Goal: Task Accomplishment & Management: Manage account settings

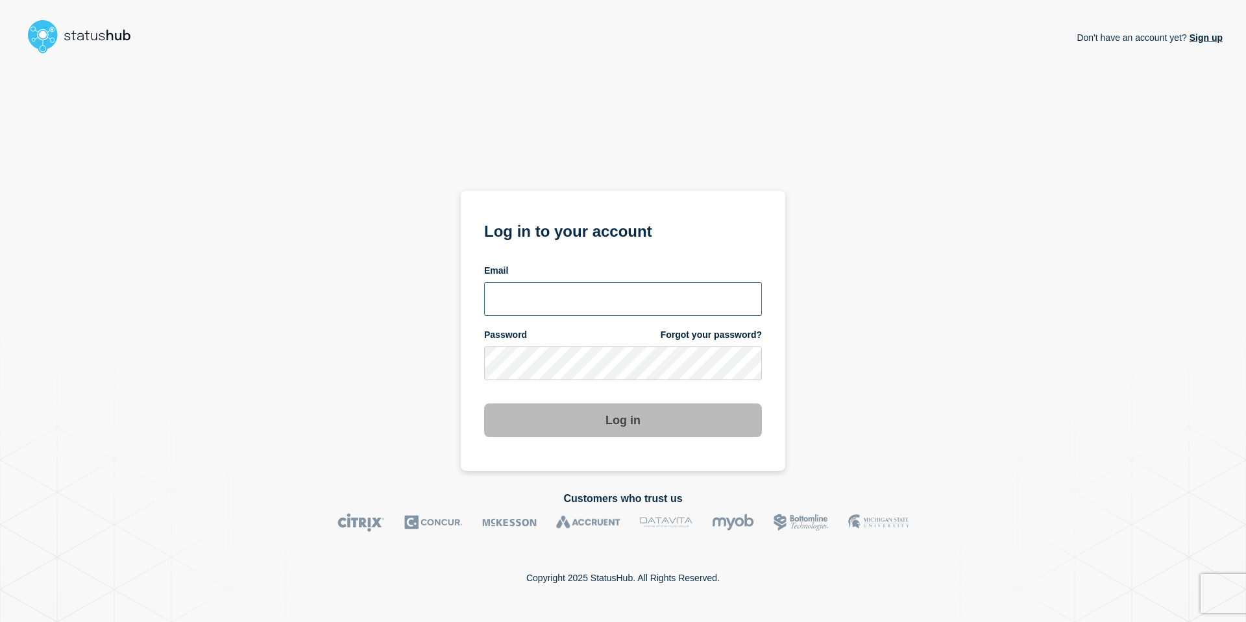
click at [596, 295] on input "email input" at bounding box center [623, 299] width 278 height 34
type input "andre.botha@theaccessgroup.com"
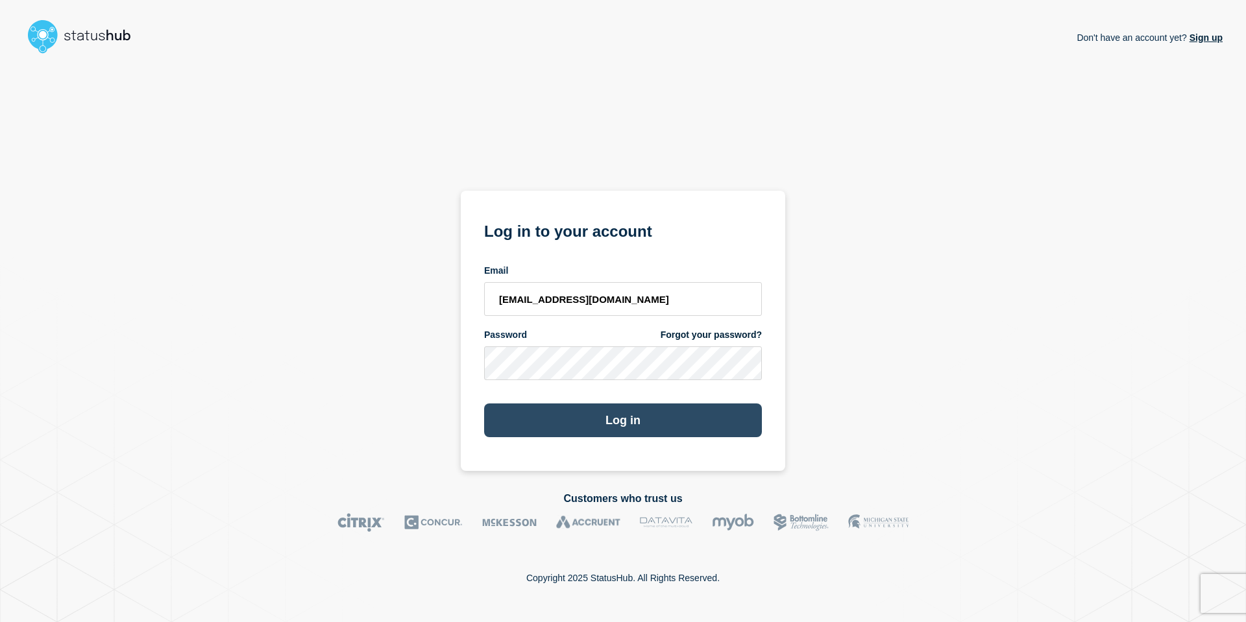
click at [623, 420] on button "Log in" at bounding box center [623, 421] width 278 height 34
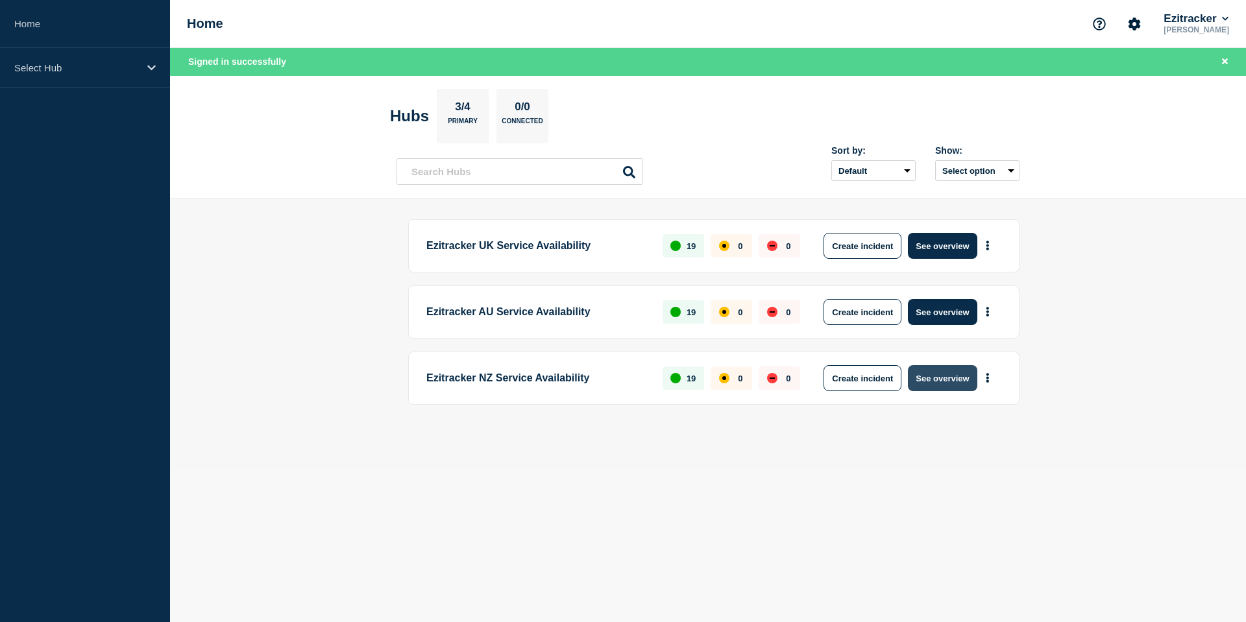
click at [956, 378] on button "See overview" at bounding box center [942, 378] width 69 height 26
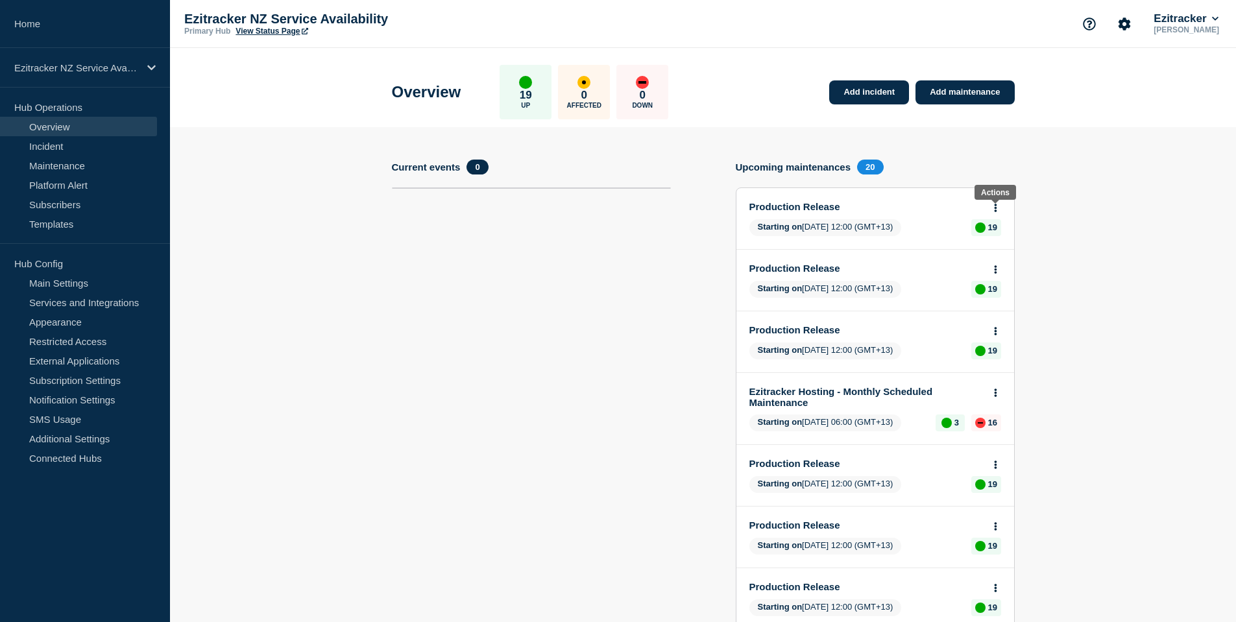
click at [995, 208] on icon at bounding box center [995, 208] width 3 height 8
click at [991, 258] on link "Edit maintenance" at bounding box center [993, 256] width 70 height 10
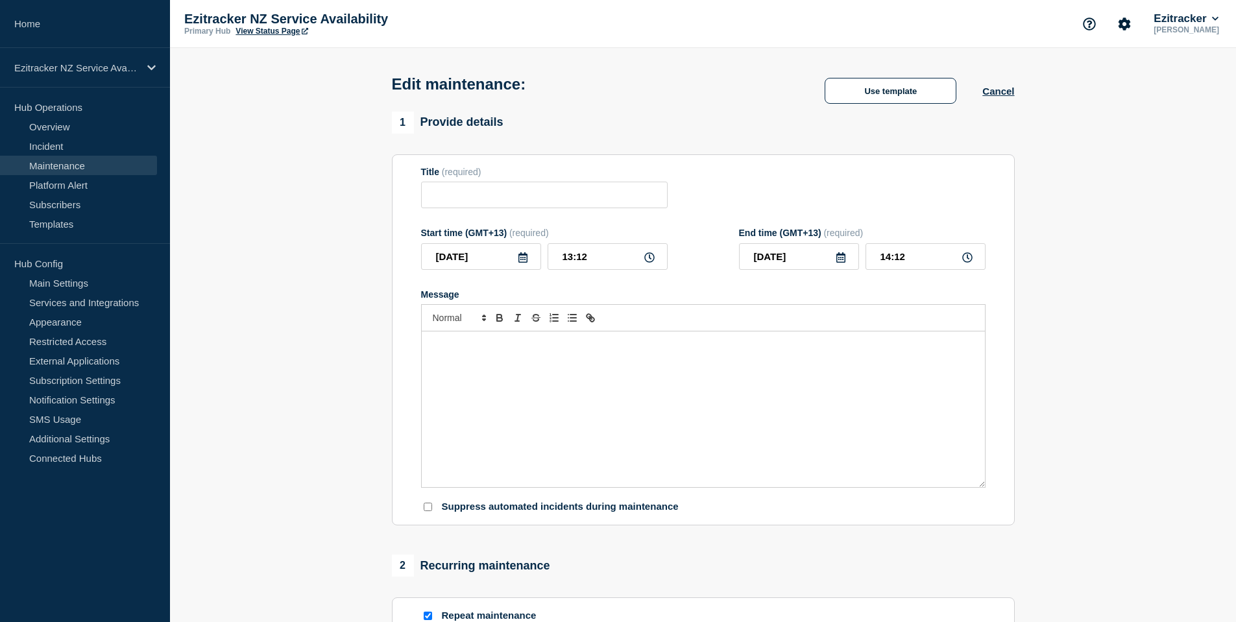
type input "Production Release"
type input "2025-10-08"
type input "12:00"
type input "2025-10-08"
type input "12:15"
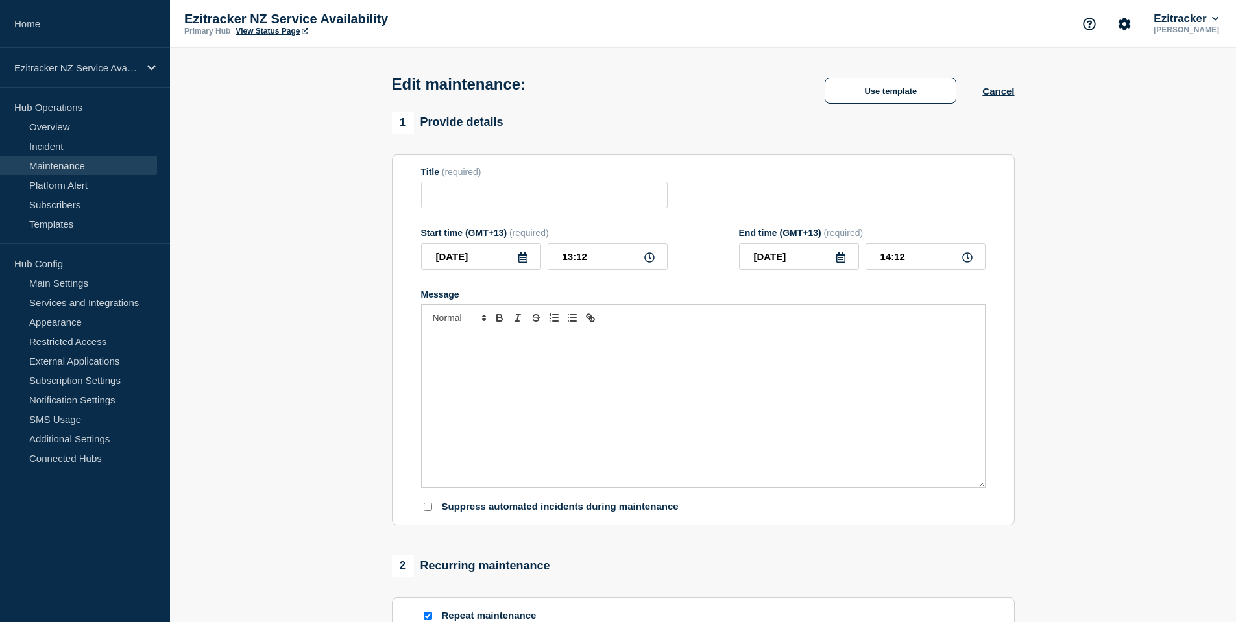
checkbox input "true"
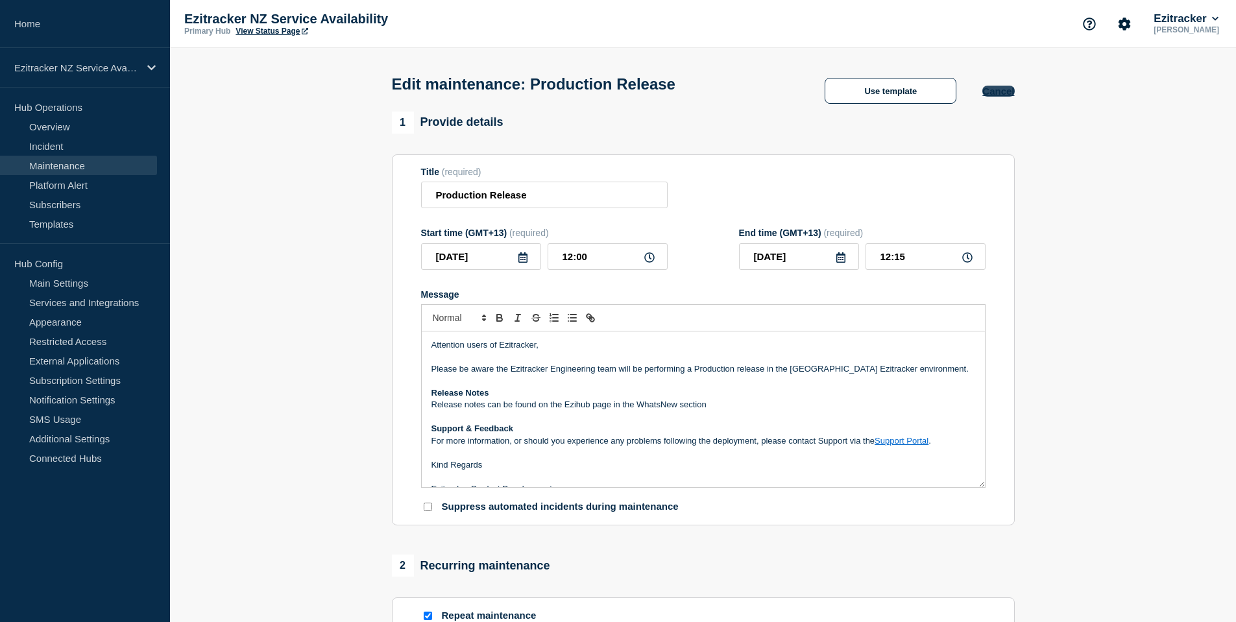
click at [1003, 95] on button "Cancel" at bounding box center [998, 91] width 32 height 11
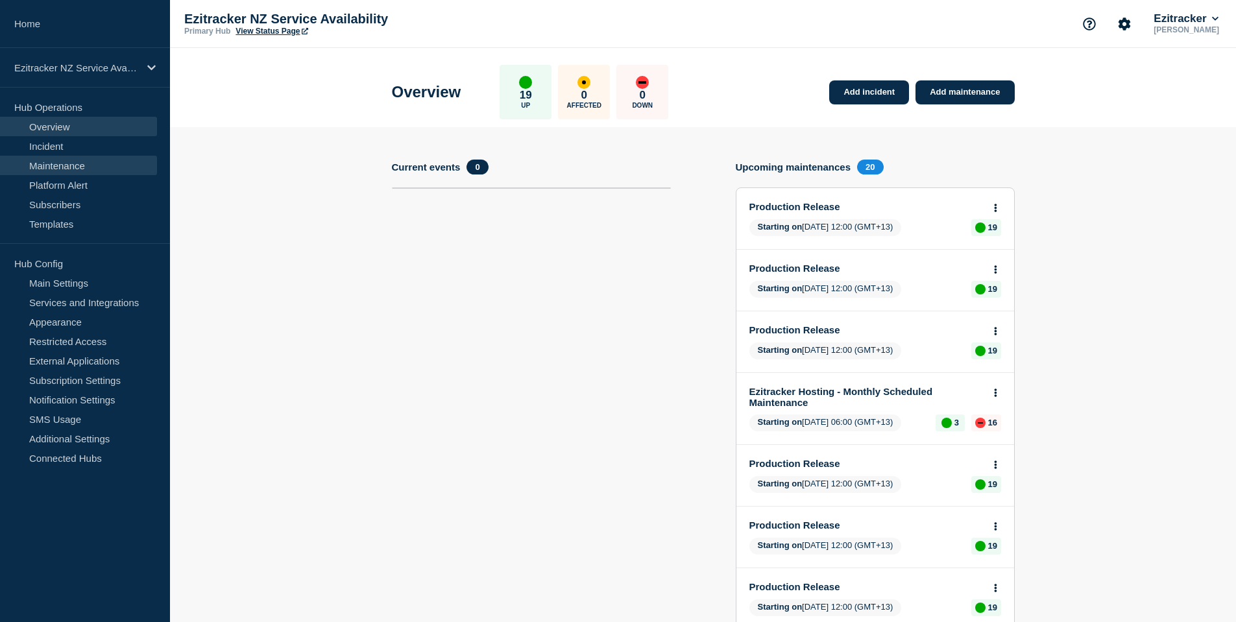
click at [64, 165] on link "Maintenance" at bounding box center [78, 165] width 157 height 19
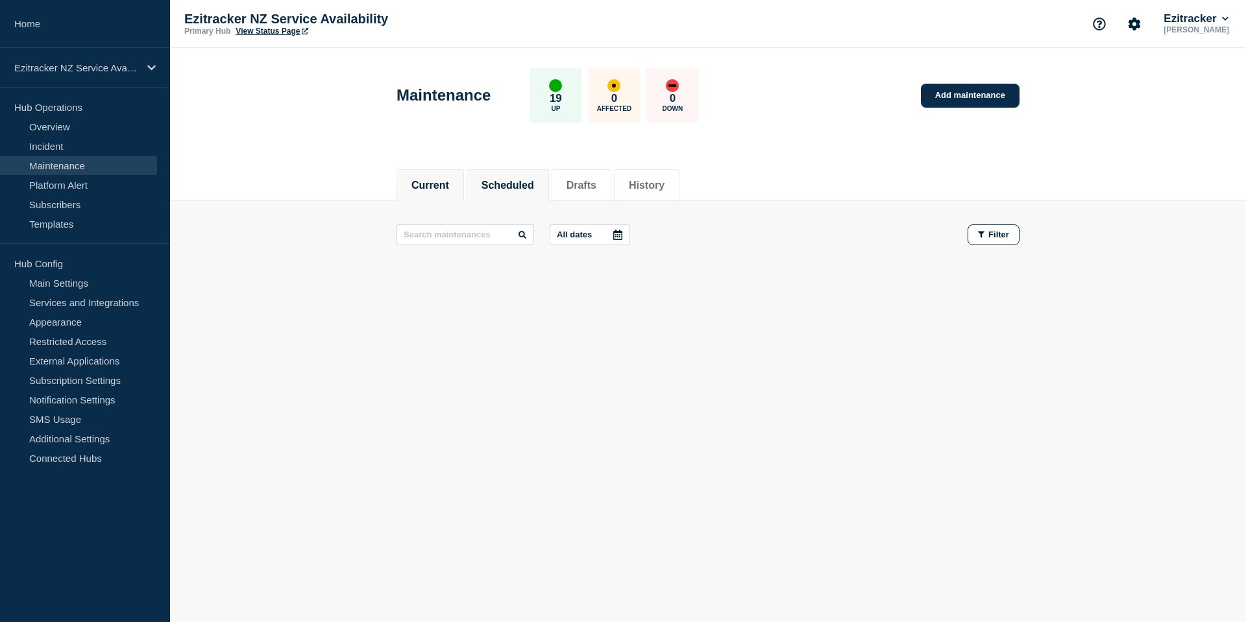
click at [537, 195] on li "Scheduled" at bounding box center [507, 185] width 82 height 32
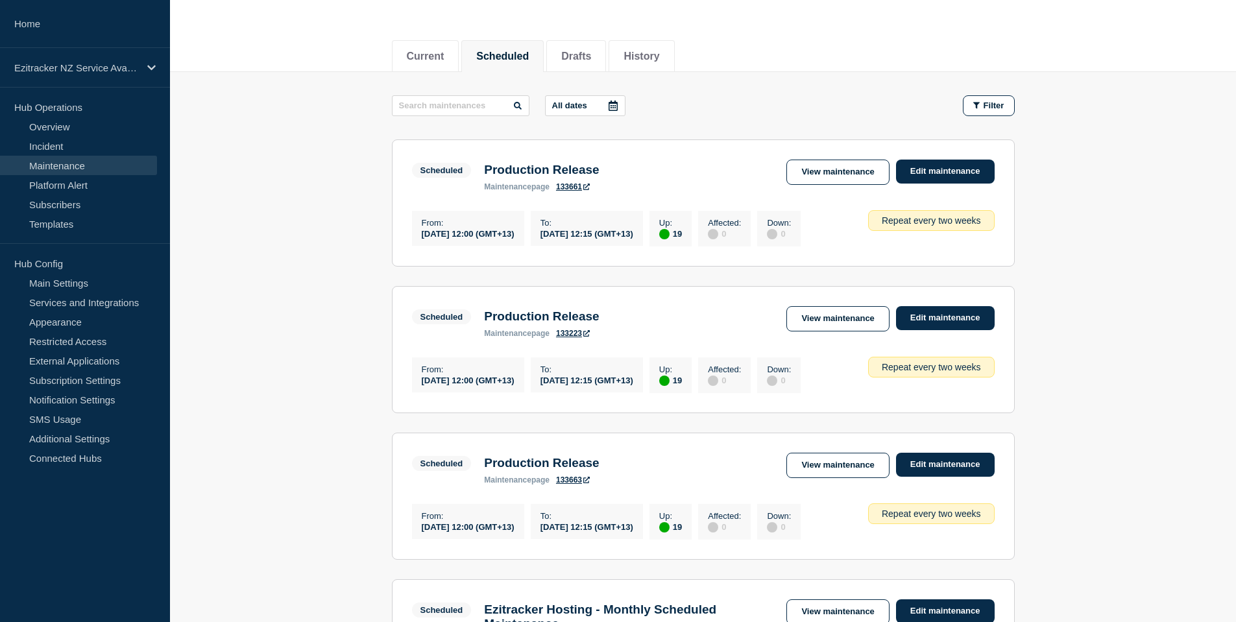
scroll to position [130, 0]
click at [841, 165] on link "View maintenance" at bounding box center [837, 171] width 103 height 25
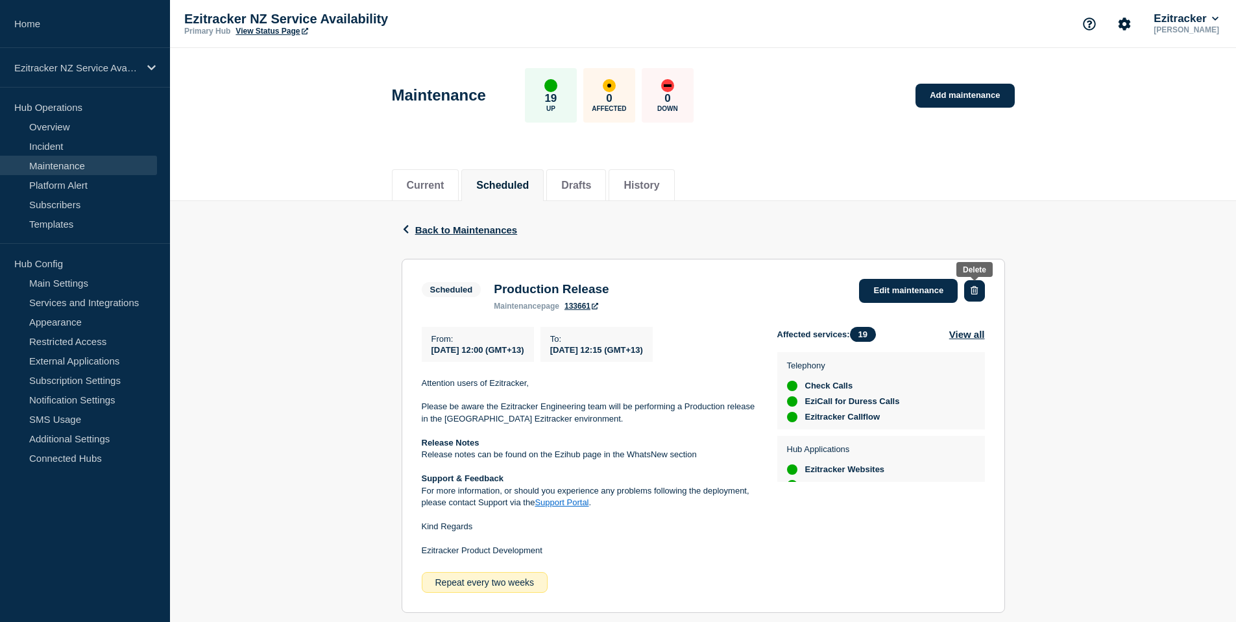
click at [977, 289] on icon "button" at bounding box center [974, 290] width 7 height 8
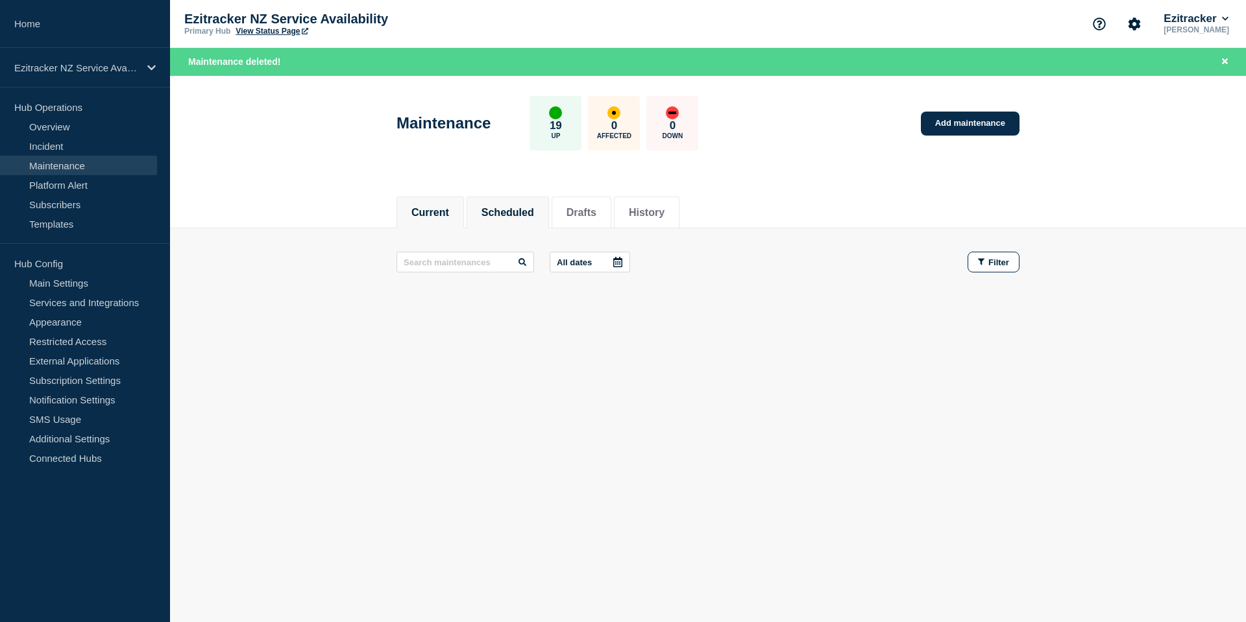
click at [500, 214] on button "Scheduled" at bounding box center [507, 213] width 53 height 12
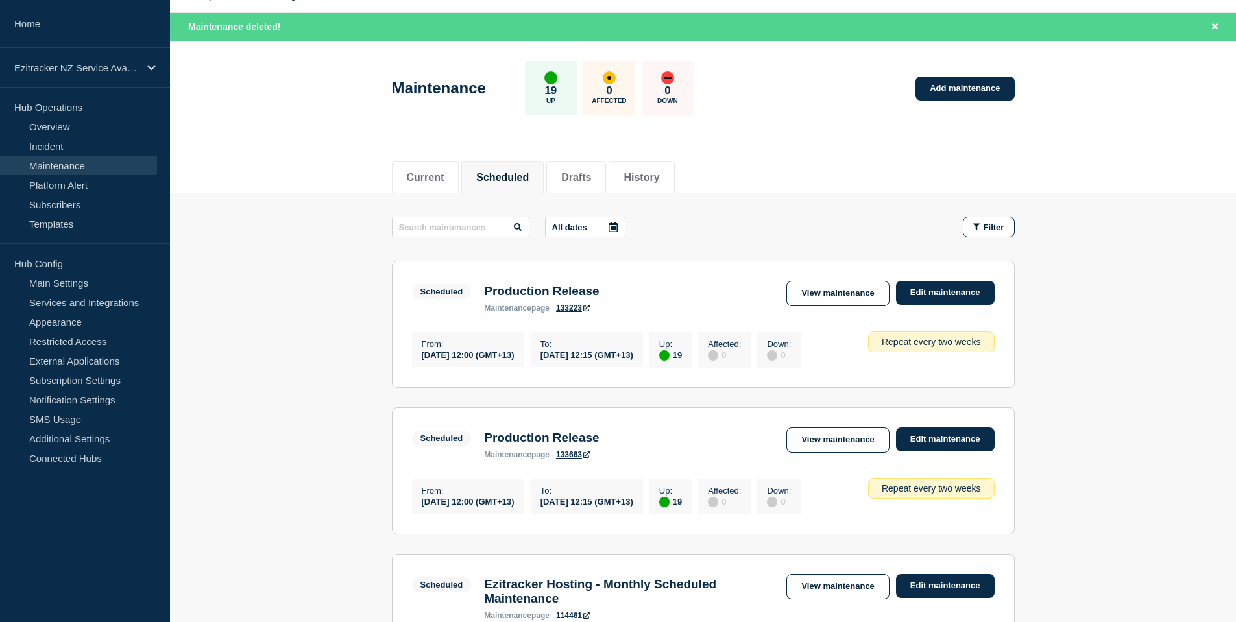
scroll to position [130, 0]
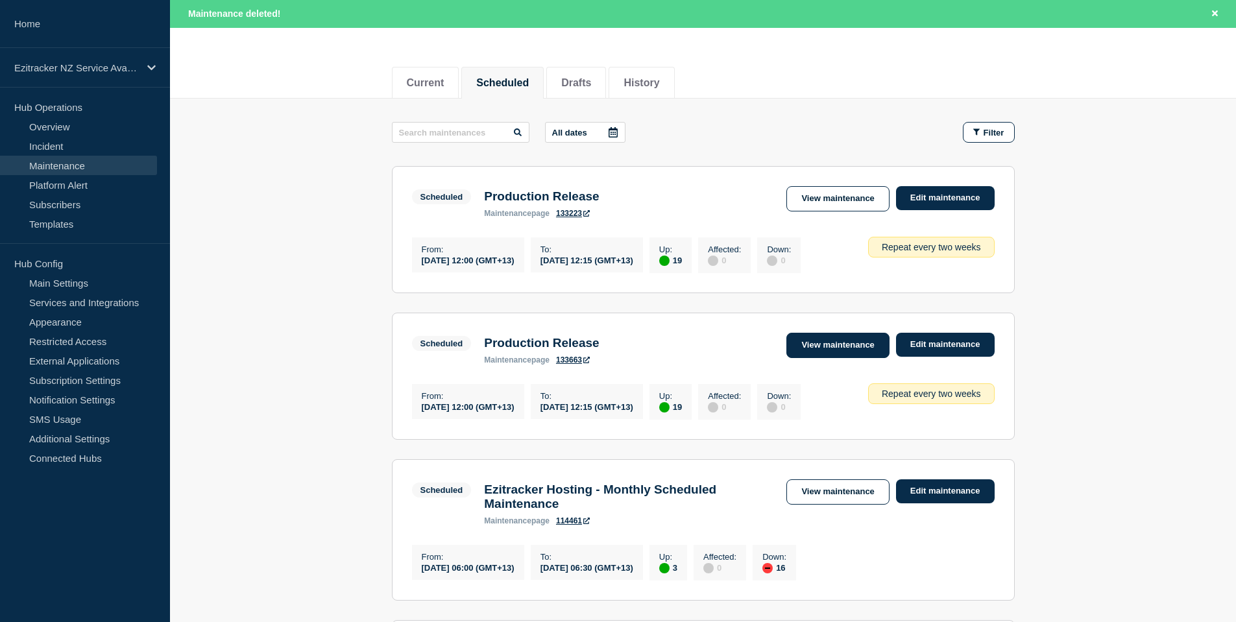
click at [848, 356] on link "View maintenance" at bounding box center [837, 345] width 103 height 25
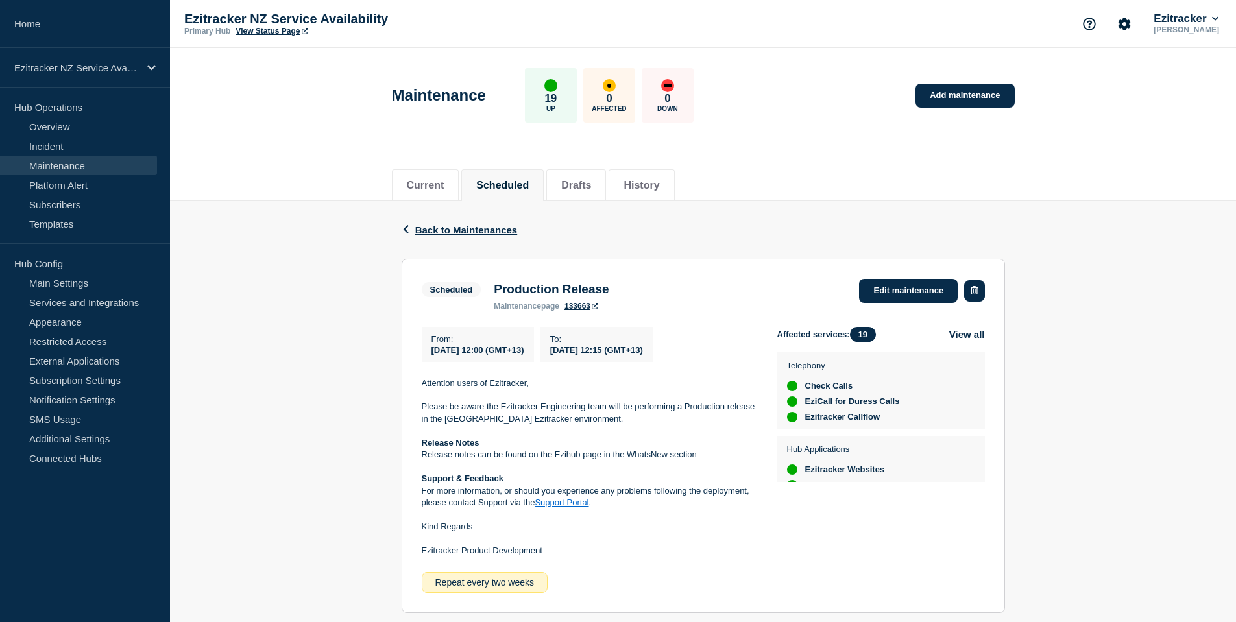
click at [975, 297] on button "button" at bounding box center [974, 290] width 20 height 21
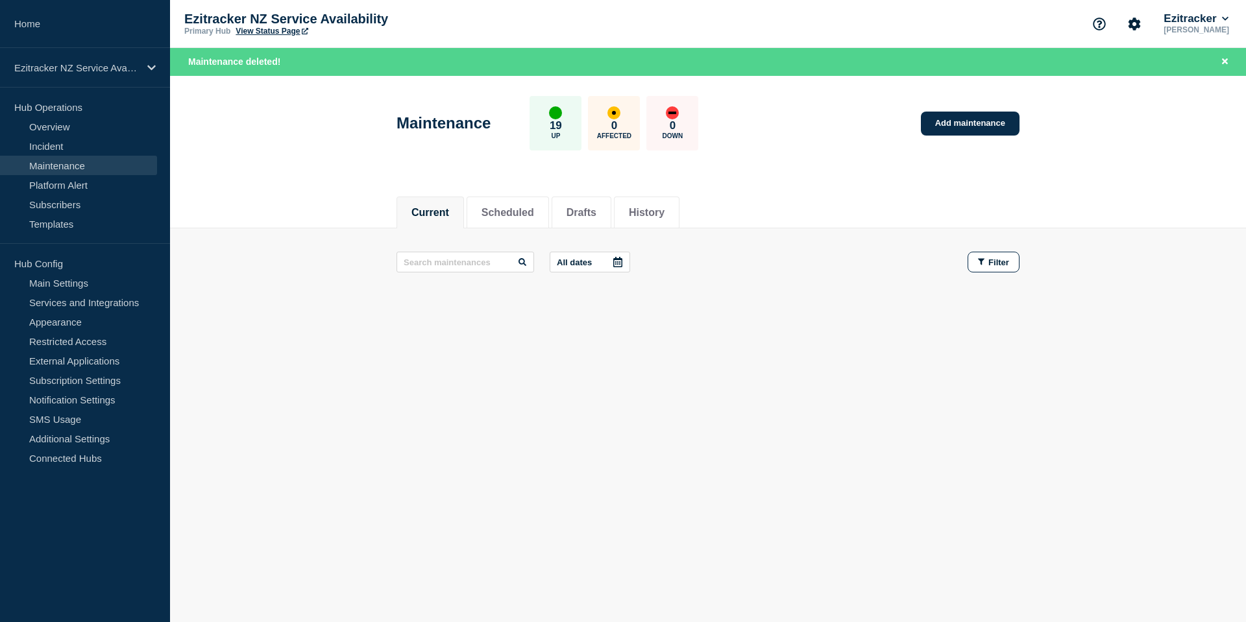
click at [502, 191] on div "Current Scheduled Drafts History" at bounding box center [707, 206] width 623 height 44
click at [509, 202] on li "Scheduled" at bounding box center [507, 213] width 82 height 32
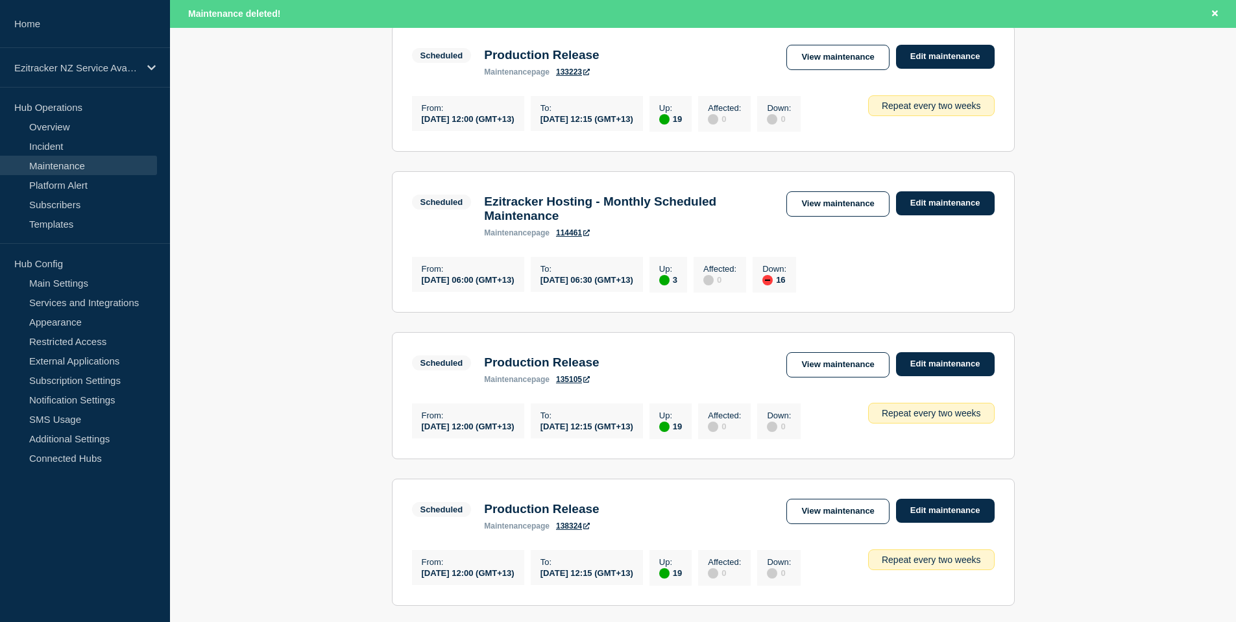
scroll to position [389, 0]
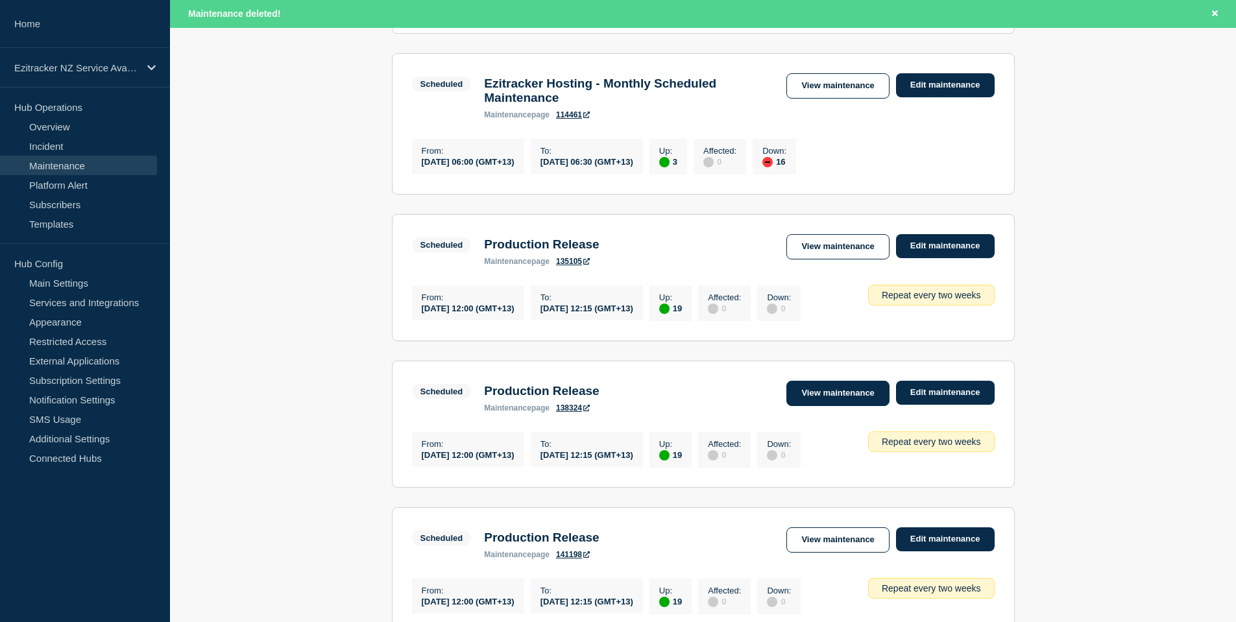
click at [836, 406] on link "View maintenance" at bounding box center [837, 393] width 103 height 25
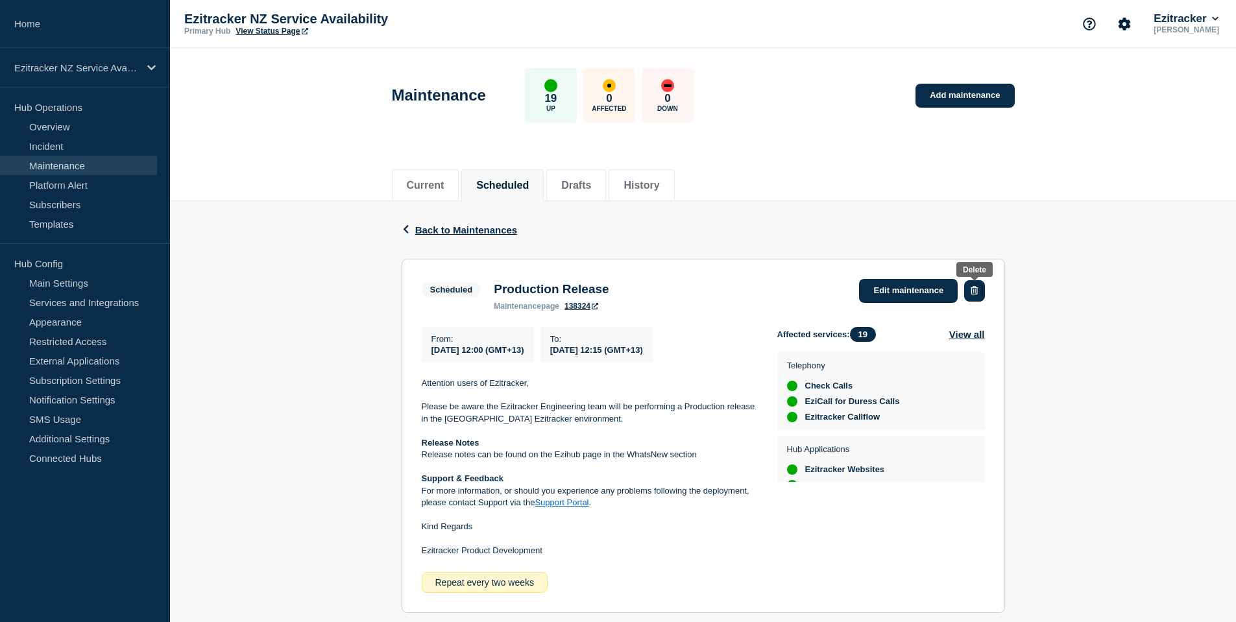
click at [976, 291] on icon "button" at bounding box center [974, 290] width 7 height 8
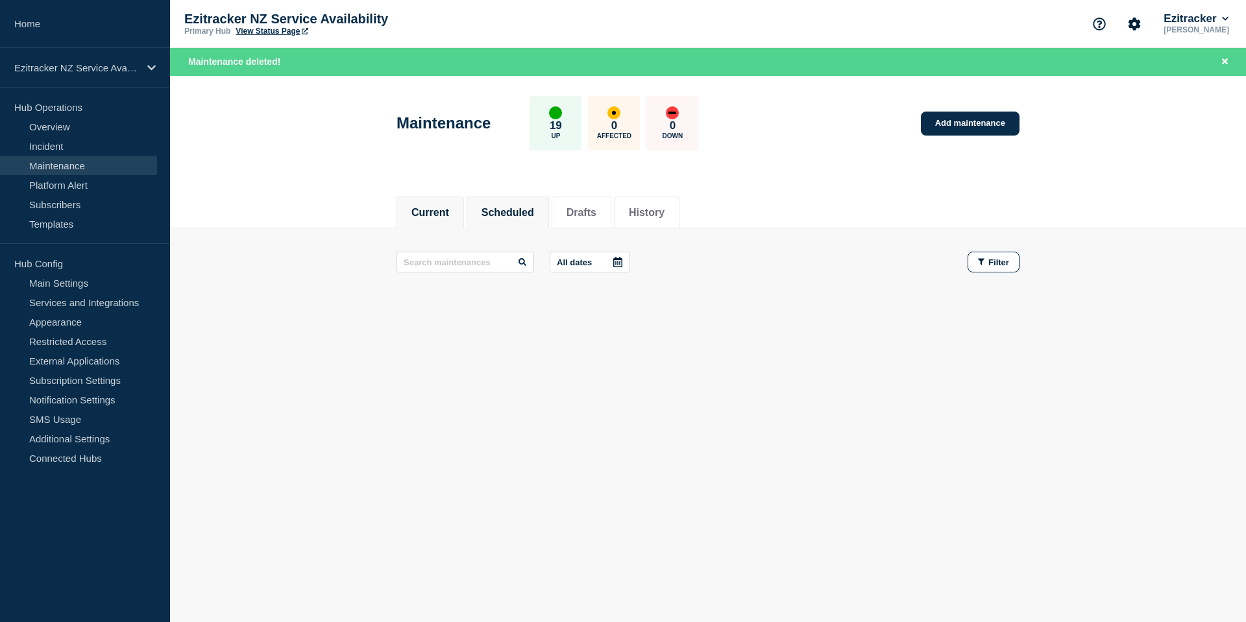
click at [511, 217] on button "Scheduled" at bounding box center [507, 213] width 53 height 12
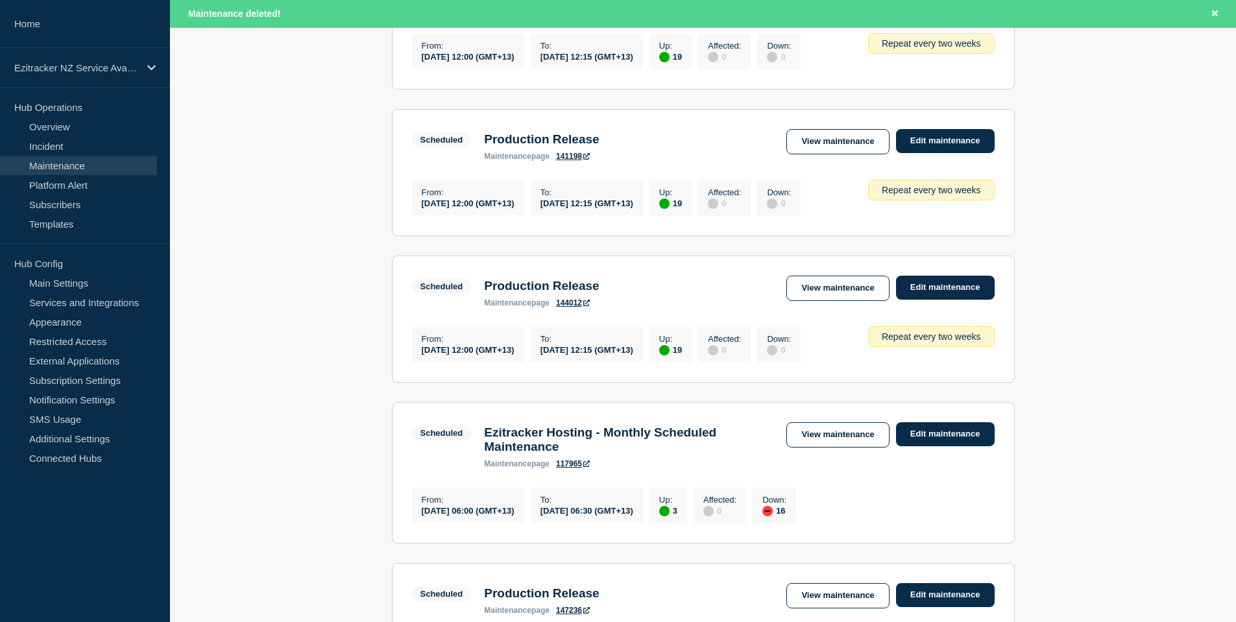
scroll to position [649, 0]
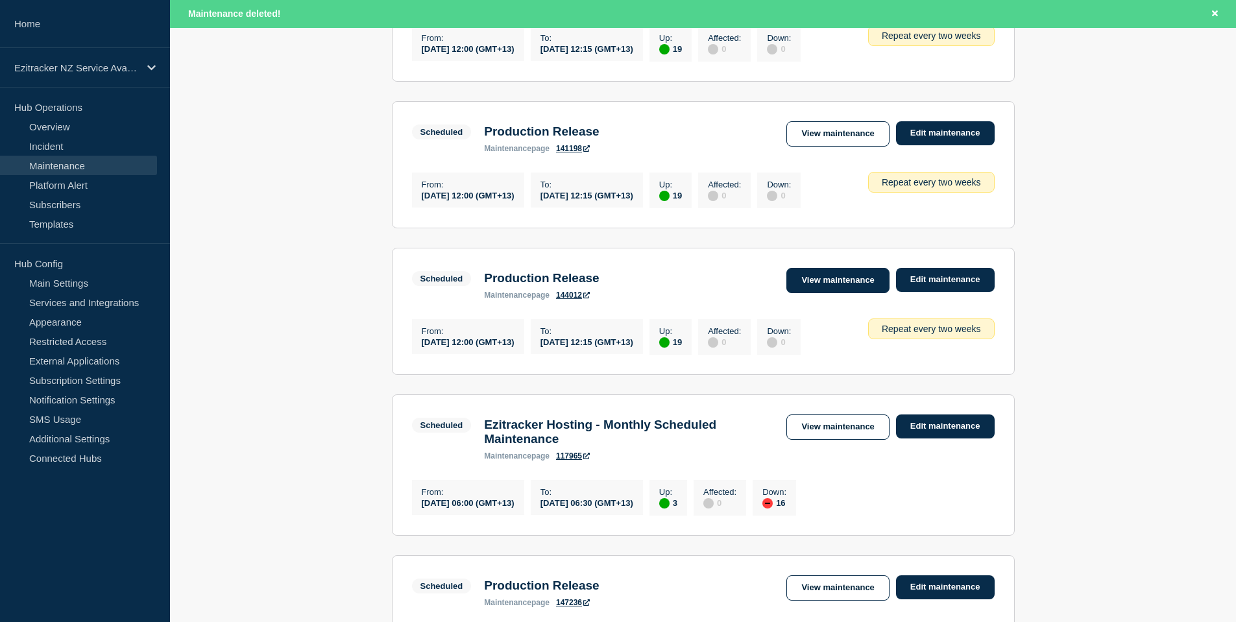
click at [856, 293] on link "View maintenance" at bounding box center [837, 280] width 103 height 25
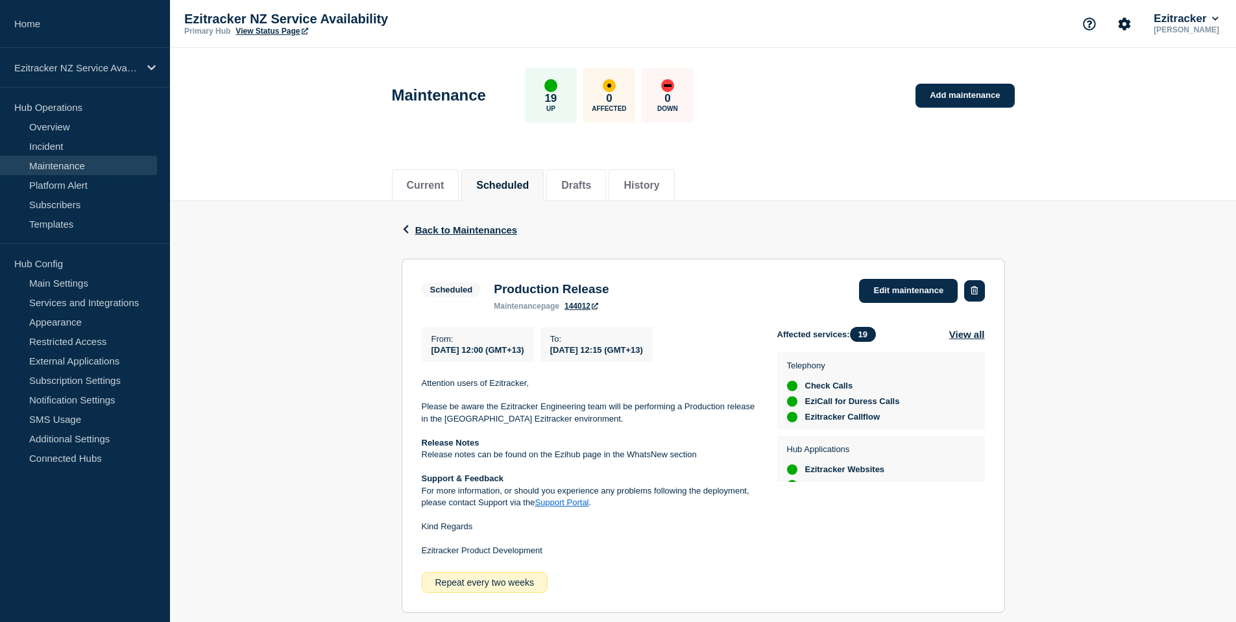
click at [976, 296] on button "button" at bounding box center [974, 290] width 20 height 21
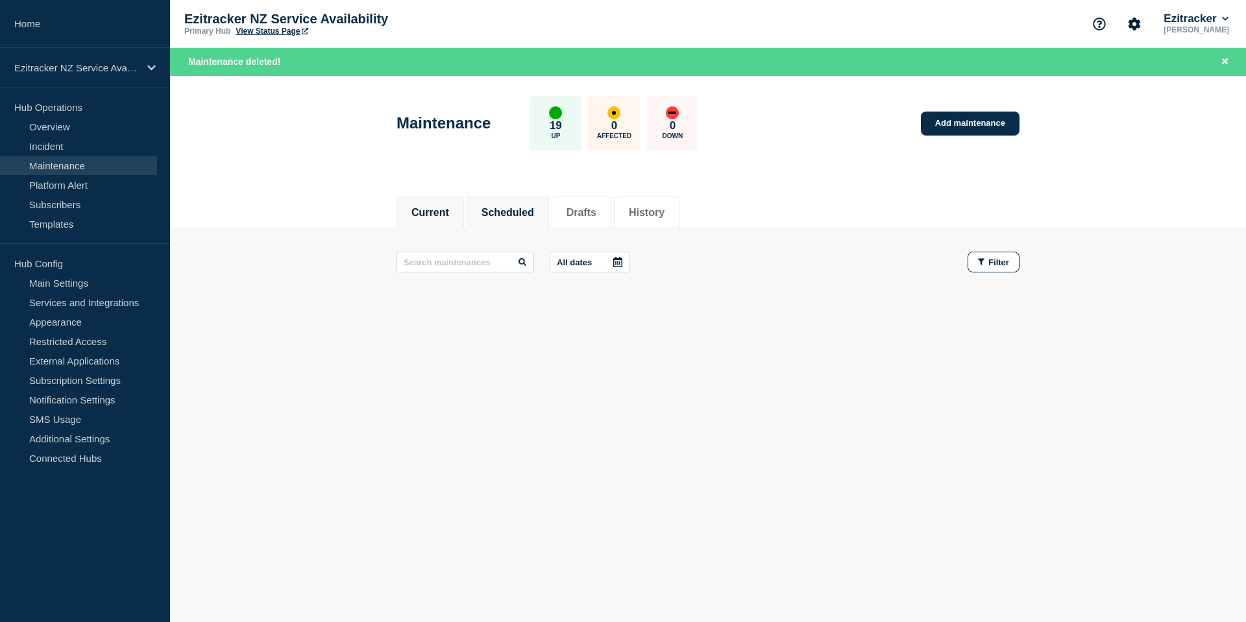
click at [516, 212] on button "Scheduled" at bounding box center [507, 213] width 53 height 12
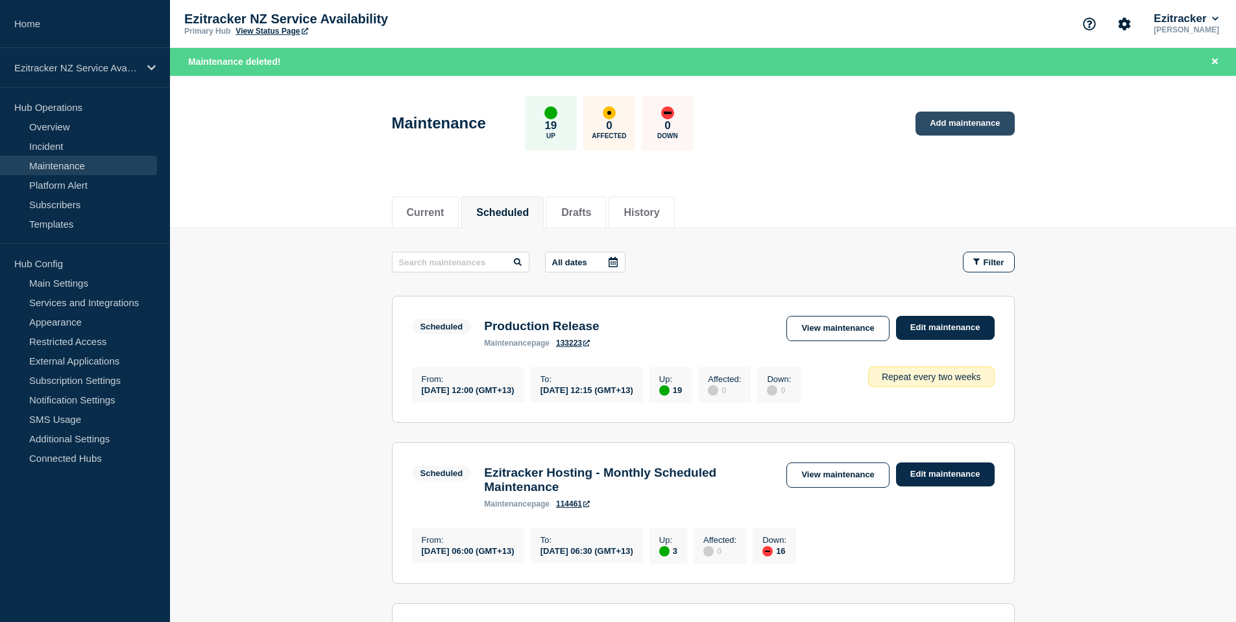
click at [987, 132] on link "Add maintenance" at bounding box center [964, 124] width 99 height 24
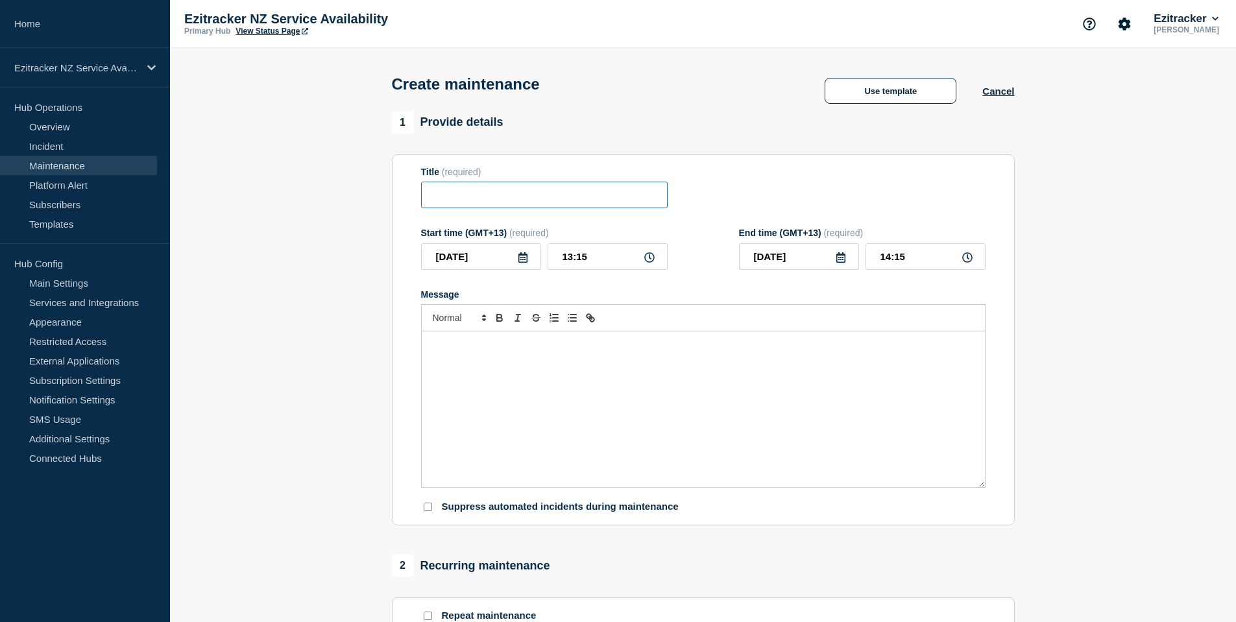
click at [544, 200] on input "Title" at bounding box center [544, 195] width 247 height 27
type input "Outage Notification"
click at [522, 263] on icon at bounding box center [523, 257] width 10 height 10
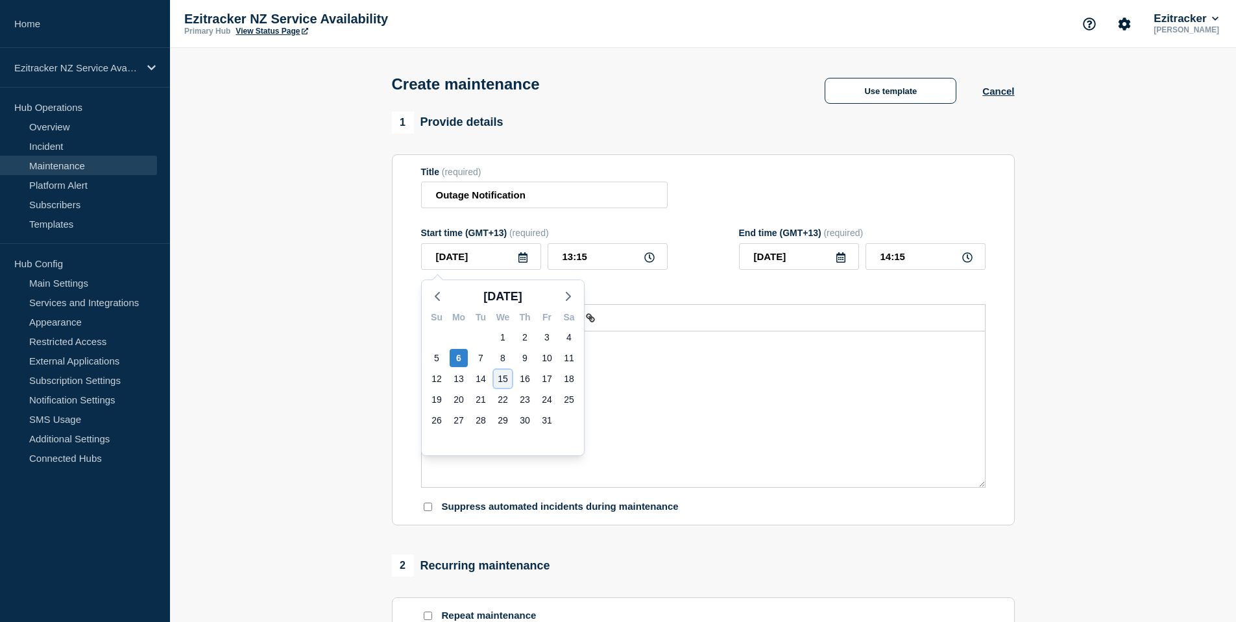
click at [506, 379] on div "15" at bounding box center [503, 379] width 18 height 18
type input "[DATE]"
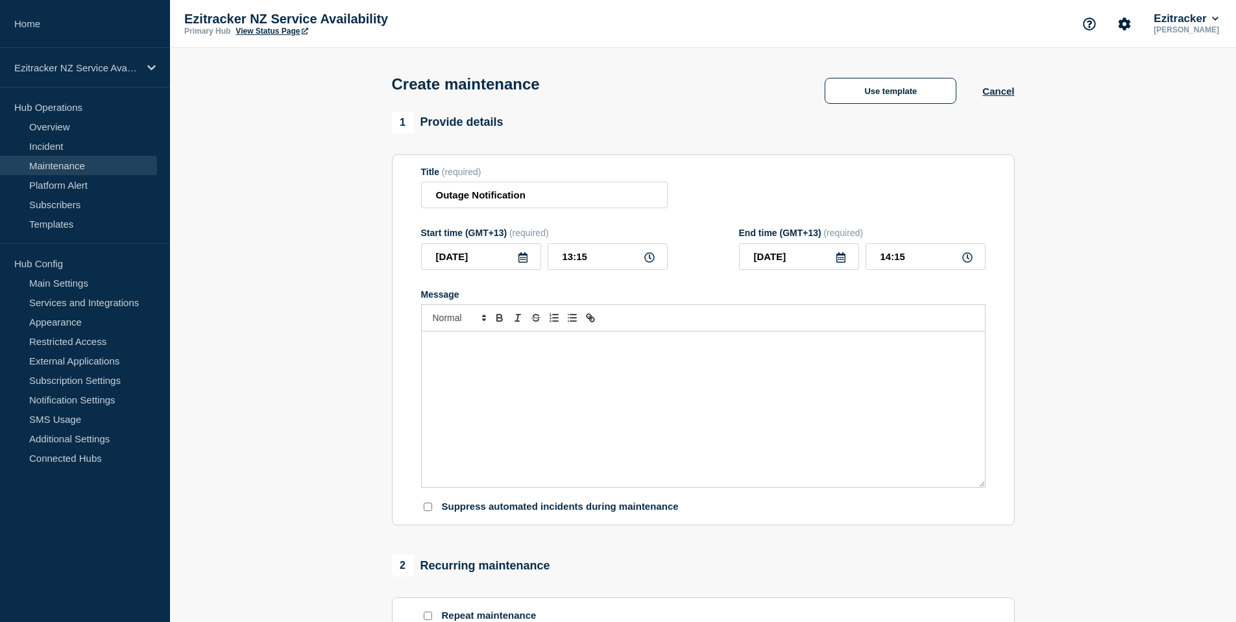
click at [651, 261] on icon at bounding box center [649, 257] width 10 height 10
click at [583, 261] on input "13:15" at bounding box center [608, 256] width 120 height 27
drag, startPoint x: 571, startPoint y: 258, endPoint x: 545, endPoint y: 258, distance: 26.0
click at [545, 258] on div "2025-10-15 13:15" at bounding box center [544, 256] width 247 height 27
type input "17:15"
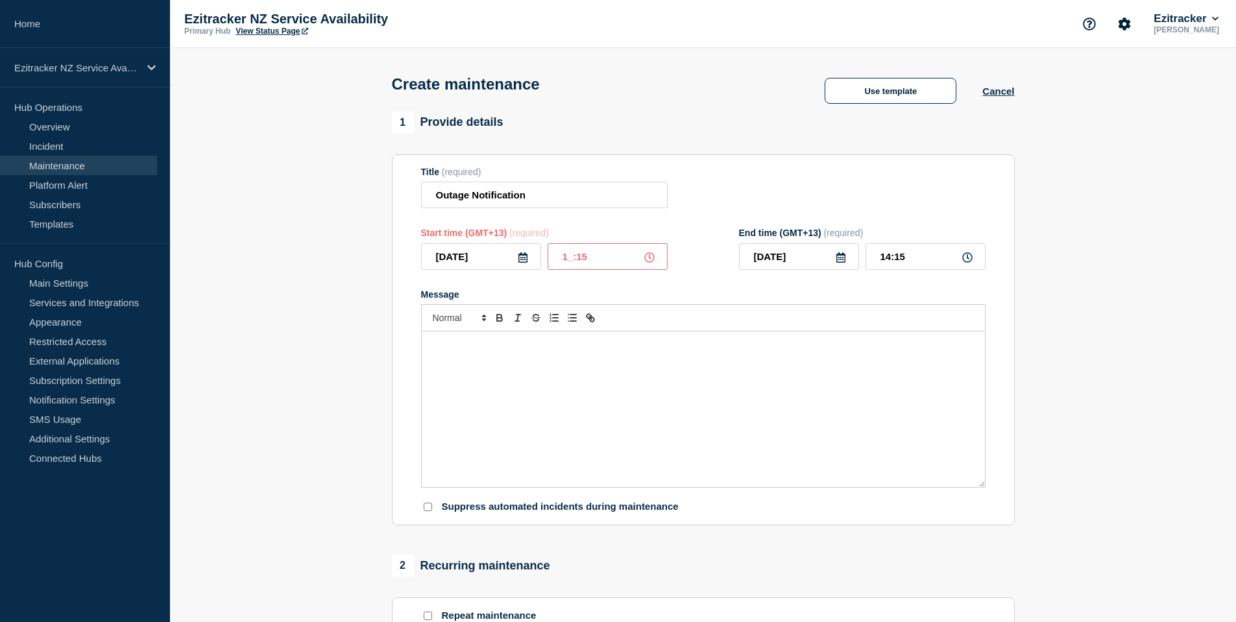
type input "18:15"
type input "17:05"
type input "18:05"
type input "17:00"
type input "18:00"
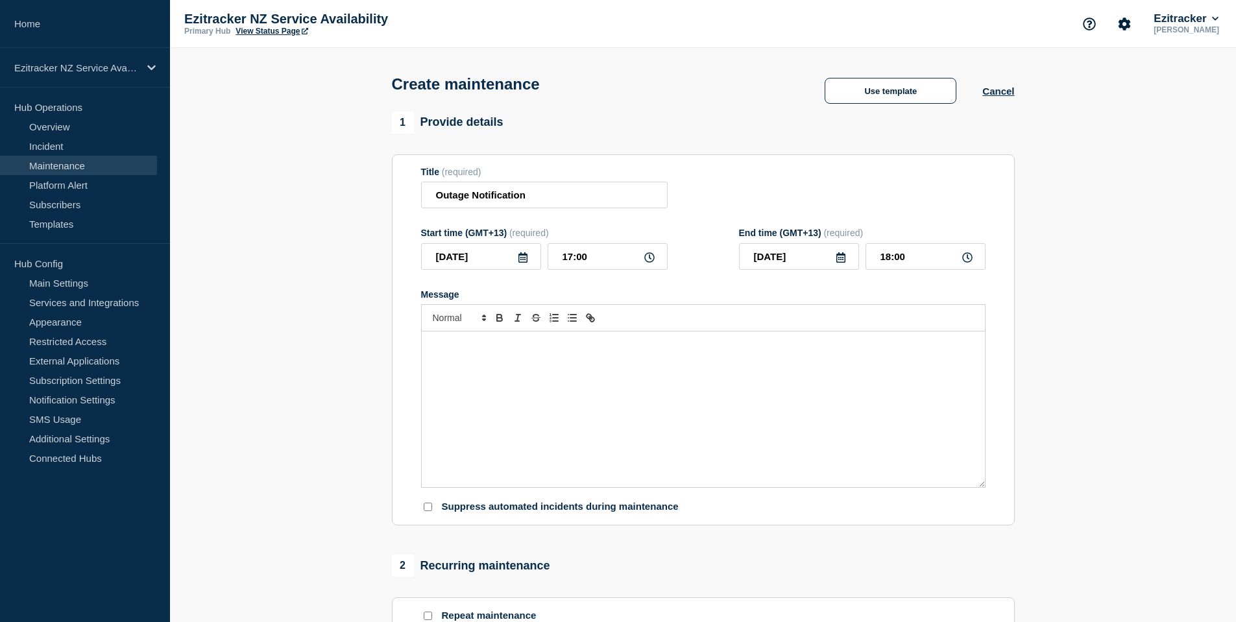
click at [845, 256] on icon at bounding box center [841, 257] width 10 height 10
click at [846, 378] on div "16" at bounding box center [843, 379] width 18 height 18
type input "2025-10-16"
click at [890, 263] on input "18:00" at bounding box center [926, 256] width 120 height 27
type input "08:00"
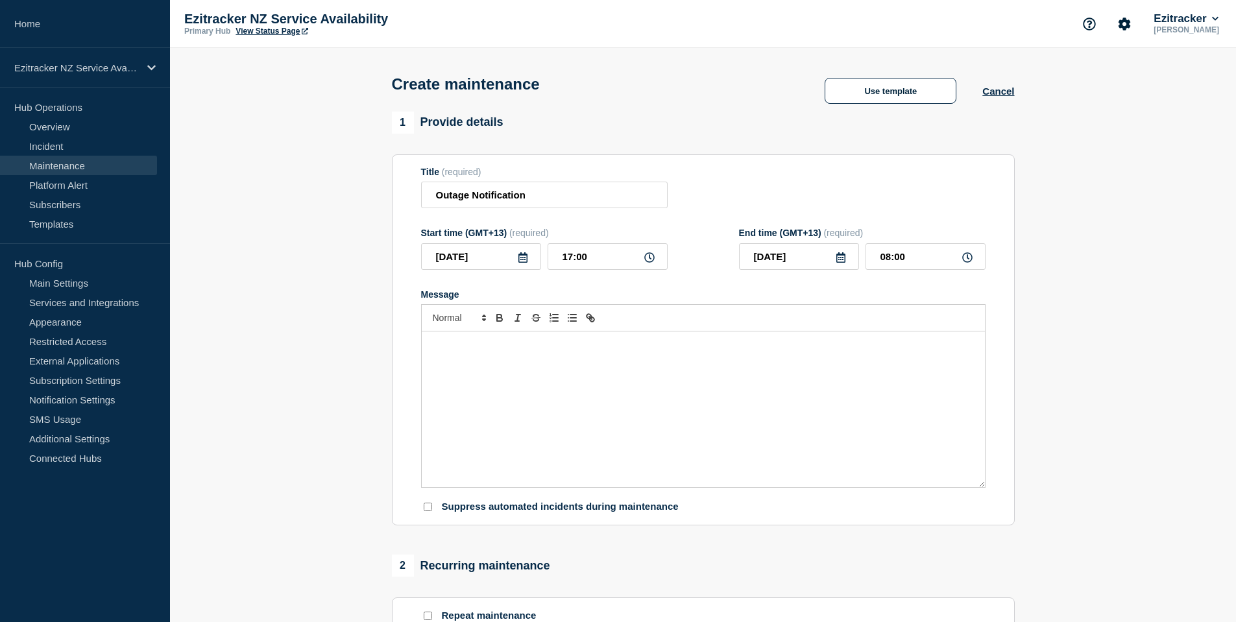
click at [507, 366] on div "Message" at bounding box center [703, 410] width 563 height 156
click at [902, 90] on button "Use template" at bounding box center [891, 91] width 132 height 26
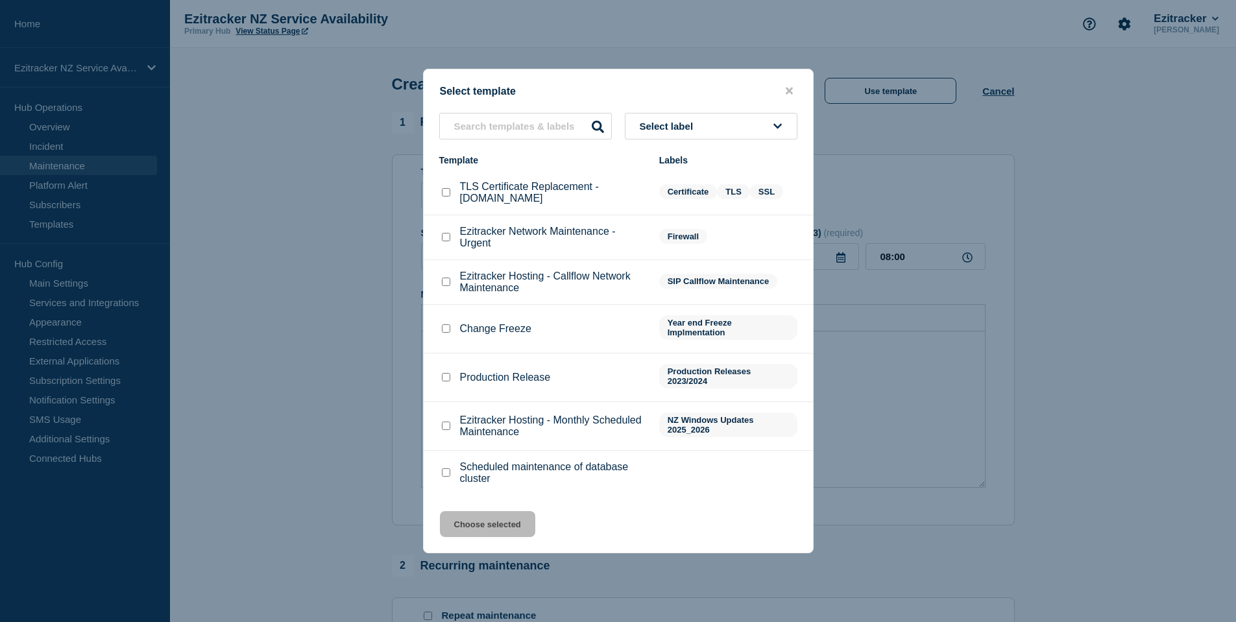
click at [450, 239] on input "Ezitracker Network Maintenance - Urgent checkbox" at bounding box center [446, 237] width 8 height 8
checkbox input "true"
click at [503, 524] on button "Choose selected" at bounding box center [487, 524] width 95 height 26
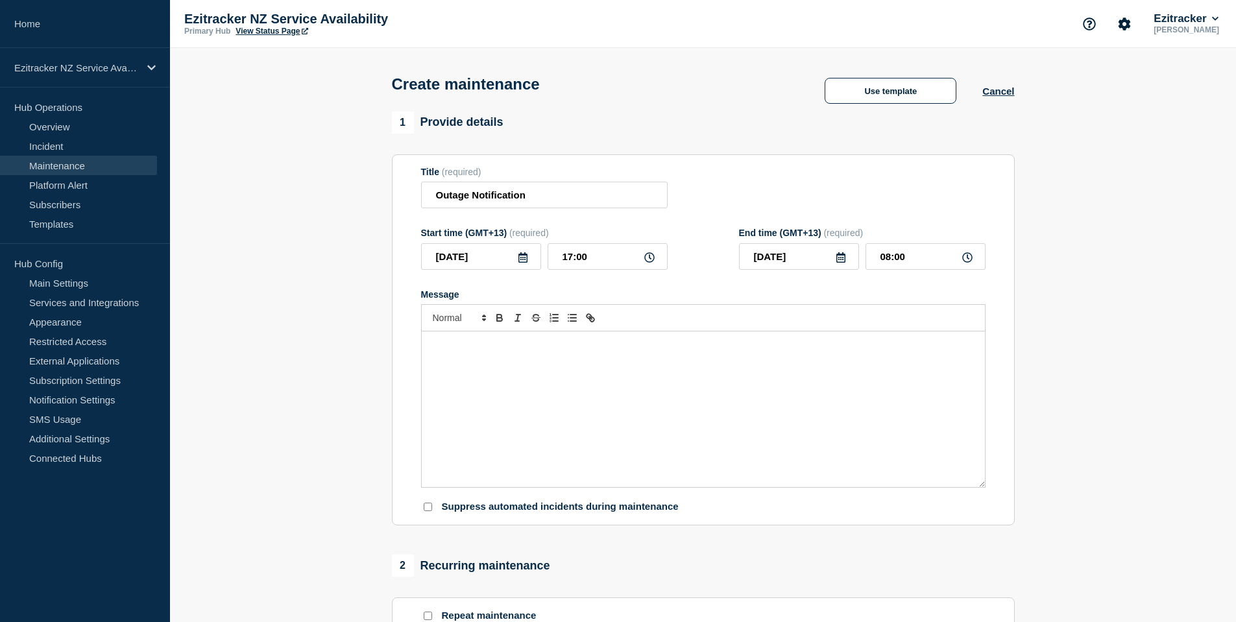
type input "[DATE]"
type input "17:30"
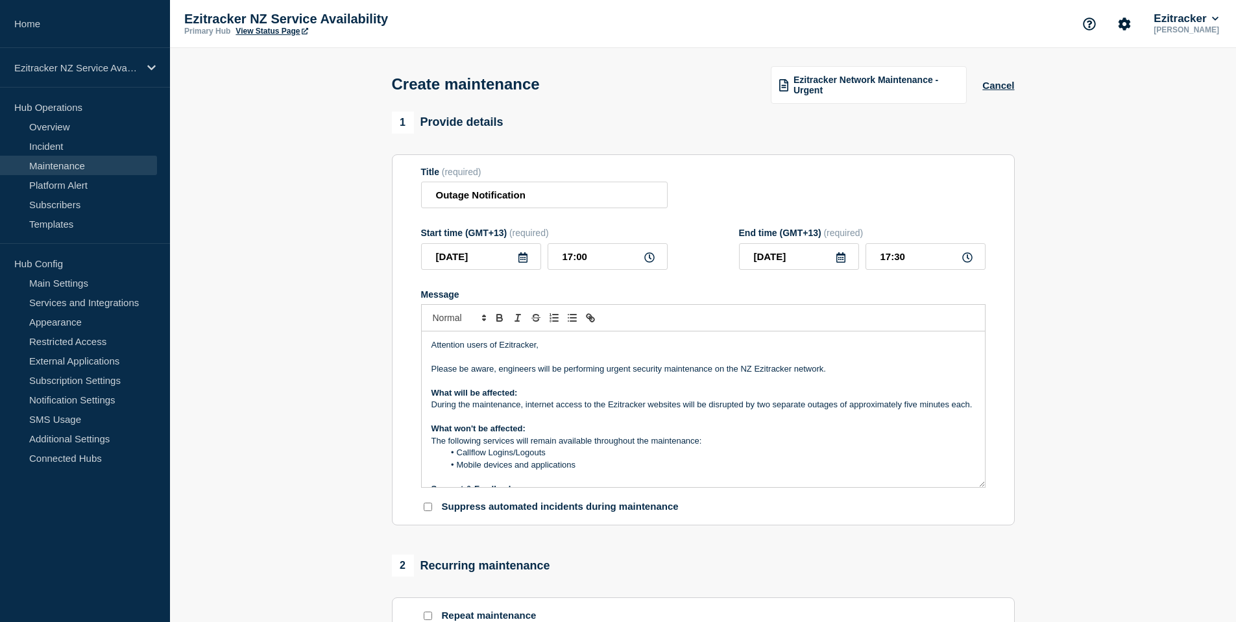
click at [553, 357] on p "Message" at bounding box center [703, 358] width 544 height 12
click at [963, 261] on icon at bounding box center [967, 257] width 10 height 10
click at [847, 262] on input "[DATE]" at bounding box center [799, 256] width 120 height 27
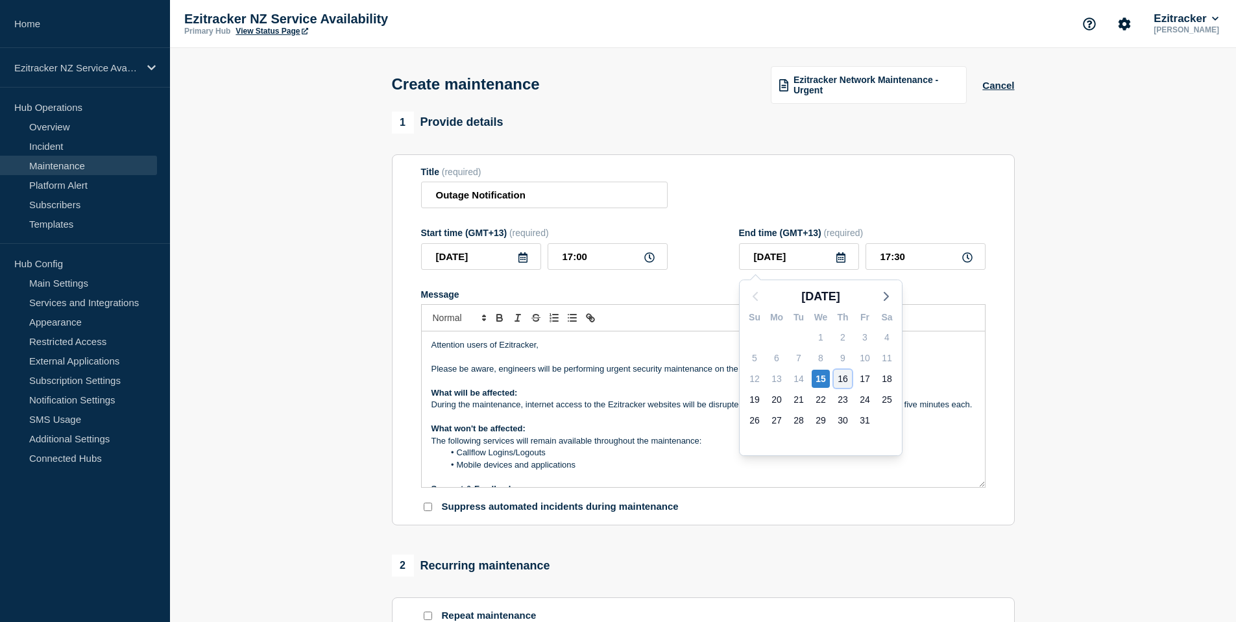
click at [846, 382] on div "16" at bounding box center [843, 379] width 18 height 18
type input "2025-10-16"
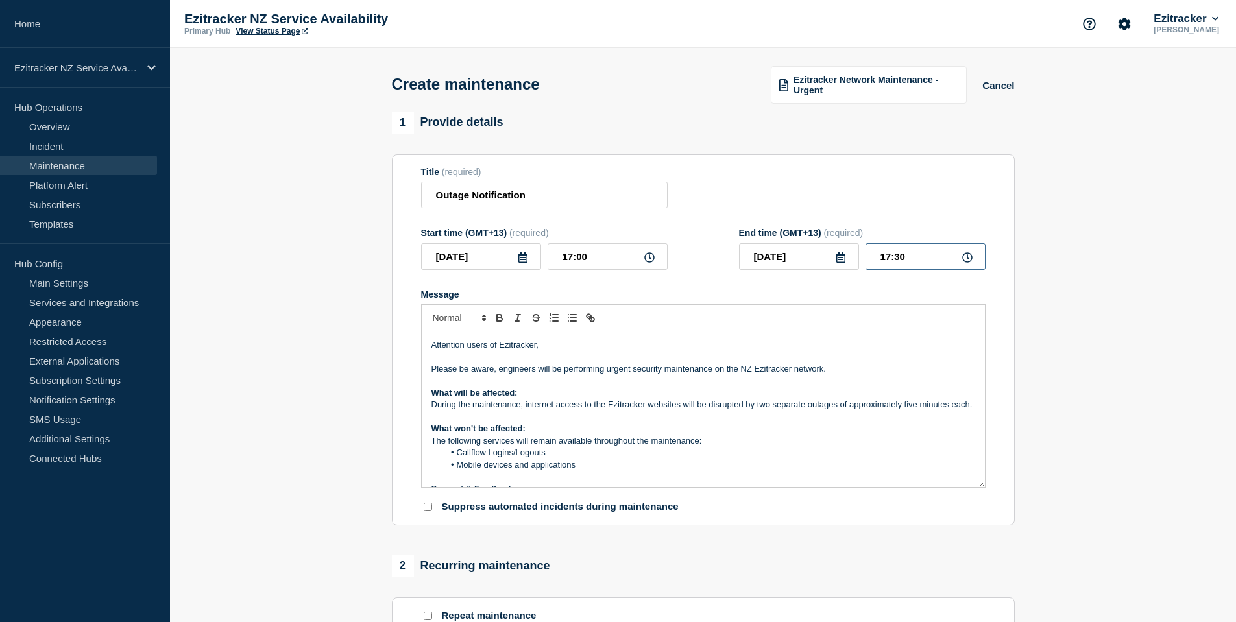
click at [884, 263] on input "17:30" at bounding box center [926, 256] width 120 height 27
type input "08:00"
click at [502, 350] on p "Attention users of Ezitracker," at bounding box center [703, 345] width 544 height 12
click at [522, 363] on p "Message" at bounding box center [703, 358] width 544 height 12
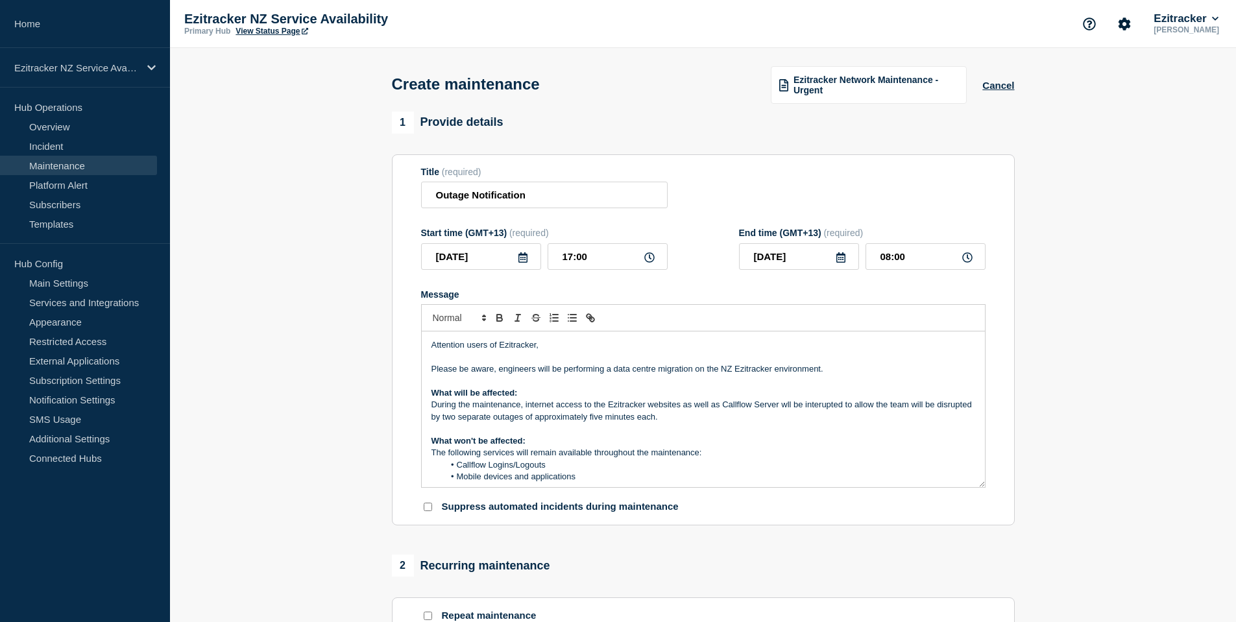
click at [788, 407] on p "During the maintenance, internet access to the Ezitracker websites as well as C…" at bounding box center [703, 411] width 544 height 24
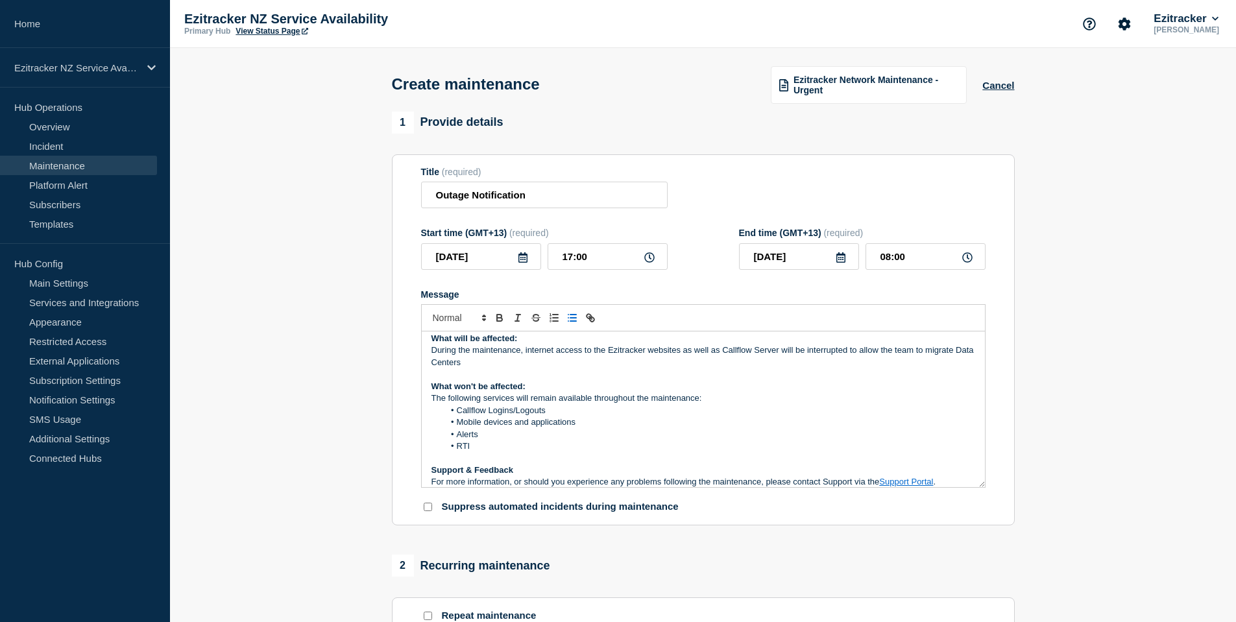
click at [521, 402] on p "The following services will remain available throughout the maintenance:" at bounding box center [703, 399] width 544 height 12
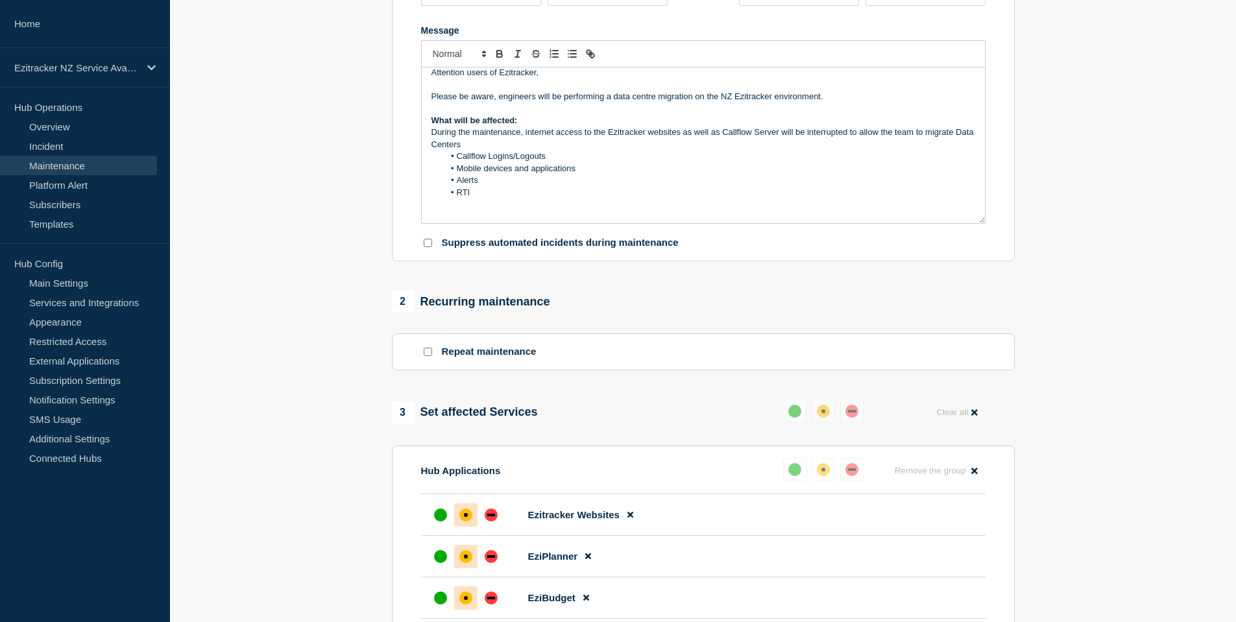
scroll to position [75, 0]
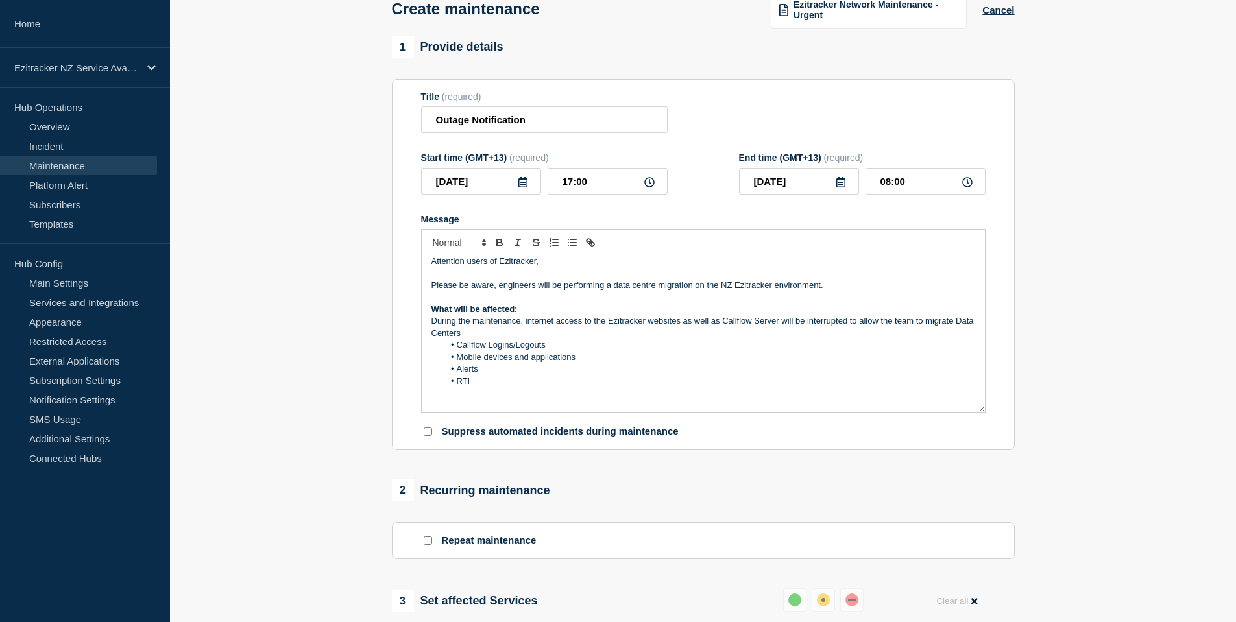
click at [557, 386] on li "RTI" at bounding box center [709, 382] width 531 height 12
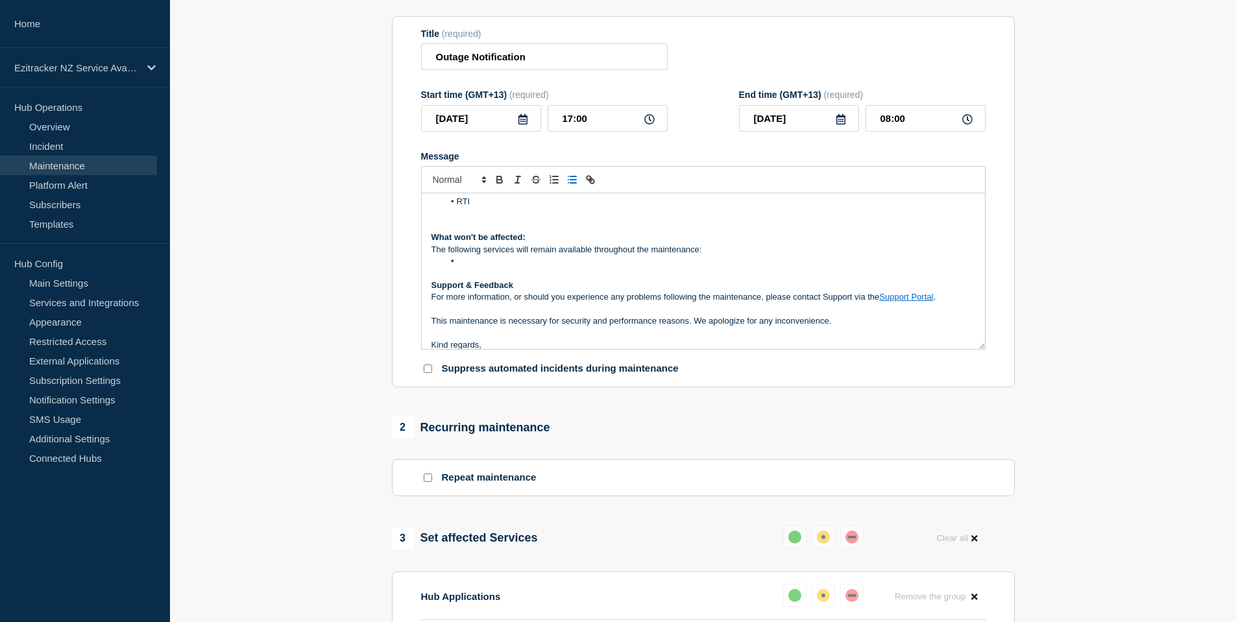
scroll to position [130, 0]
click at [608, 261] on li "Message" at bounding box center [709, 257] width 531 height 12
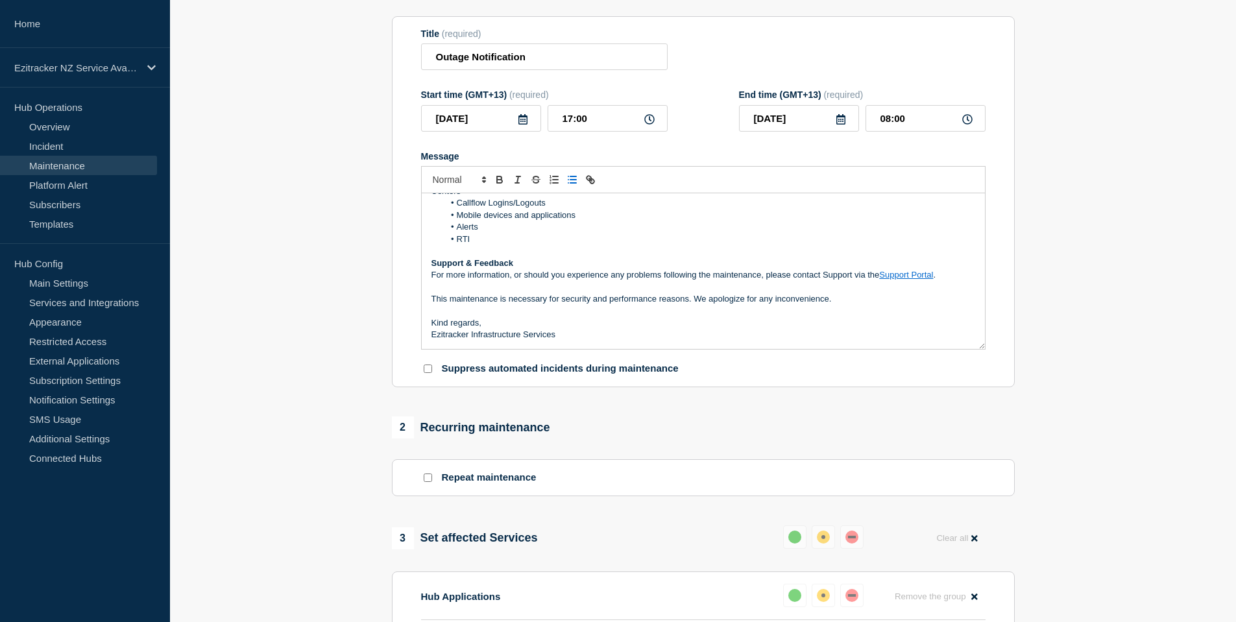
scroll to position [44, 0]
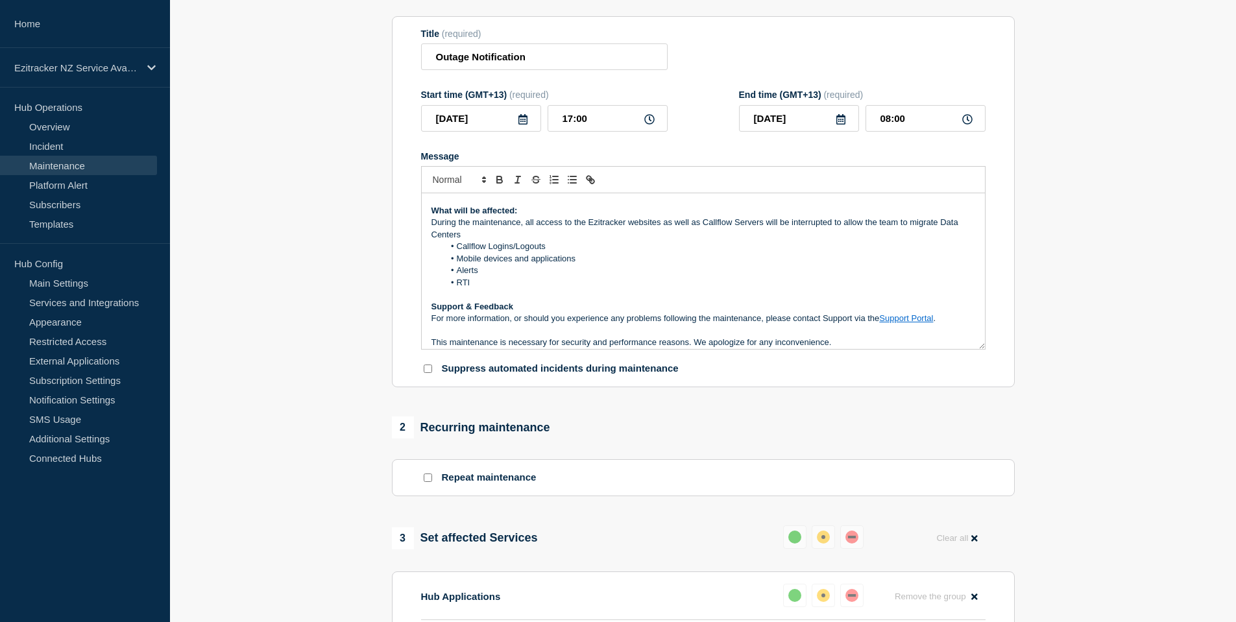
click at [498, 252] on li "Callflow Logins/Logouts" at bounding box center [709, 247] width 531 height 12
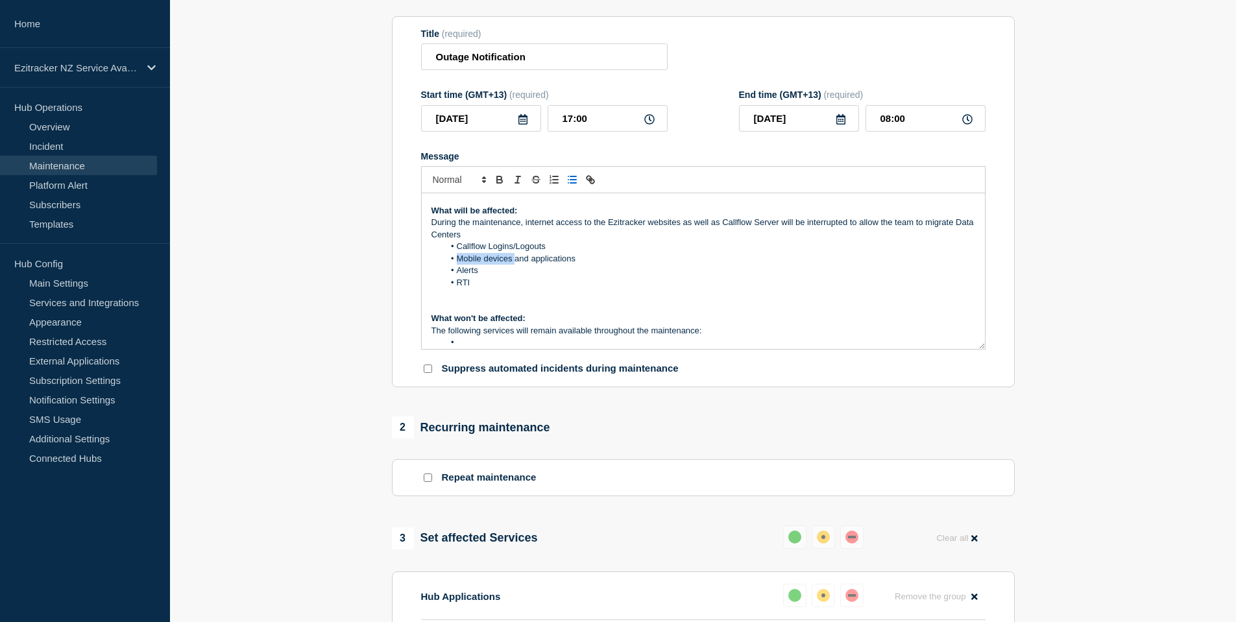
copy li "Mobile devices"
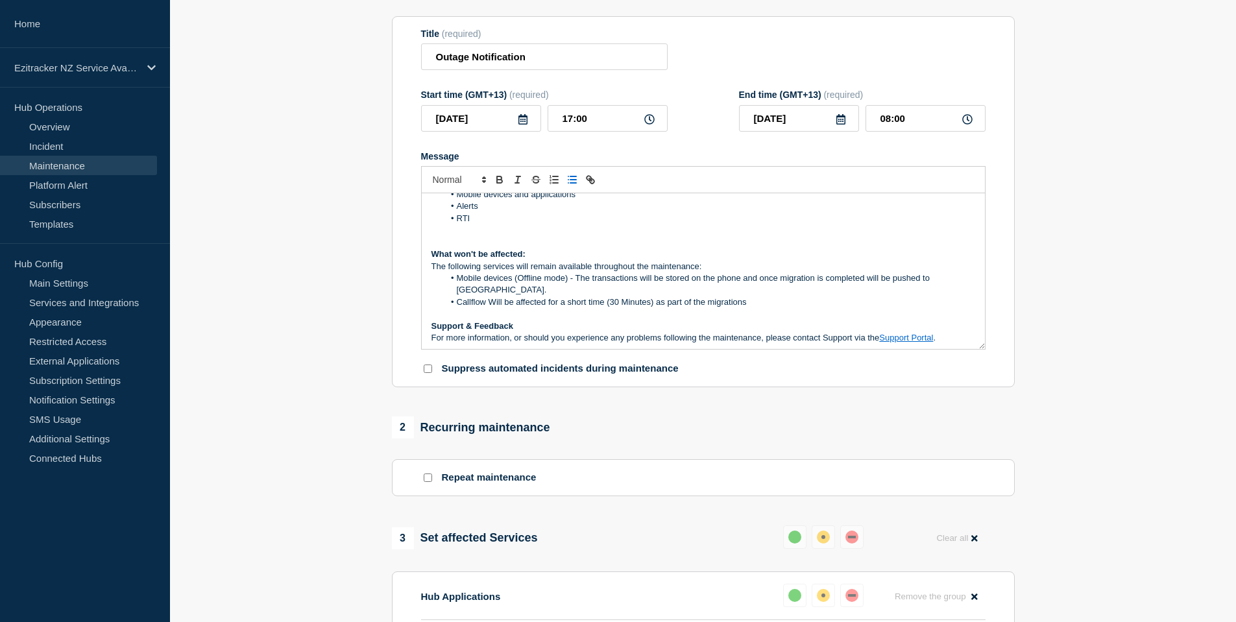
scroll to position [131, 0]
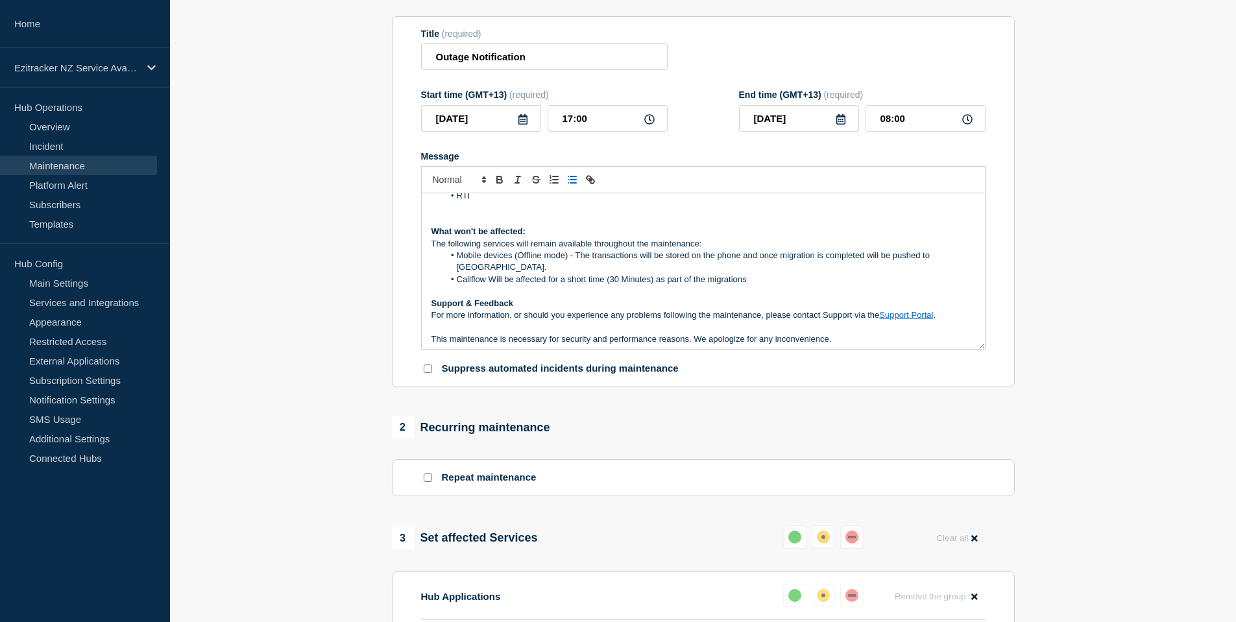
click at [494, 278] on li "Callflow Will be affected for a short time (30 Minutes) as part of the migratio…" at bounding box center [709, 280] width 531 height 12
click at [761, 279] on li "Callflow will be affected for a short time (30 Minutes) as part of the migratio…" at bounding box center [709, 280] width 531 height 12
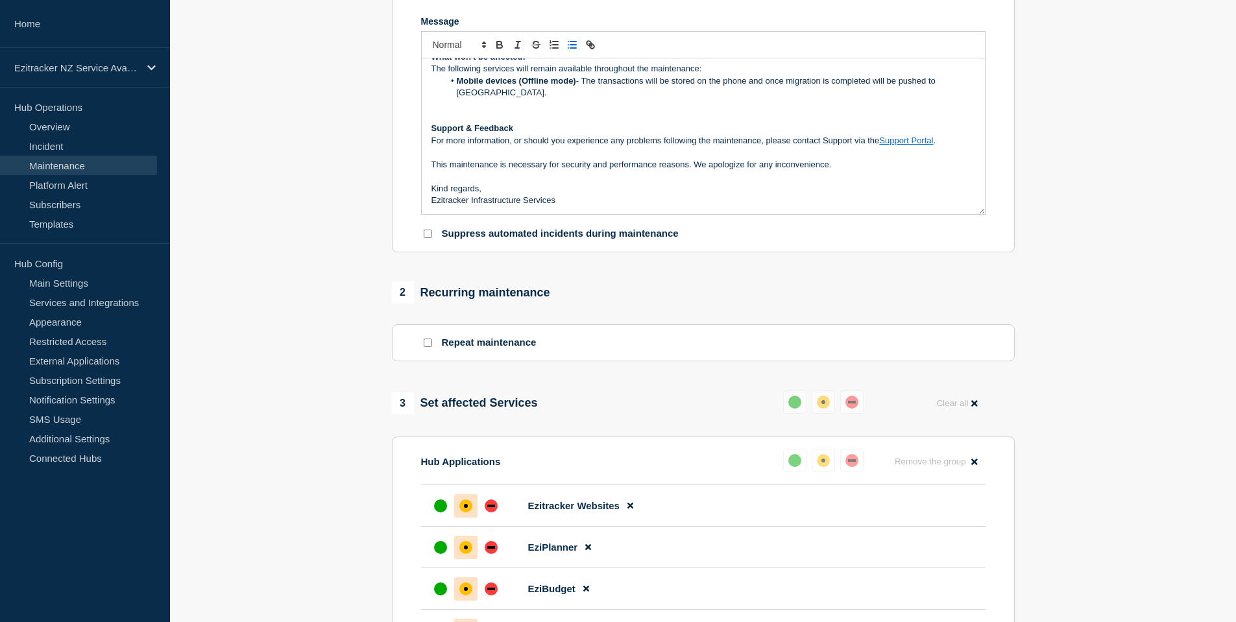
scroll to position [592, 0]
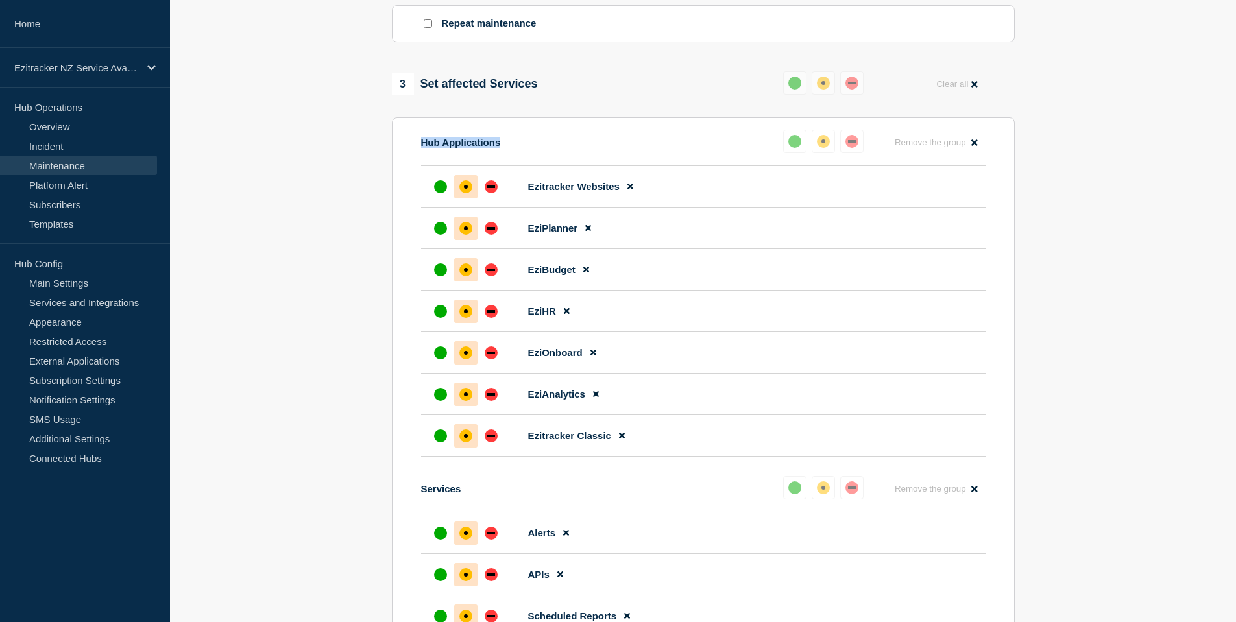
drag, startPoint x: 502, startPoint y: 145, endPoint x: 399, endPoint y: 144, distance: 102.5
click at [399, 144] on section "Hub Applications Reset Remove the group Remove Ezitracker Websites EziPlanner E…" at bounding box center [703, 426] width 623 height 619
copy p "Hub Applications"
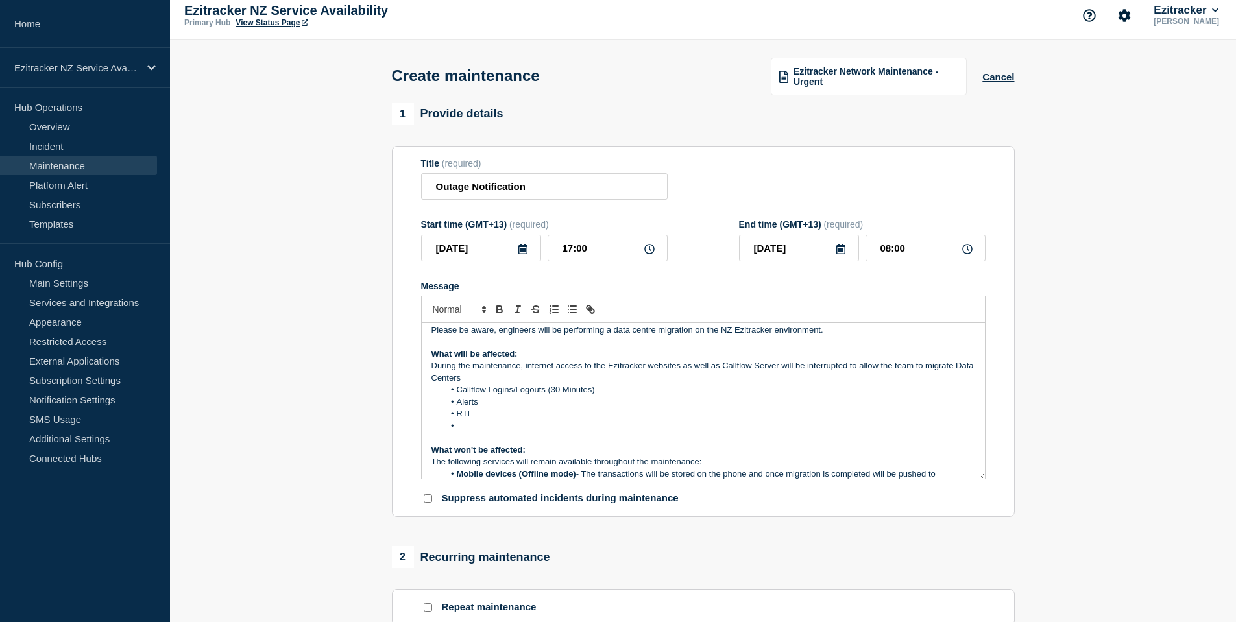
scroll to position [29, 0]
click at [500, 421] on li "RTI" at bounding box center [709, 415] width 531 height 12
click at [498, 433] on li "Message" at bounding box center [709, 428] width 531 height 12
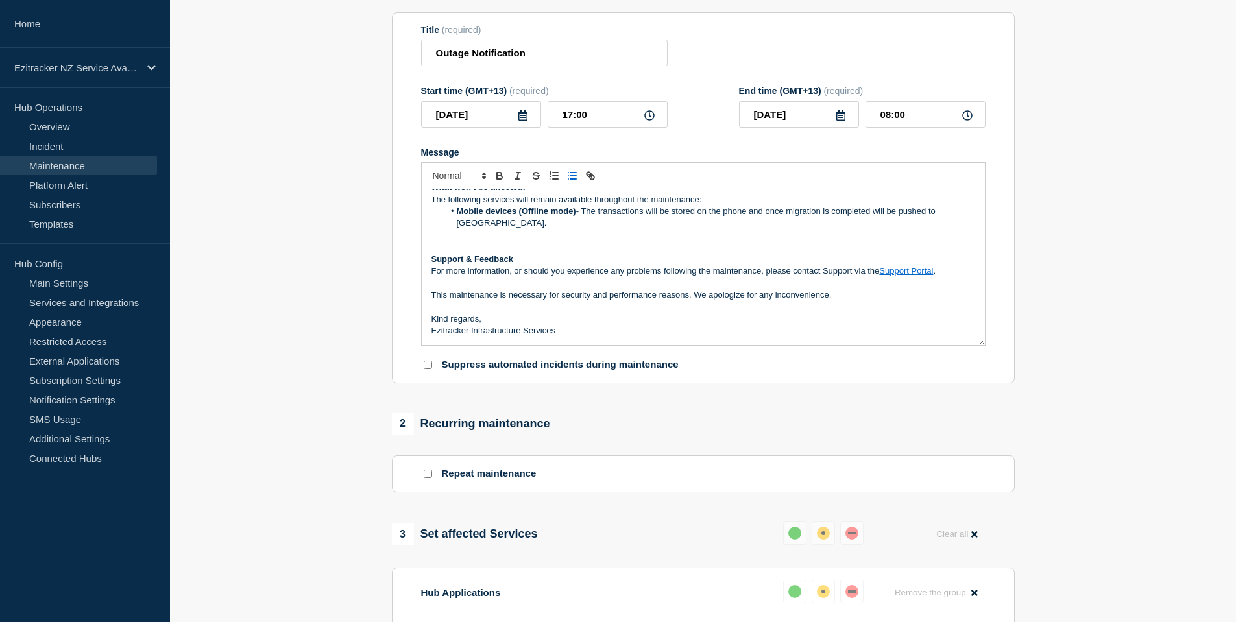
scroll to position [138, 0]
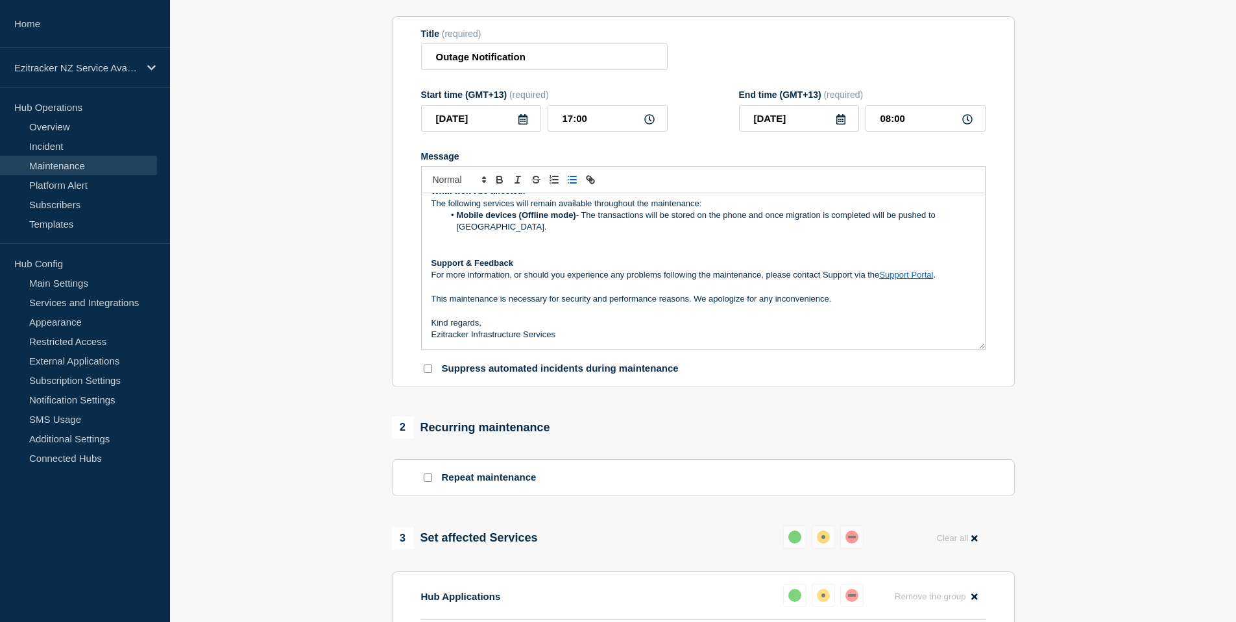
click at [543, 254] on p "Message" at bounding box center [703, 251] width 544 height 12
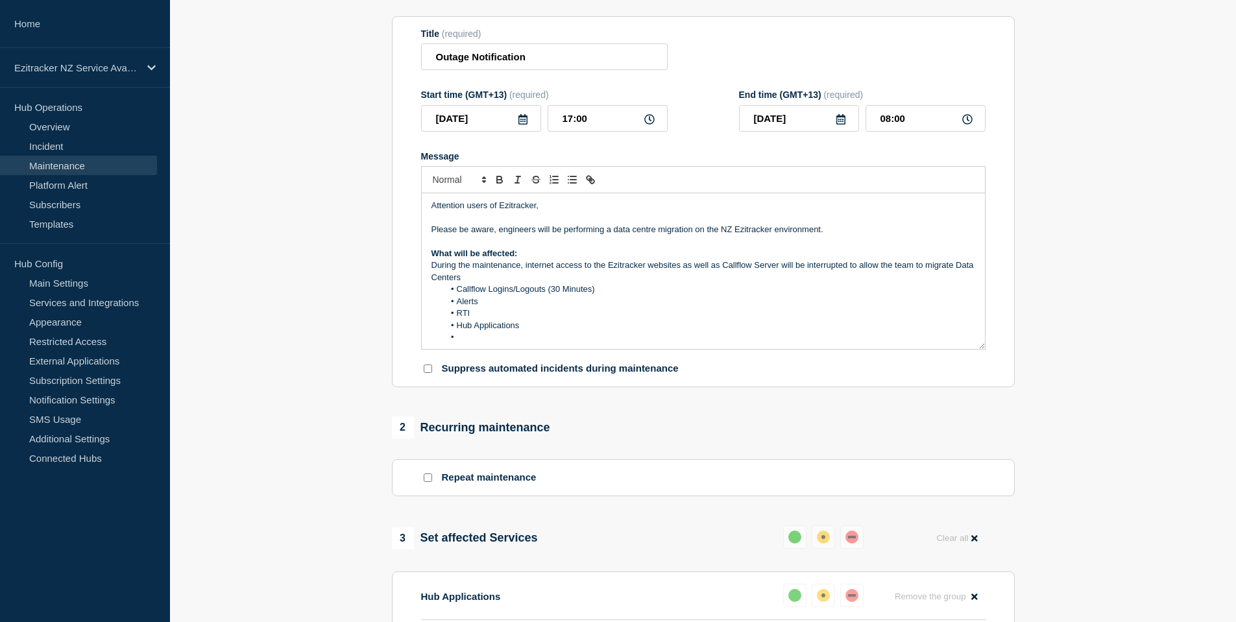
scroll to position [0, 0]
click at [493, 333] on li "Hub Applications" at bounding box center [709, 327] width 531 height 12
click at [479, 345] on li "Message" at bounding box center [709, 339] width 531 height 12
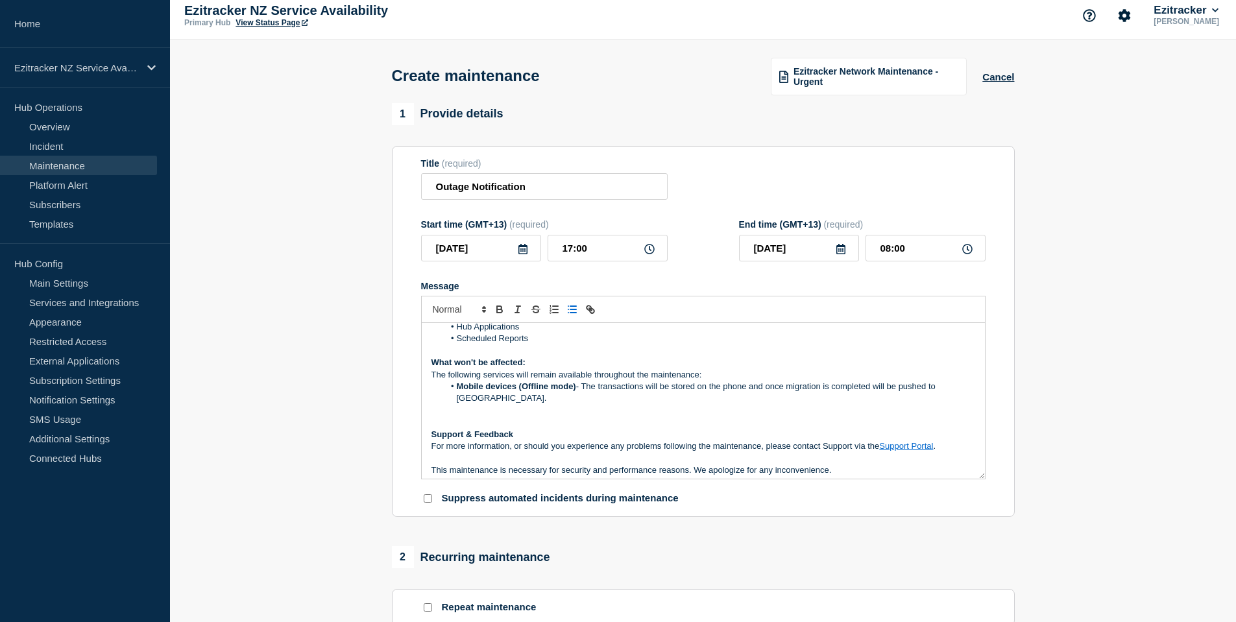
scroll to position [171, 0]
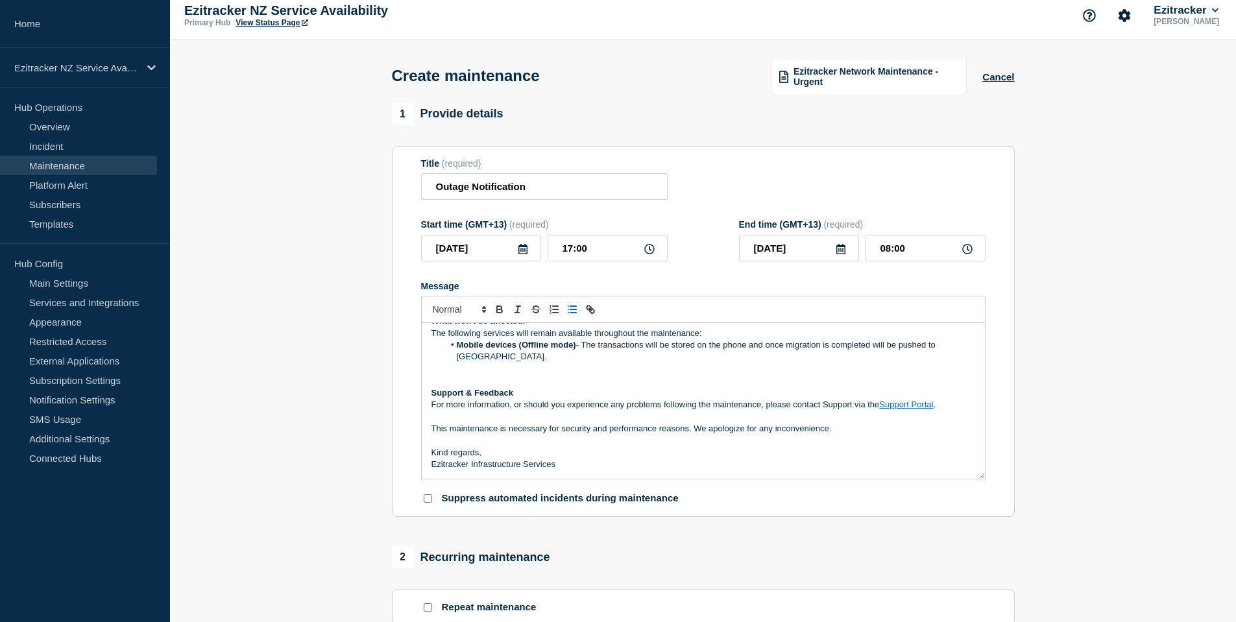
click at [493, 429] on p "This maintenance is necessary for security and performance reasons. We apologiz…" at bounding box center [703, 429] width 544 height 12
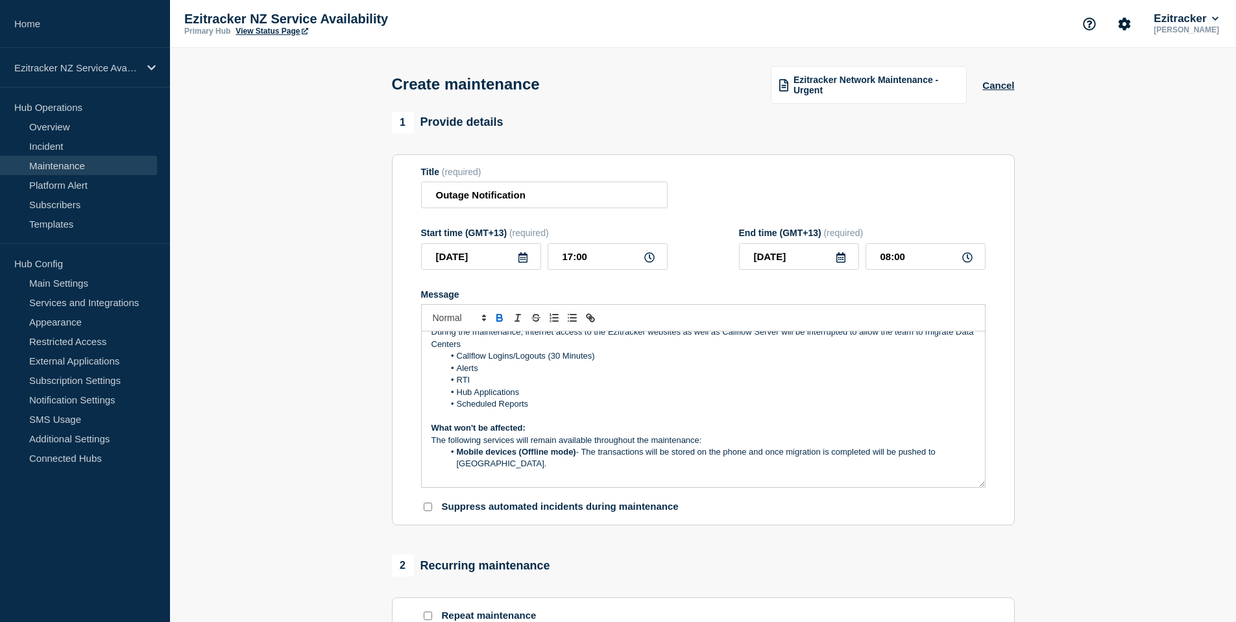
scroll to position [0, 0]
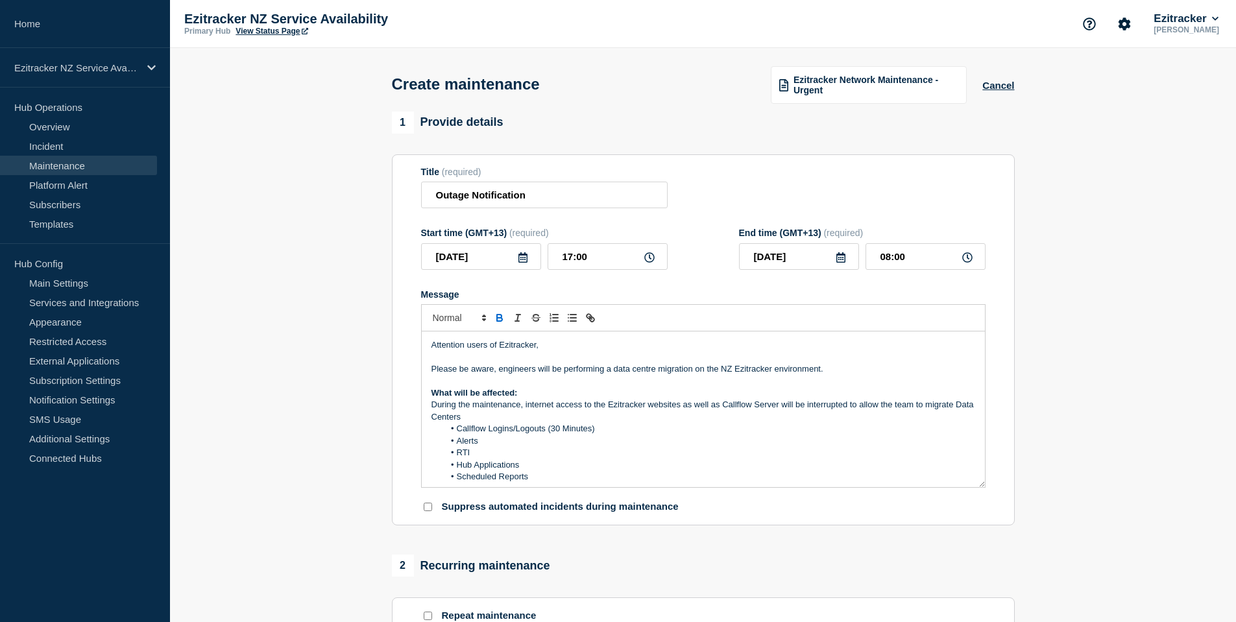
click at [535, 447] on li "Alerts" at bounding box center [709, 441] width 531 height 12
drag, startPoint x: 431, startPoint y: 371, endPoint x: 699, endPoint y: 372, distance: 268.6
click at [699, 372] on p "Please be aware, engineers will be performing a data centre migration on the NZ…" at bounding box center [703, 369] width 544 height 12
click at [633, 374] on p "Please be aware, engineers will be performing a data centre migration on the NZ…" at bounding box center [703, 369] width 544 height 12
click at [652, 373] on p "Please be aware, engineers will be performing a data centre migration on the NZ…" at bounding box center [703, 369] width 544 height 12
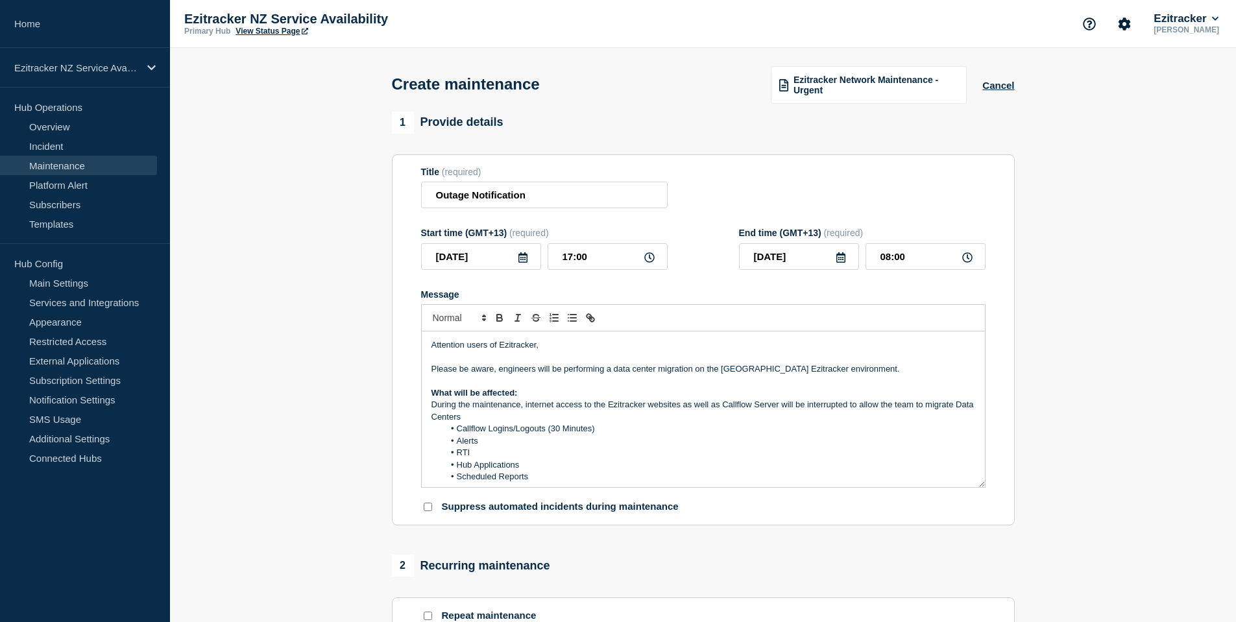
click at [702, 369] on p "Please be aware, engineers will be performing a data center migration on the NZ…" at bounding box center [703, 369] width 544 height 12
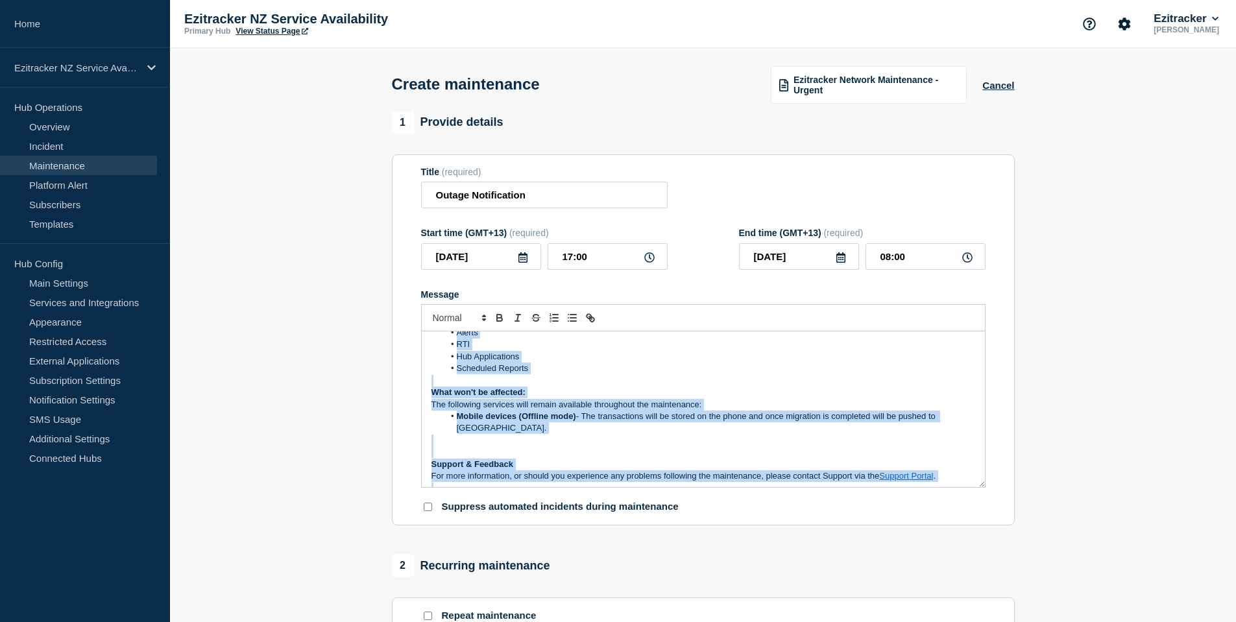
scroll to position [171, 0]
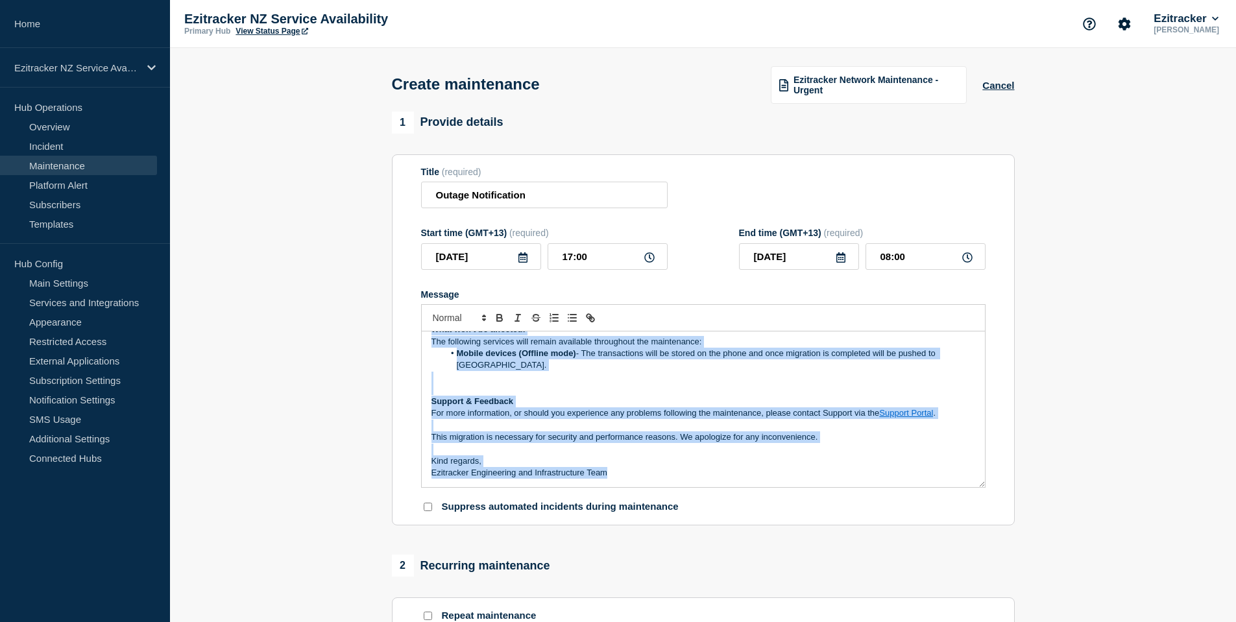
drag, startPoint x: 429, startPoint y: 350, endPoint x: 615, endPoint y: 508, distance: 244.4
click at [615, 508] on form "Title (required) Outage Notification Start time (GMT+13) (required) 2025-10-15 …" at bounding box center [703, 340] width 564 height 347
copy div "Attention users of Ezitracker, Please be aware, engineers will be performing a …"
click at [750, 383] on p "Message" at bounding box center [703, 378] width 544 height 12
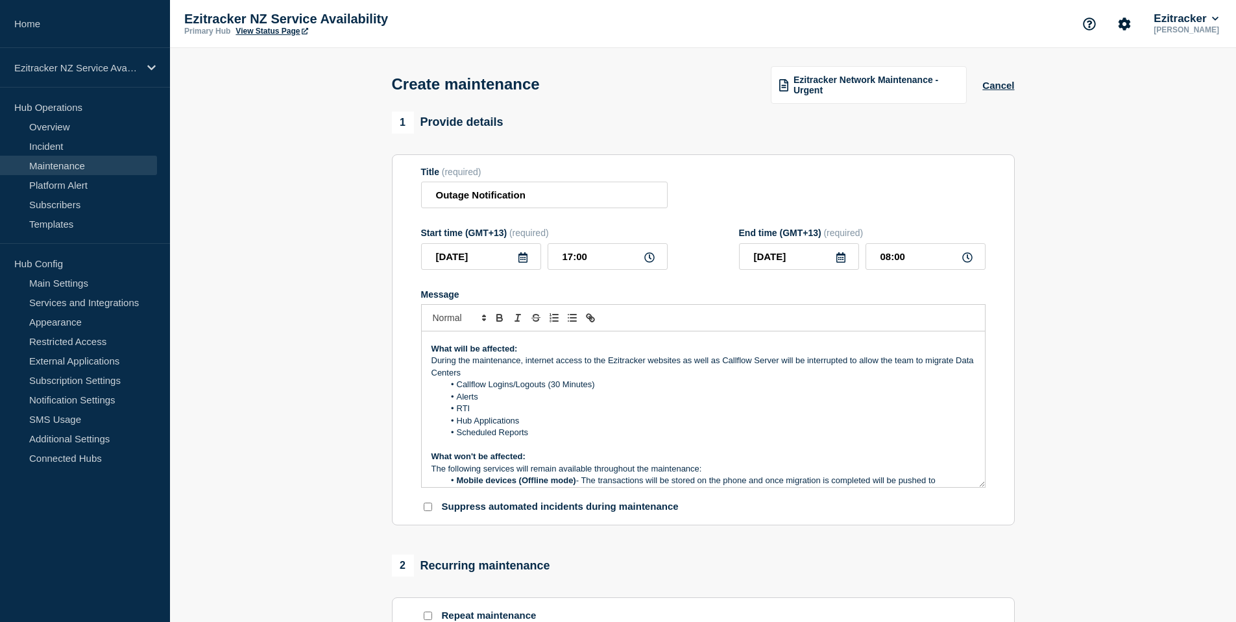
scroll to position [20, 0]
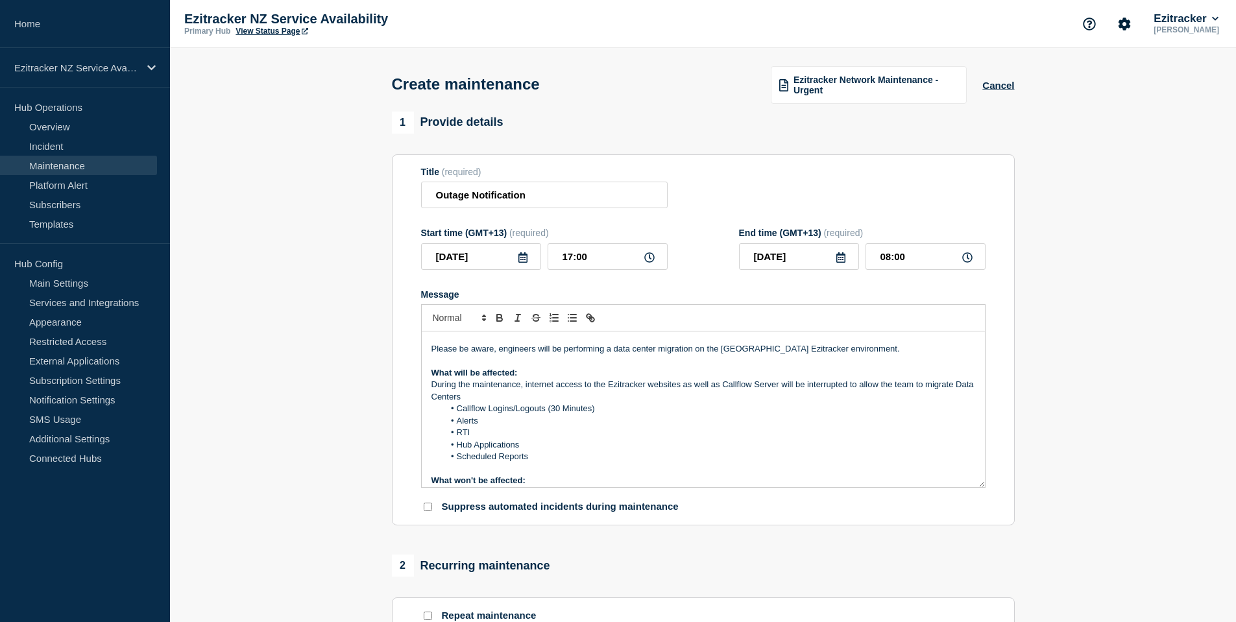
click at [584, 458] on li "Scheduled Reports" at bounding box center [709, 457] width 531 height 12
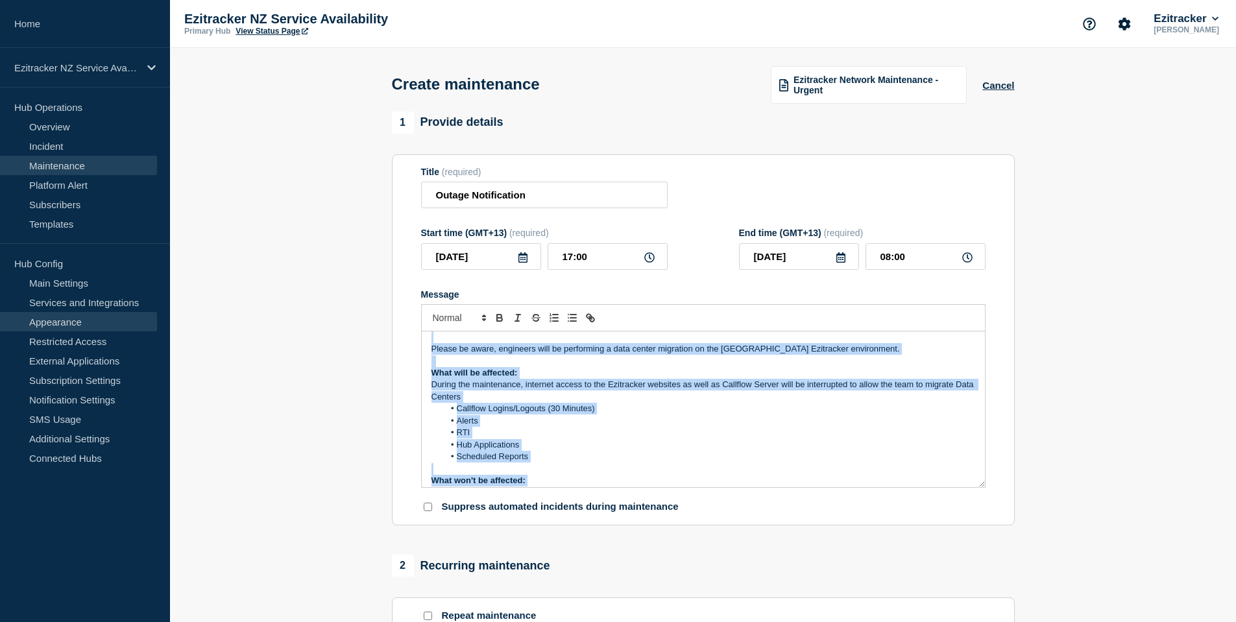
copy div "Attention users of Ezitracker, Please be aware, engineers will be performing a …"
click at [656, 409] on li "Callflow Logins/Logouts (30 Minutes)" at bounding box center [709, 409] width 531 height 12
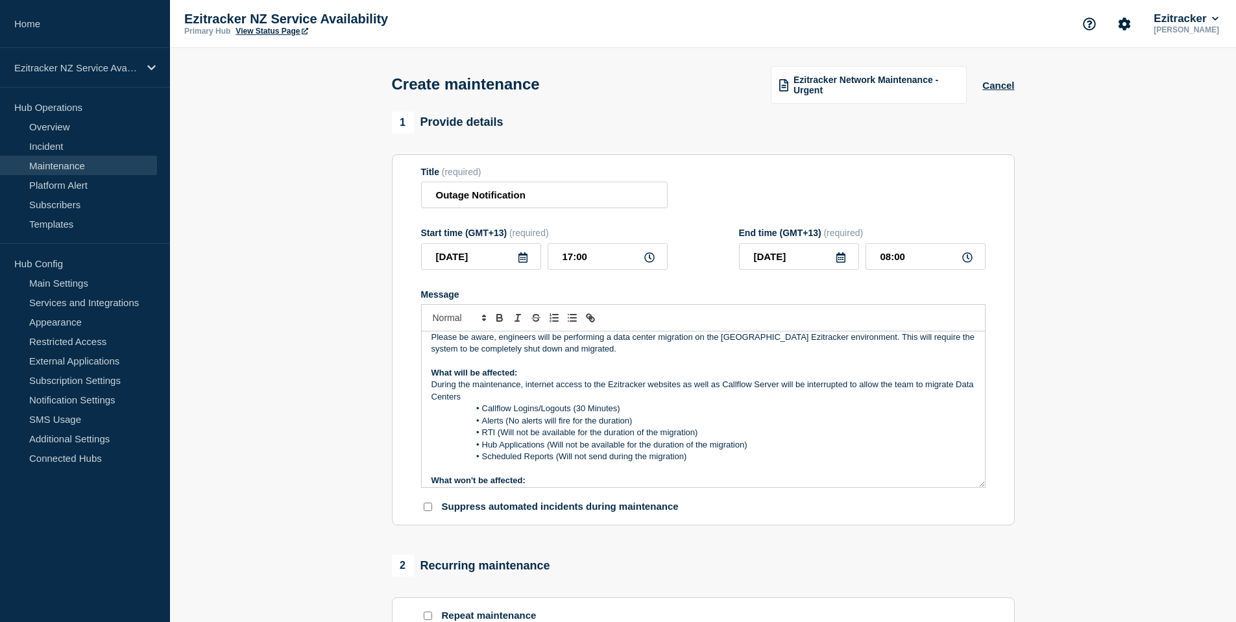
scroll to position [114, 0]
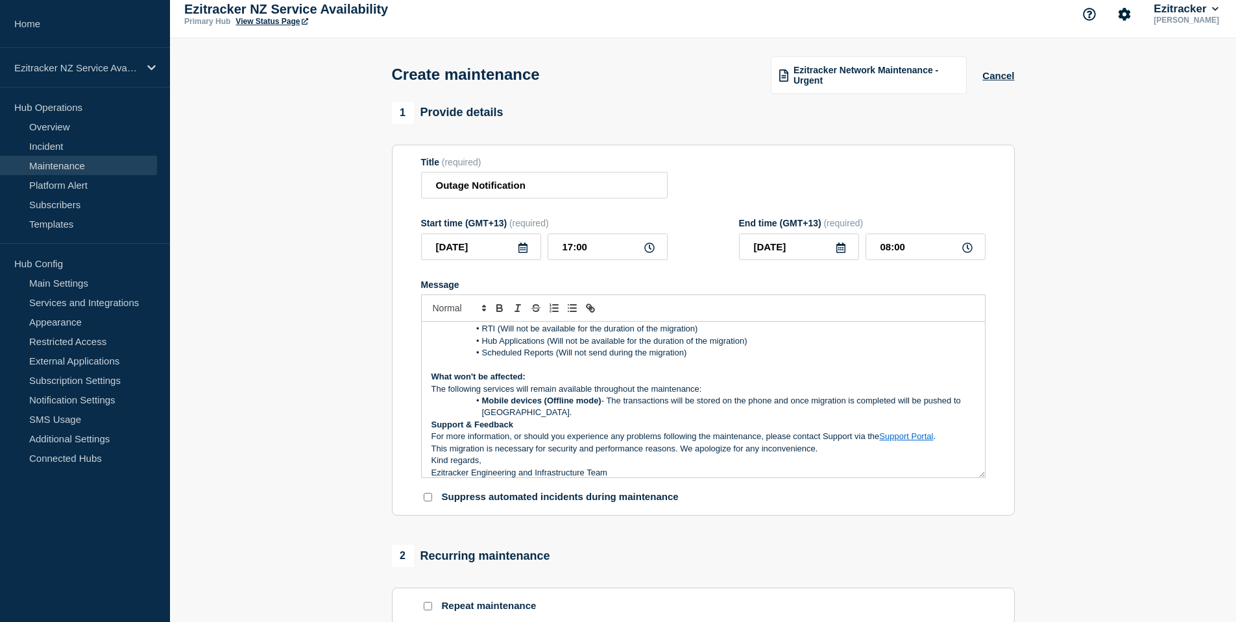
click at [655, 404] on li "Mobile devices (Offline mode) - The transactions will be stored on the phone an…" at bounding box center [709, 407] width 531 height 24
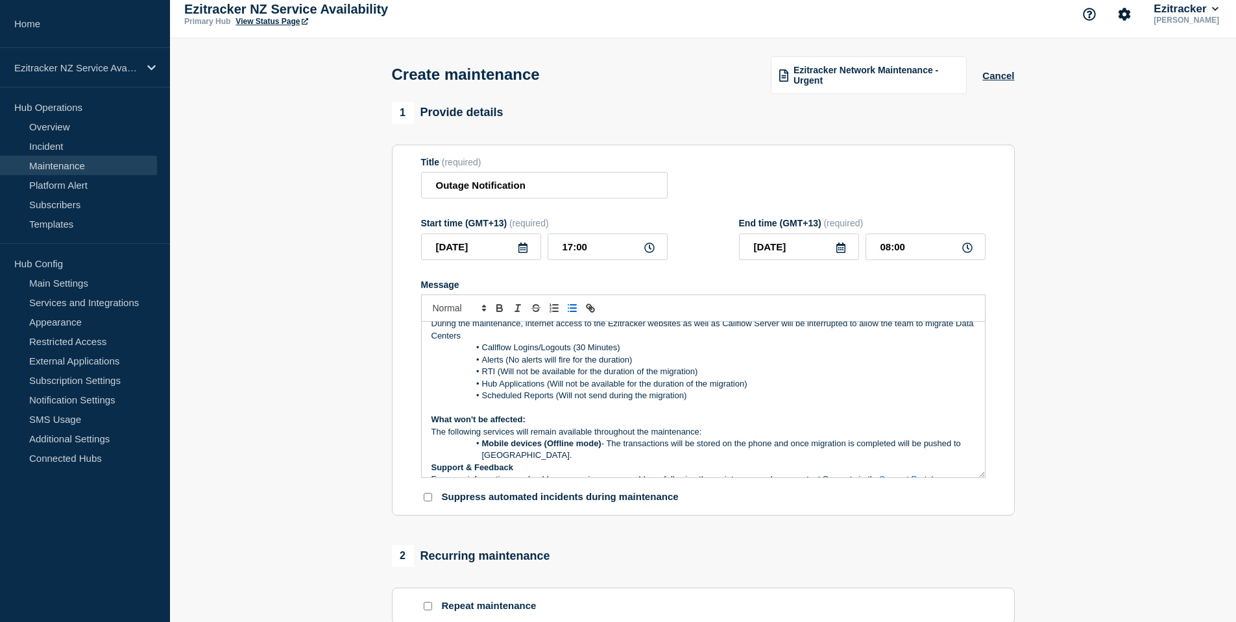
scroll to position [49, 0]
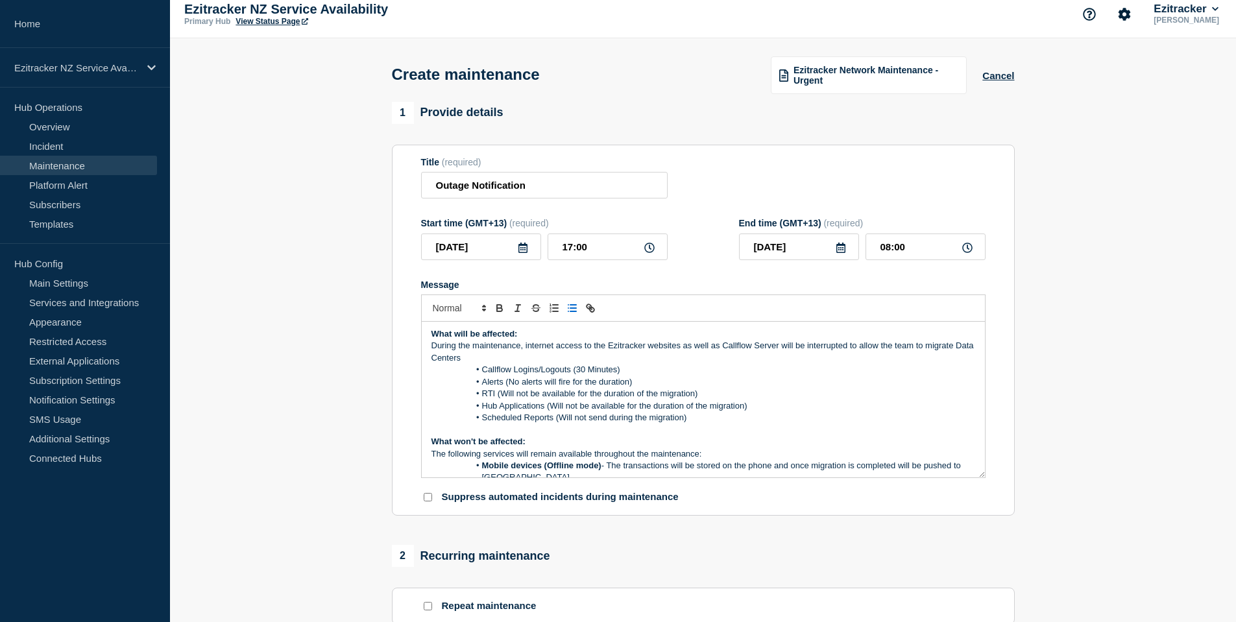
click at [579, 372] on li "Callflow Logins/Logouts (30 Minutes)" at bounding box center [709, 370] width 531 height 12
click at [559, 412] on li "Hub Applications (Will not be available for the duration of the migration)" at bounding box center [709, 406] width 531 height 12
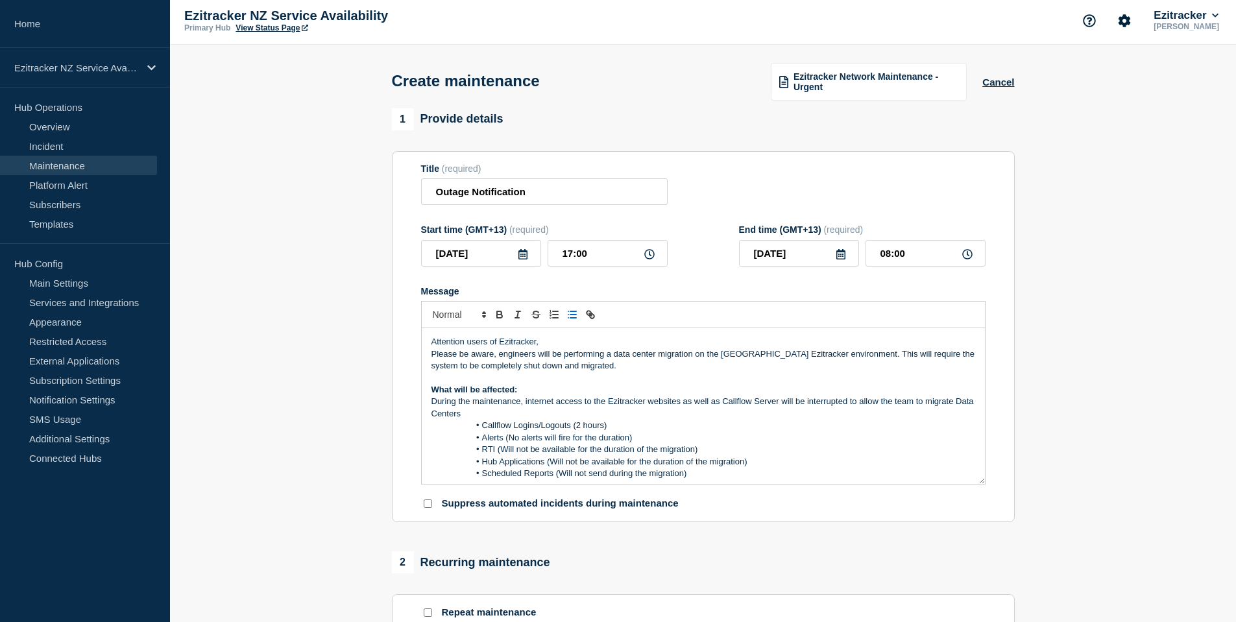
scroll to position [0, 0]
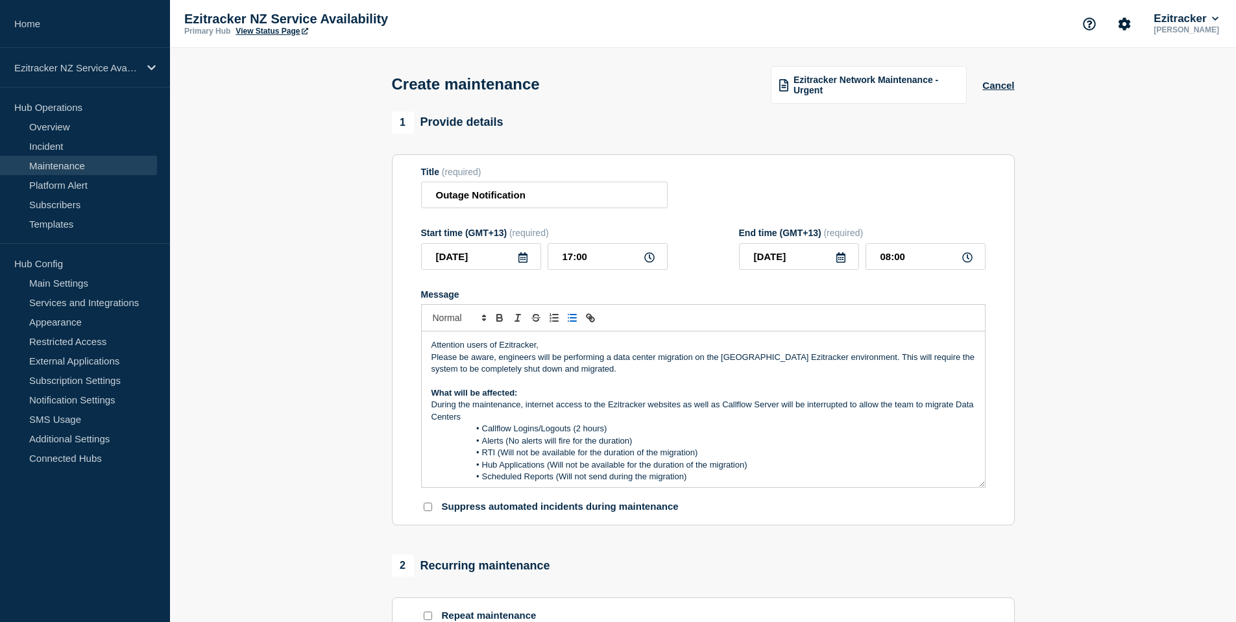
click at [430, 349] on div "Attention users of Ezitracker, Please be aware, engineers will be performing a …" at bounding box center [703, 410] width 563 height 156
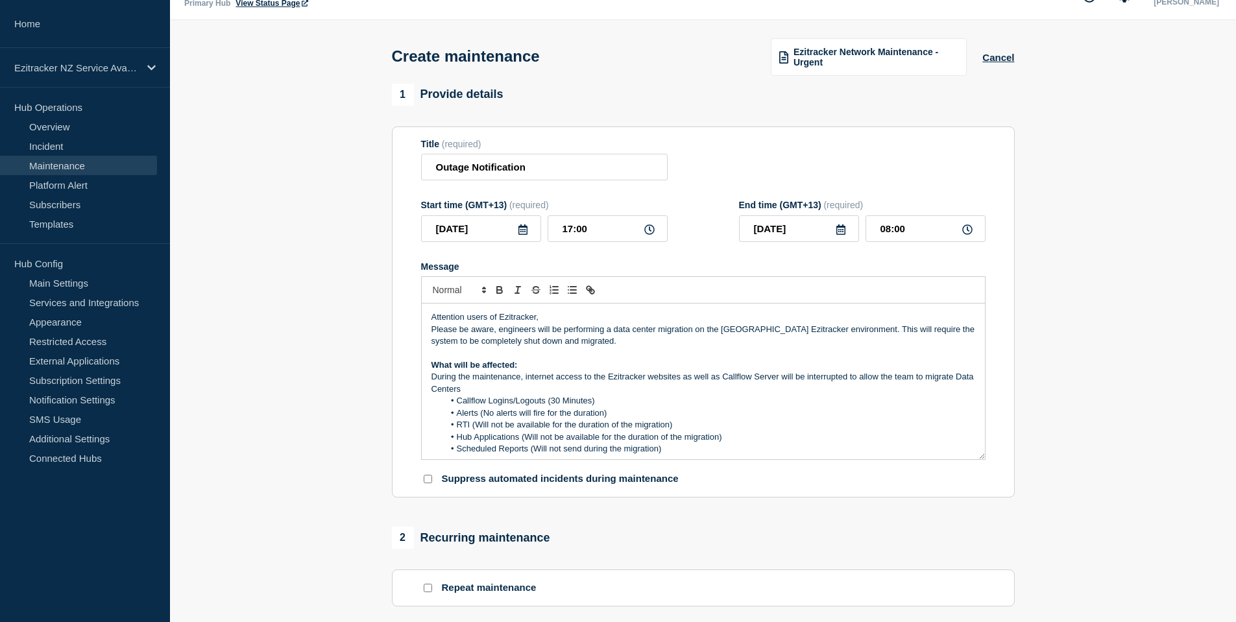
scroll to position [75, 0]
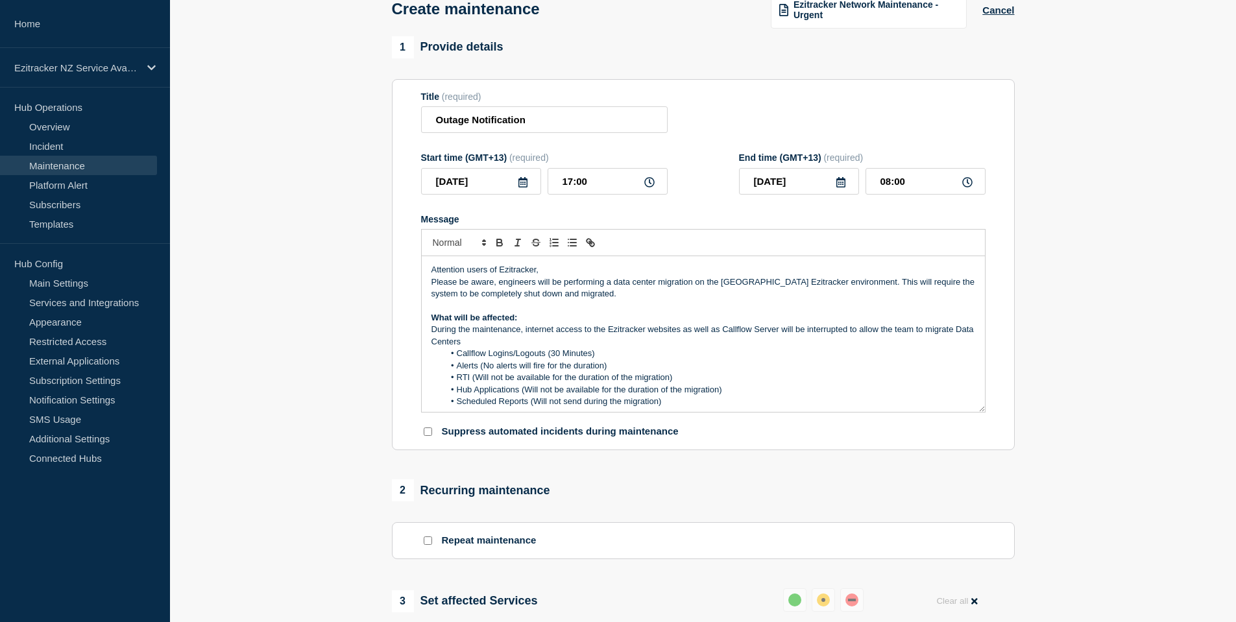
click at [555, 358] on li "Callflow Logins/Logouts (30 Minutes)" at bounding box center [709, 354] width 531 height 12
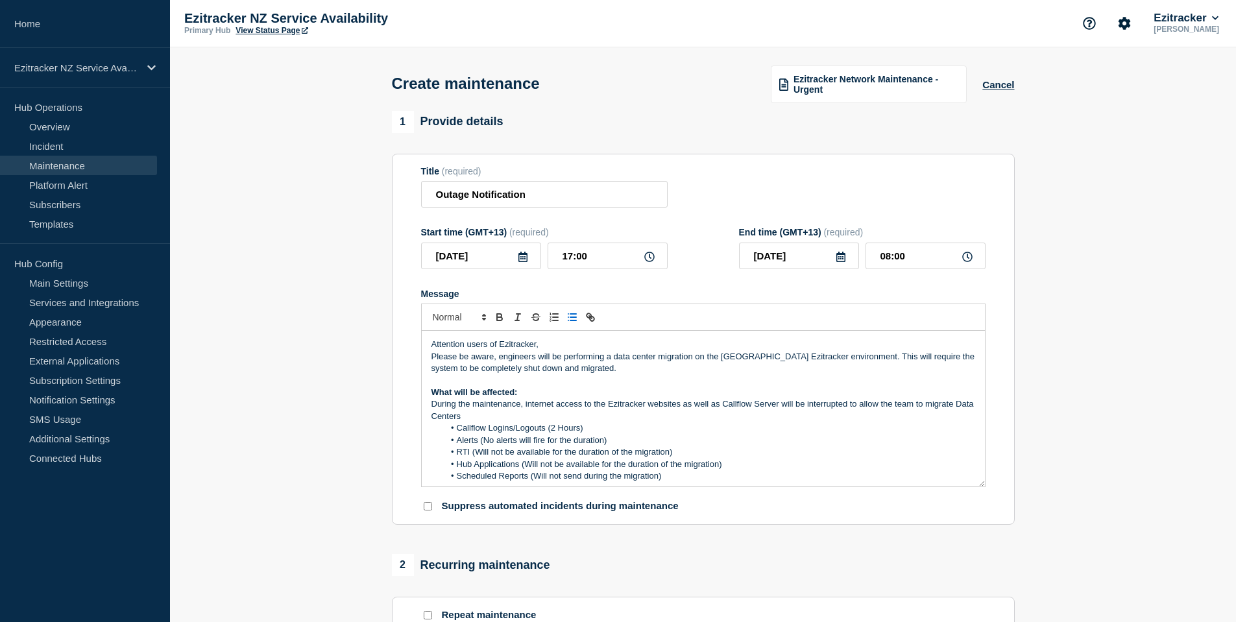
scroll to position [0, 0]
click at [548, 191] on input "Outage Notification" at bounding box center [544, 195] width 247 height 27
type input "Major Outage Notification - Data Centre Migration"
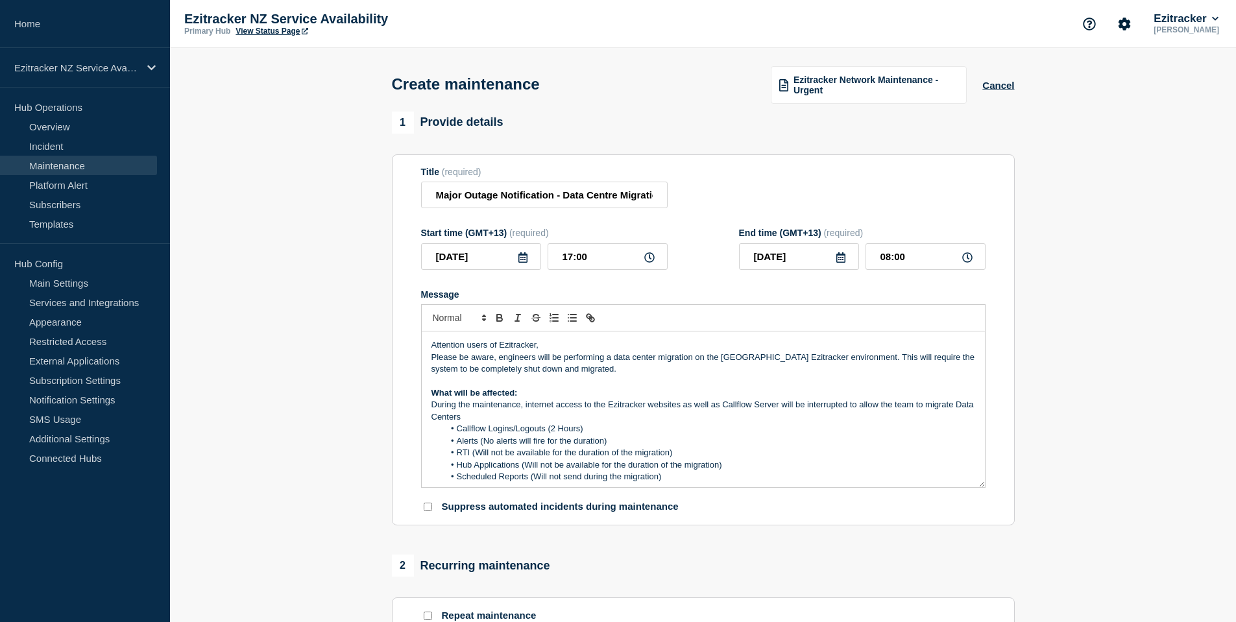
click at [583, 429] on li "Callflow Logins/Logouts (2 Hours)" at bounding box center [709, 429] width 531 height 12
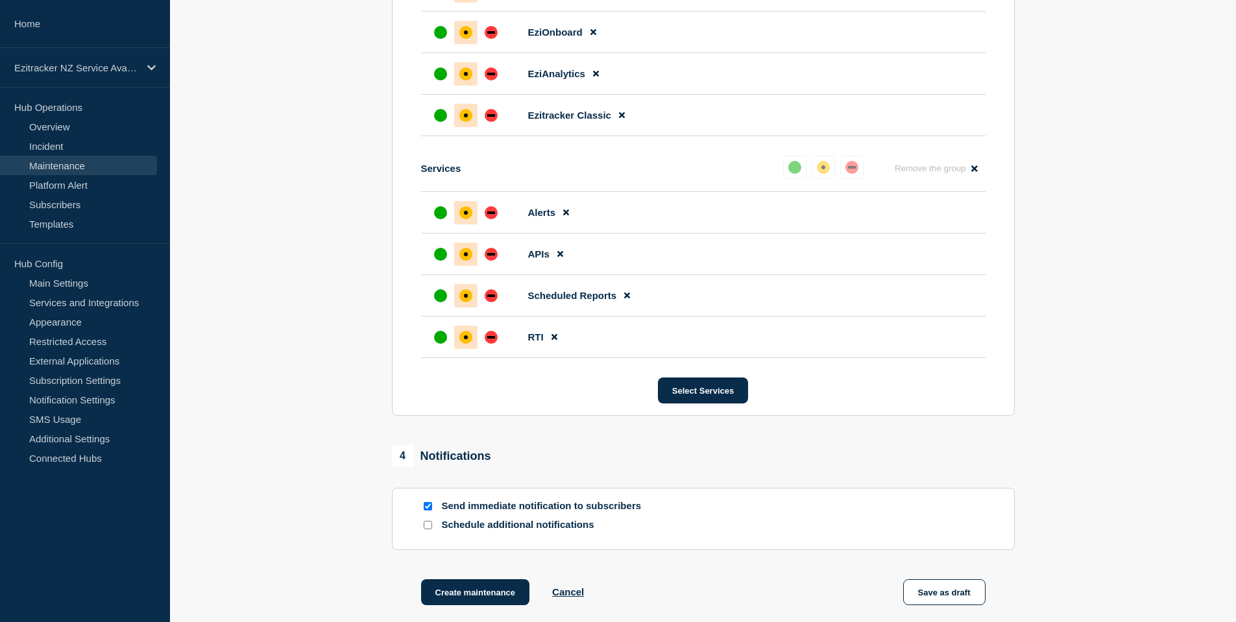
scroll to position [1048, 0]
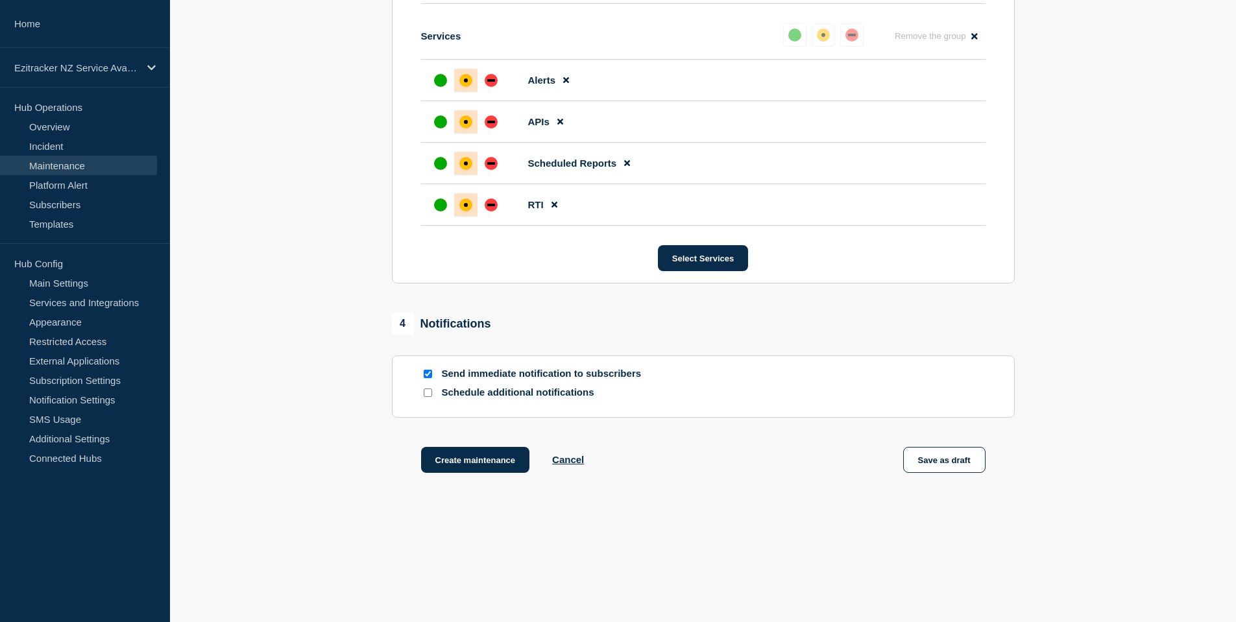
click at [429, 395] on input "Schedule additional notifications" at bounding box center [428, 393] width 8 height 8
checkbox input "true"
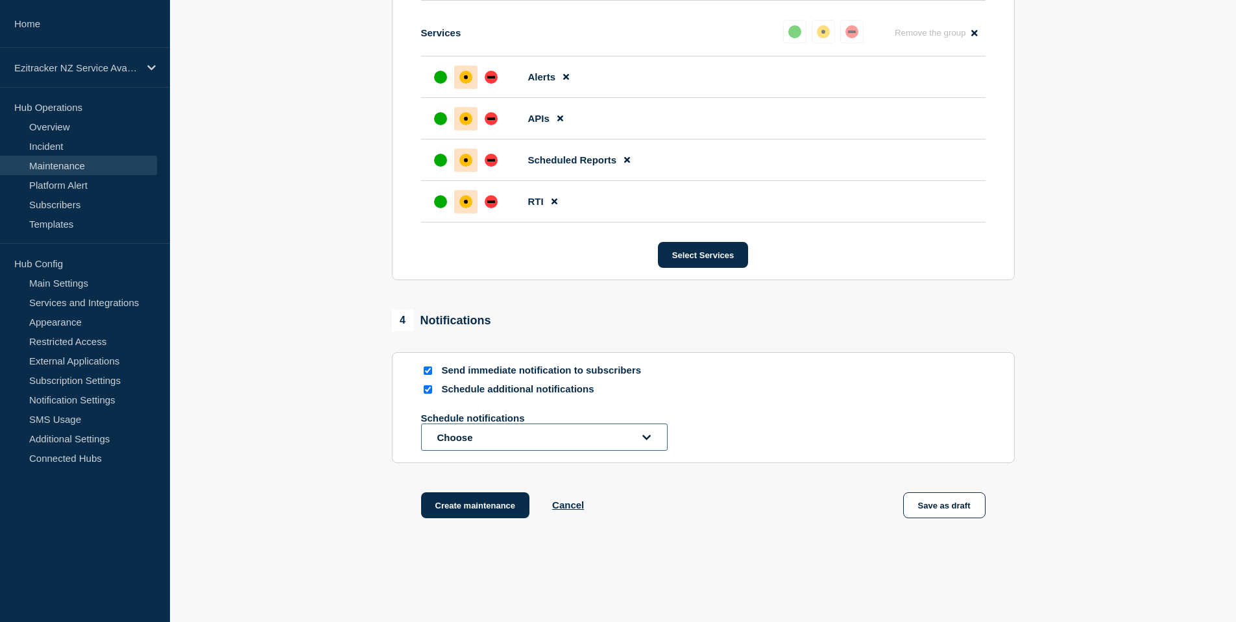
click at [489, 444] on button "Choose" at bounding box center [544, 437] width 247 height 27
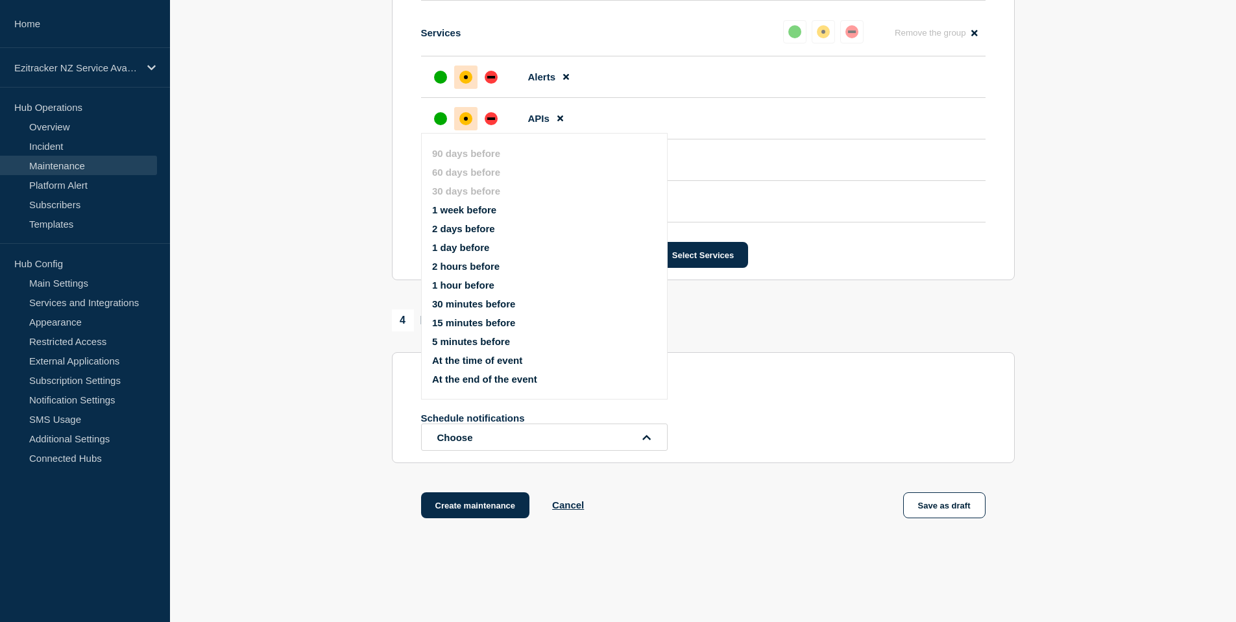
click at [495, 213] on button "1 week before" at bounding box center [464, 209] width 64 height 11
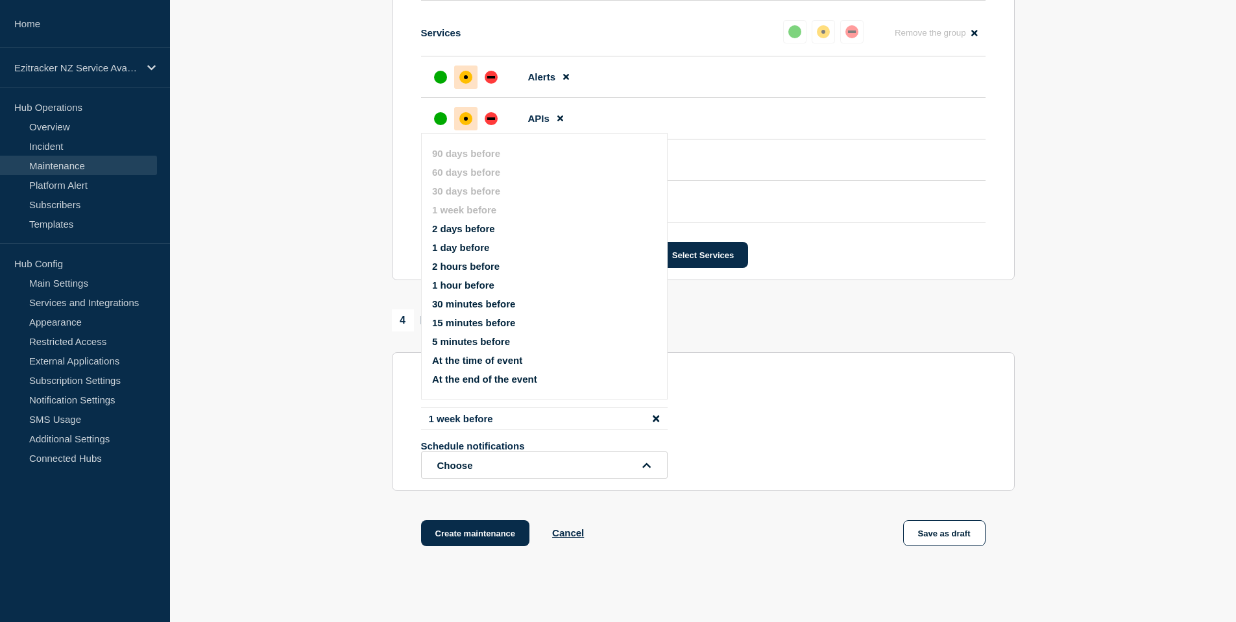
click at [484, 227] on button "2 days before" at bounding box center [463, 228] width 63 height 11
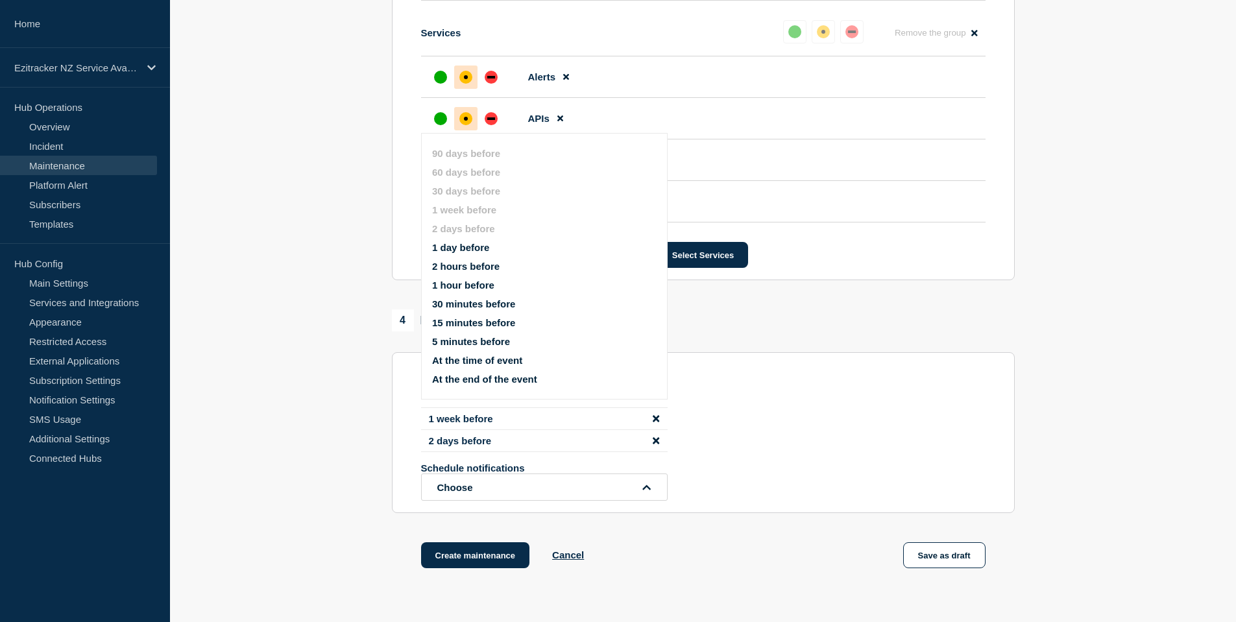
click at [482, 242] on button "1 day before" at bounding box center [460, 247] width 57 height 11
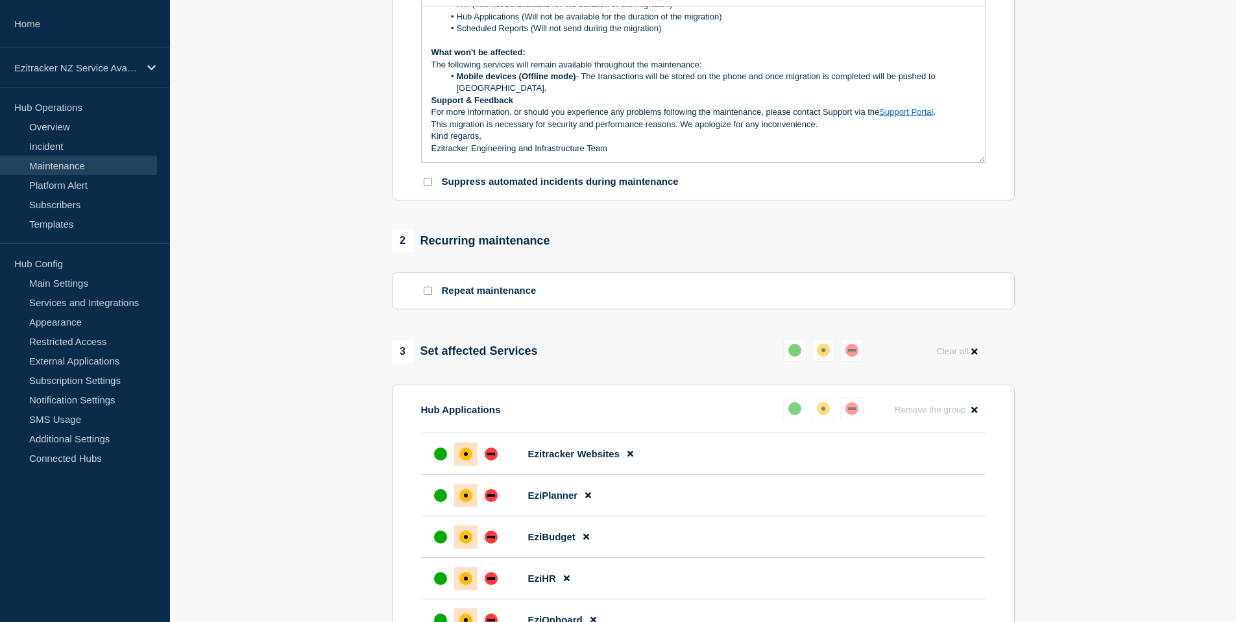
scroll to position [287, 0]
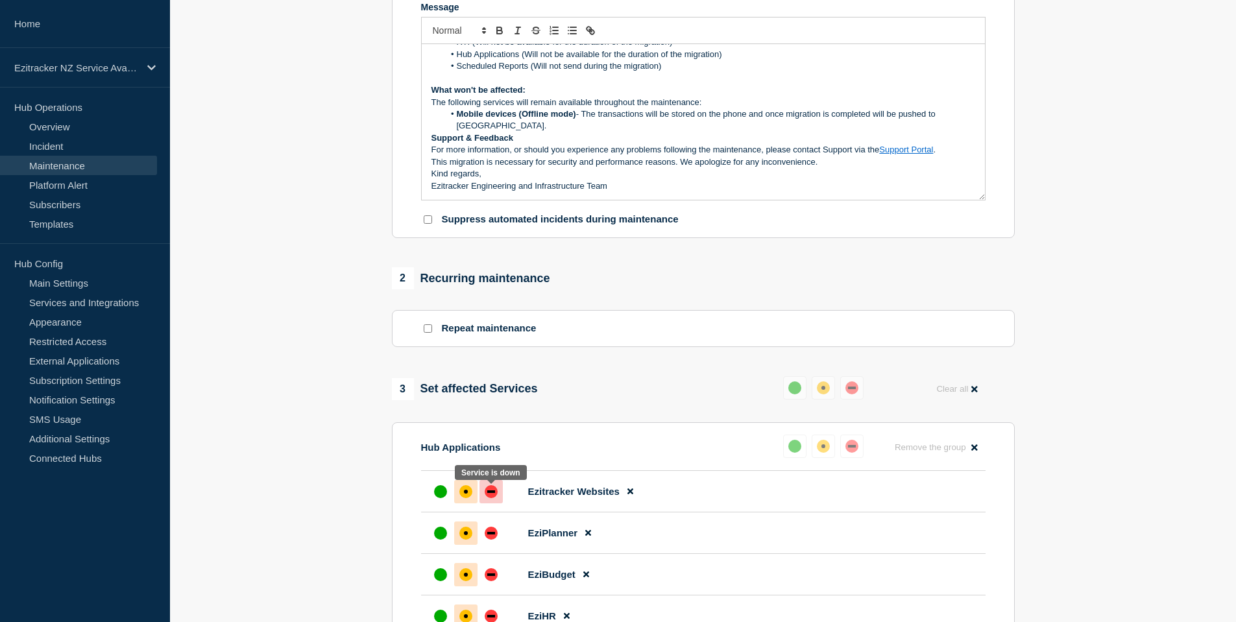
click at [491, 489] on div "down" at bounding box center [491, 491] width 13 height 13
click at [494, 530] on div at bounding box center [490, 533] width 23 height 23
click at [494, 574] on div "down" at bounding box center [491, 574] width 13 height 13
click at [851, 448] on div "down" at bounding box center [852, 446] width 8 height 3
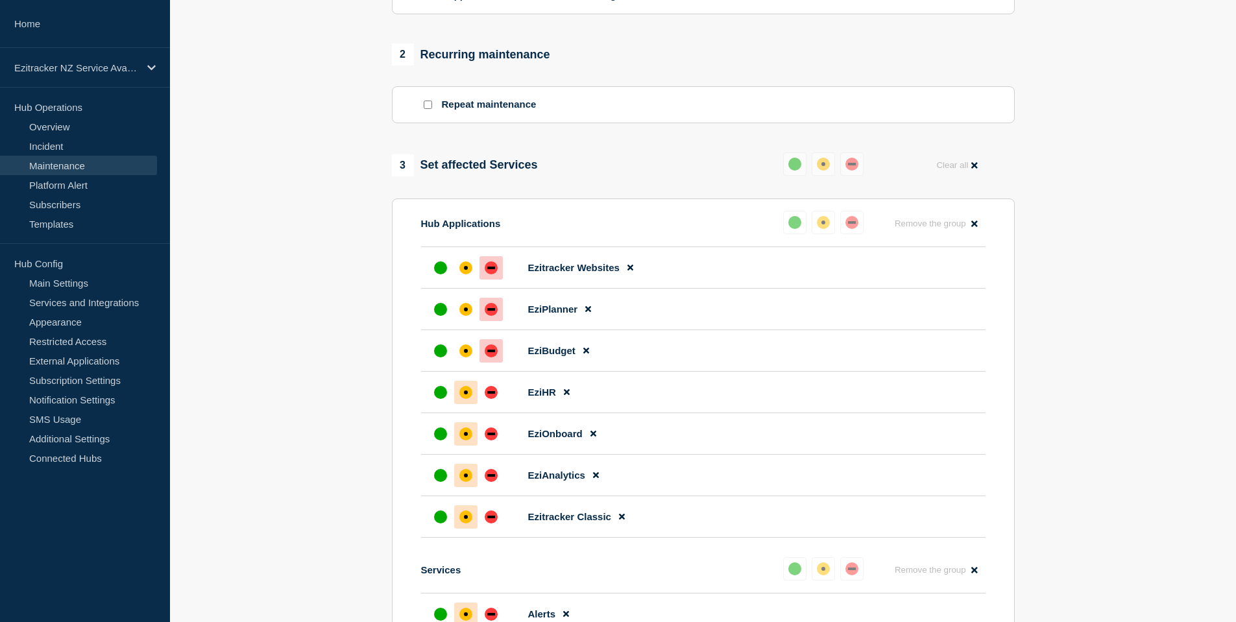
scroll to position [612, 0]
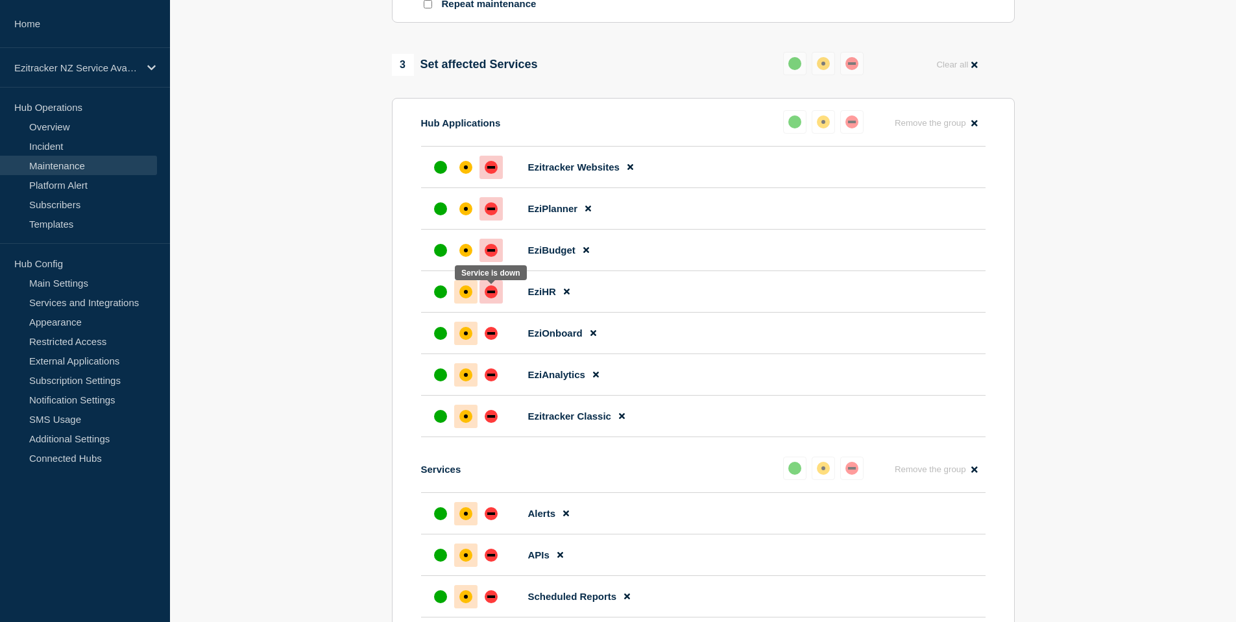
click at [488, 297] on div "down" at bounding box center [491, 291] width 13 height 13
click at [499, 334] on div at bounding box center [490, 333] width 23 height 23
click at [496, 374] on div "down" at bounding box center [491, 375] width 13 height 13
click at [502, 435] on li "Ezitracker Classic" at bounding box center [703, 417] width 564 height 42
click at [490, 418] on div "down" at bounding box center [491, 416] width 8 height 3
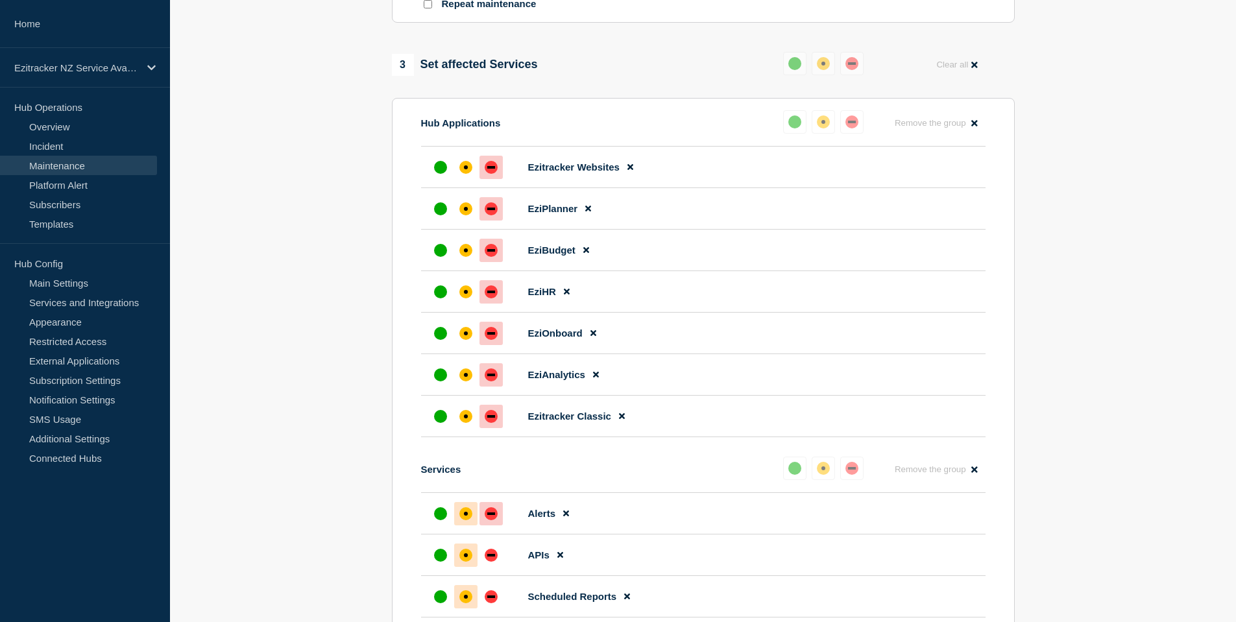
click at [487, 523] on div at bounding box center [490, 513] width 23 height 23
click at [490, 553] on div "down" at bounding box center [491, 555] width 13 height 13
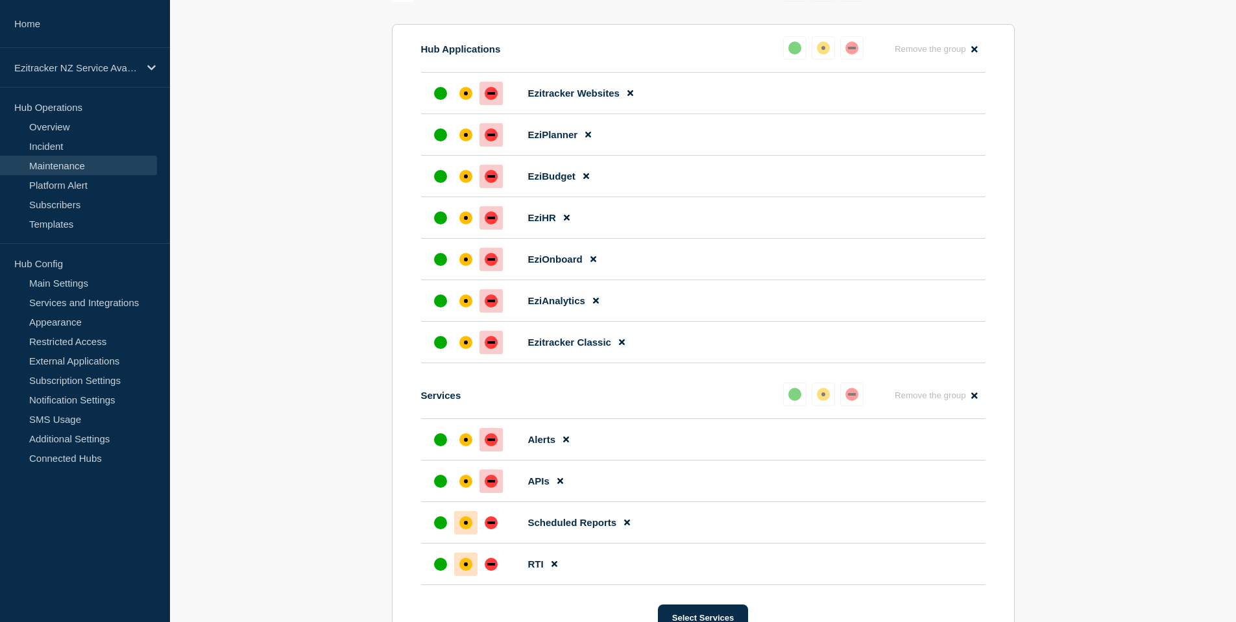
scroll to position [742, 0]
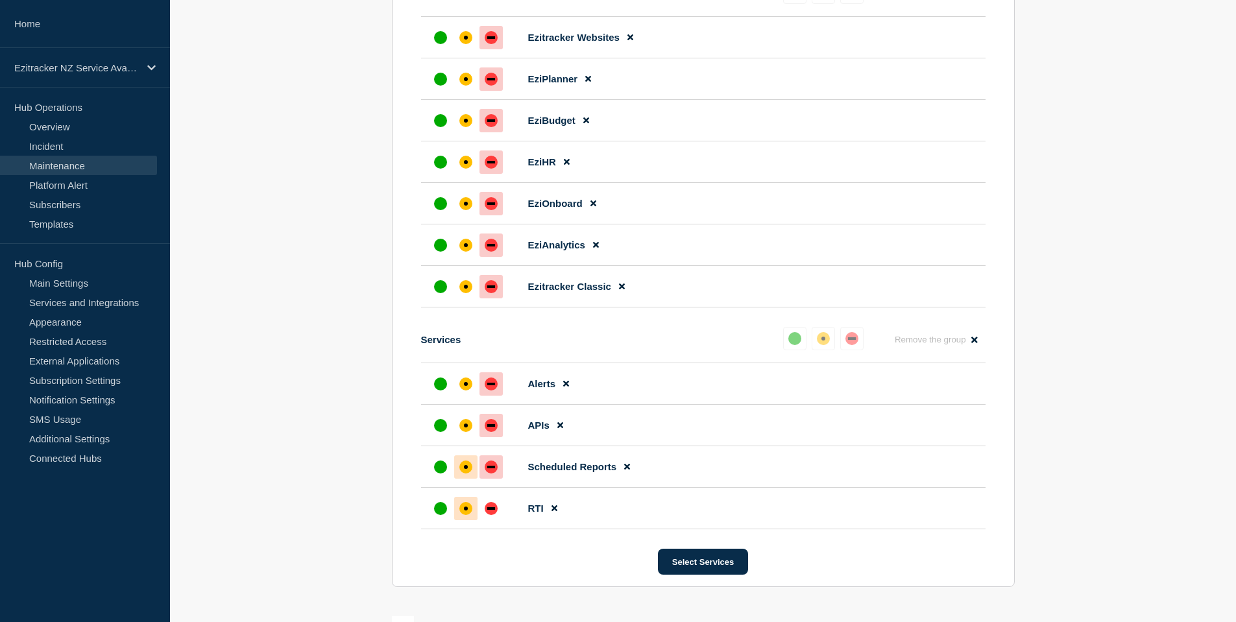
click at [494, 465] on div "down" at bounding box center [491, 467] width 13 height 13
click at [493, 513] on div "down" at bounding box center [491, 508] width 13 height 13
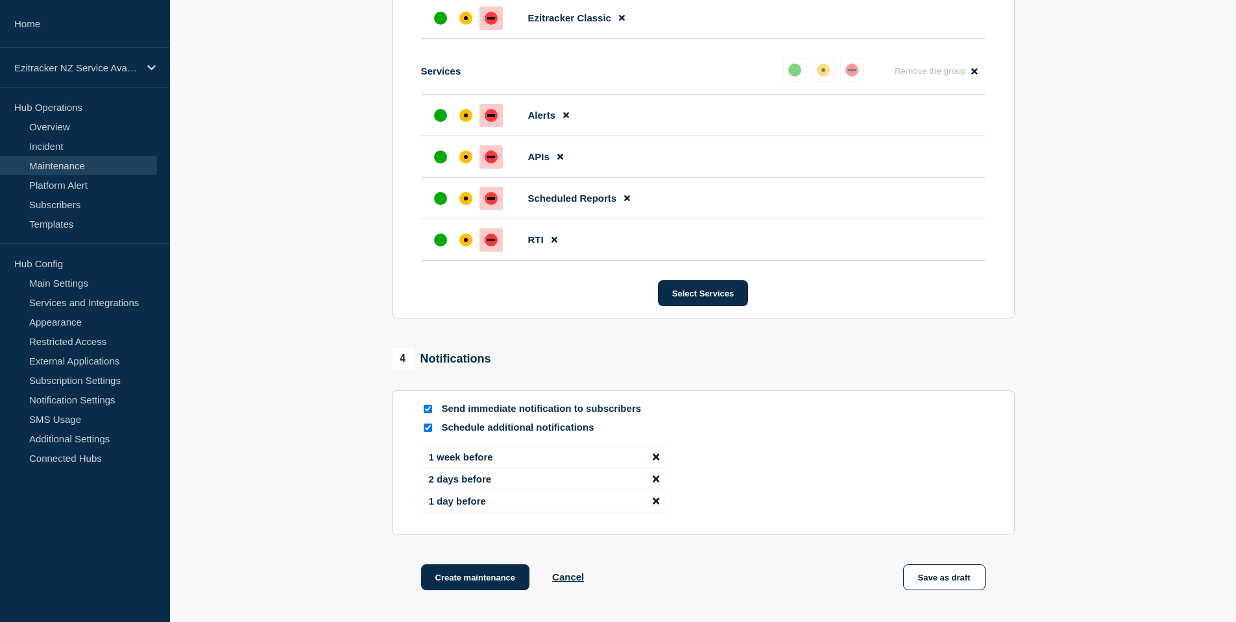
scroll to position [1131, 0]
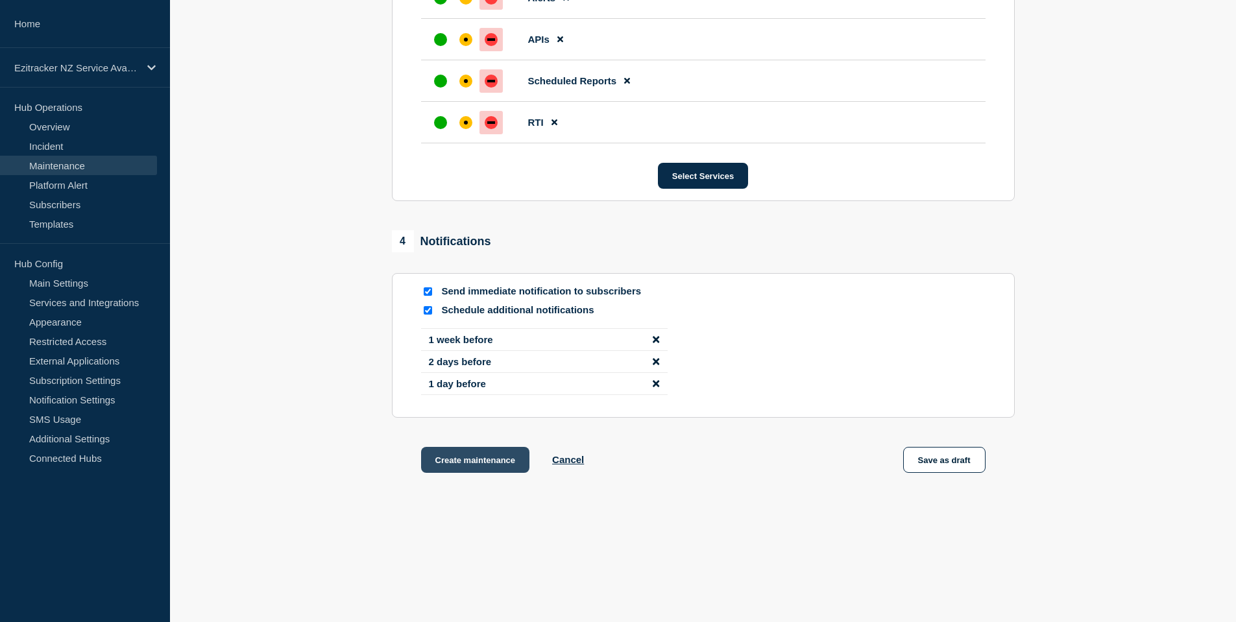
click at [490, 461] on button "Create maintenance" at bounding box center [475, 460] width 109 height 26
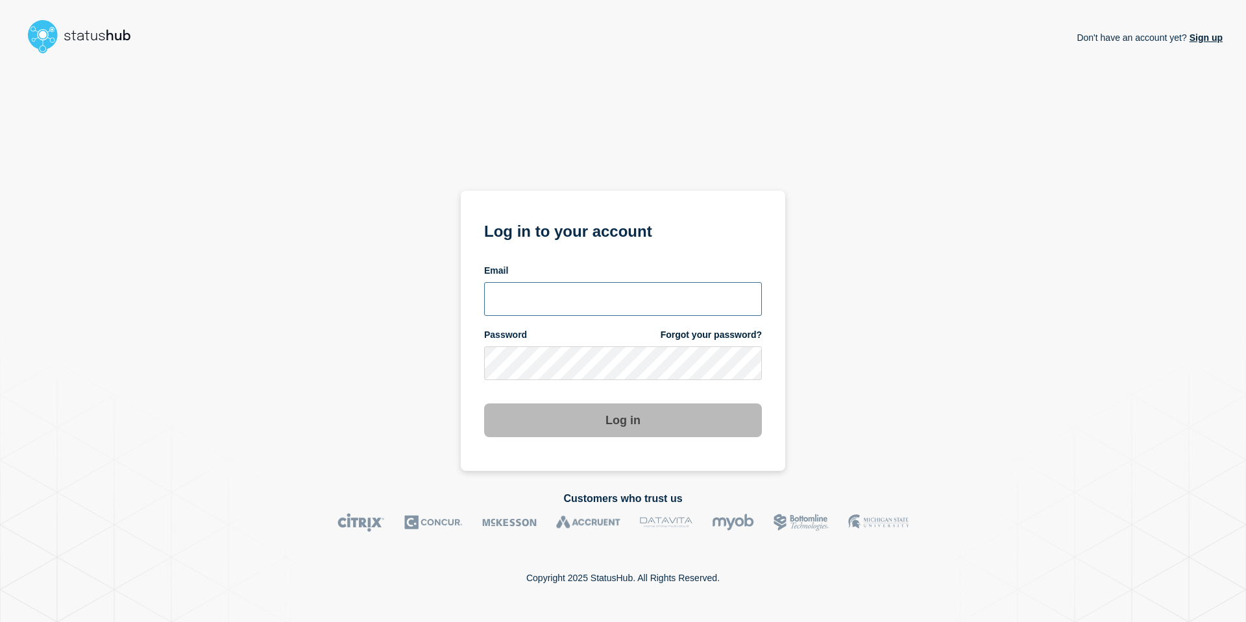
click at [590, 316] on input "email input" at bounding box center [623, 299] width 278 height 34
click at [572, 310] on input "email input" at bounding box center [623, 299] width 278 height 34
type input "andre.botha@theaccessgroup.com"
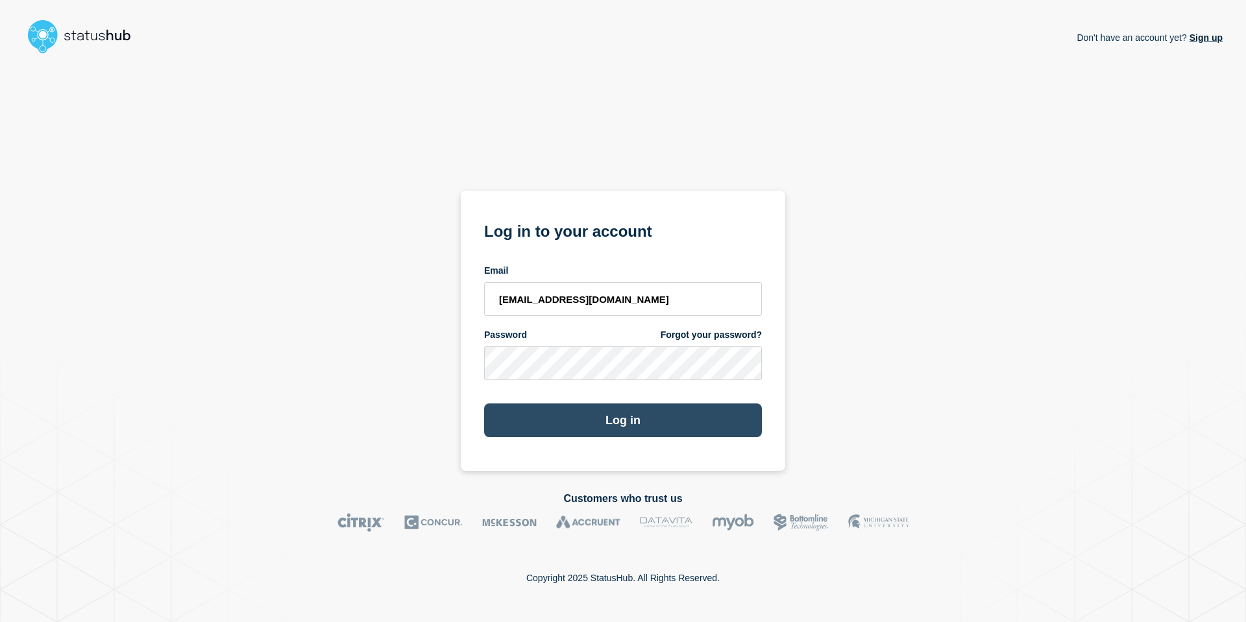
click at [638, 420] on button "Log in" at bounding box center [623, 421] width 278 height 34
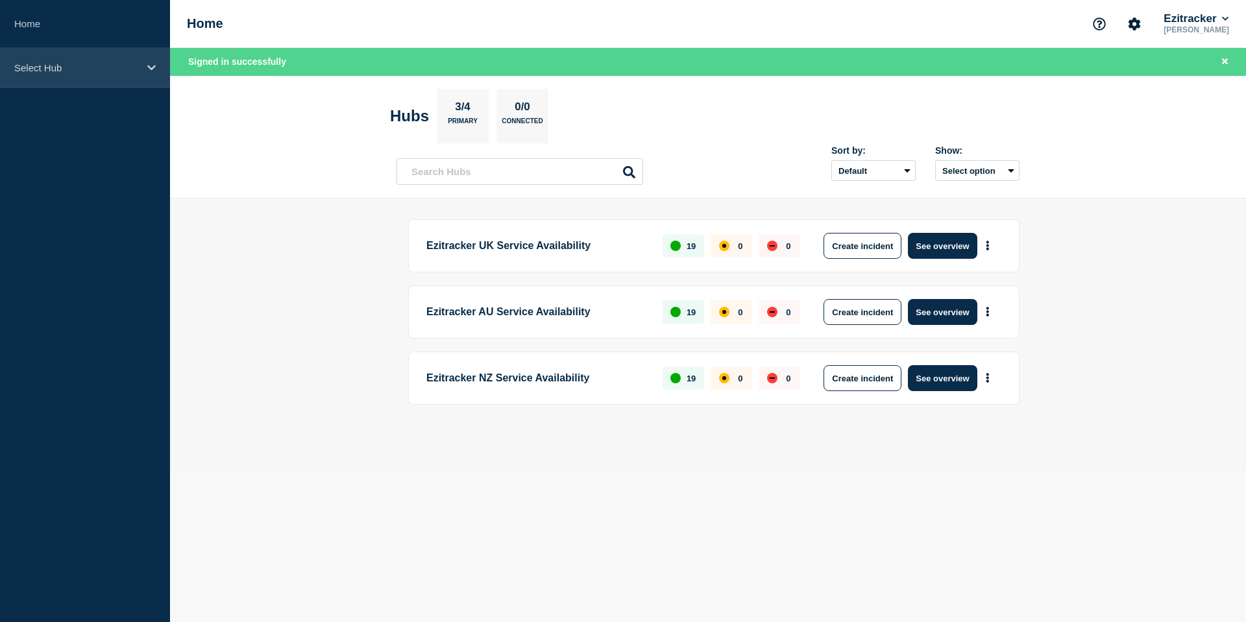
click at [132, 75] on div "Select Hub" at bounding box center [85, 68] width 170 height 40
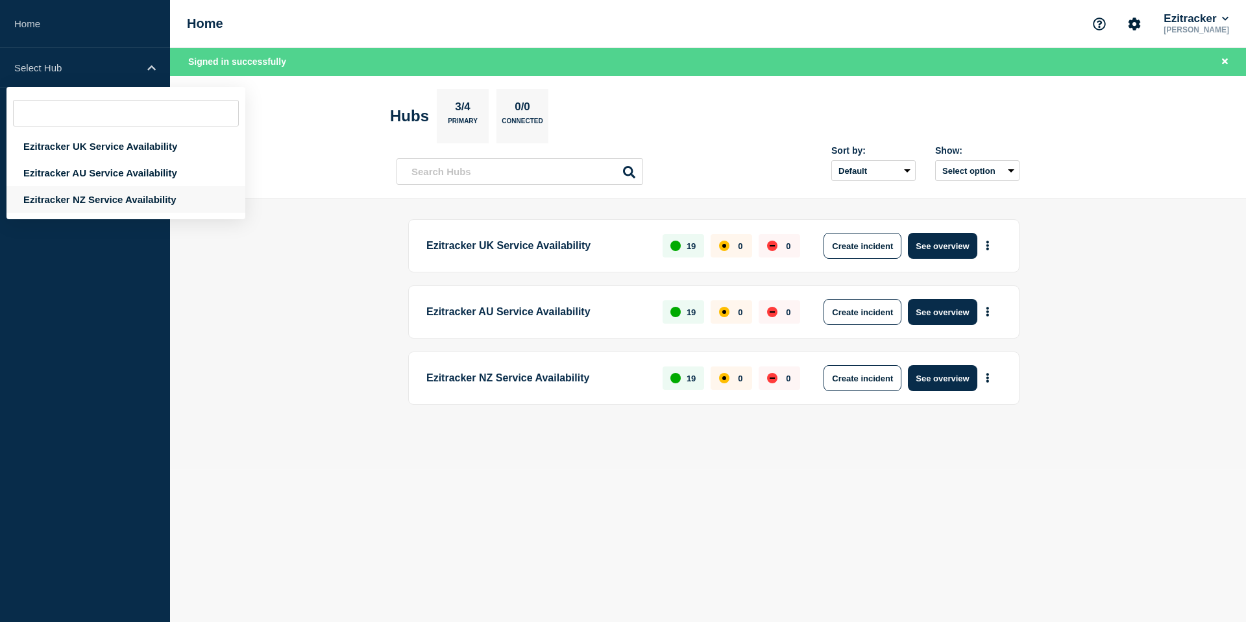
click at [101, 197] on div "Ezitracker NZ Service Availability" at bounding box center [125, 199] width 239 height 27
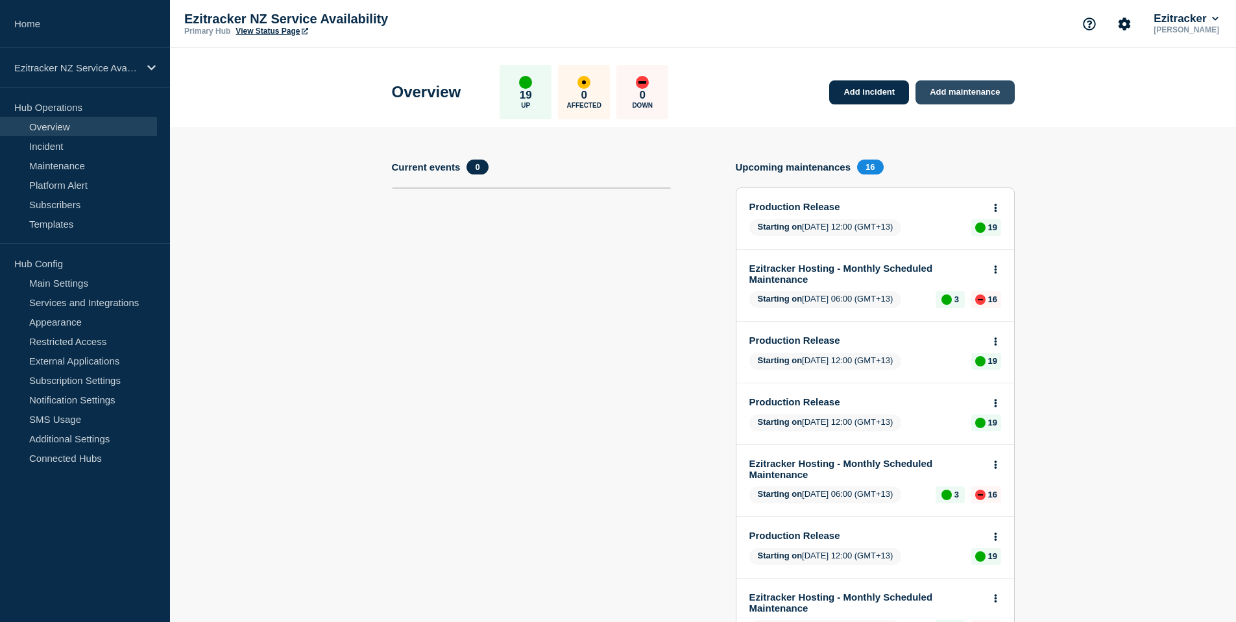
click at [986, 95] on link "Add maintenance" at bounding box center [964, 92] width 99 height 24
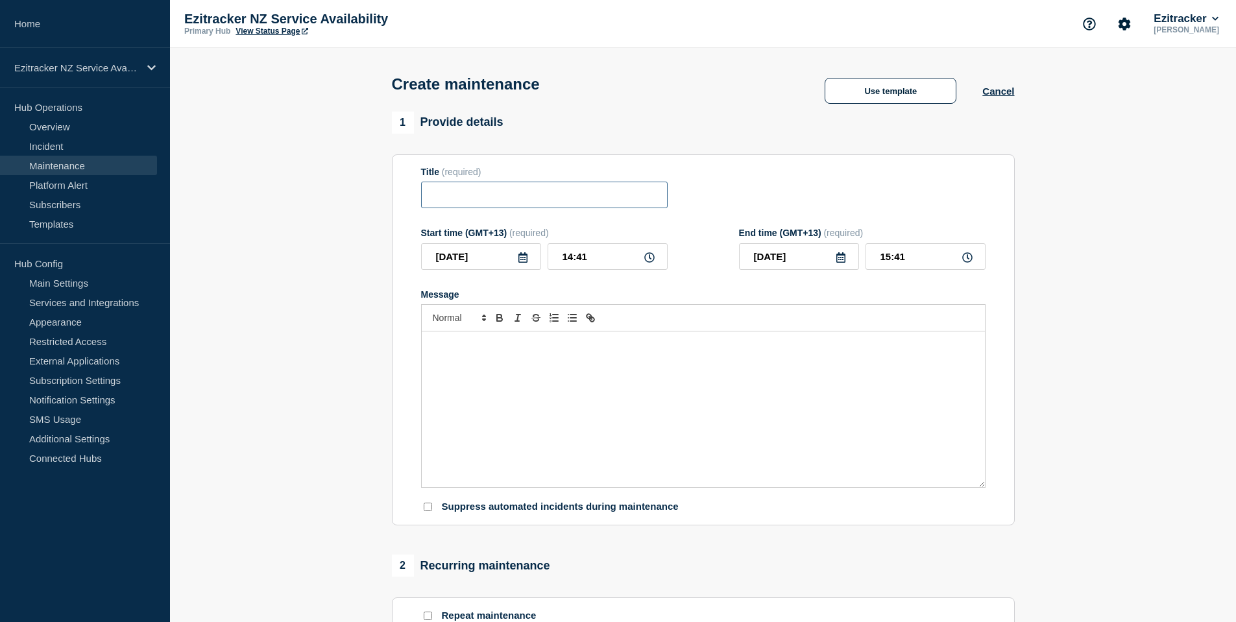
click at [494, 199] on input "Title" at bounding box center [544, 195] width 247 height 27
type input "Major Outage Notification -"
click at [524, 257] on icon at bounding box center [522, 257] width 9 height 10
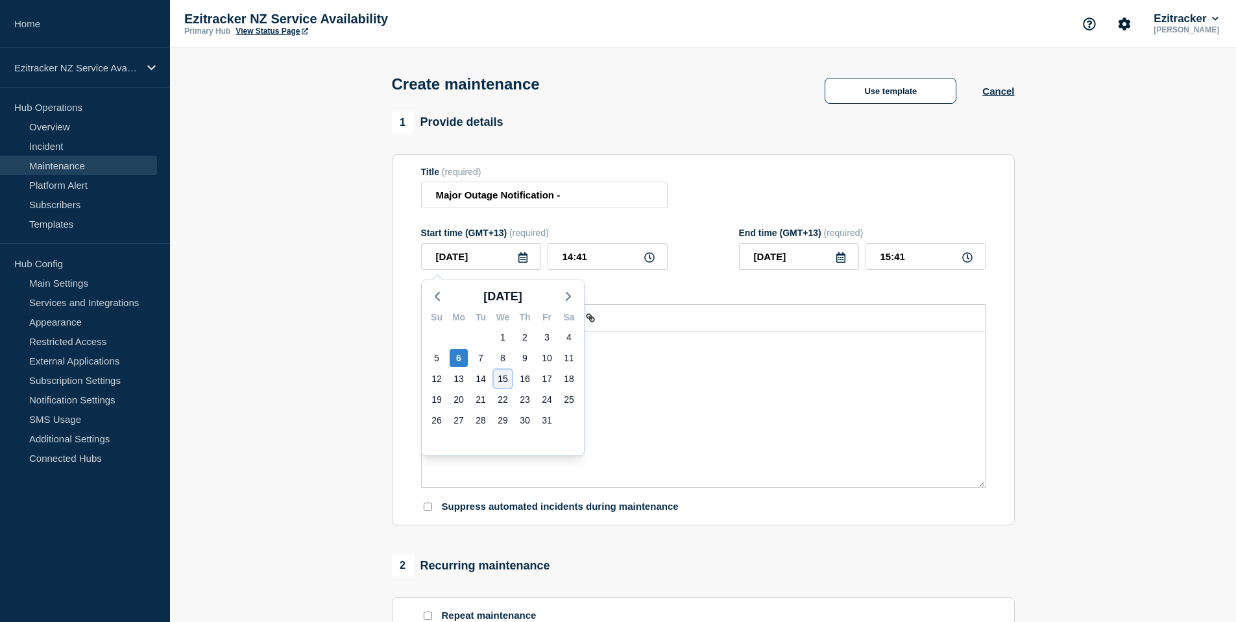
click at [501, 377] on div "15" at bounding box center [503, 379] width 18 height 18
type input "[DATE]"
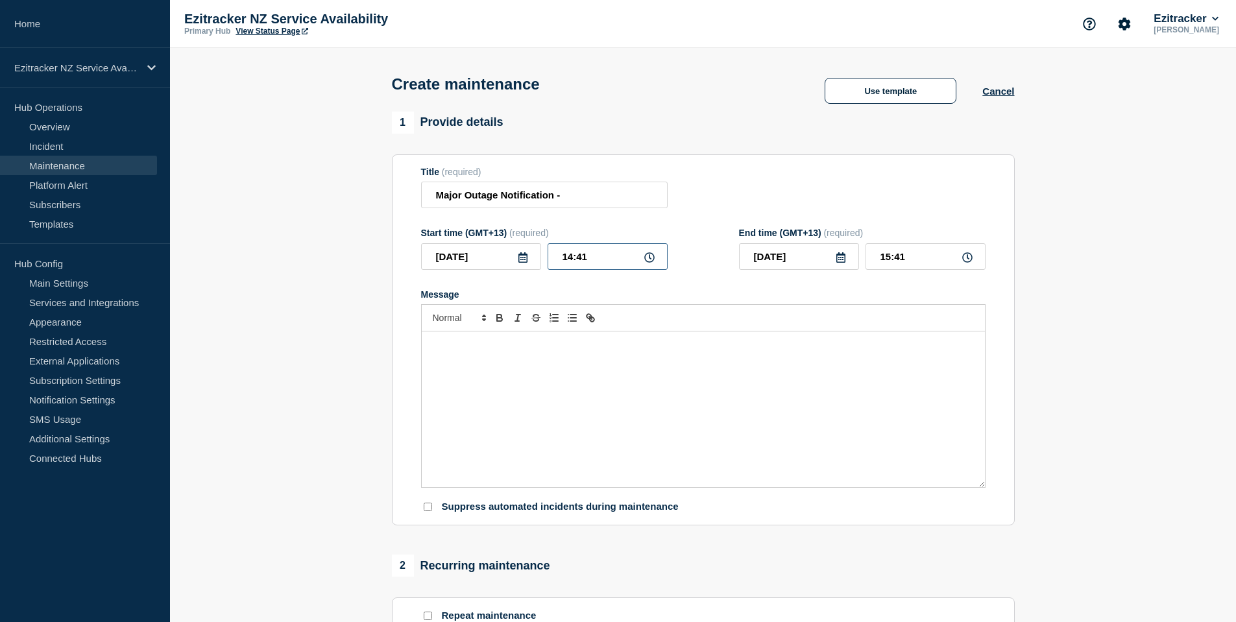
click at [655, 258] on input "14:41" at bounding box center [608, 256] width 120 height 27
click at [654, 261] on icon at bounding box center [649, 257] width 10 height 10
click at [598, 263] on input "14:41" at bounding box center [608, 256] width 120 height 27
type input "17:00"
type input "18:00"
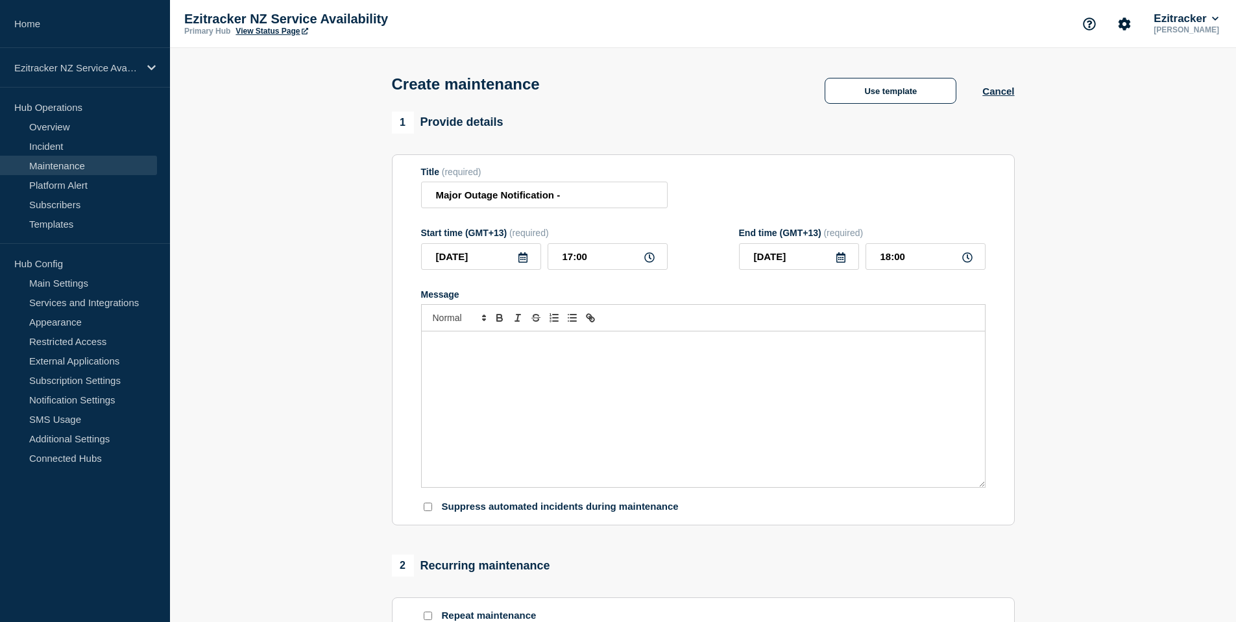
click at [840, 258] on icon at bounding box center [840, 257] width 9 height 10
click at [842, 382] on div "16" at bounding box center [843, 379] width 18 height 18
type input "2025-10-16"
click at [901, 261] on input "18:00" at bounding box center [926, 256] width 120 height 27
drag, startPoint x: 906, startPoint y: 260, endPoint x: 788, endPoint y: 260, distance: 118.1
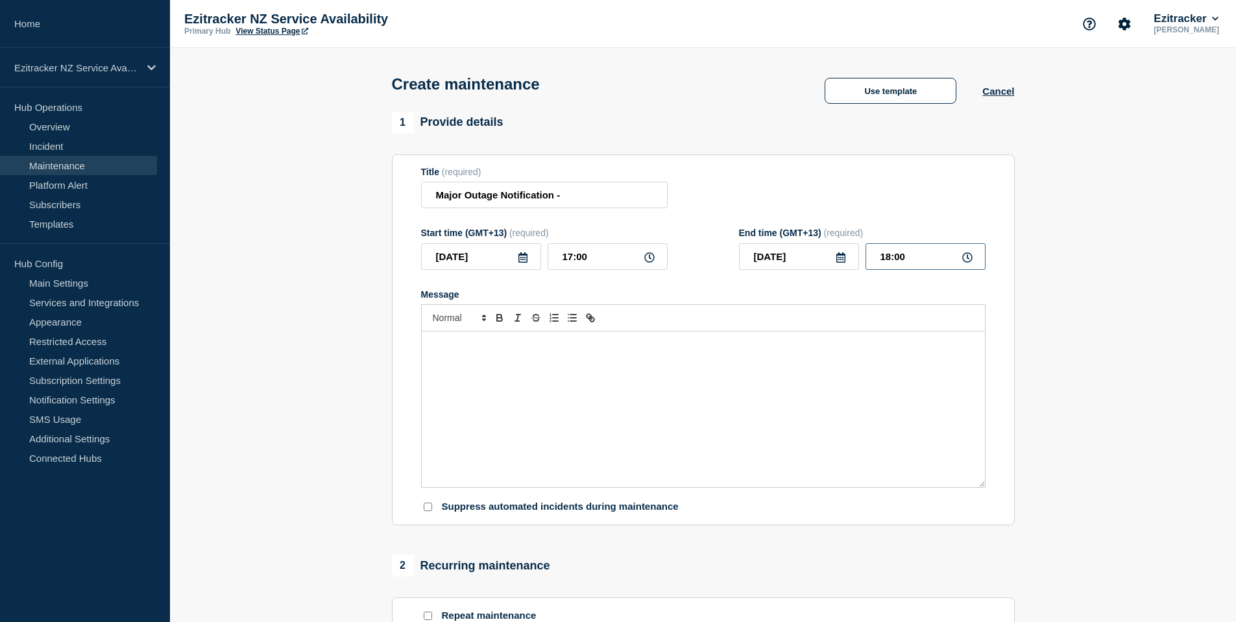
click at [789, 260] on div "2025-10-16 18:00" at bounding box center [862, 256] width 247 height 27
type input "08:00"
click at [450, 367] on div "Message" at bounding box center [703, 410] width 563 height 156
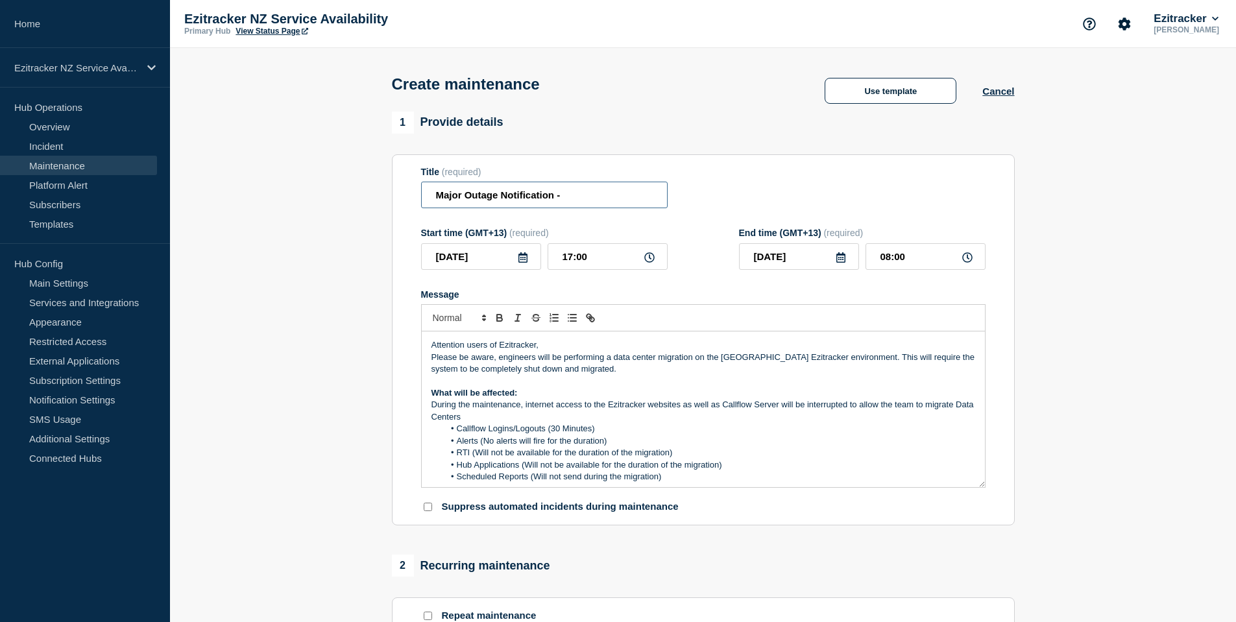
click at [602, 202] on input "Major Outage Notification -" at bounding box center [544, 195] width 247 height 27
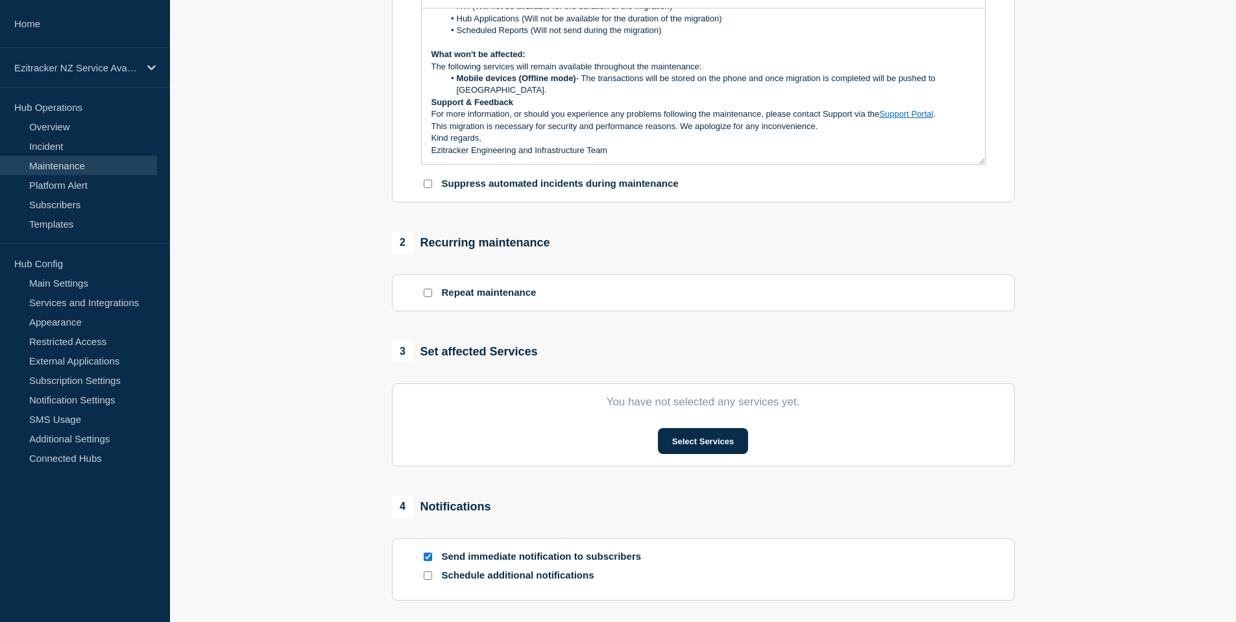
scroll to position [324, 0]
type input "Major Outage Notification - Data Center Migration"
click at [704, 432] on button "Select Services" at bounding box center [703, 440] width 90 height 26
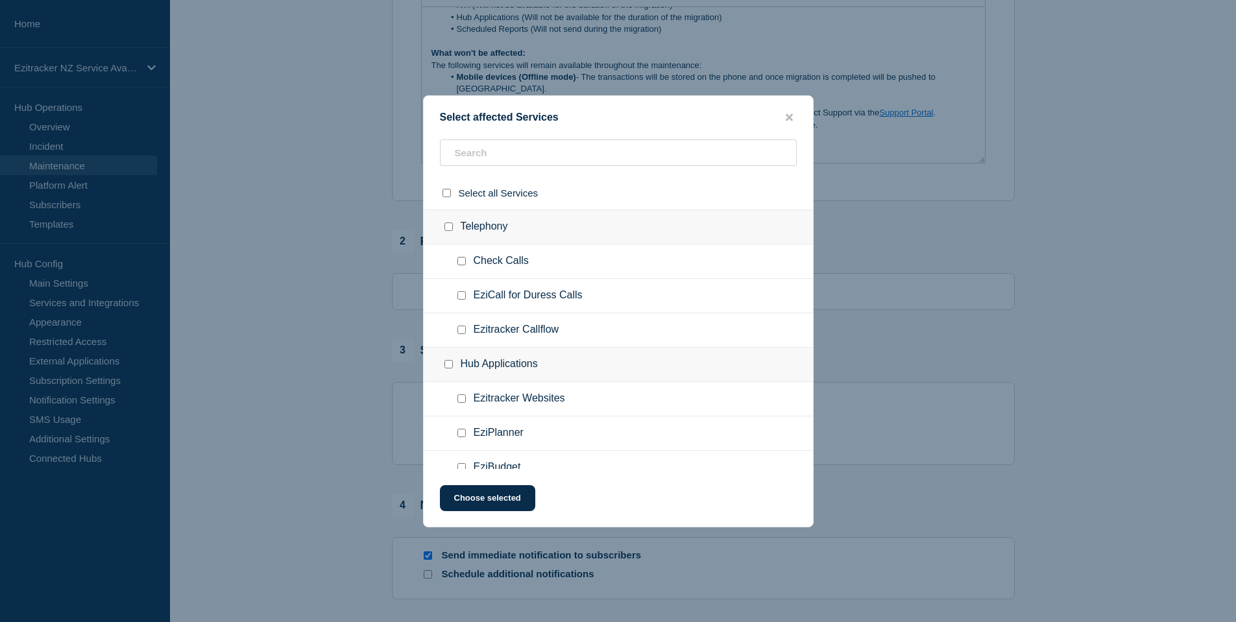
click at [446, 192] on input "select all checkbox" at bounding box center [446, 193] width 8 height 8
checkbox input "true"
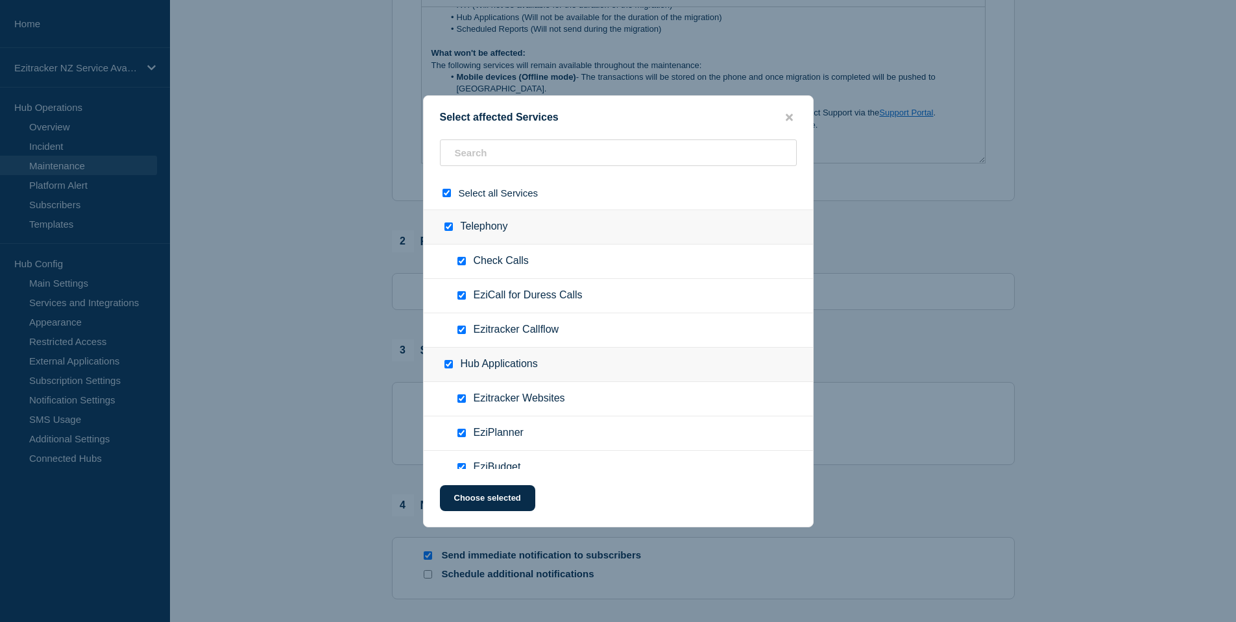
checkbox input "true"
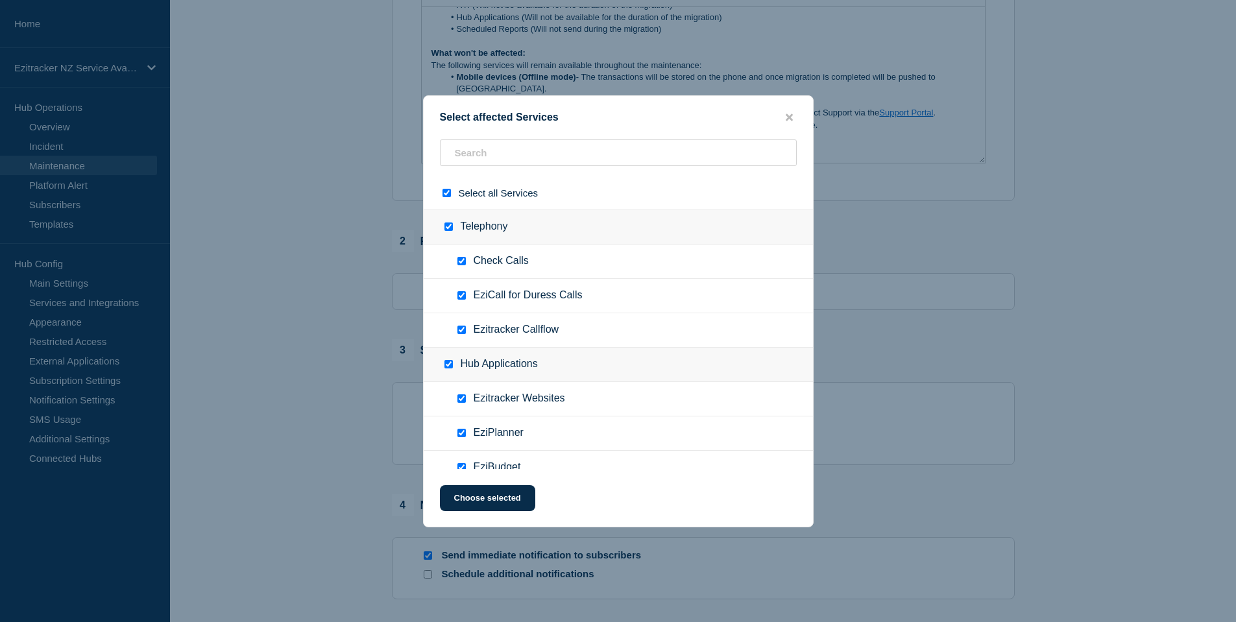
checkbox input "true"
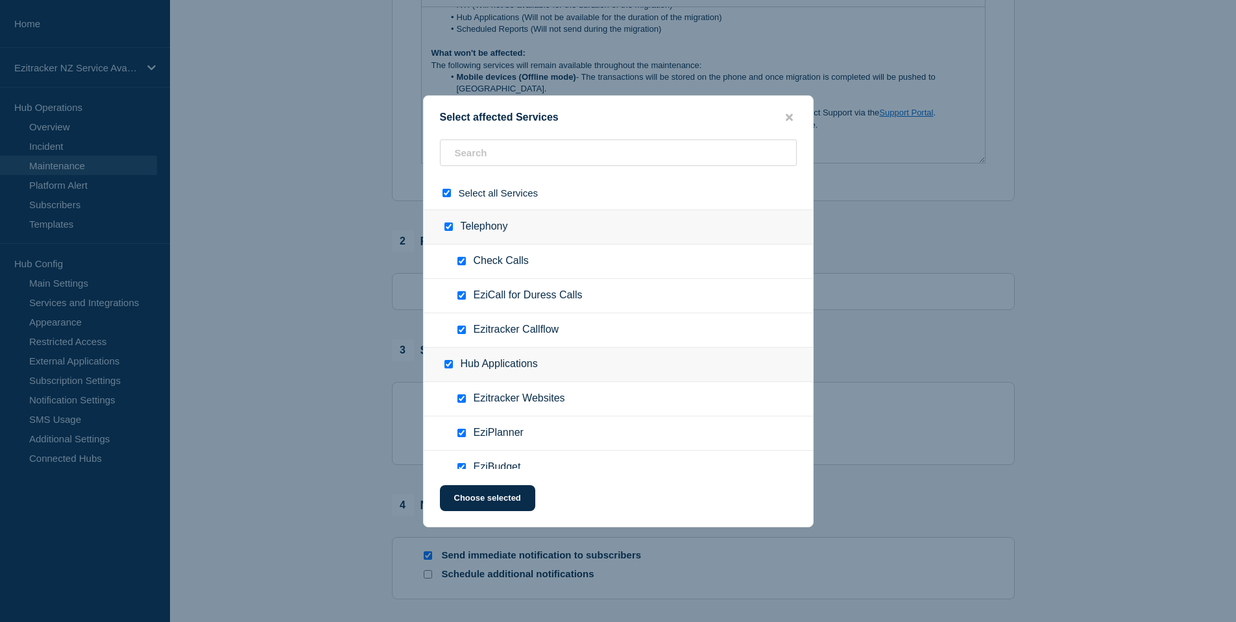
checkbox input "true"
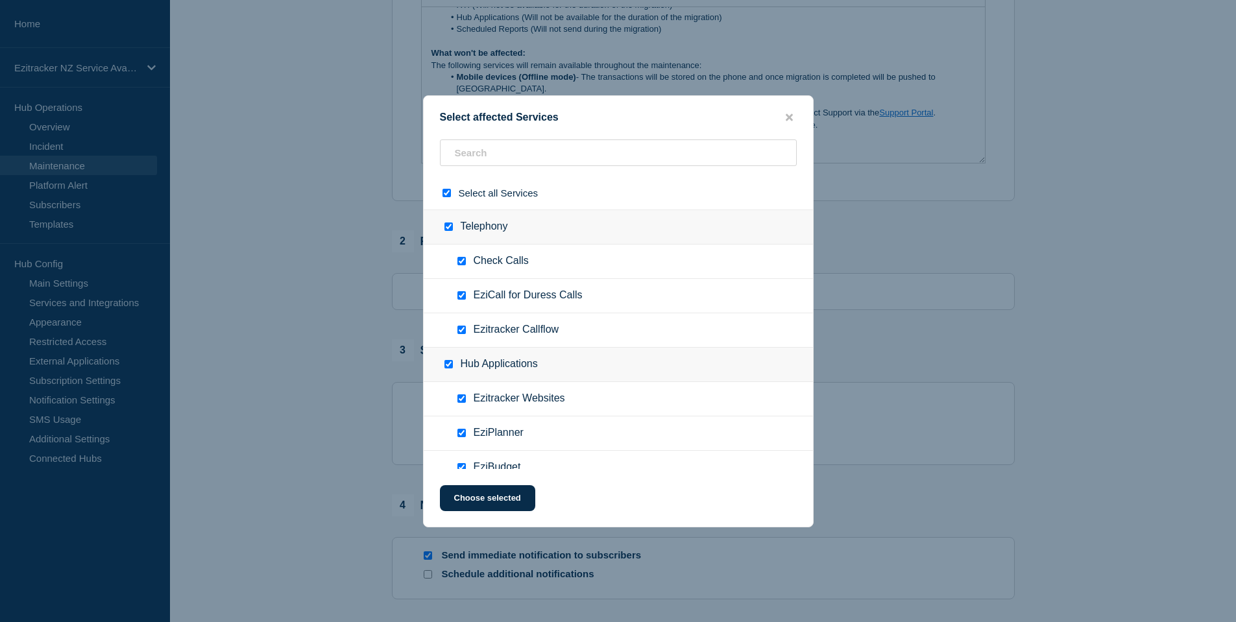
checkbox input "true"
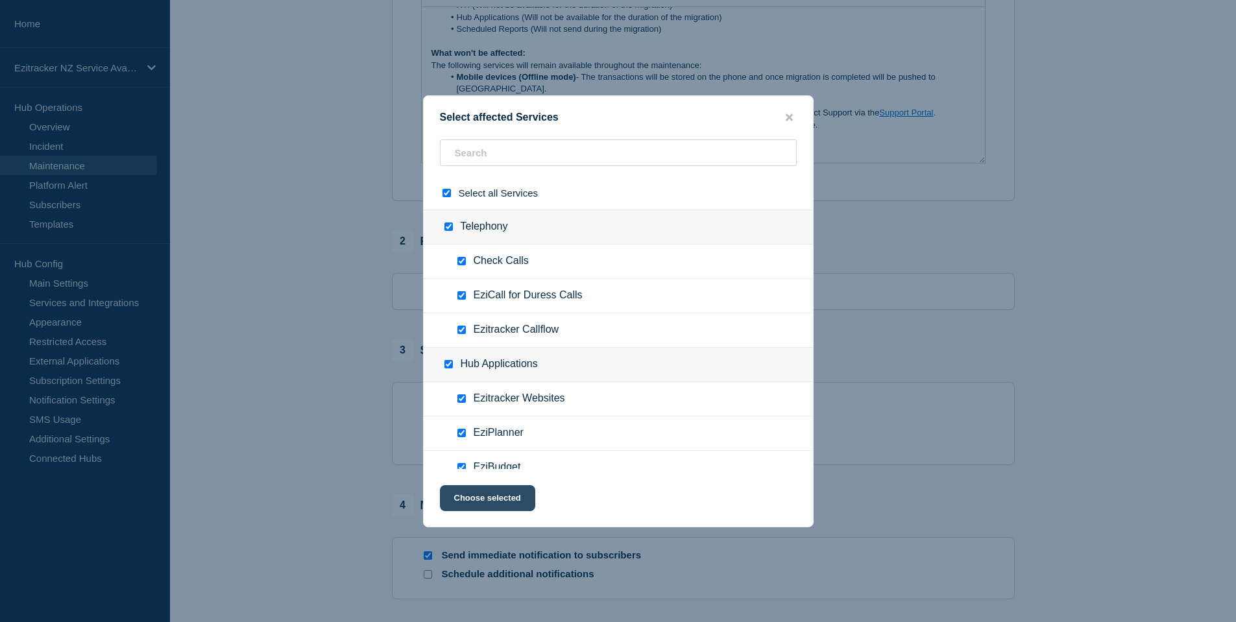
click at [503, 498] on button "Choose selected" at bounding box center [487, 498] width 95 height 26
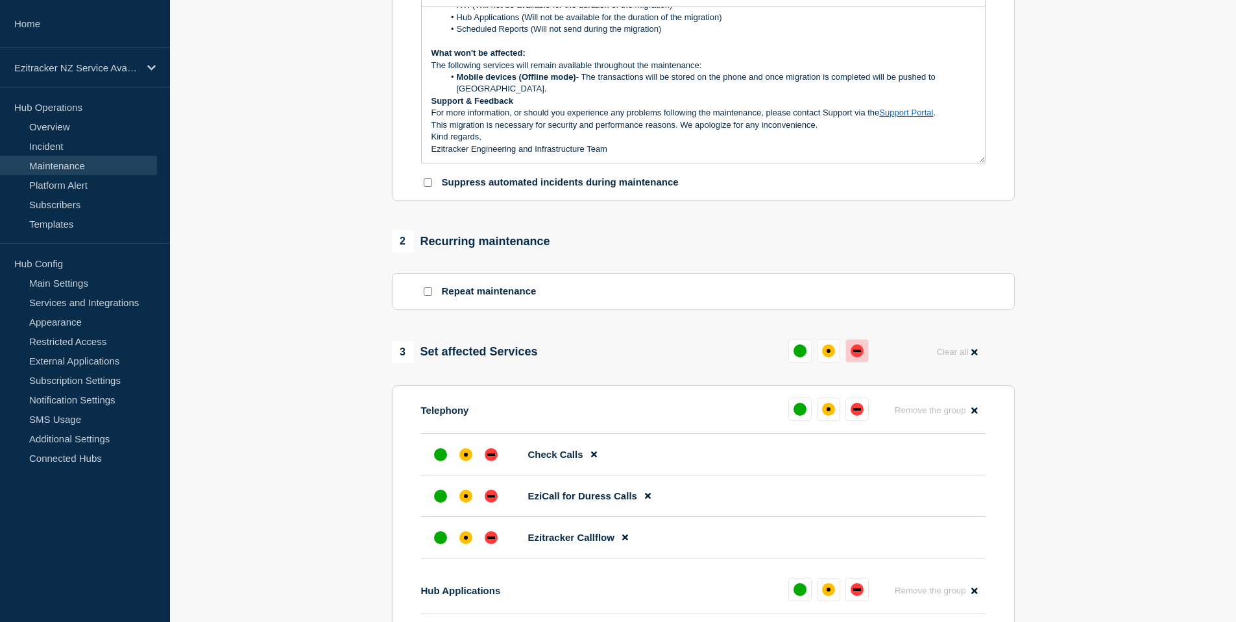
click at [866, 349] on button at bounding box center [856, 350] width 23 height 23
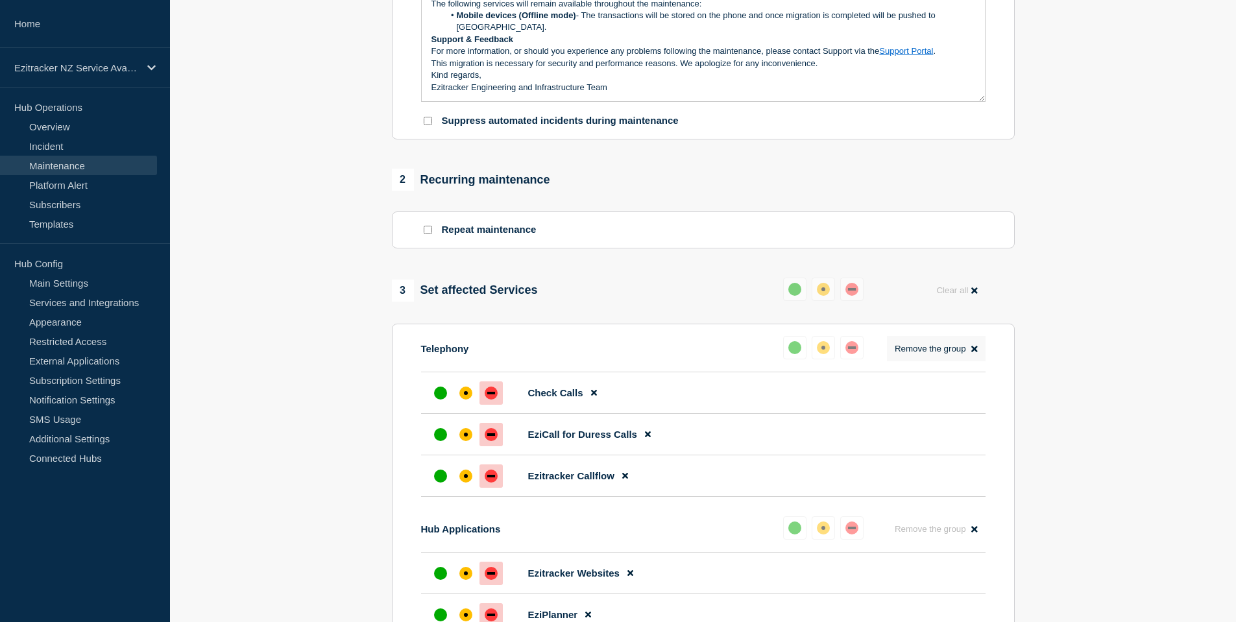
scroll to position [519, 0]
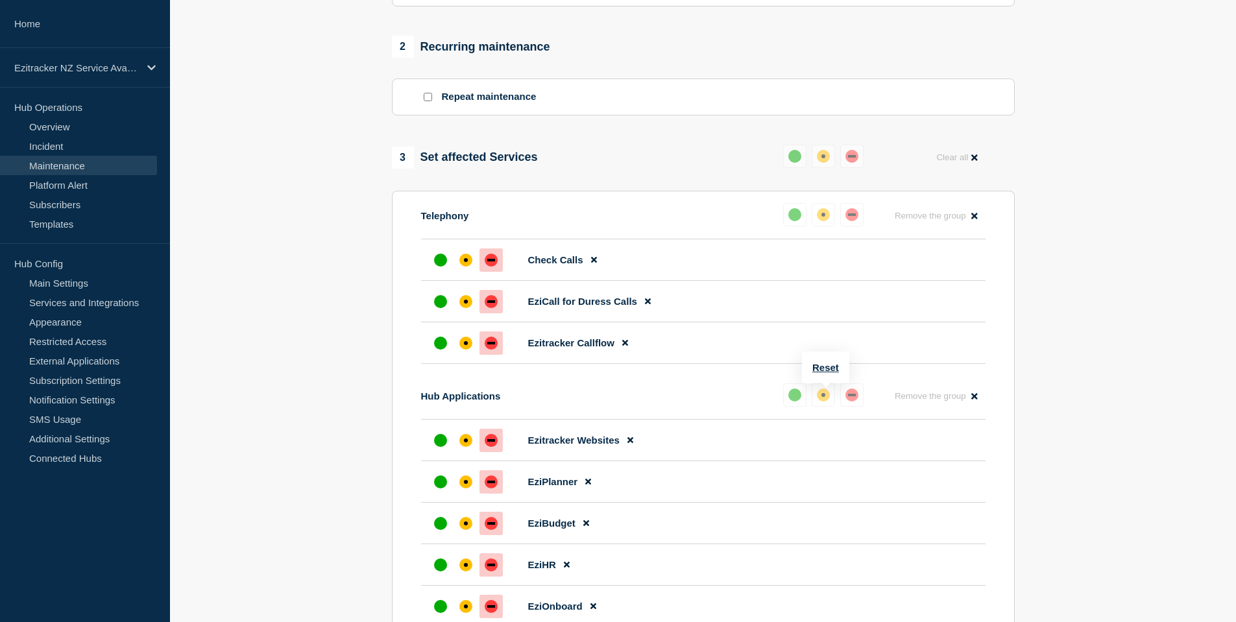
click at [851, 392] on div "down" at bounding box center [851, 395] width 13 height 13
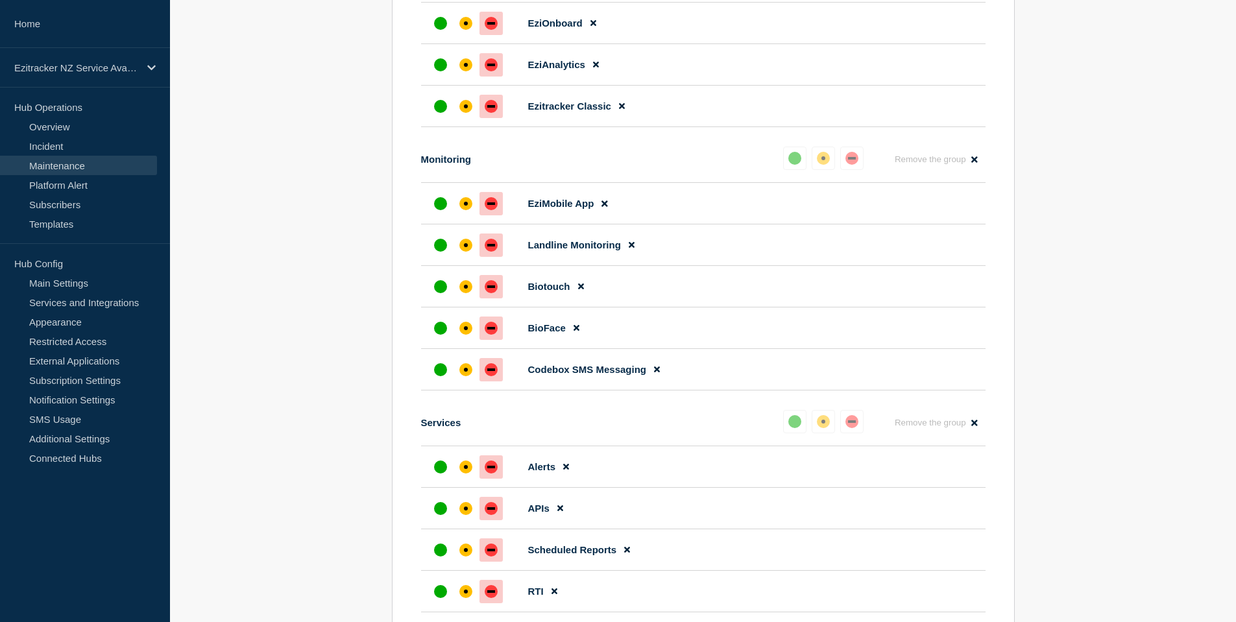
scroll to position [1103, 0]
click at [464, 205] on div "affected" at bounding box center [466, 203] width 4 height 4
click at [466, 247] on div "affected" at bounding box center [466, 245] width 4 height 4
click at [461, 295] on div at bounding box center [465, 285] width 23 height 23
click at [465, 330] on div "affected" at bounding box center [466, 328] width 4 height 4
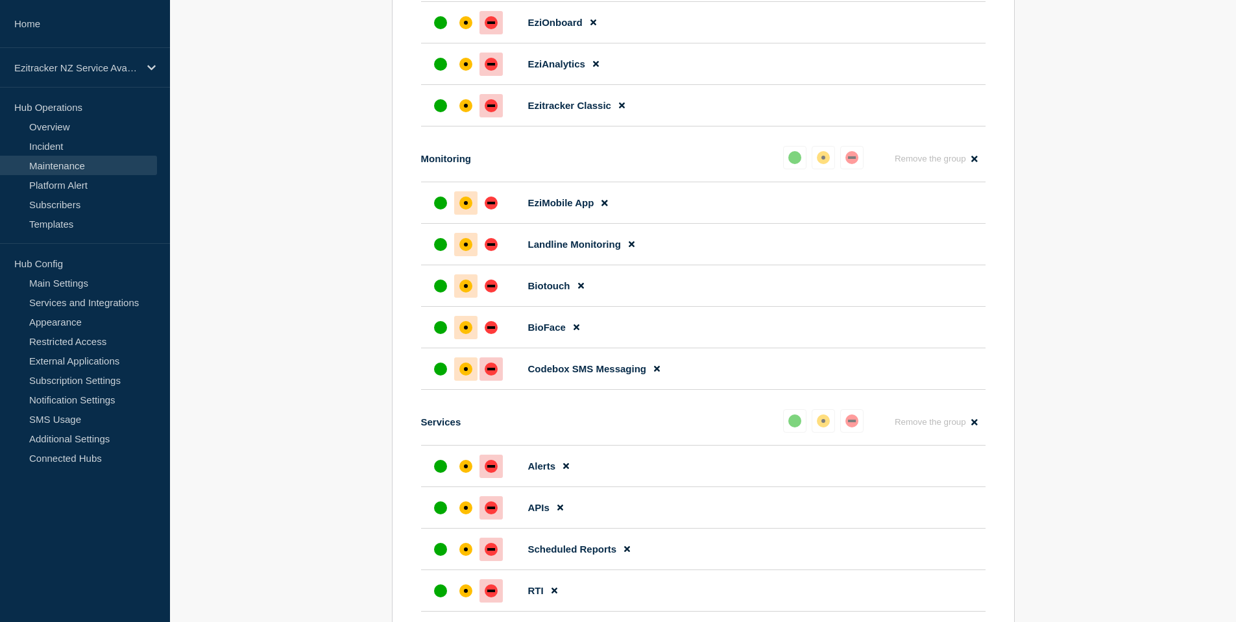
click at [466, 367] on div "affected" at bounding box center [465, 369] width 13 height 13
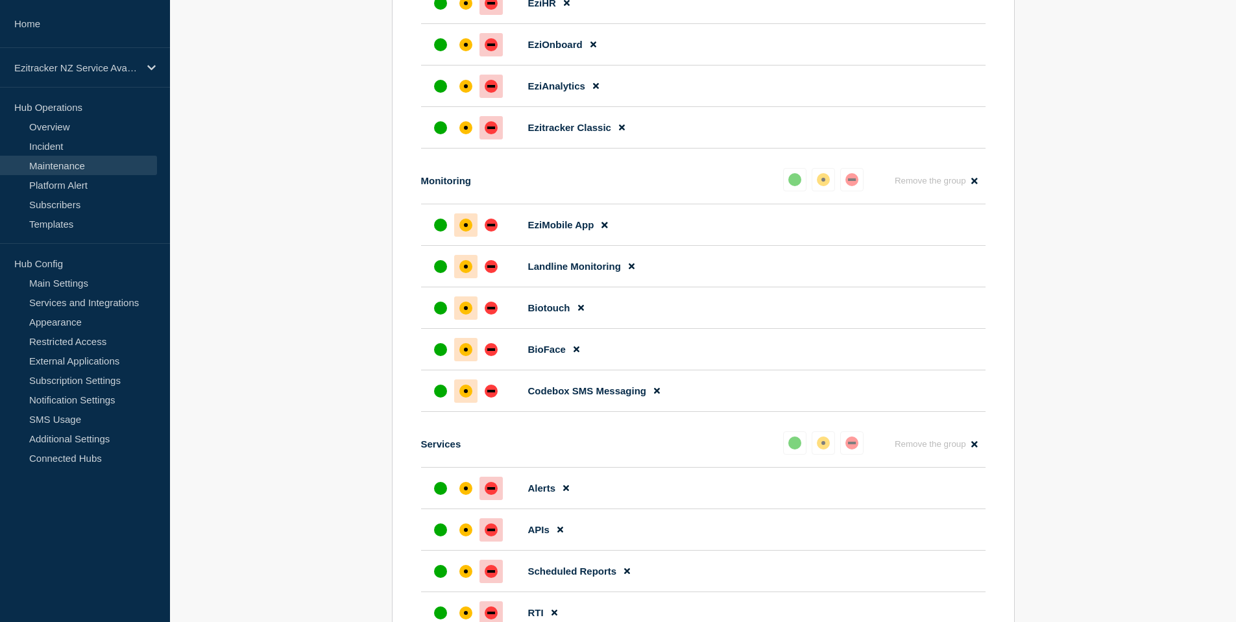
scroll to position [908, 0]
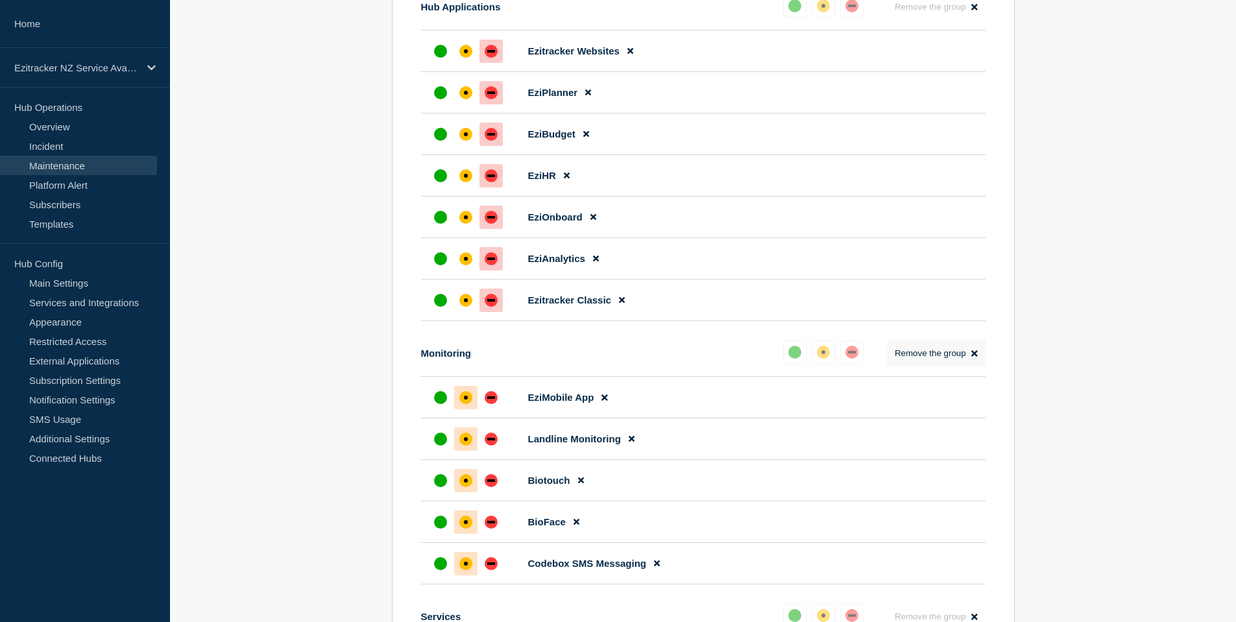
click at [978, 357] on button "Remove the group Remove" at bounding box center [936, 353] width 99 height 25
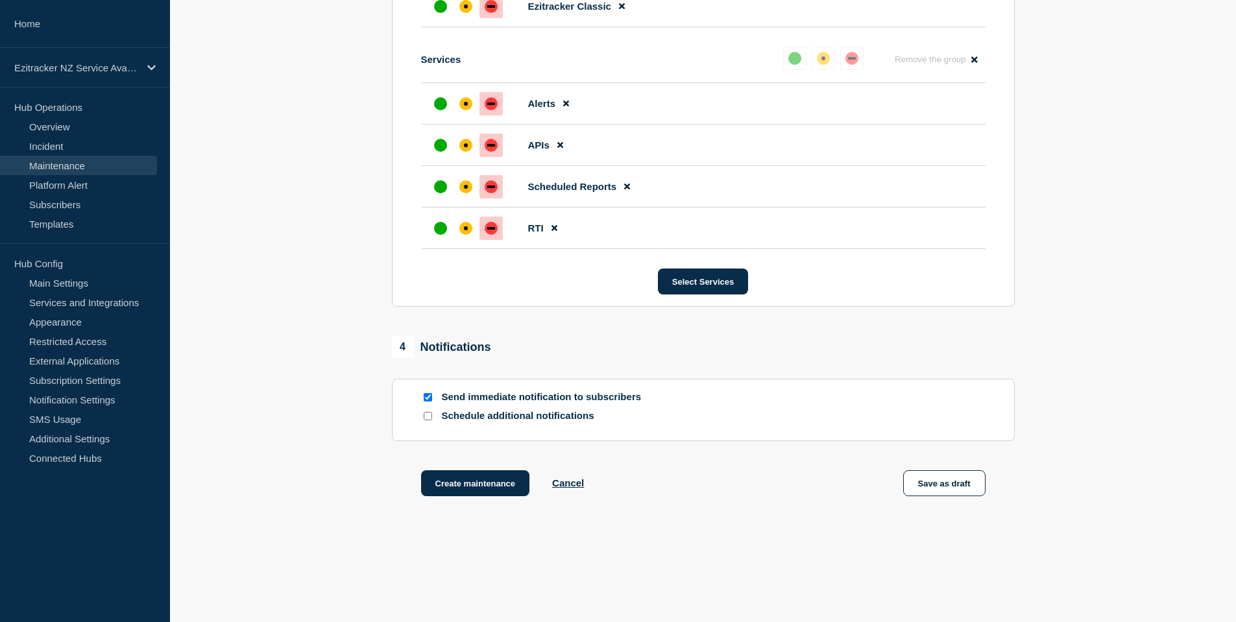
scroll to position [1229, 0]
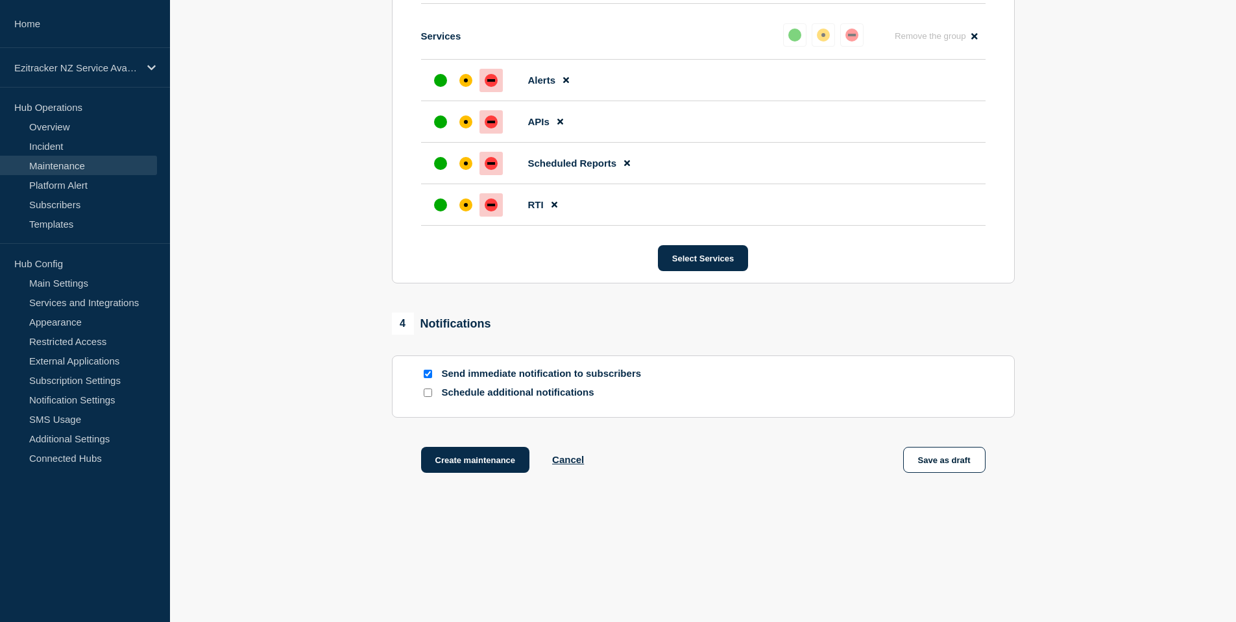
click at [426, 391] on input "Schedule additional notifications" at bounding box center [428, 393] width 8 height 8
checkbox input "true"
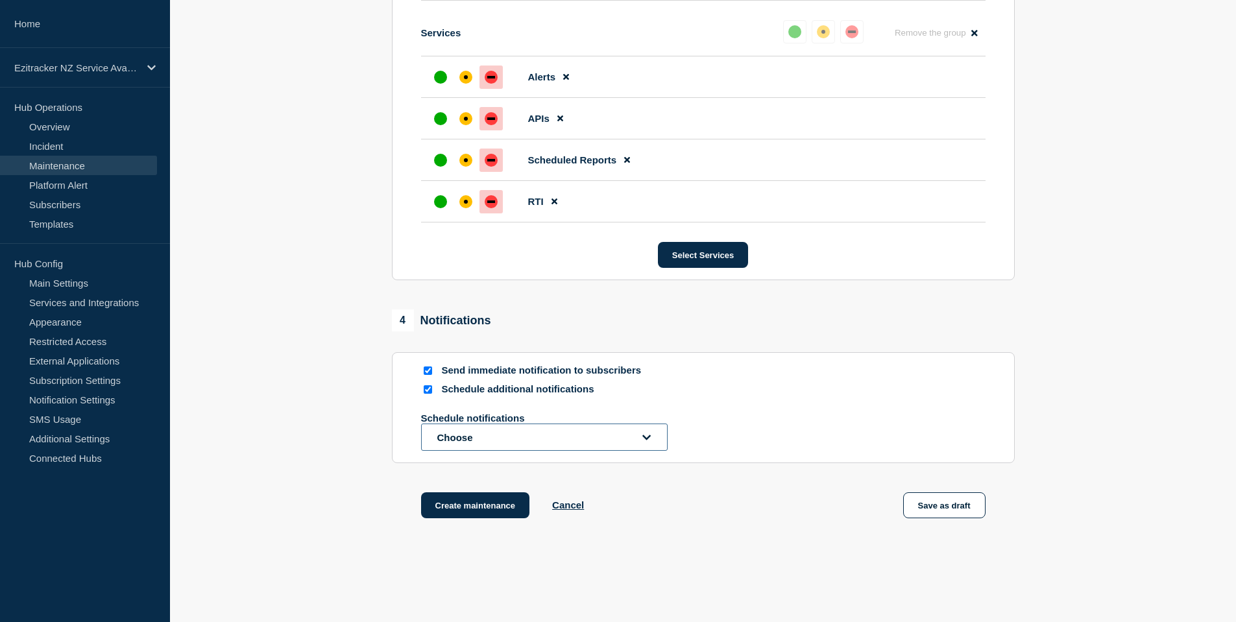
click at [452, 437] on button "Choose" at bounding box center [544, 437] width 247 height 27
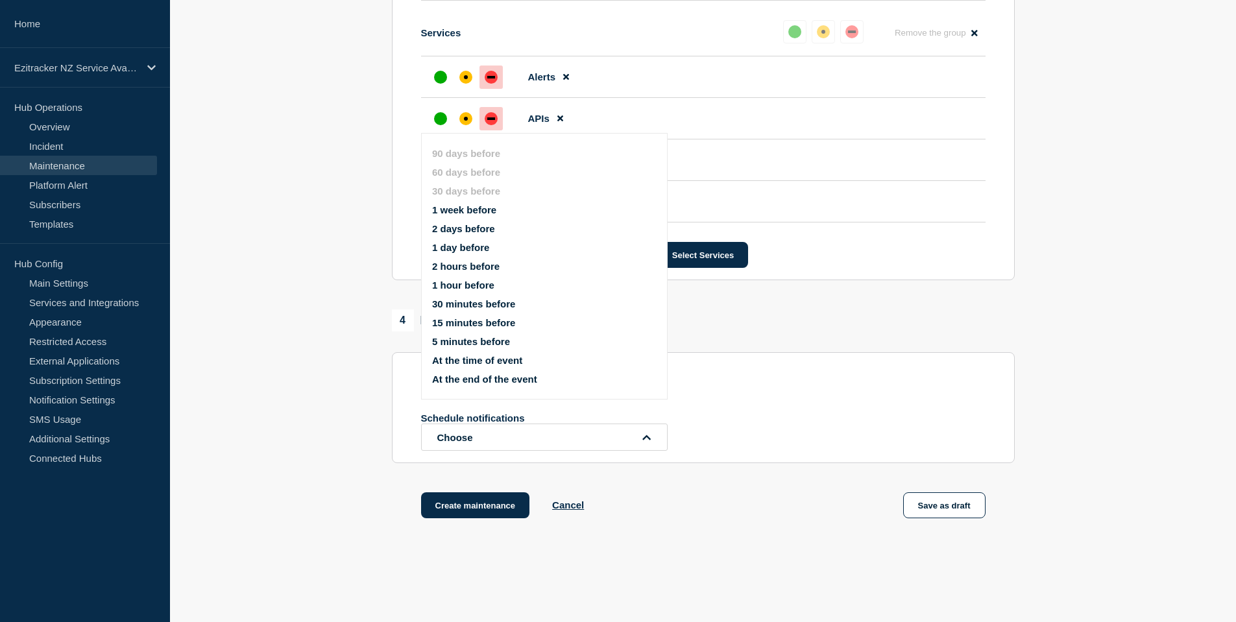
click at [483, 211] on button "1 week before" at bounding box center [464, 209] width 64 height 11
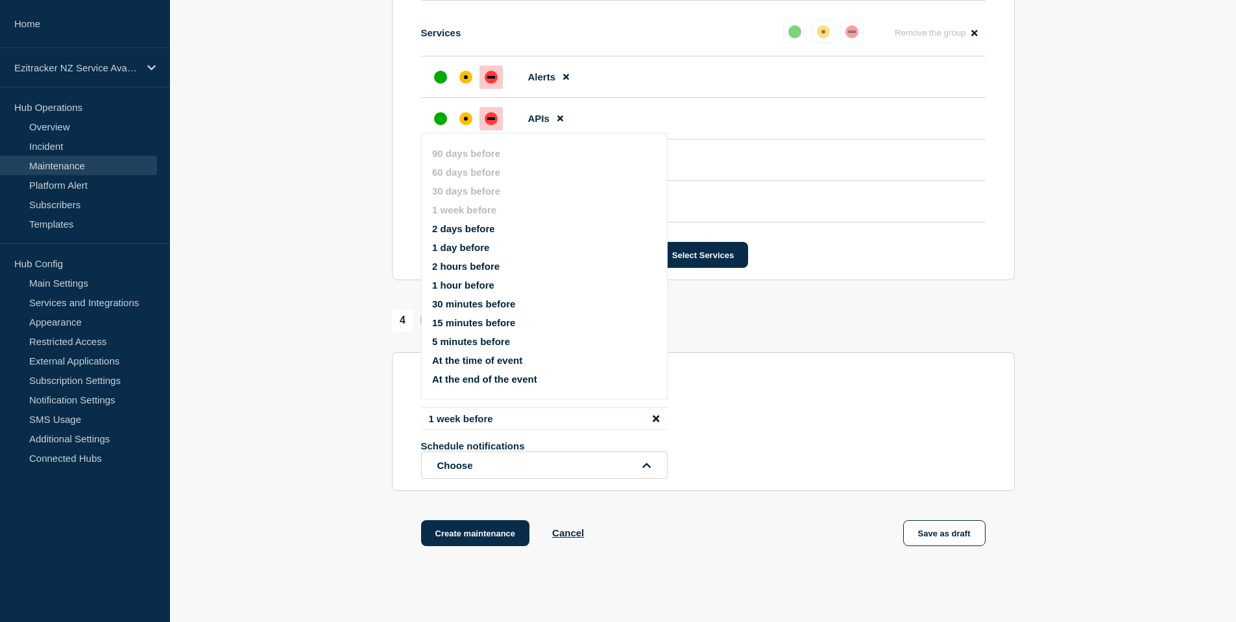
click at [471, 236] on ul "90 days before 60 days before 30 days before 1 week before 2 days before 1 day …" at bounding box center [555, 266] width 247 height 252
click at [471, 229] on button "2 days before" at bounding box center [463, 228] width 63 height 11
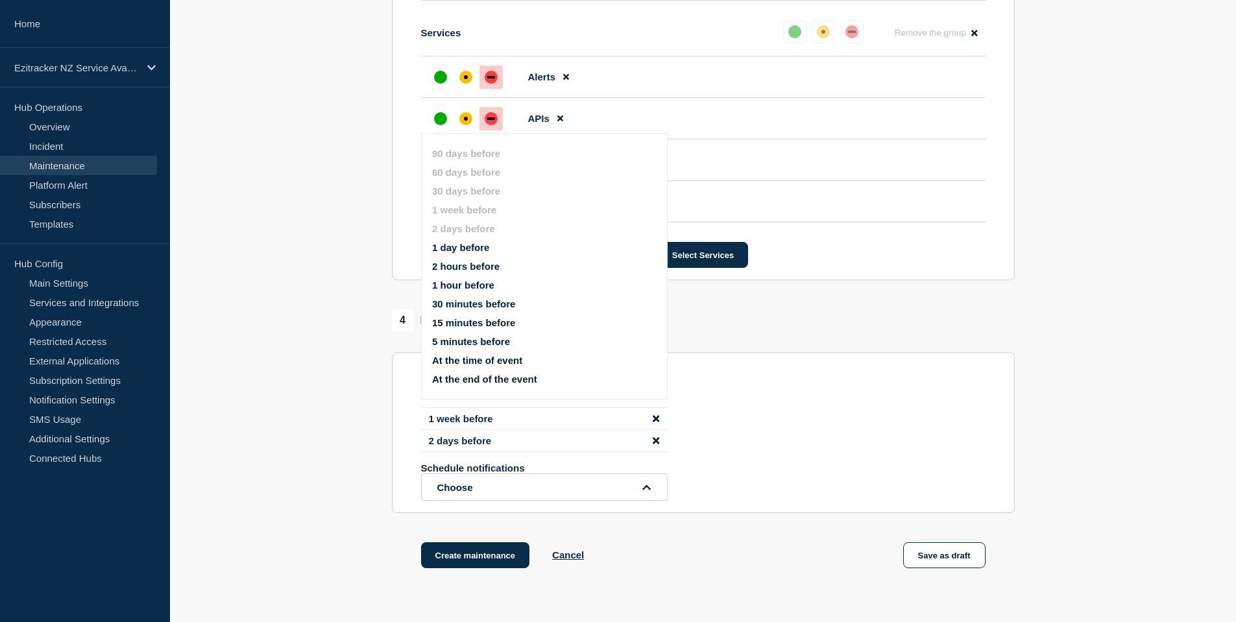
click at [468, 248] on button "1 day before" at bounding box center [460, 247] width 57 height 11
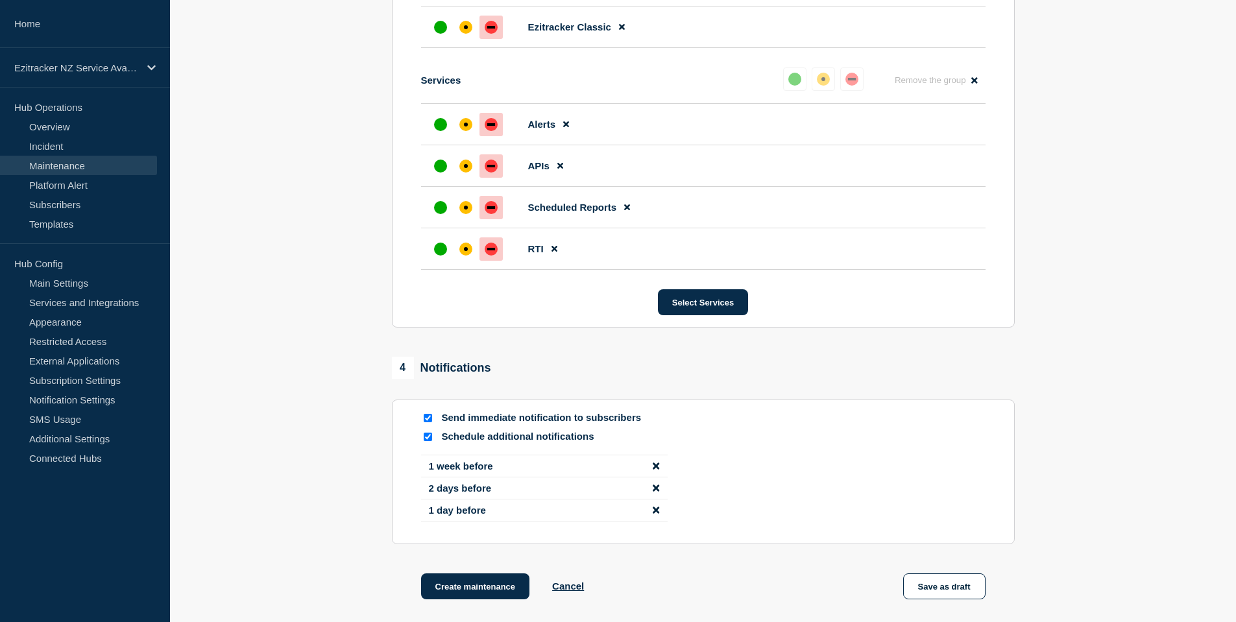
scroll to position [1311, 0]
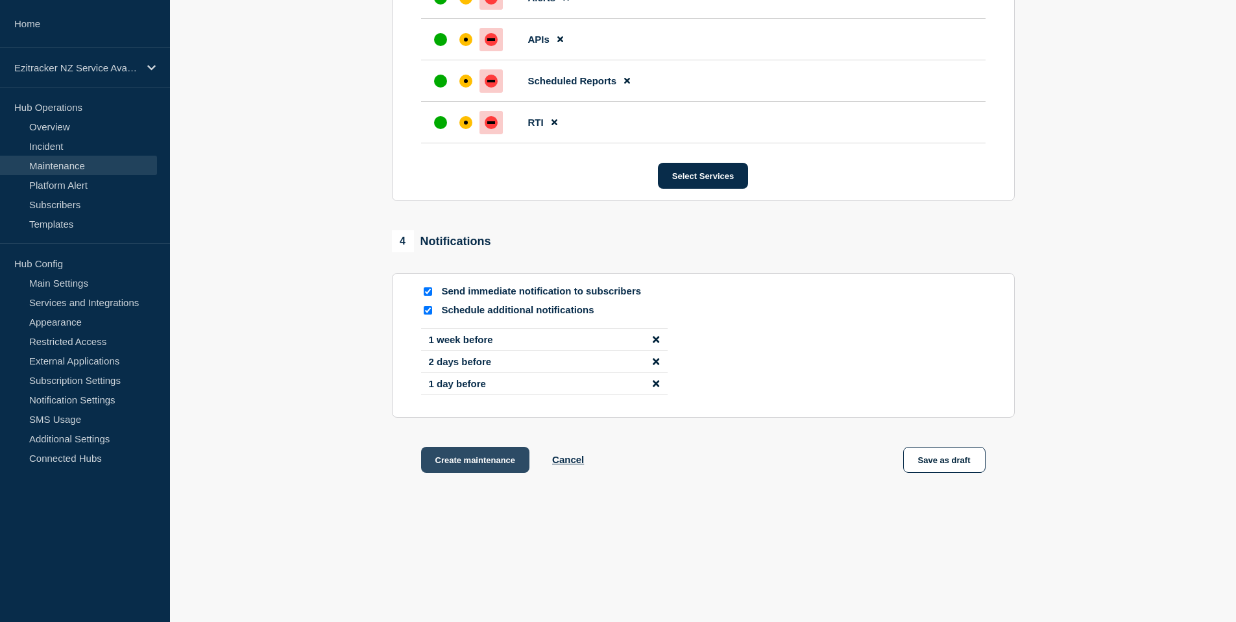
click at [483, 455] on button "Create maintenance" at bounding box center [475, 460] width 109 height 26
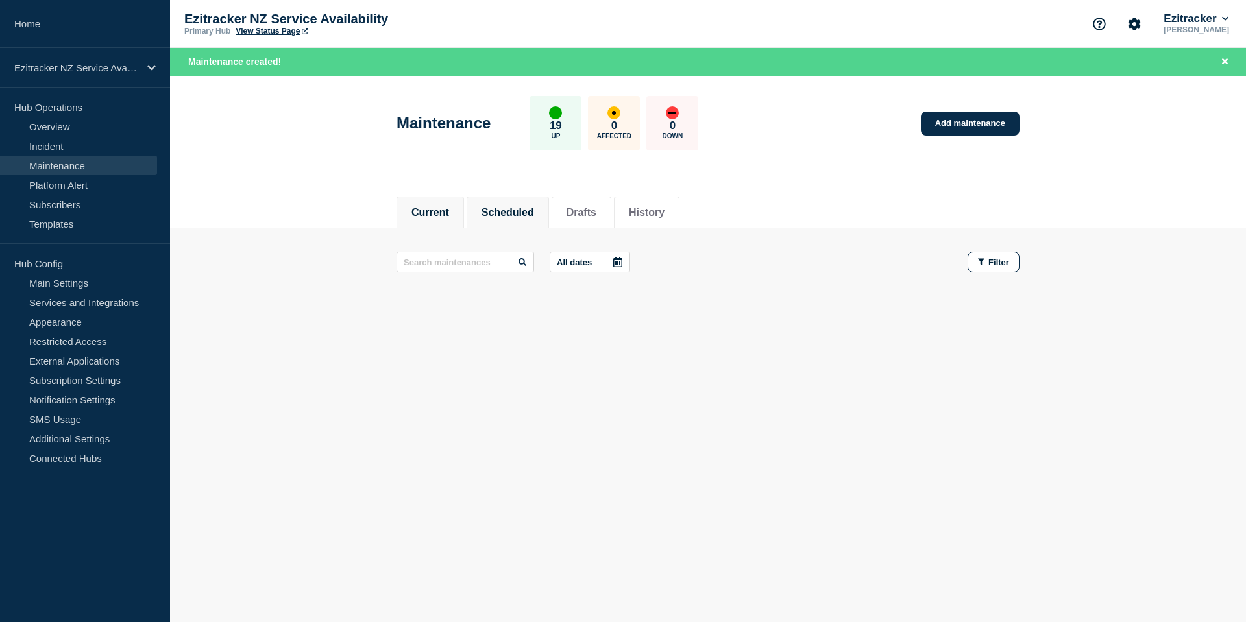
click at [514, 208] on button "Scheduled" at bounding box center [507, 213] width 53 height 12
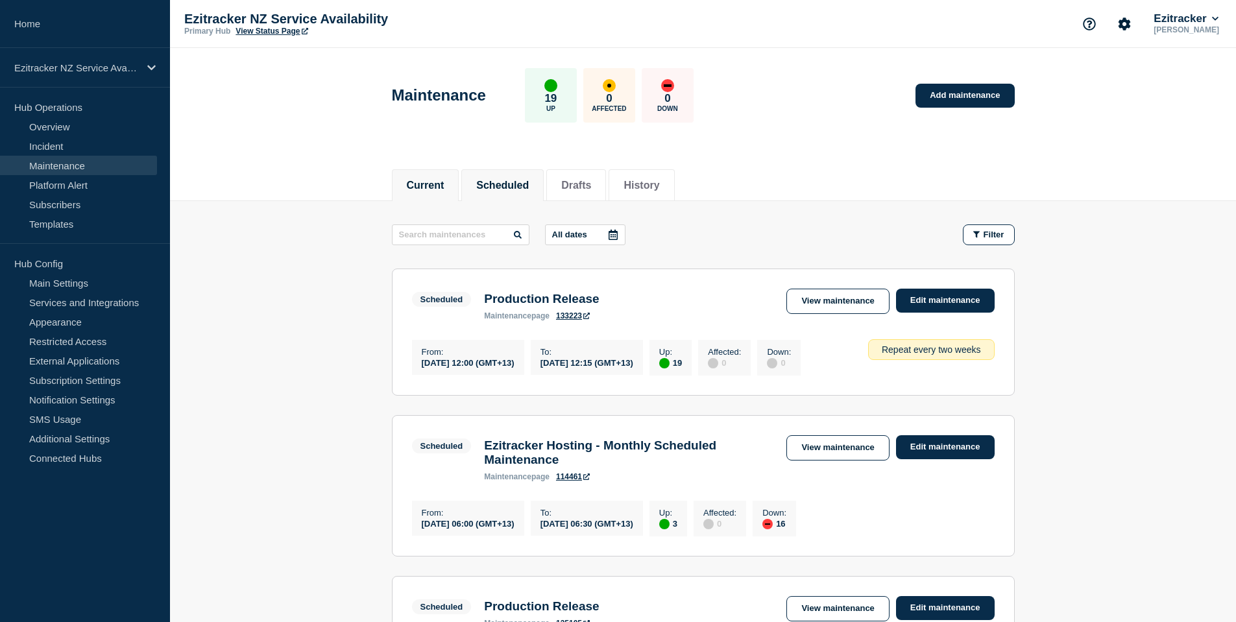
click at [417, 180] on button "Current" at bounding box center [426, 186] width 38 height 12
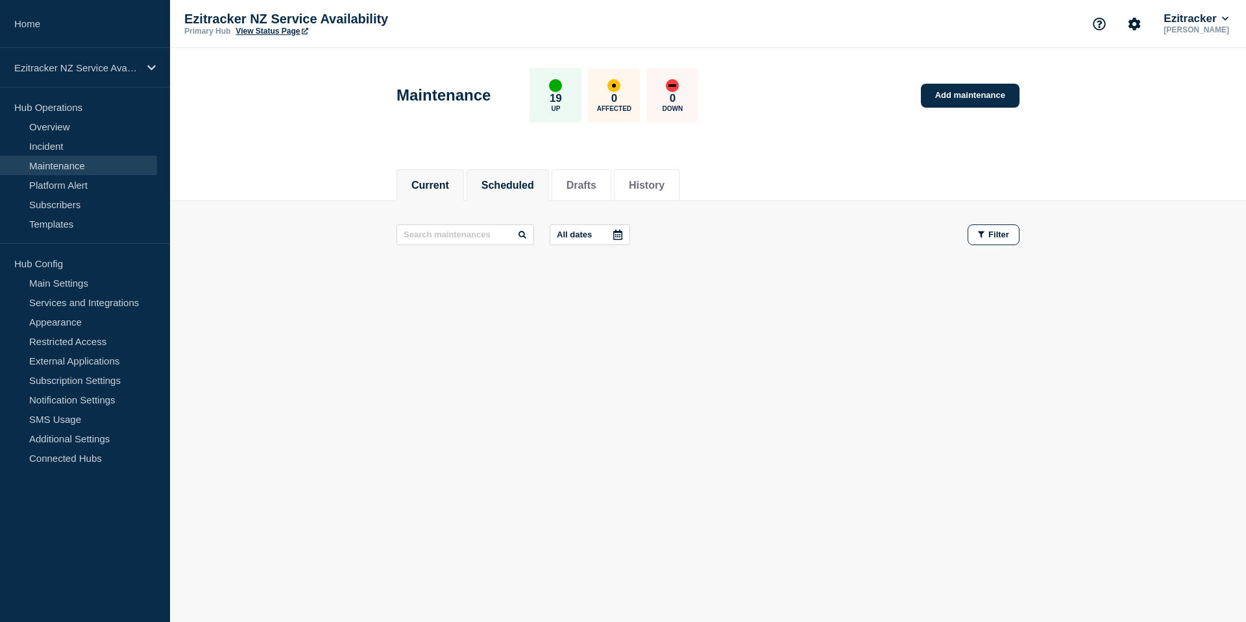
click at [507, 184] on button "Scheduled" at bounding box center [507, 186] width 53 height 12
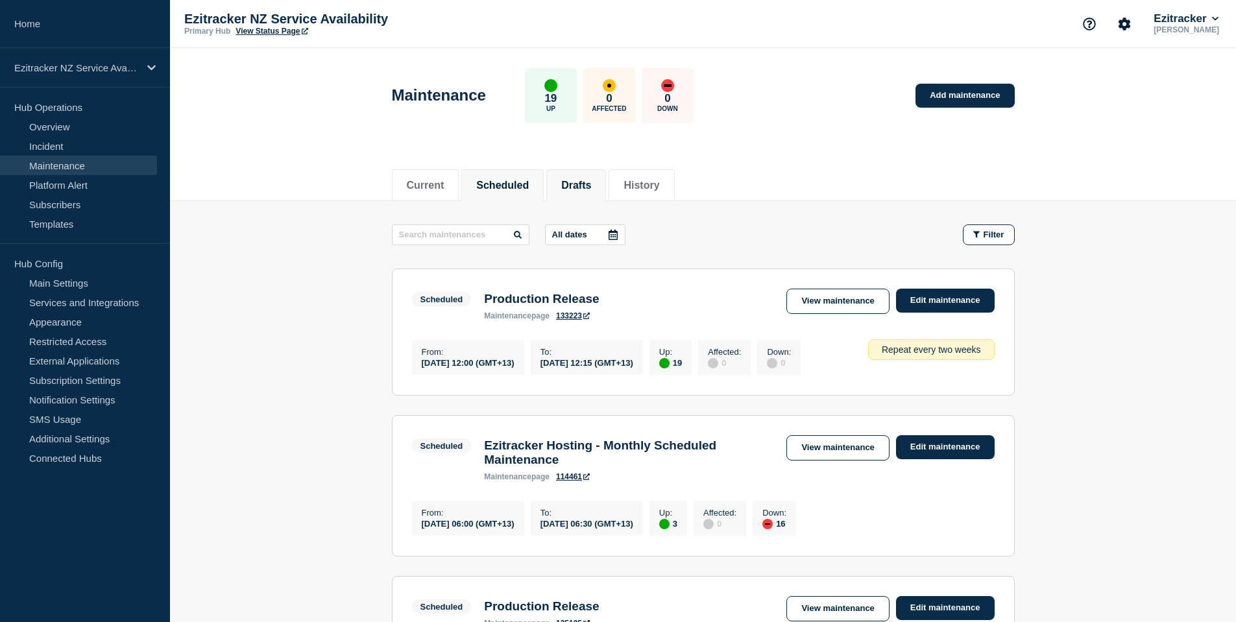
click at [581, 187] on button "Drafts" at bounding box center [576, 186] width 30 height 12
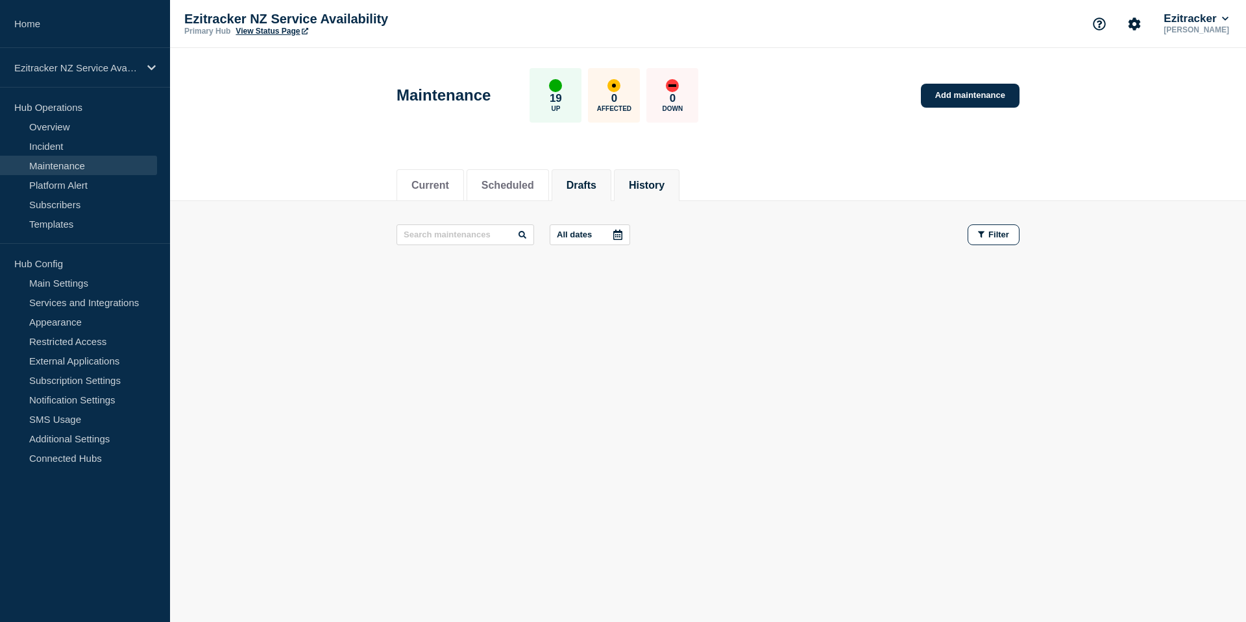
click at [679, 187] on li "History" at bounding box center [647, 185] width 66 height 32
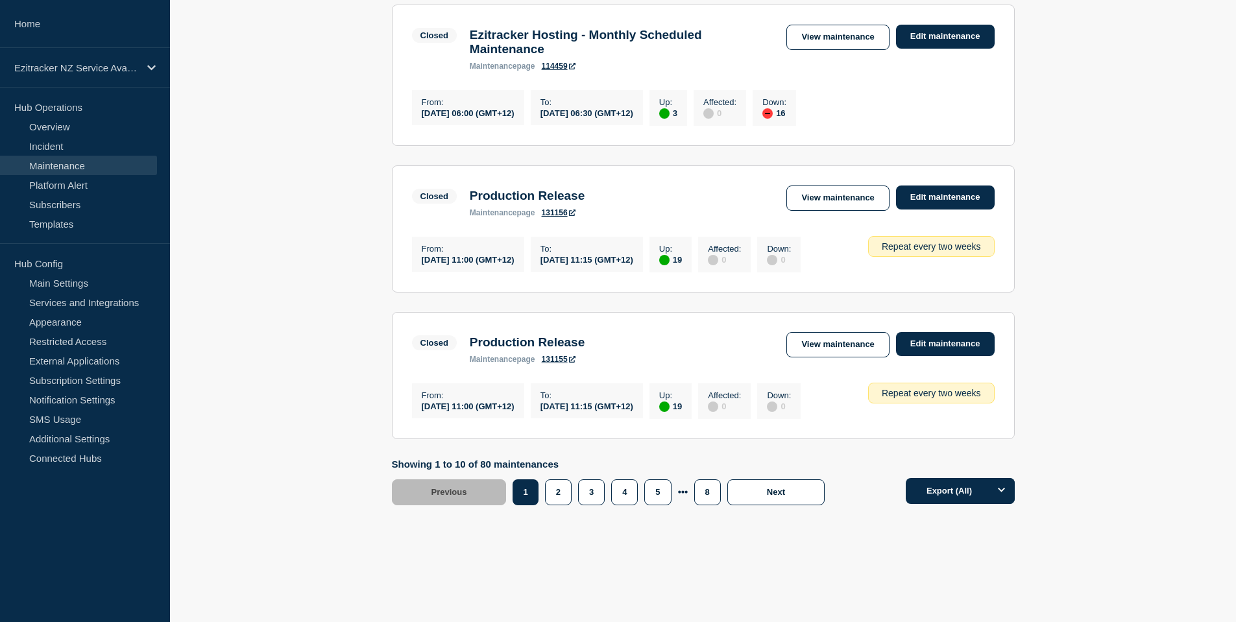
scroll to position [1450, 0]
click at [583, 488] on button "3" at bounding box center [591, 492] width 27 height 26
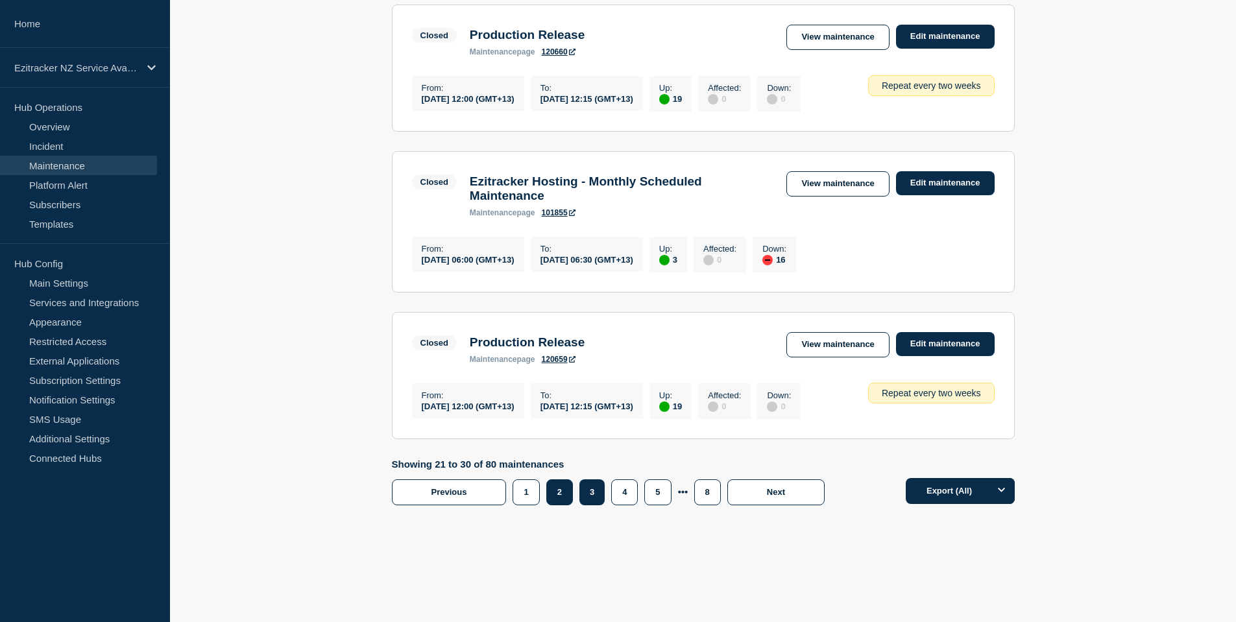
click at [551, 496] on button "2" at bounding box center [559, 492] width 27 height 26
click at [555, 498] on button "2" at bounding box center [558, 492] width 25 height 26
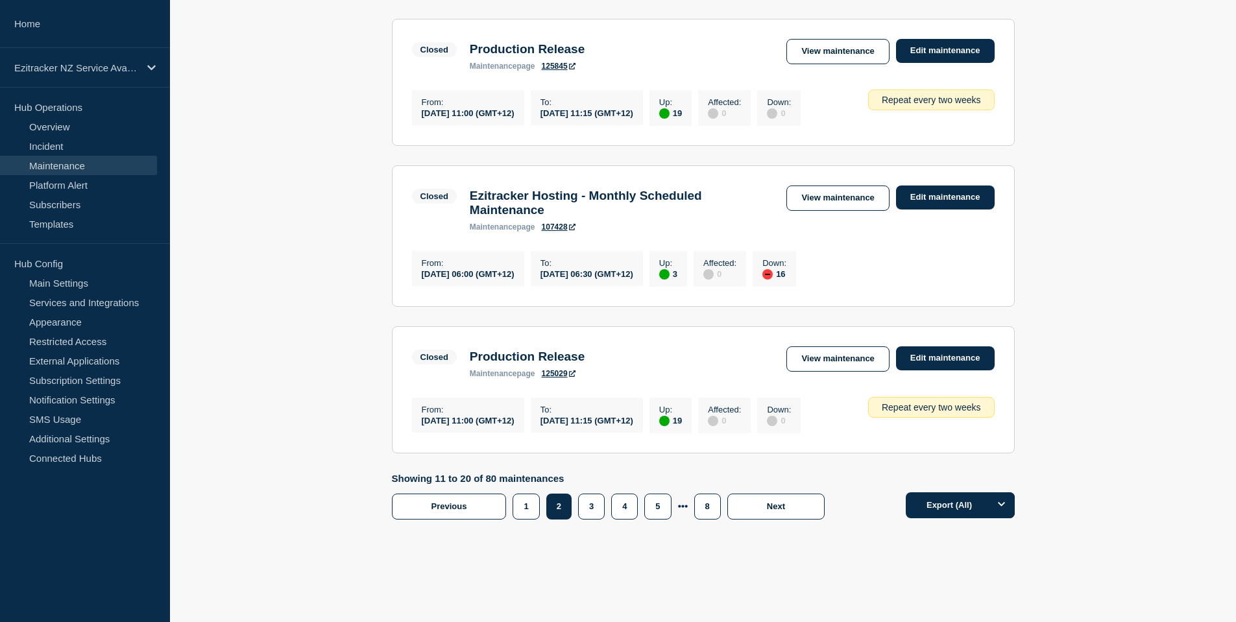
scroll to position [1456, 0]
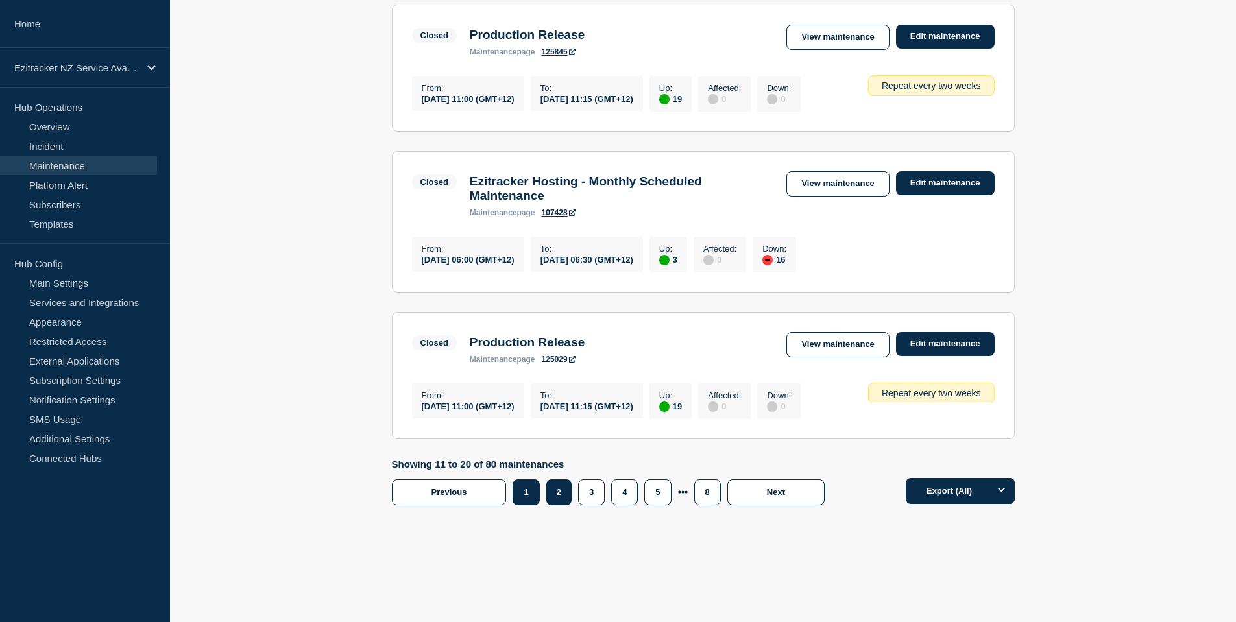
click at [513, 497] on button "1" at bounding box center [526, 492] width 27 height 26
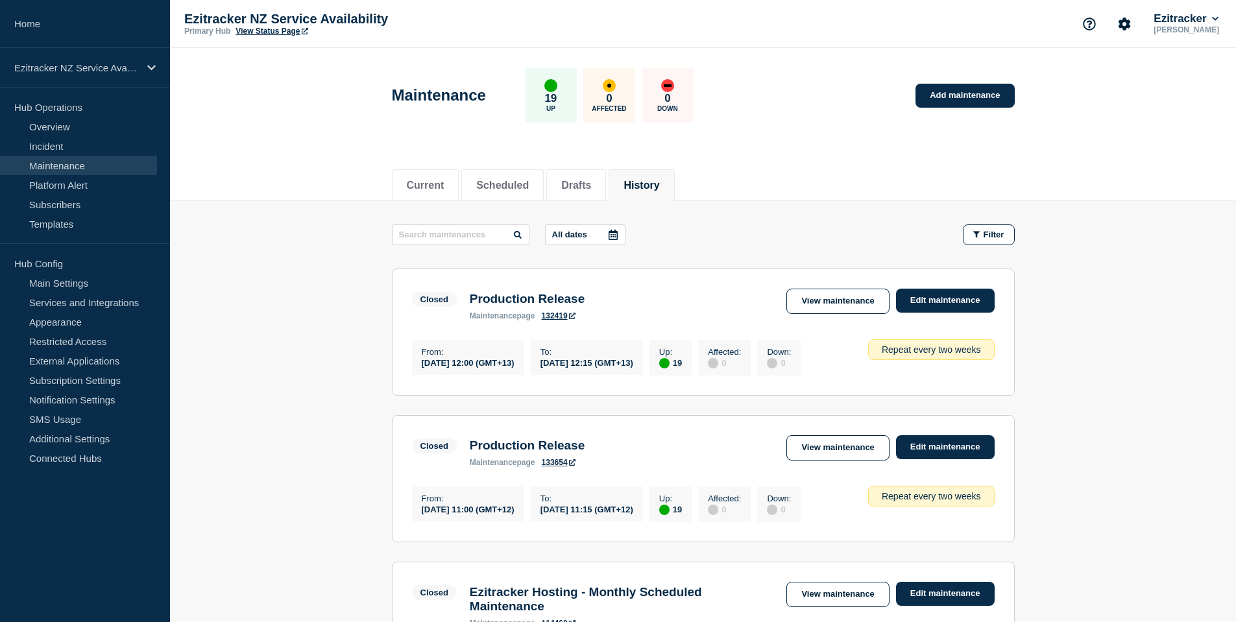
click at [58, 162] on link "Maintenance" at bounding box center [78, 165] width 157 height 19
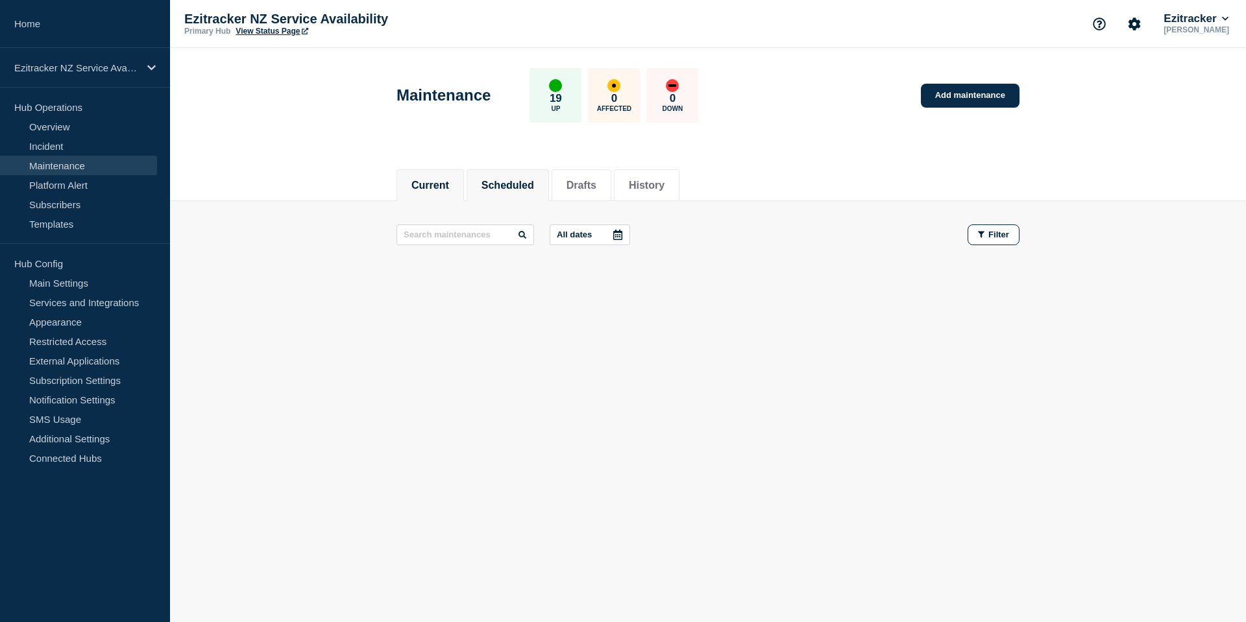
click at [508, 180] on button "Scheduled" at bounding box center [507, 186] width 53 height 12
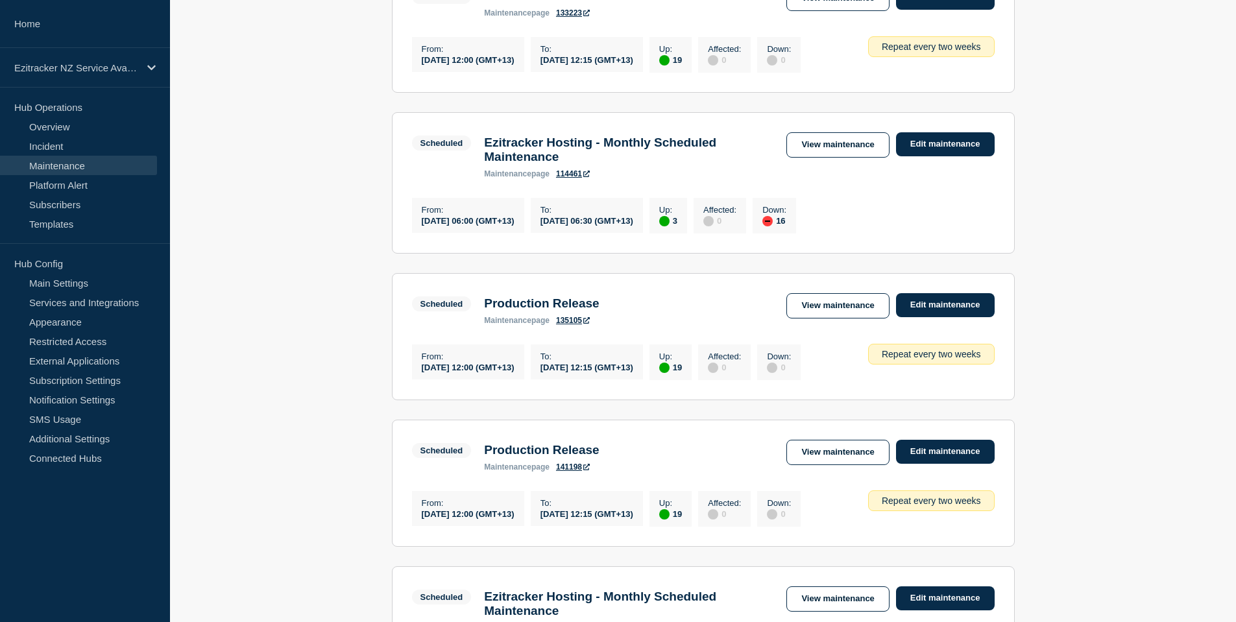
scroll to position [324, 0]
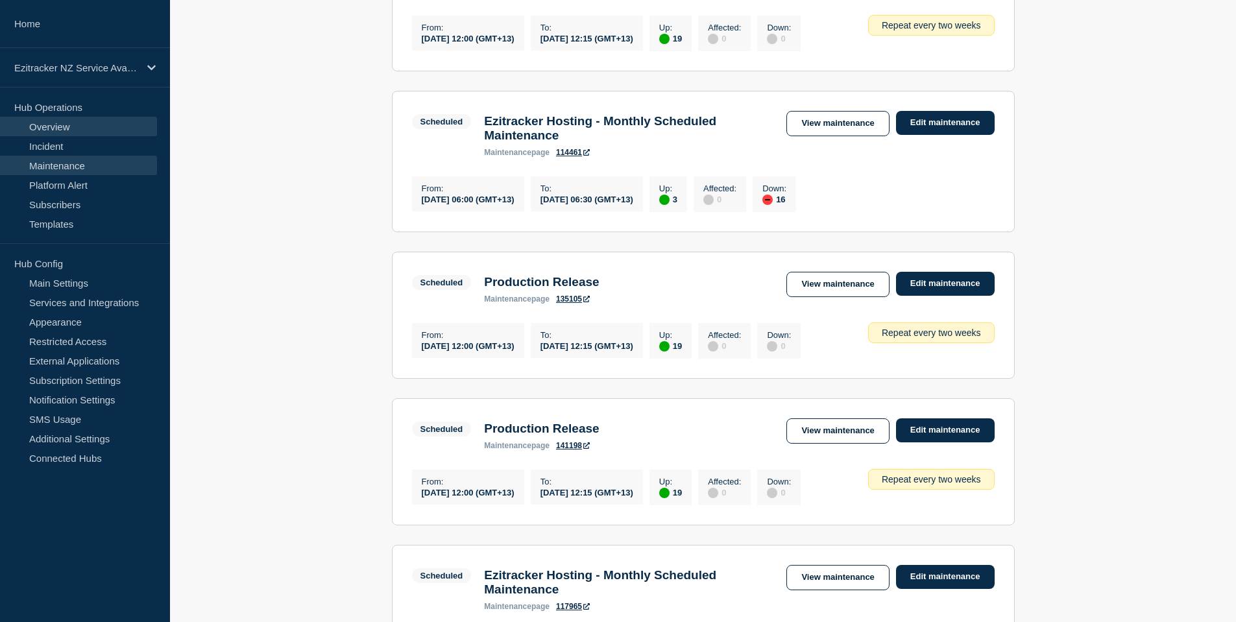
click at [60, 119] on link "Overview" at bounding box center [78, 126] width 157 height 19
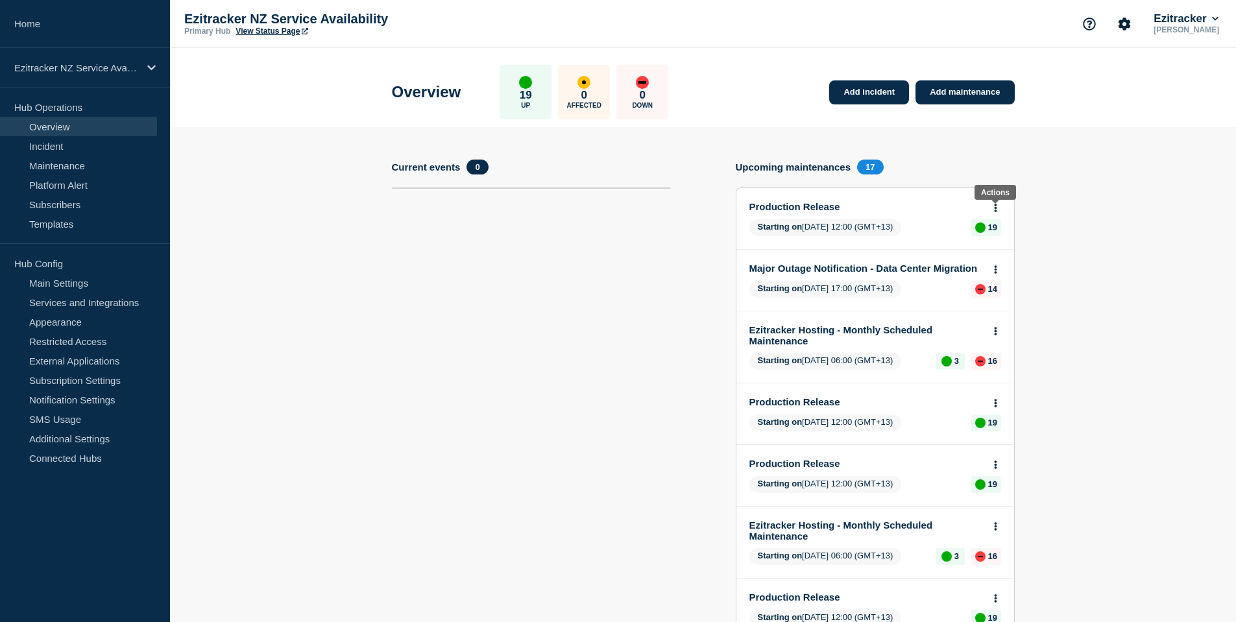
click at [996, 212] on icon at bounding box center [995, 208] width 3 height 8
click at [987, 252] on link "Edit maintenance" at bounding box center [993, 256] width 70 height 10
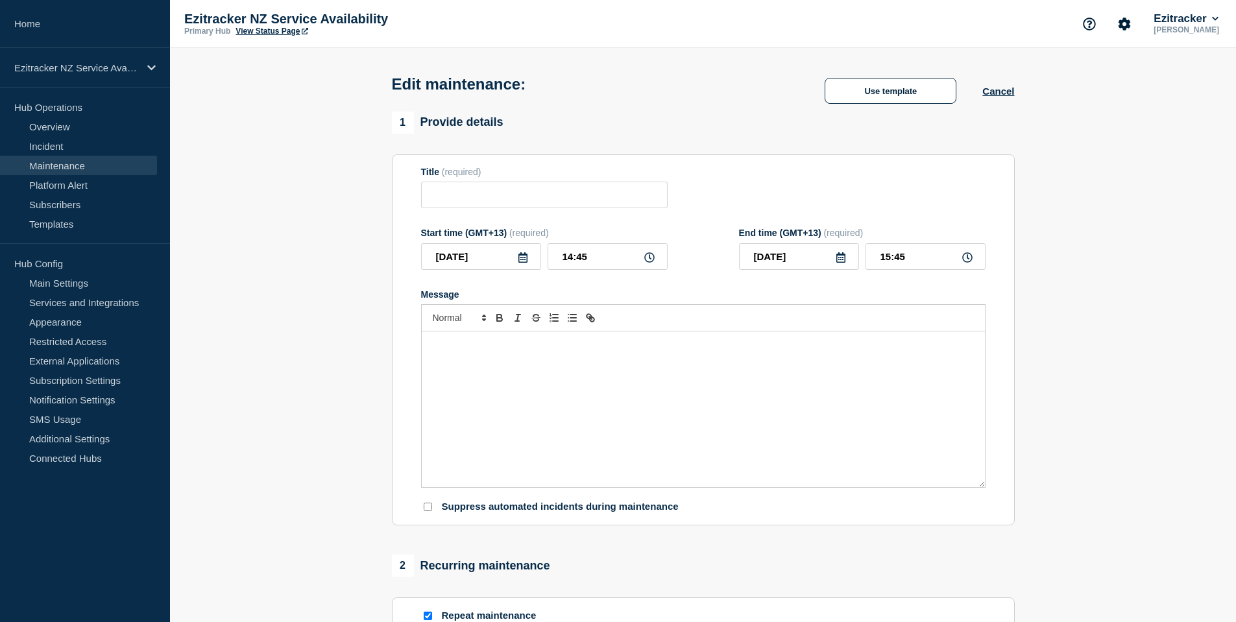
type input "Production Release"
type input "[DATE]"
type input "12:00"
type input "[DATE]"
type input "12:15"
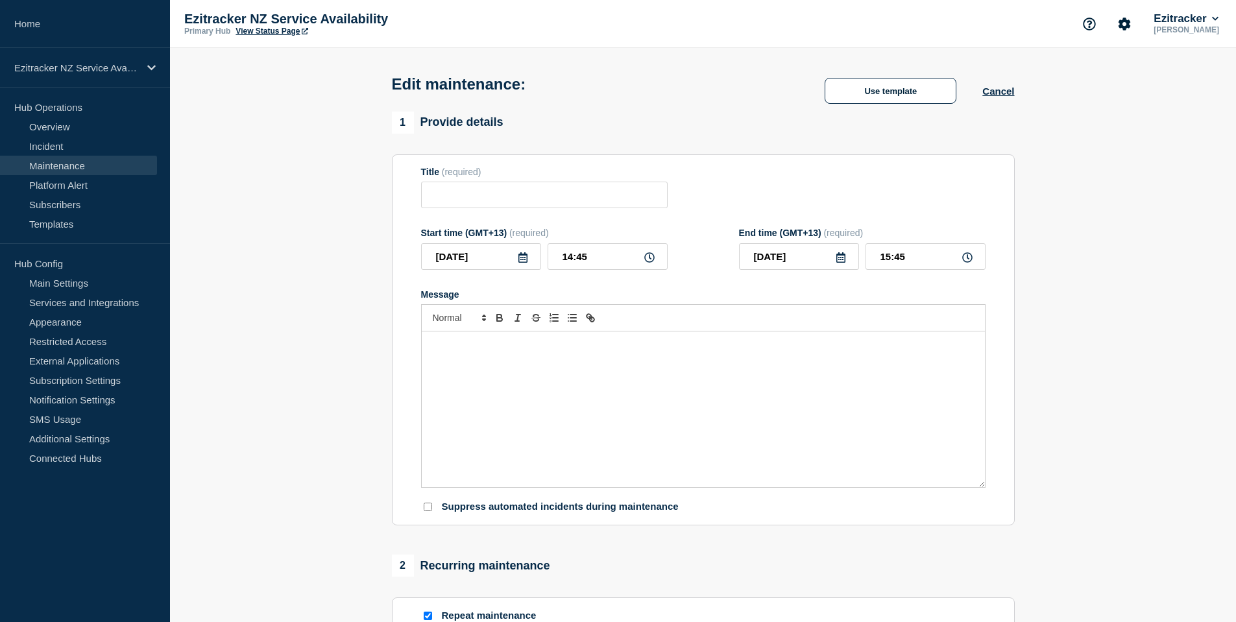
checkbox input "true"
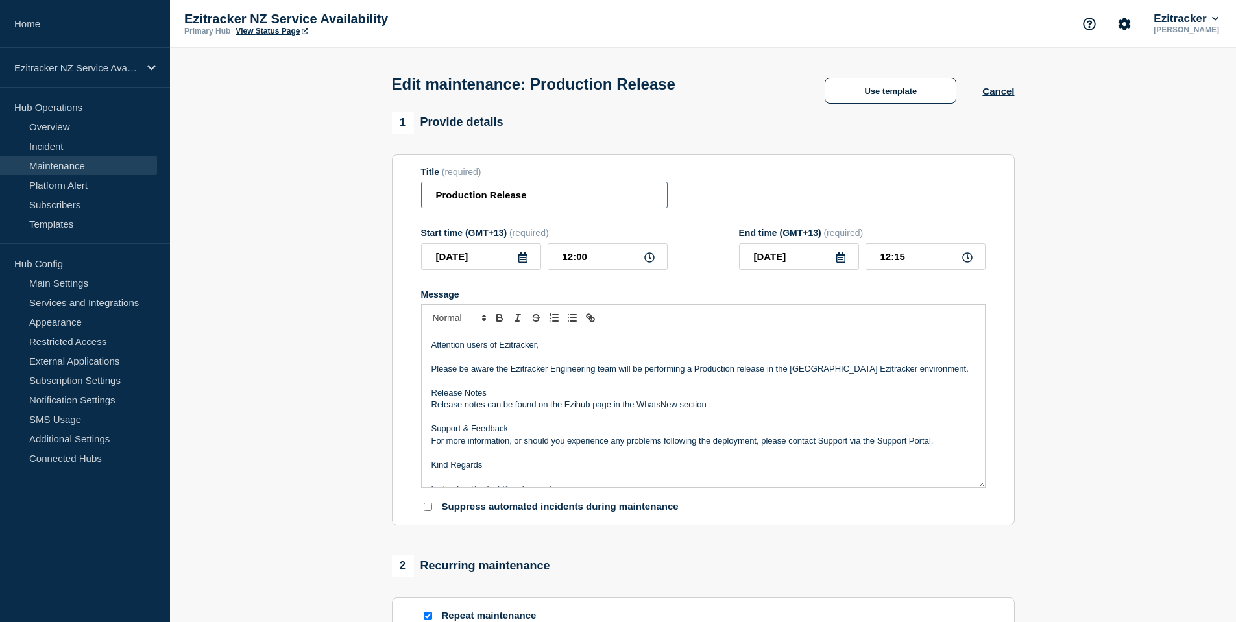
drag, startPoint x: 624, startPoint y: 189, endPoint x: 634, endPoint y: 193, distance: 10.7
click at [624, 189] on input "Production Release" at bounding box center [544, 195] width 247 height 27
type input "Production Release - Cancelled"
click at [614, 351] on p "Attention users of Ezitracker," at bounding box center [703, 345] width 544 height 12
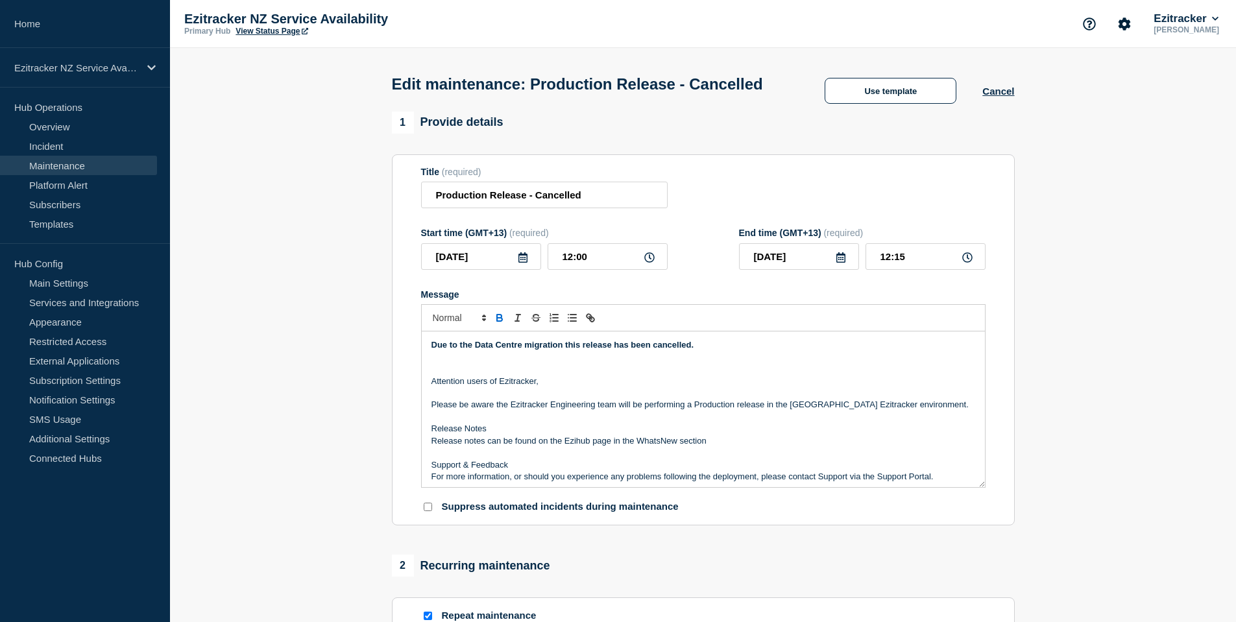
click at [683, 399] on p "Message" at bounding box center [703, 393] width 544 height 12
click at [714, 351] on p "Due to the Data Centre migration this release has been cancelled." at bounding box center [703, 345] width 544 height 12
click at [481, 324] on icon "Font size" at bounding box center [484, 318] width 12 height 12
click at [457, 382] on span "submenu" at bounding box center [459, 372] width 52 height 20
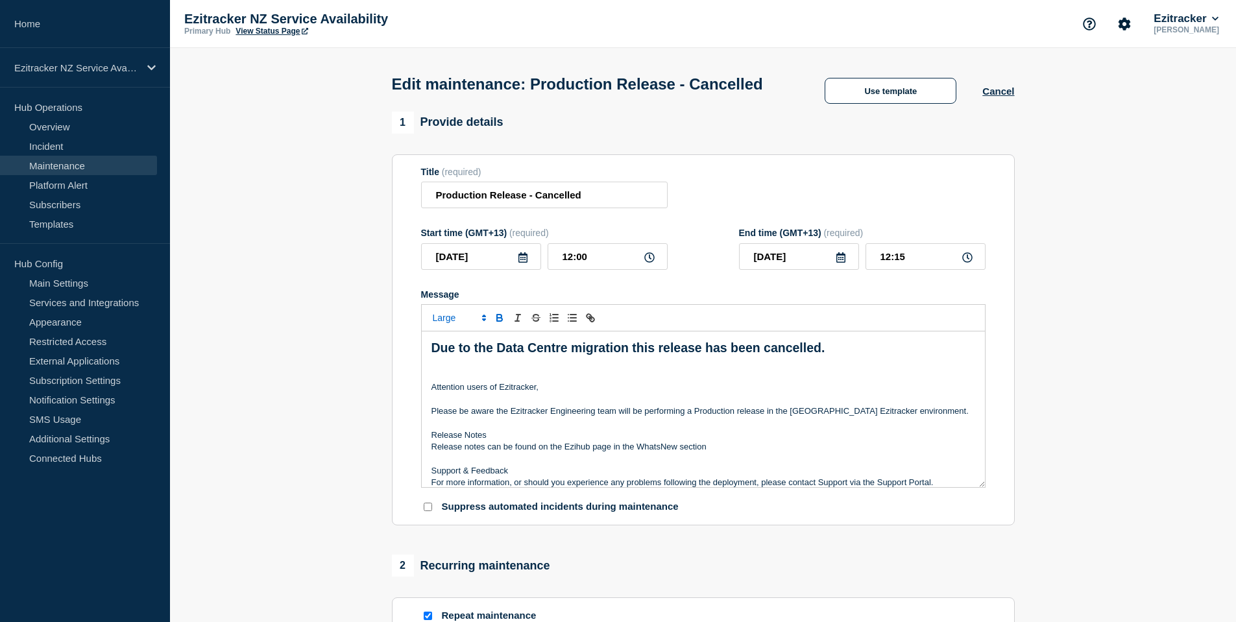
click at [660, 381] on p "Message" at bounding box center [703, 375] width 544 height 12
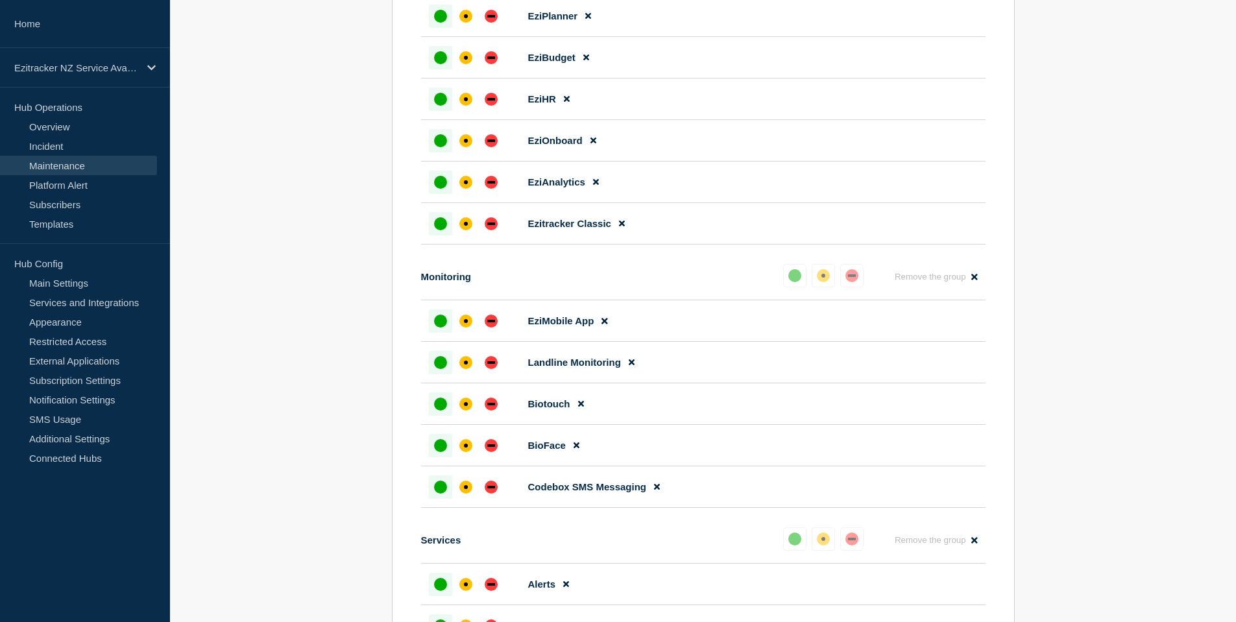
scroll to position [1601, 0]
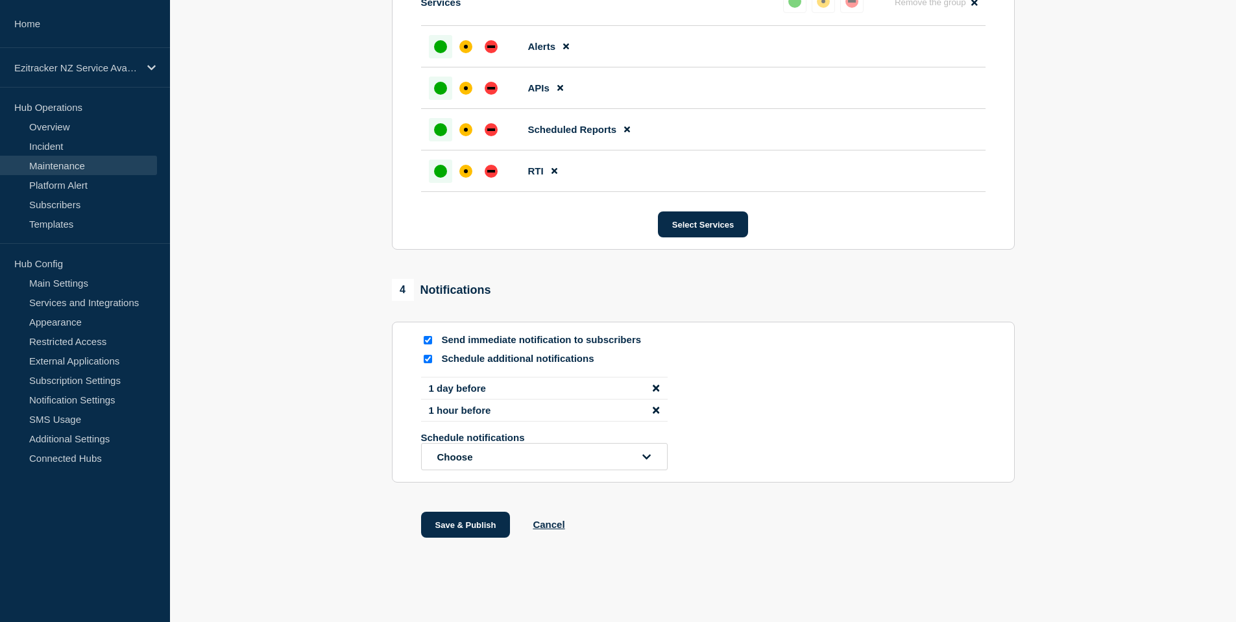
click at [422, 363] on div at bounding box center [427, 359] width 13 height 12
click at [426, 363] on input "Schedule additional notifications" at bounding box center [428, 359] width 8 height 8
checkbox input "false"
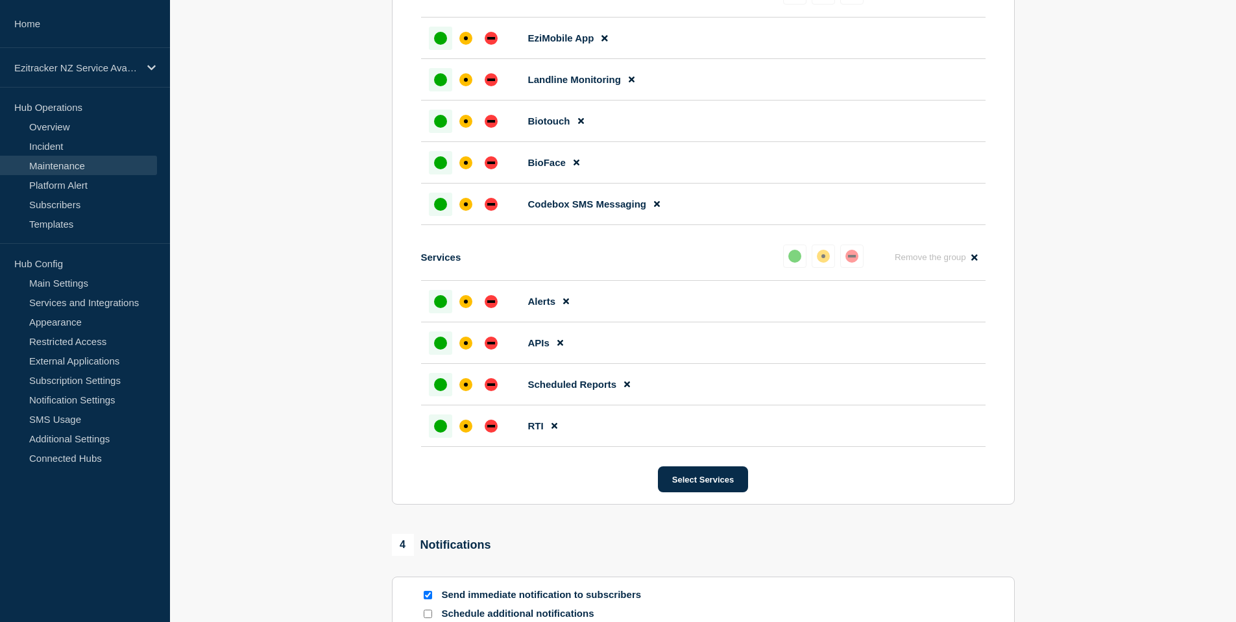
scroll to position [1502, 0]
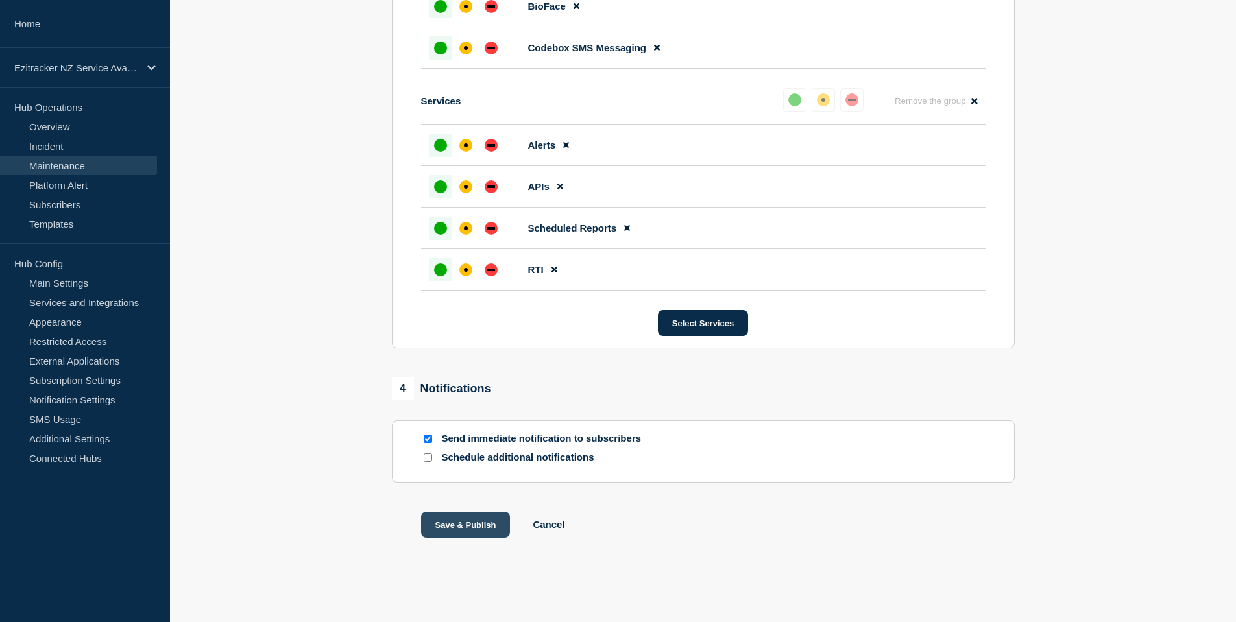
click at [488, 533] on button "Save & Publish" at bounding box center [466, 525] width 90 height 26
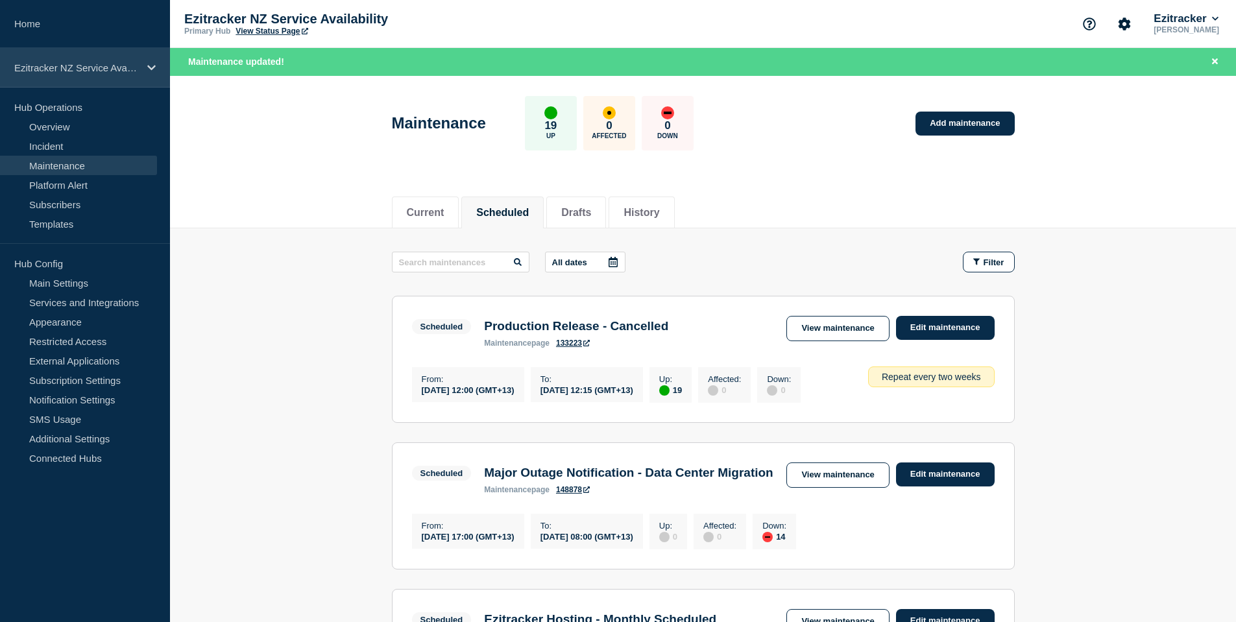
click at [144, 66] on div "Ezitracker NZ Service Availability" at bounding box center [85, 68] width 170 height 40
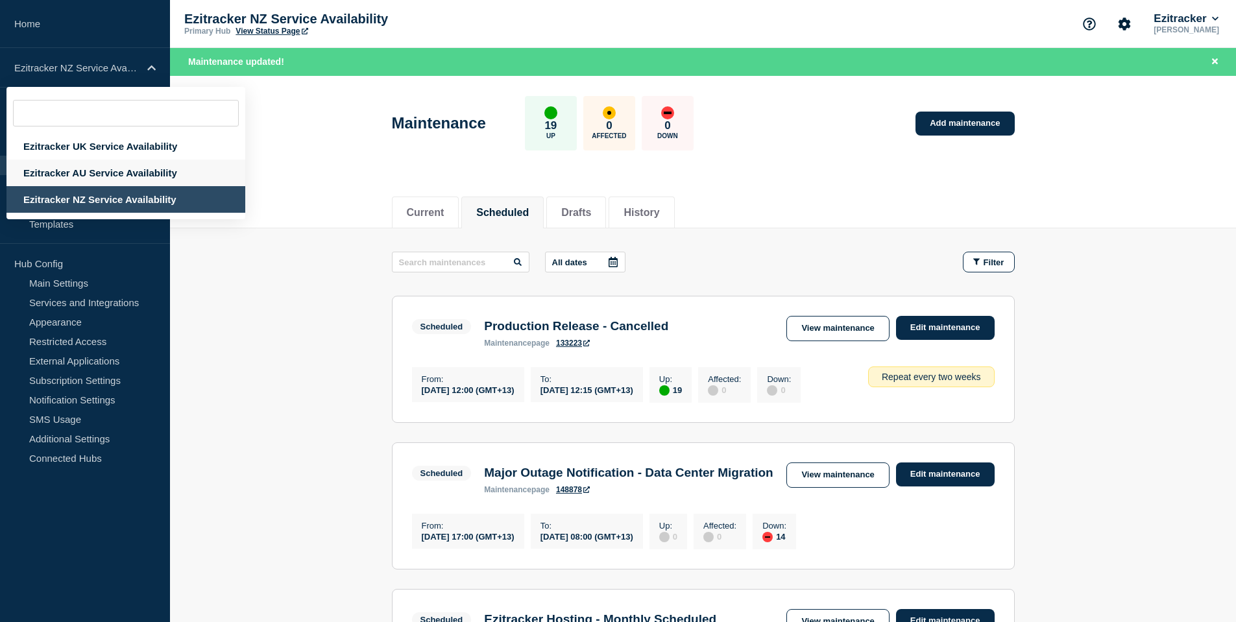
click at [106, 173] on div "Ezitracker AU Service Availability" at bounding box center [125, 173] width 239 height 27
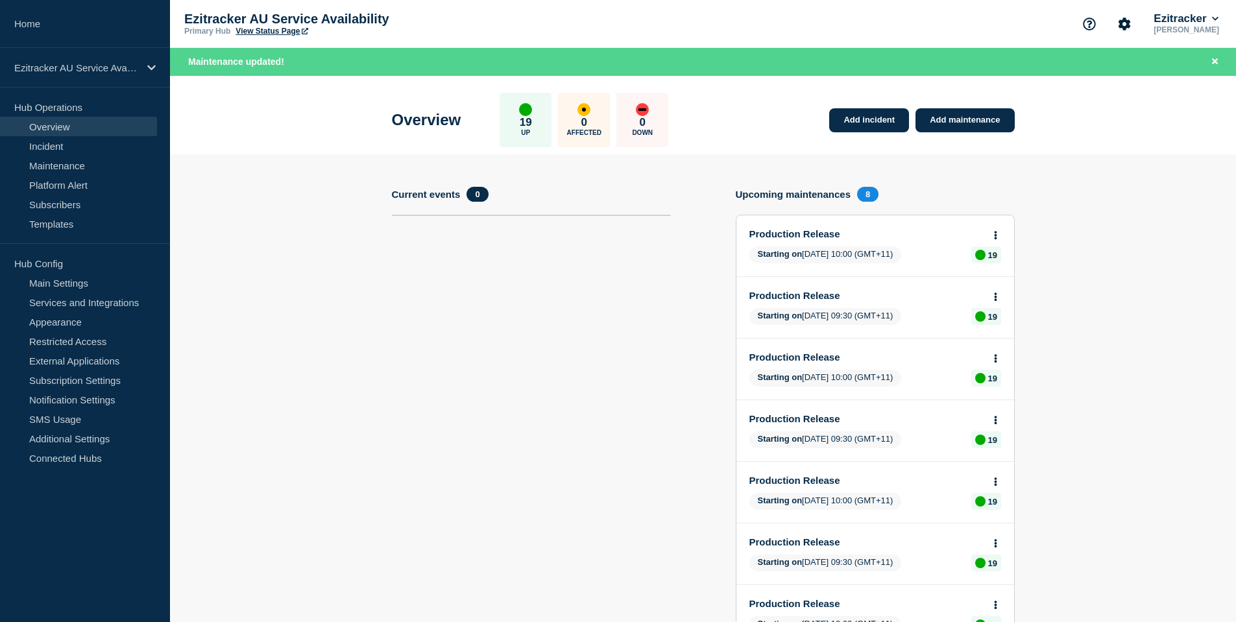
click at [997, 237] on button at bounding box center [995, 235] width 11 height 11
click at [994, 263] on link "View maintenance" at bounding box center [995, 266] width 74 height 10
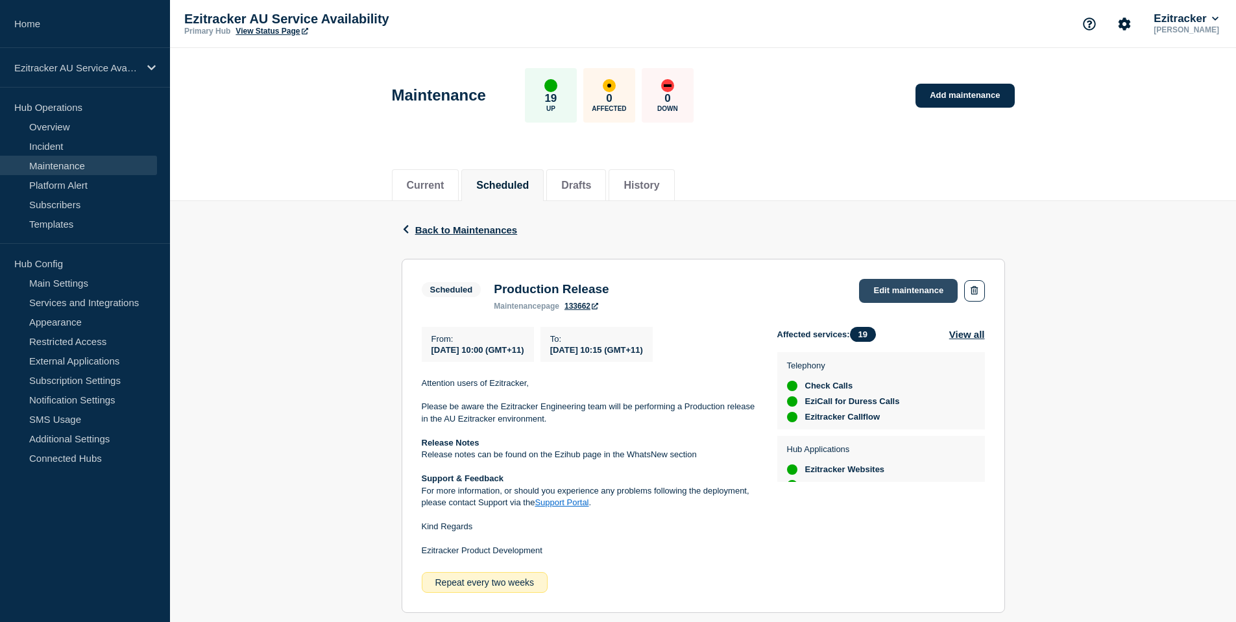
click at [922, 286] on link "Edit maintenance" at bounding box center [908, 291] width 99 height 24
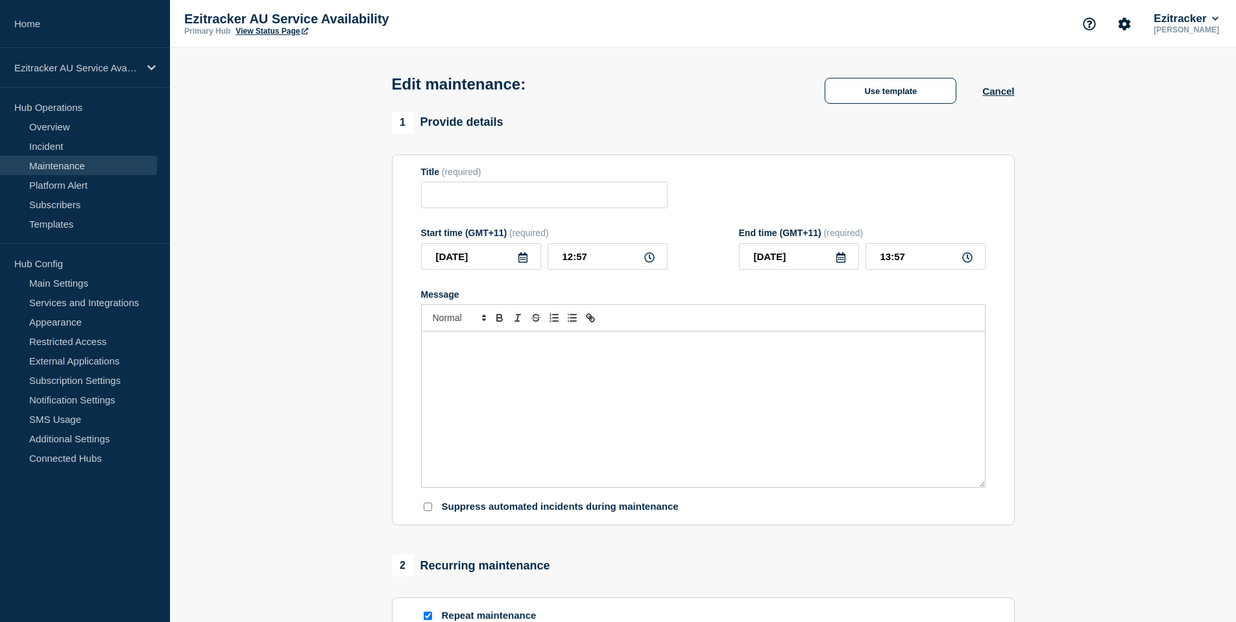
type input "Production Release"
type input "[DATE]"
type input "10:00"
type input "[DATE]"
type input "10:15"
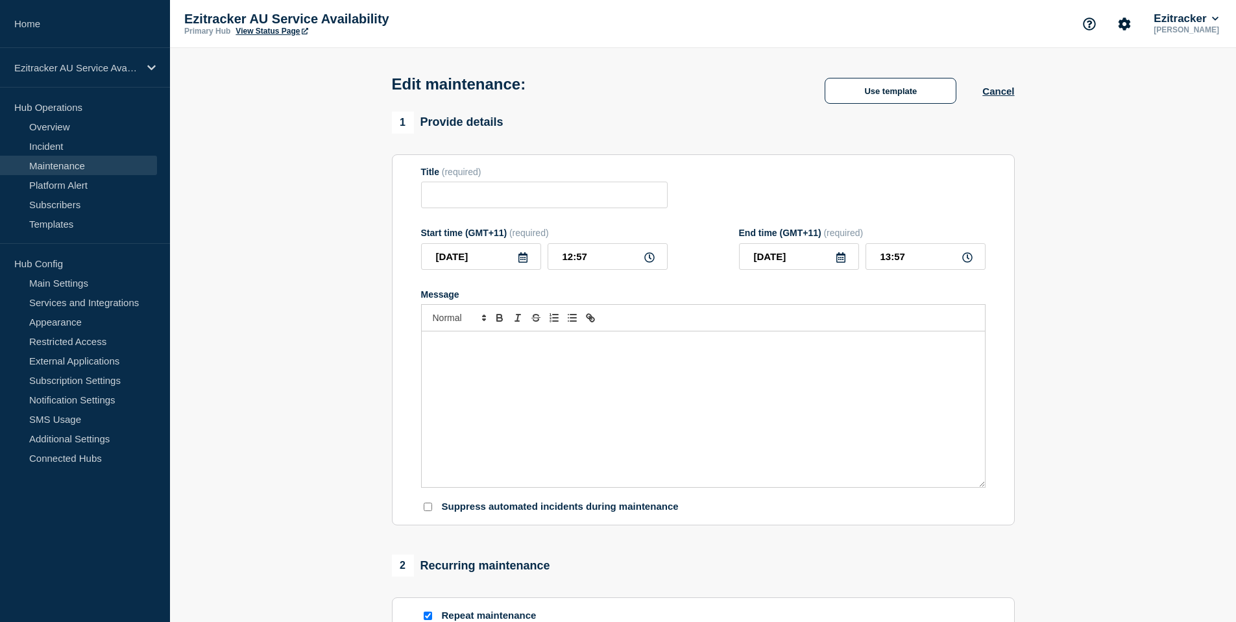
checkbox input "true"
checkbox input "false"
checkbox input "true"
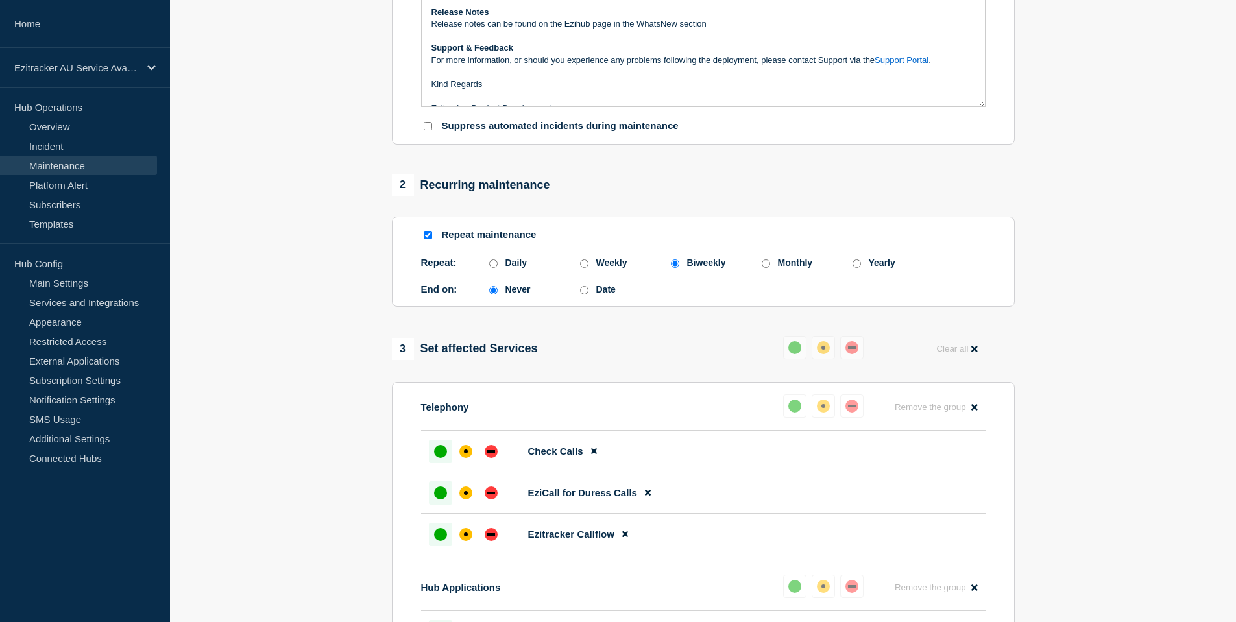
scroll to position [519, 0]
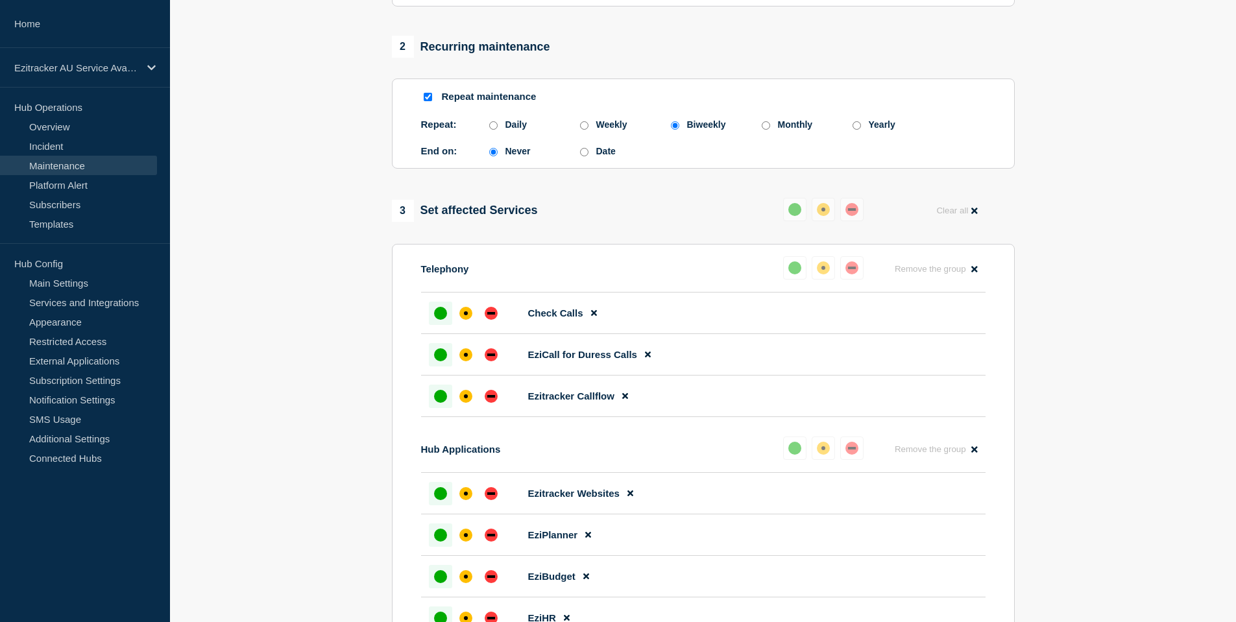
click at [428, 98] on input "Repeat maintenance" at bounding box center [428, 97] width 8 height 8
checkbox input "false"
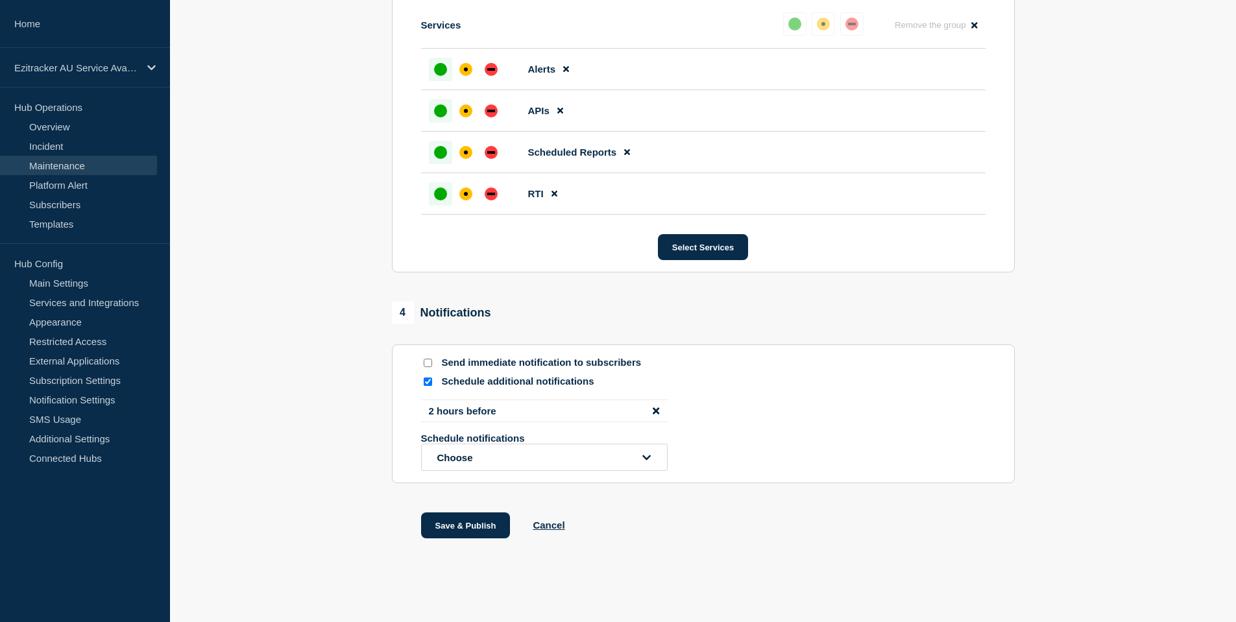
scroll to position [1504, 0]
click at [422, 380] on div at bounding box center [427, 381] width 13 height 12
click at [432, 380] on div at bounding box center [427, 381] width 13 height 12
click at [429, 382] on input "Schedule additional notifications" at bounding box center [428, 381] width 8 height 8
checkbox input "false"
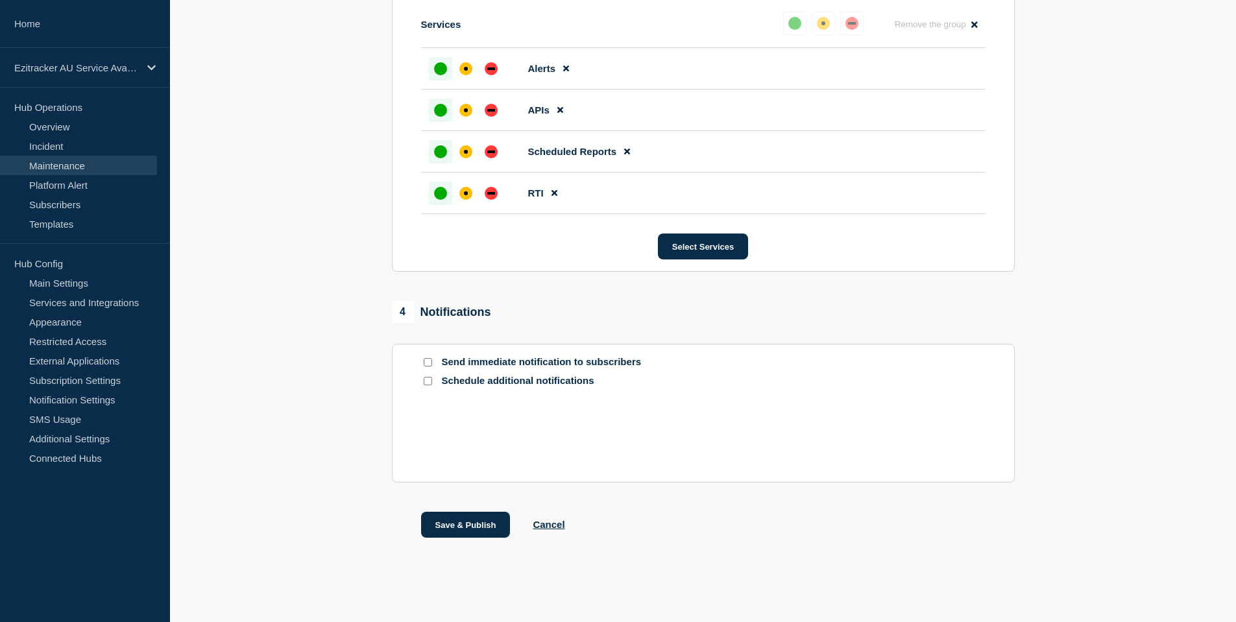
scroll to position [1427, 0]
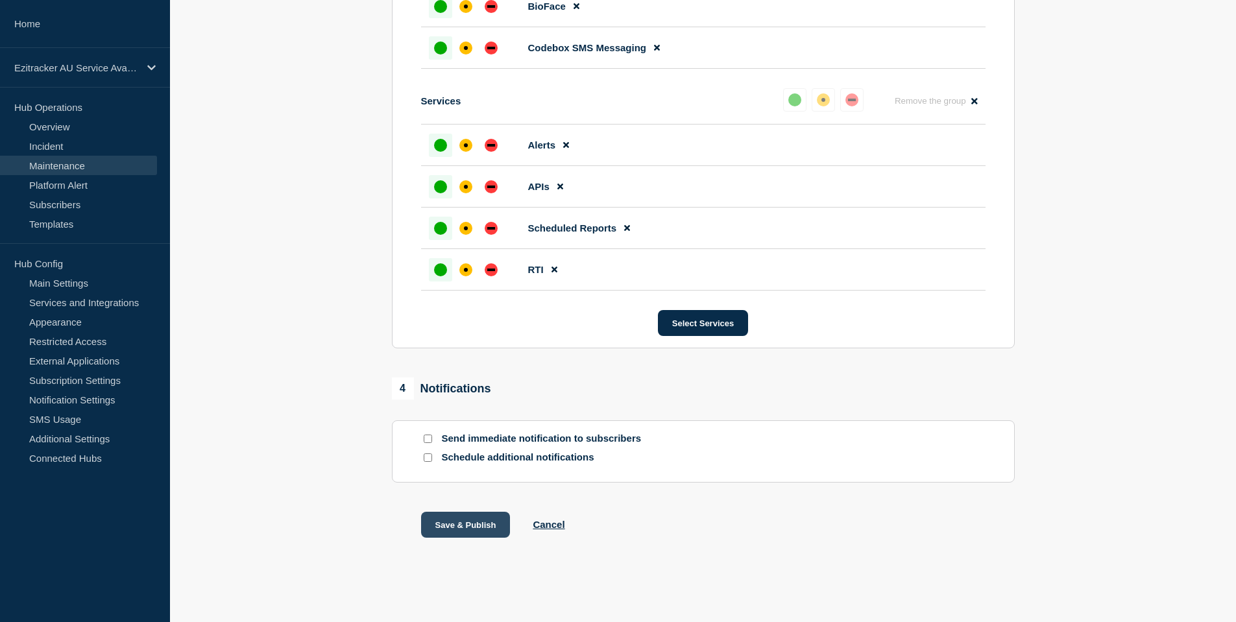
click at [462, 526] on button "Save & Publish" at bounding box center [466, 525] width 90 height 26
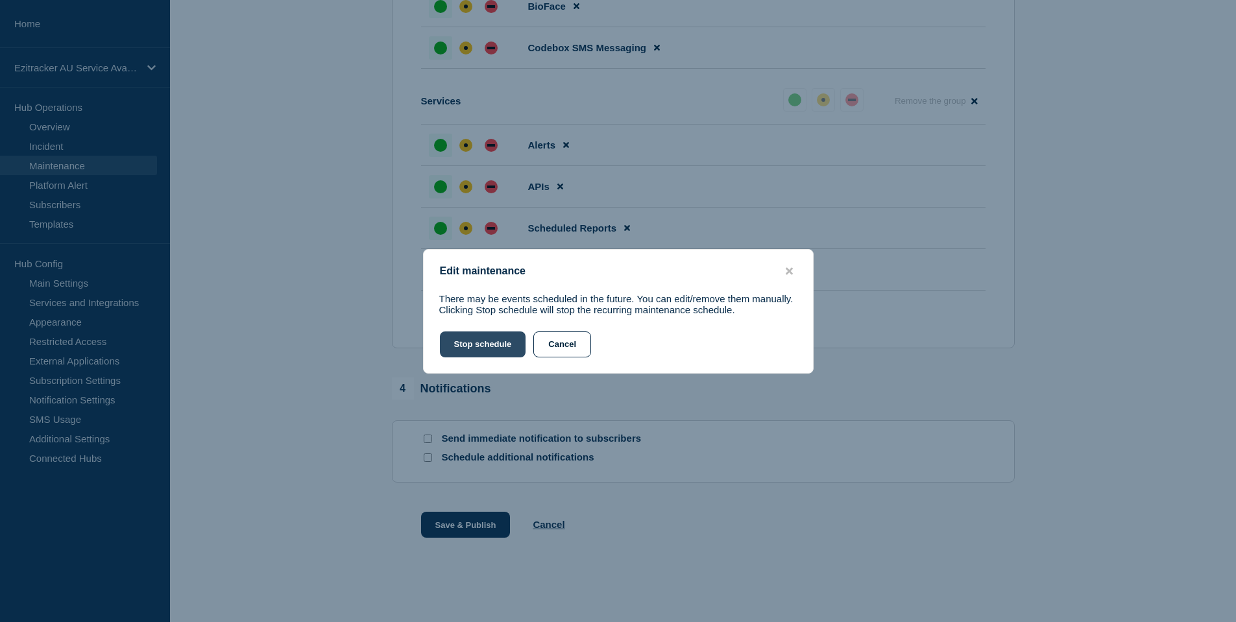
click at [472, 346] on button "Stop schedule" at bounding box center [483, 345] width 86 height 26
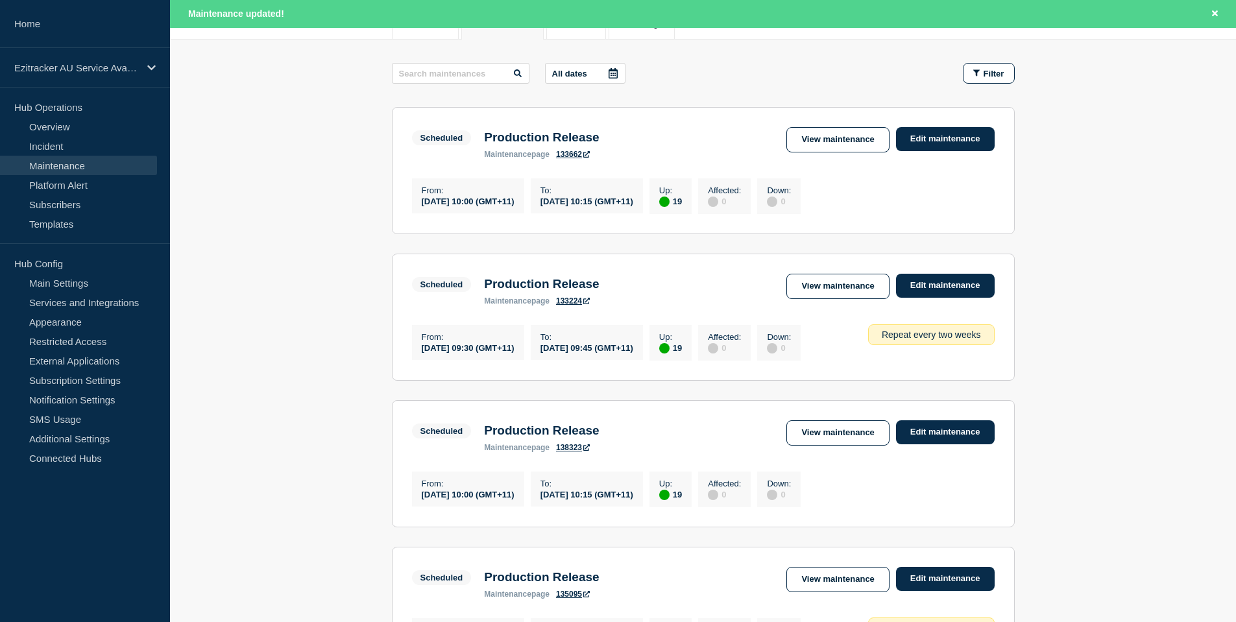
scroll to position [195, 0]
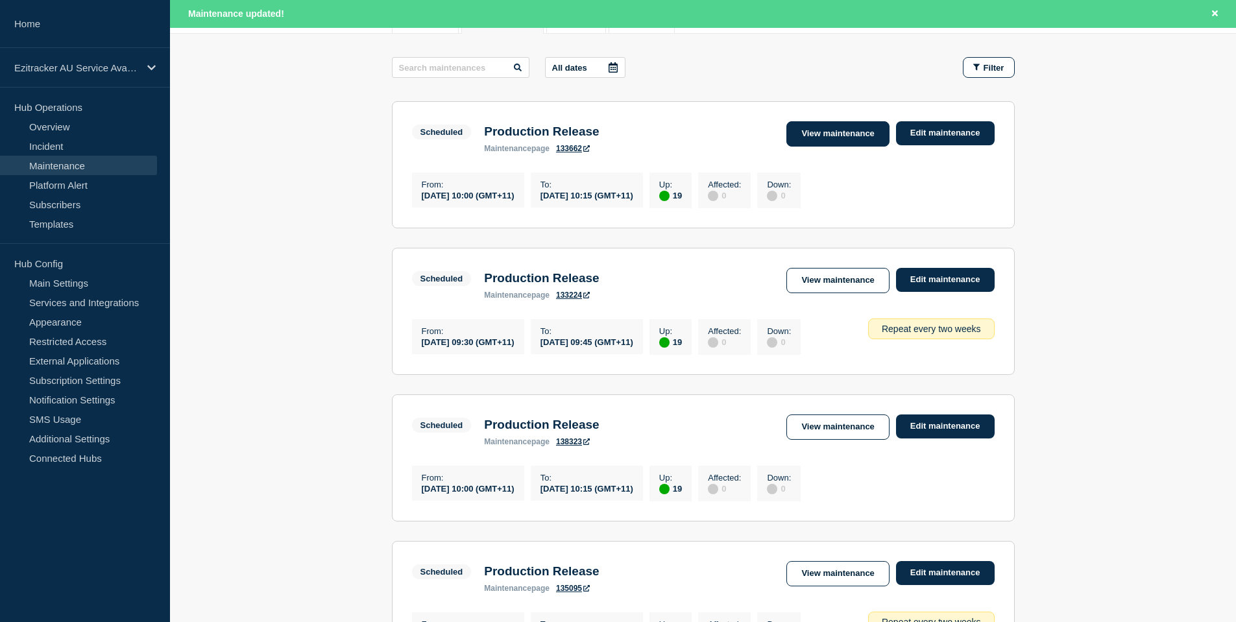
click at [834, 123] on link "View maintenance" at bounding box center [837, 133] width 103 height 25
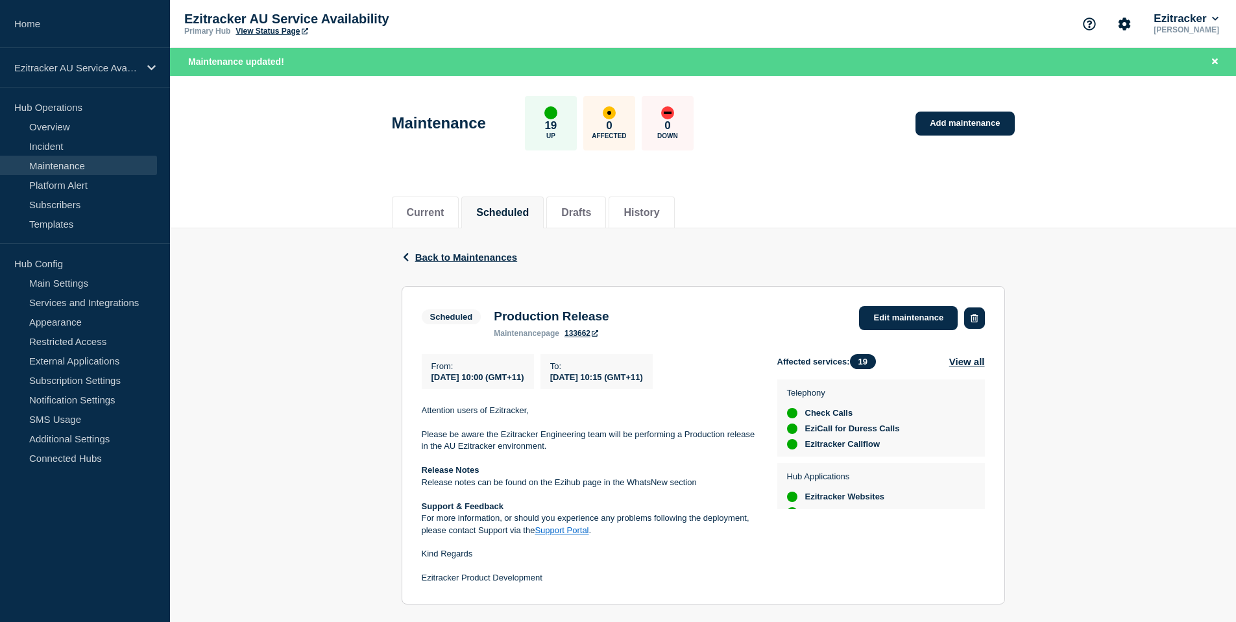
click at [971, 321] on icon "button" at bounding box center [974, 318] width 7 height 8
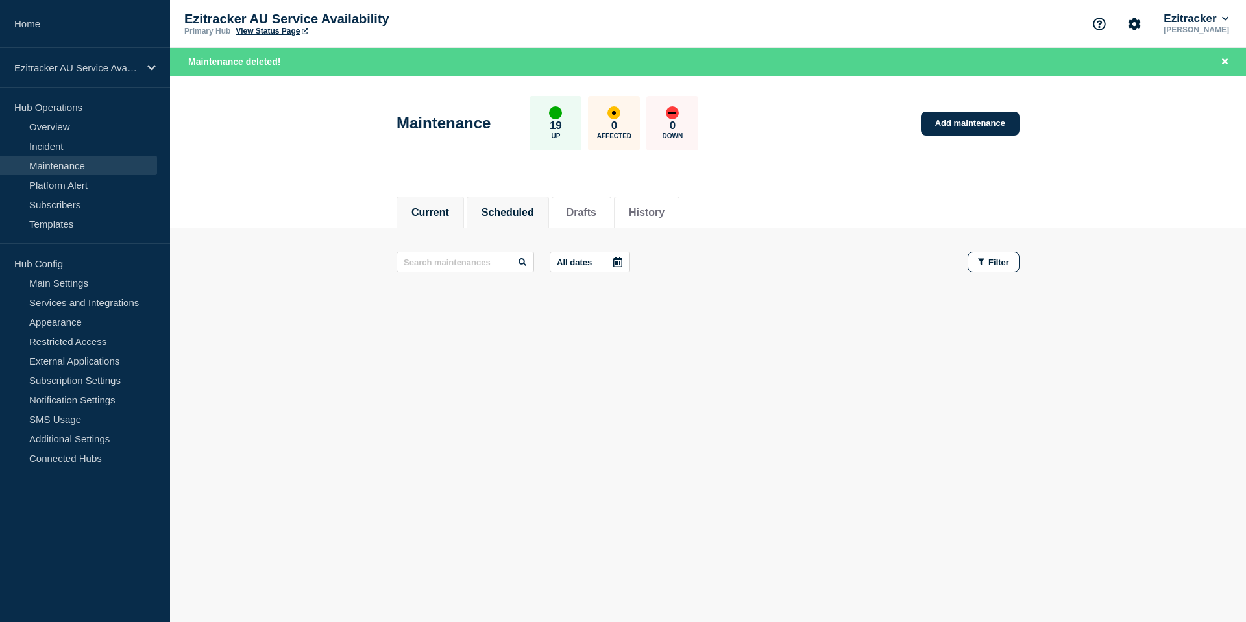
click at [513, 202] on li "Scheduled" at bounding box center [507, 213] width 82 height 32
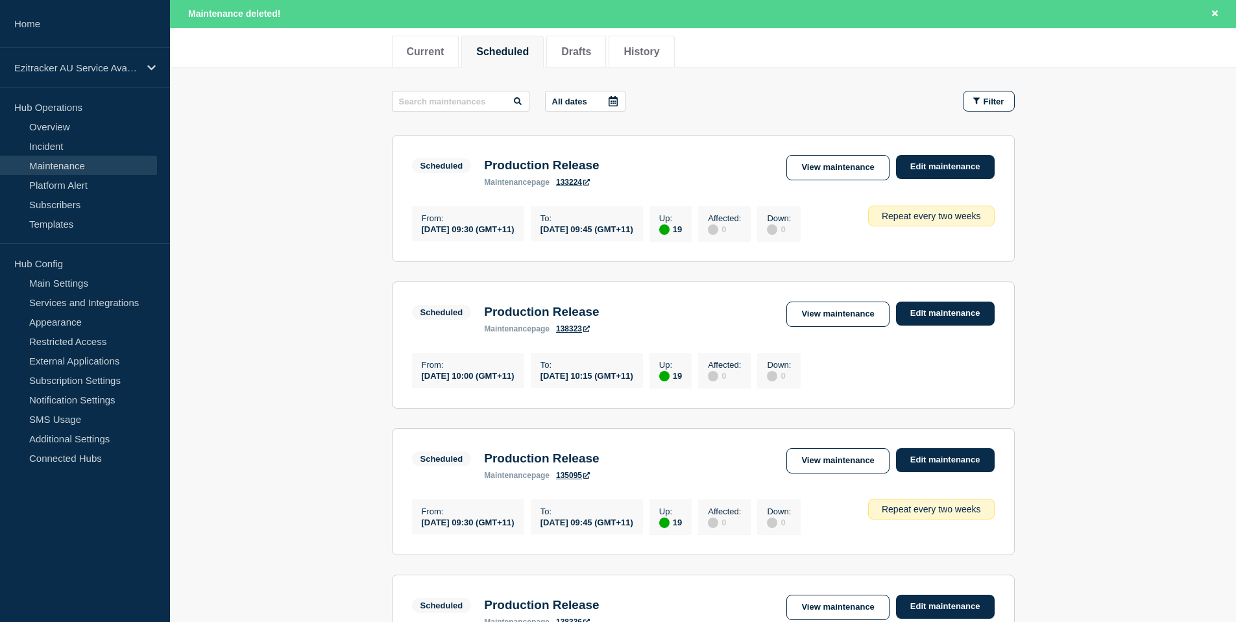
scroll to position [195, 0]
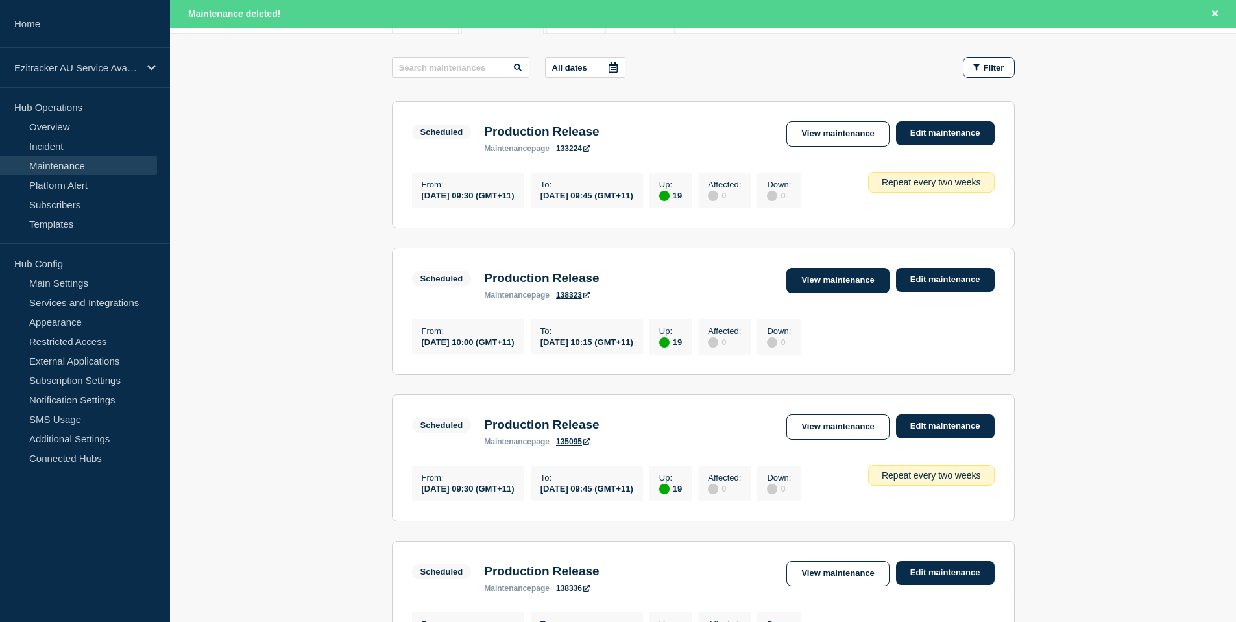
click at [835, 293] on link "View maintenance" at bounding box center [837, 280] width 103 height 25
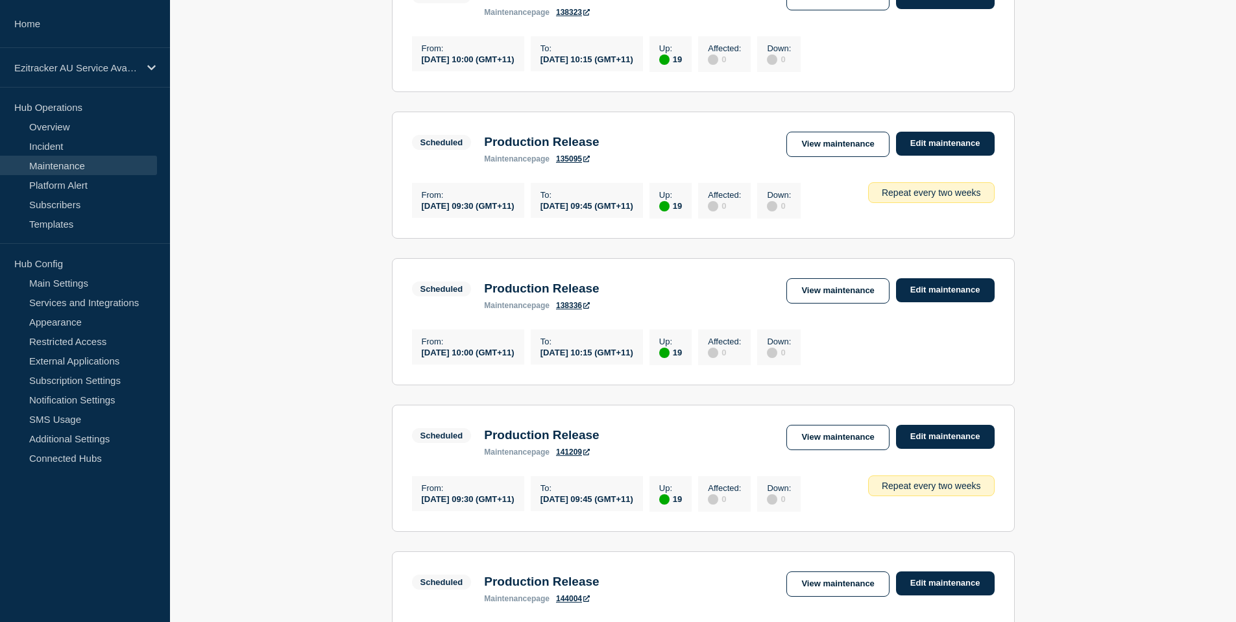
scroll to position [454, 0]
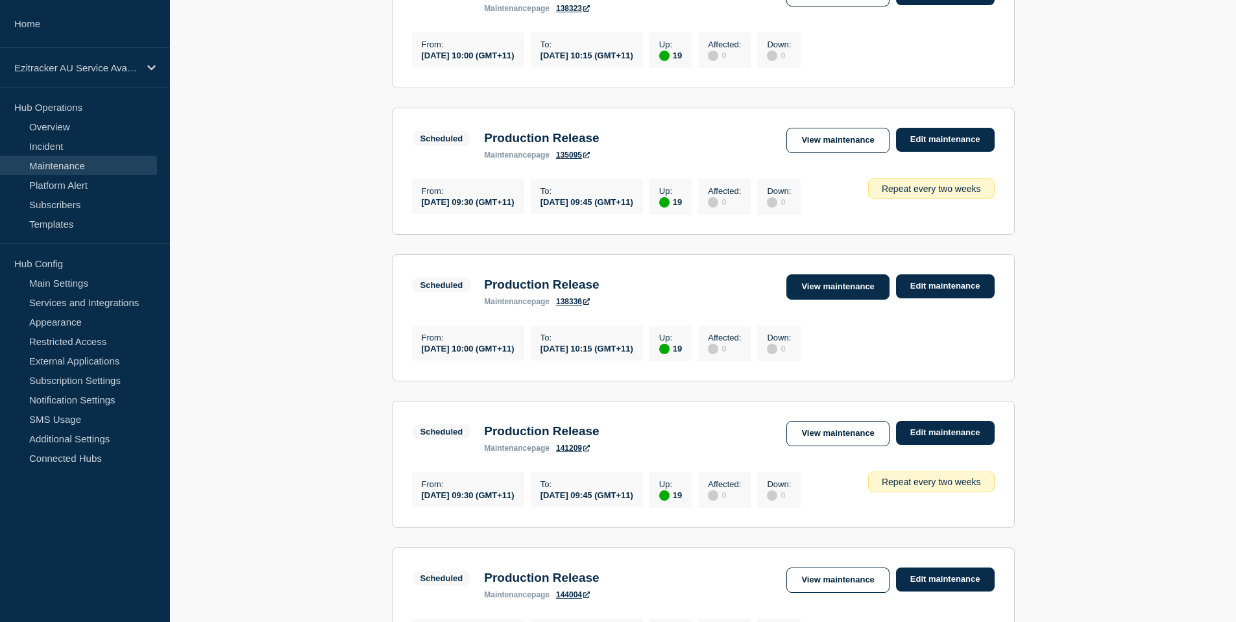
click at [828, 300] on link "View maintenance" at bounding box center [837, 286] width 103 height 25
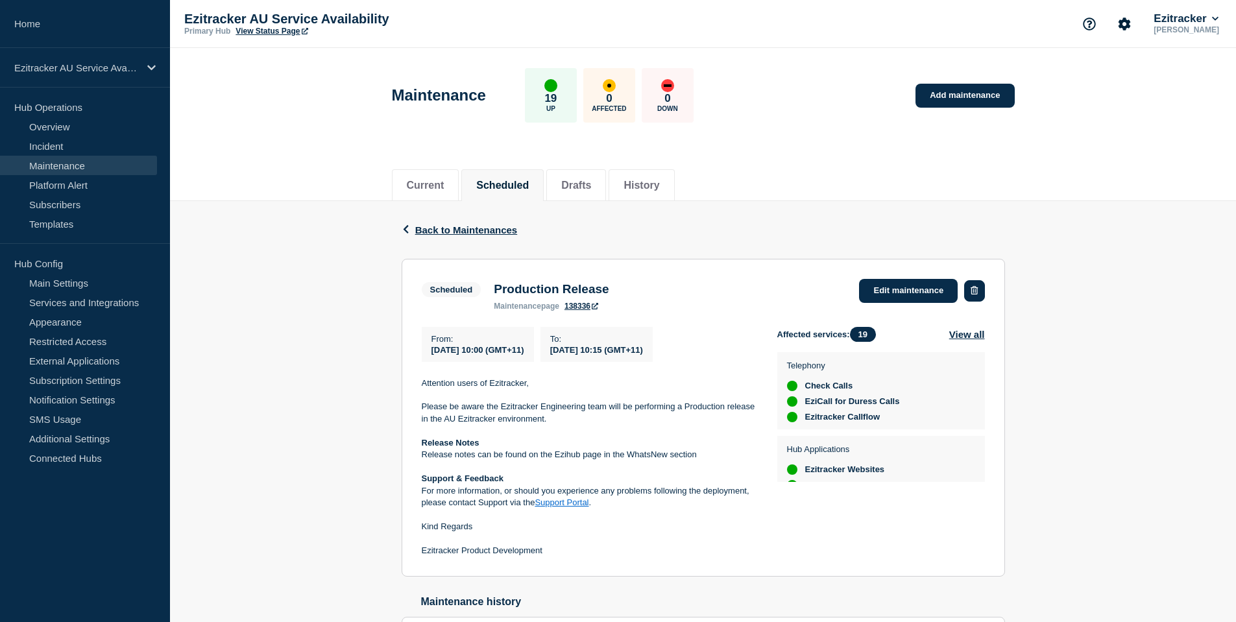
click at [973, 294] on icon "button" at bounding box center [974, 290] width 7 height 8
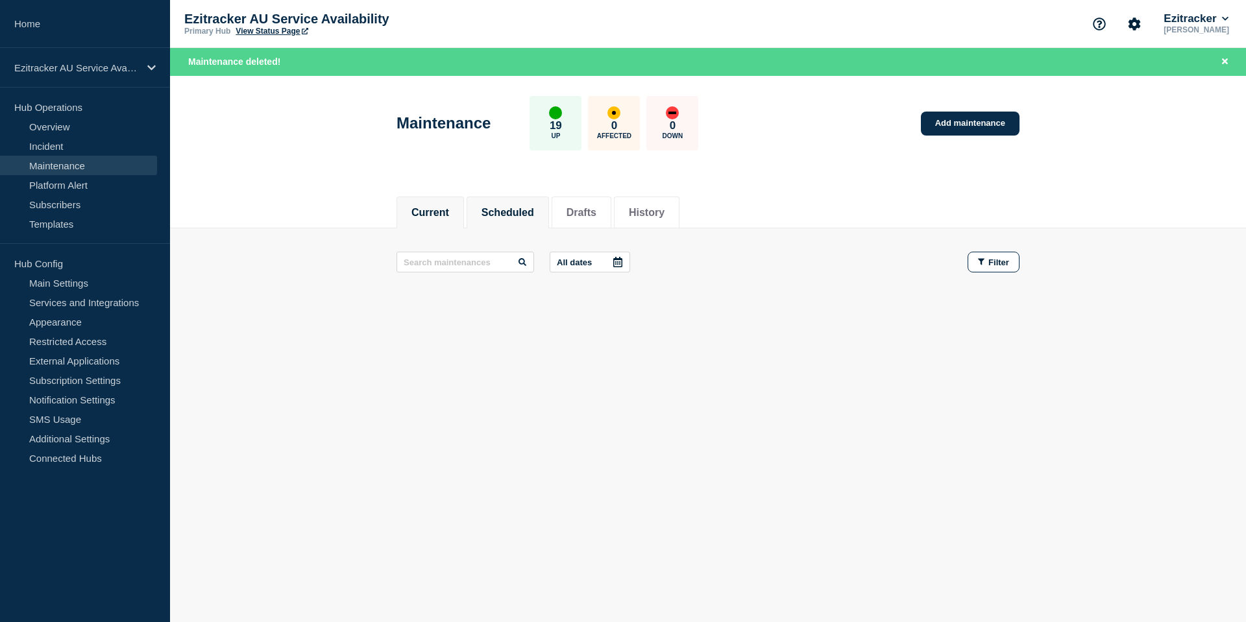
click at [511, 202] on li "Scheduled" at bounding box center [507, 213] width 82 height 32
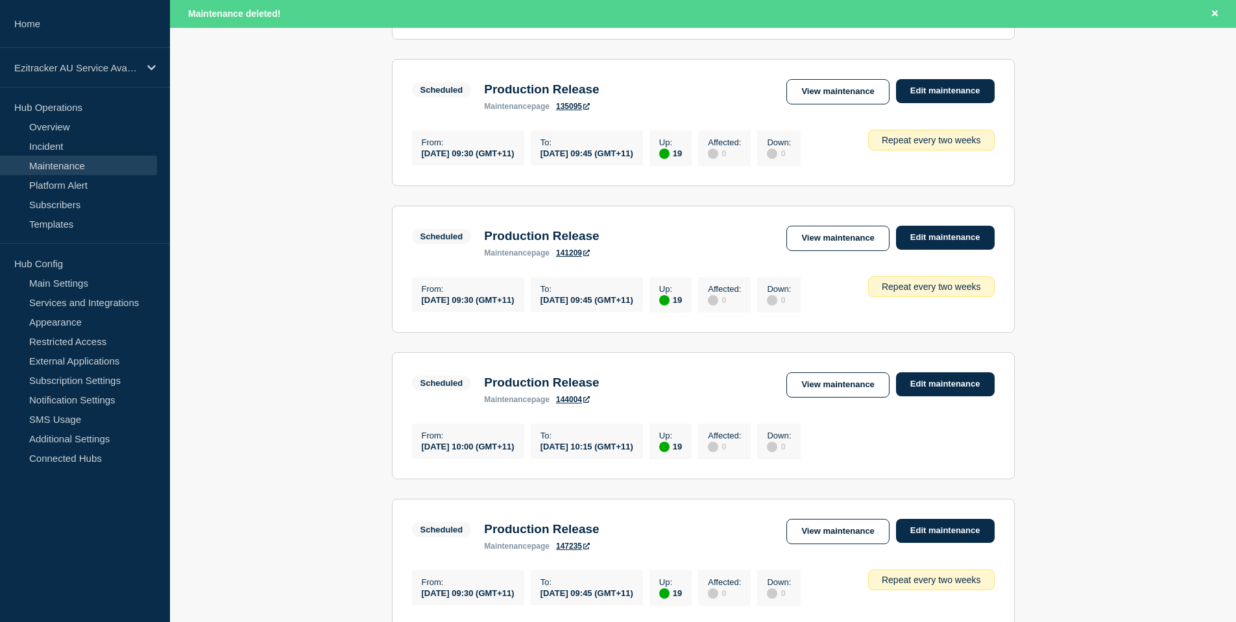
scroll to position [584, 0]
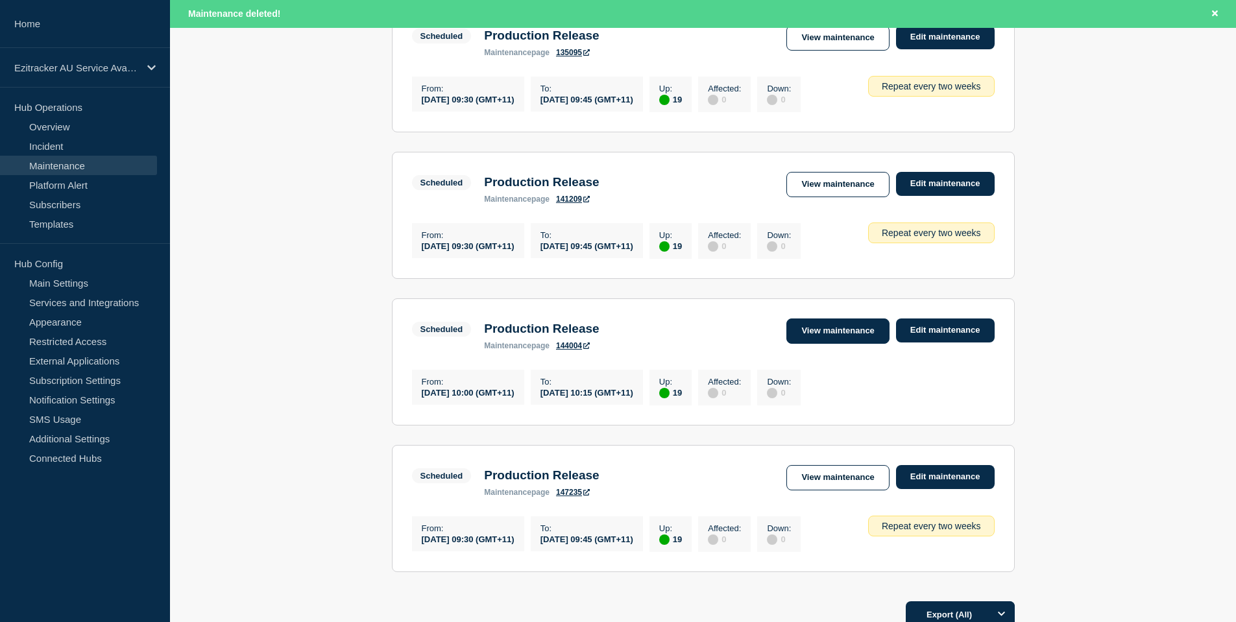
click at [832, 344] on link "View maintenance" at bounding box center [837, 331] width 103 height 25
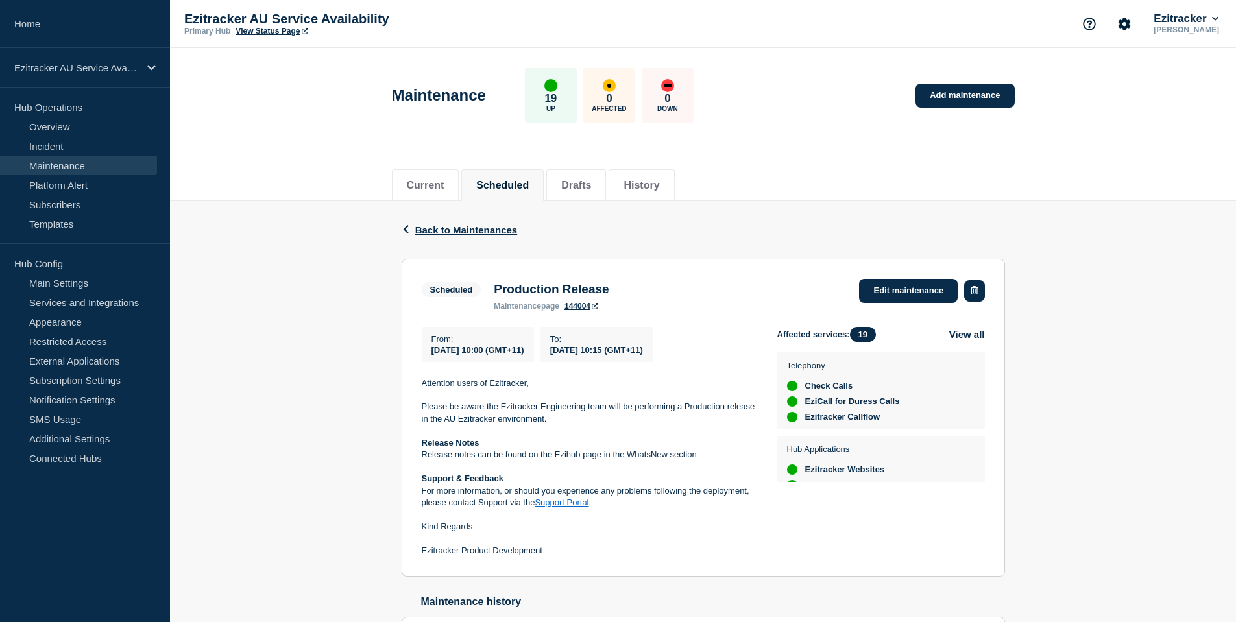
click at [978, 291] on icon "button" at bounding box center [974, 290] width 7 height 8
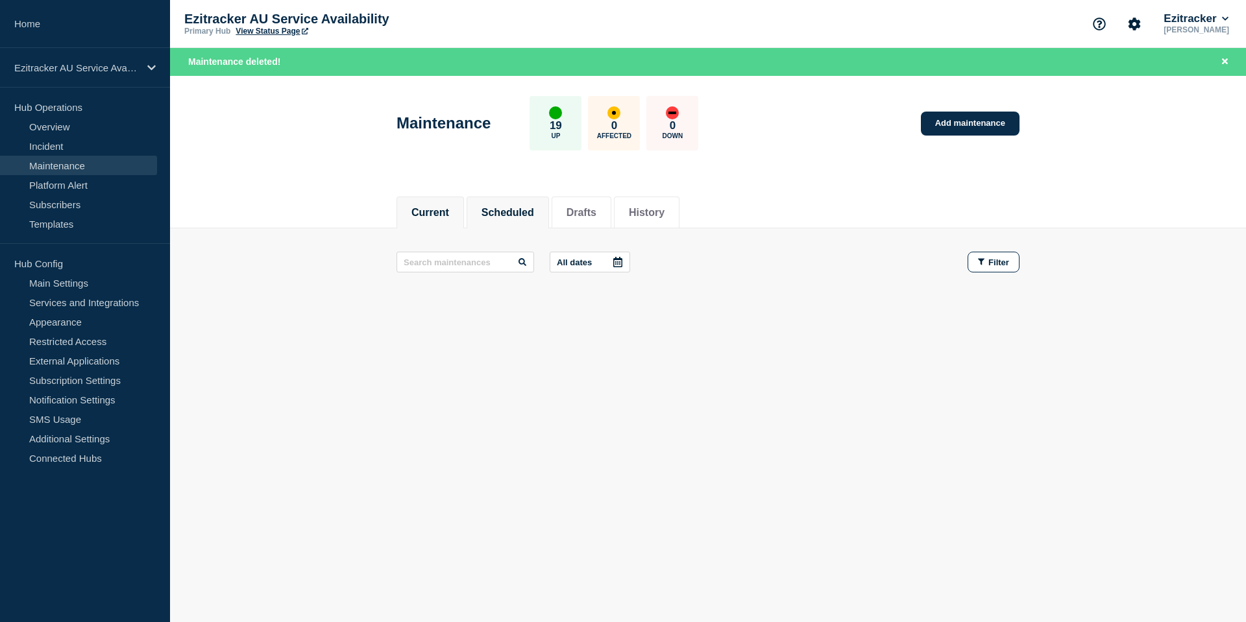
click at [531, 207] on button "Scheduled" at bounding box center [507, 213] width 53 height 12
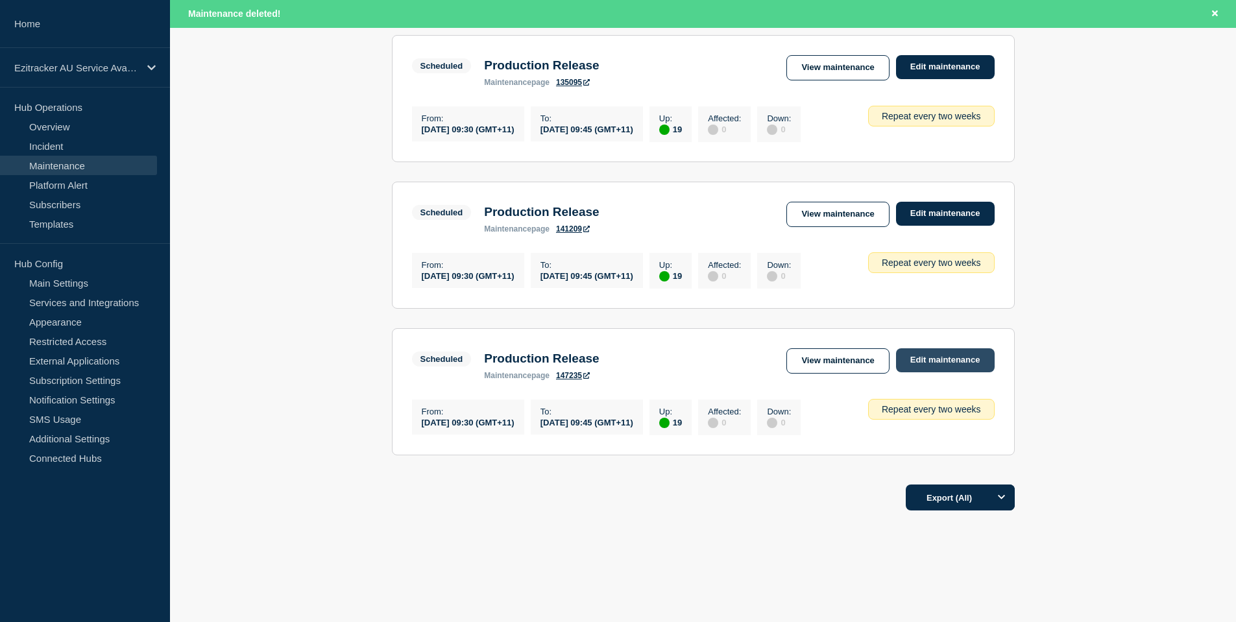
scroll to position [630, 0]
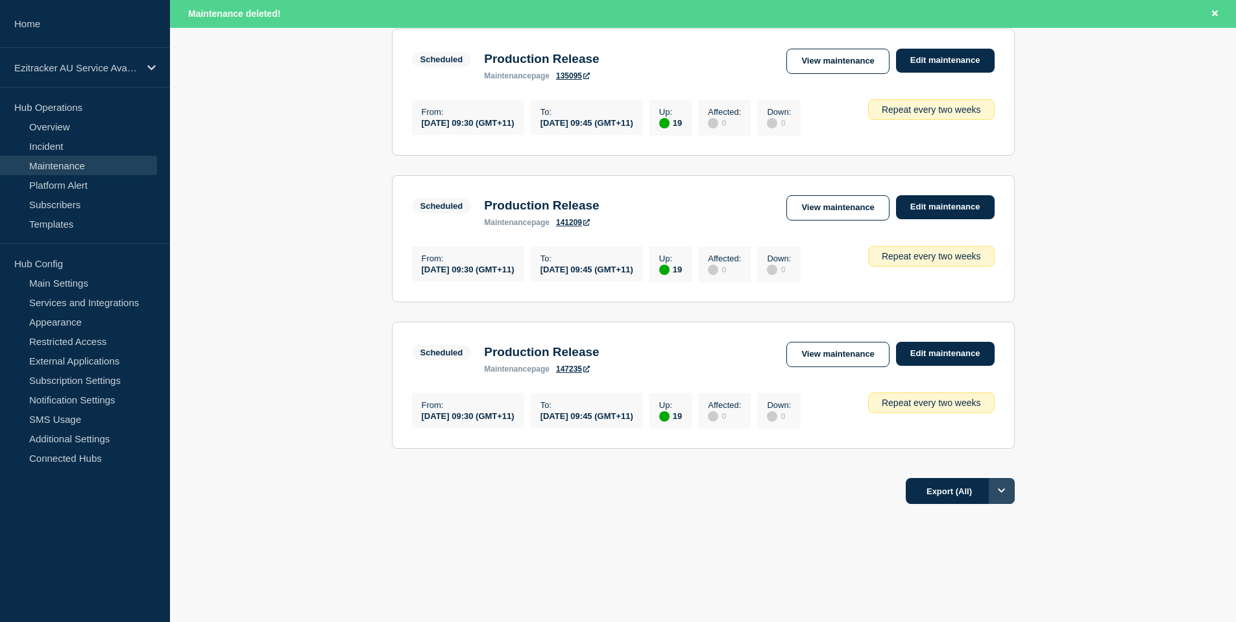
click at [1004, 490] on icon "Options" at bounding box center [1001, 491] width 7 height 5
click at [1102, 496] on footer "Export (All) All Filtered Current page" at bounding box center [703, 496] width 1066 height 56
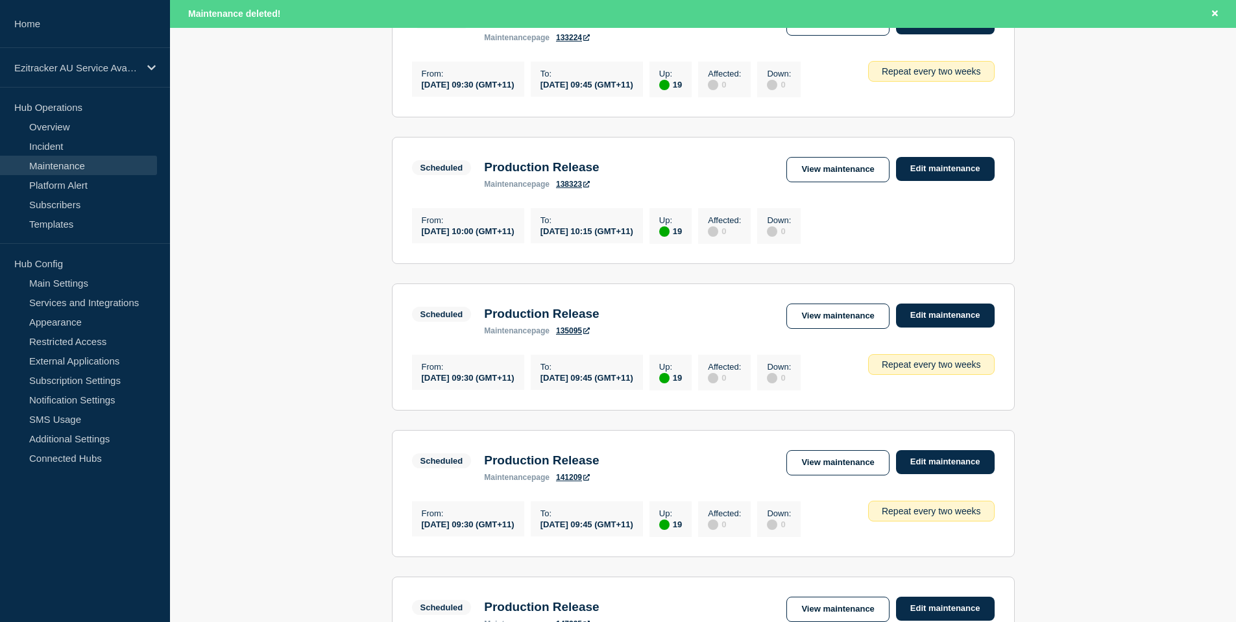
scroll to position [0, 0]
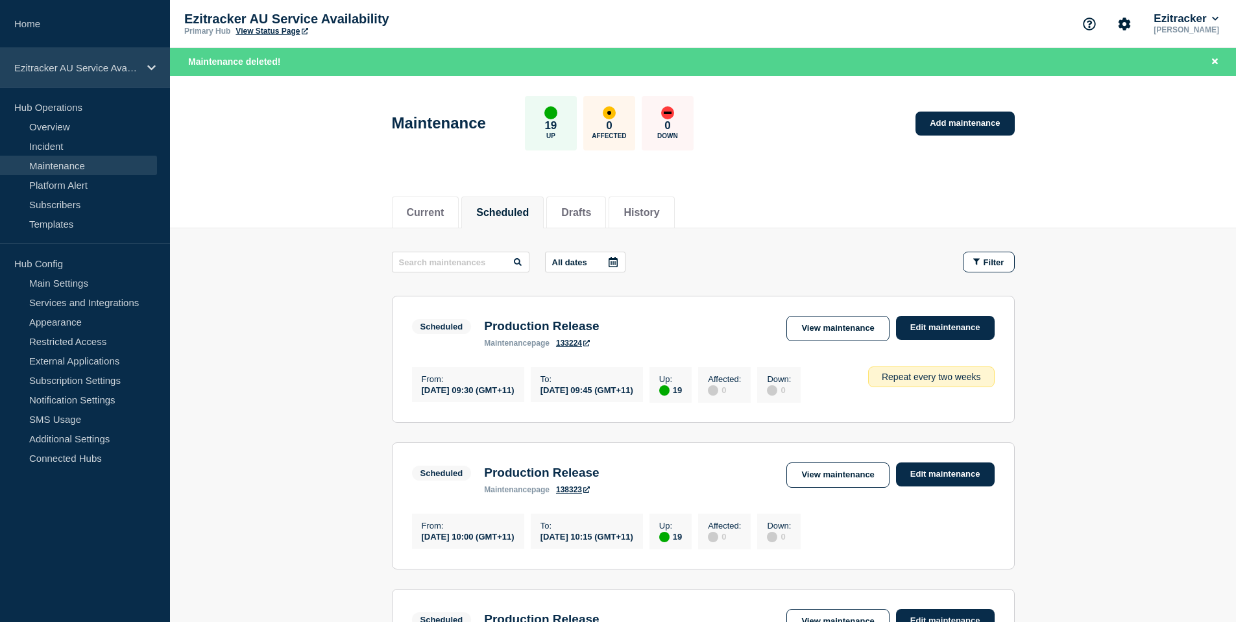
click at [130, 69] on p "Ezitracker AU Service Availability" at bounding box center [76, 67] width 125 height 11
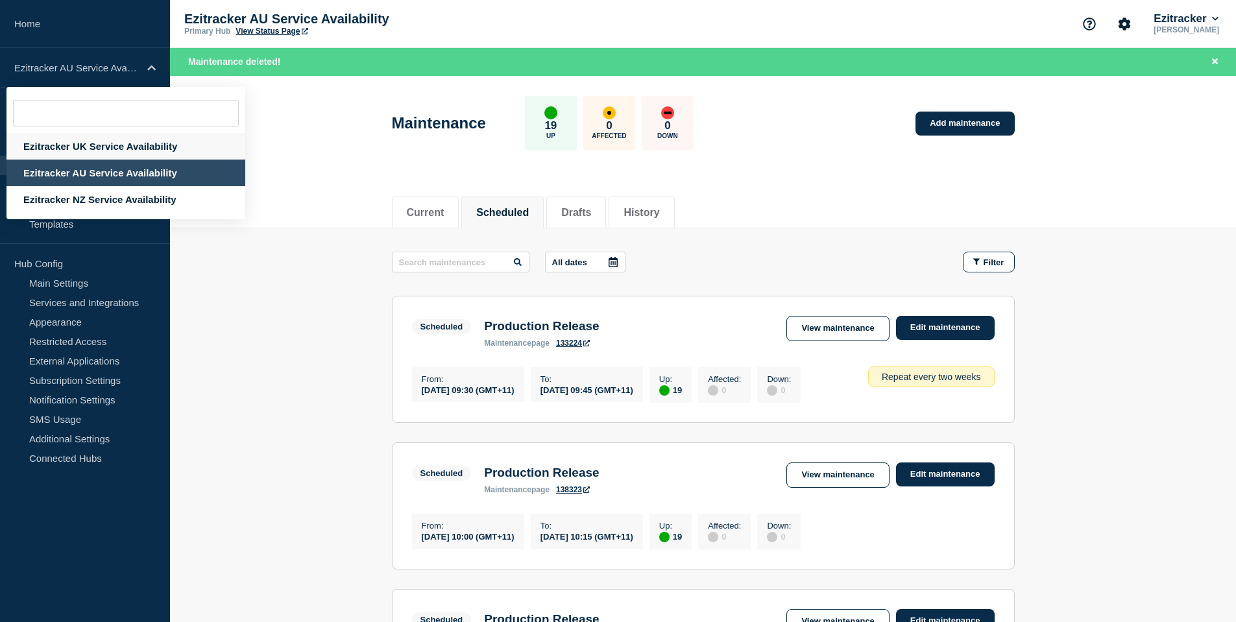
click at [95, 136] on div "Ezitracker UK Service Availability" at bounding box center [125, 146] width 239 height 27
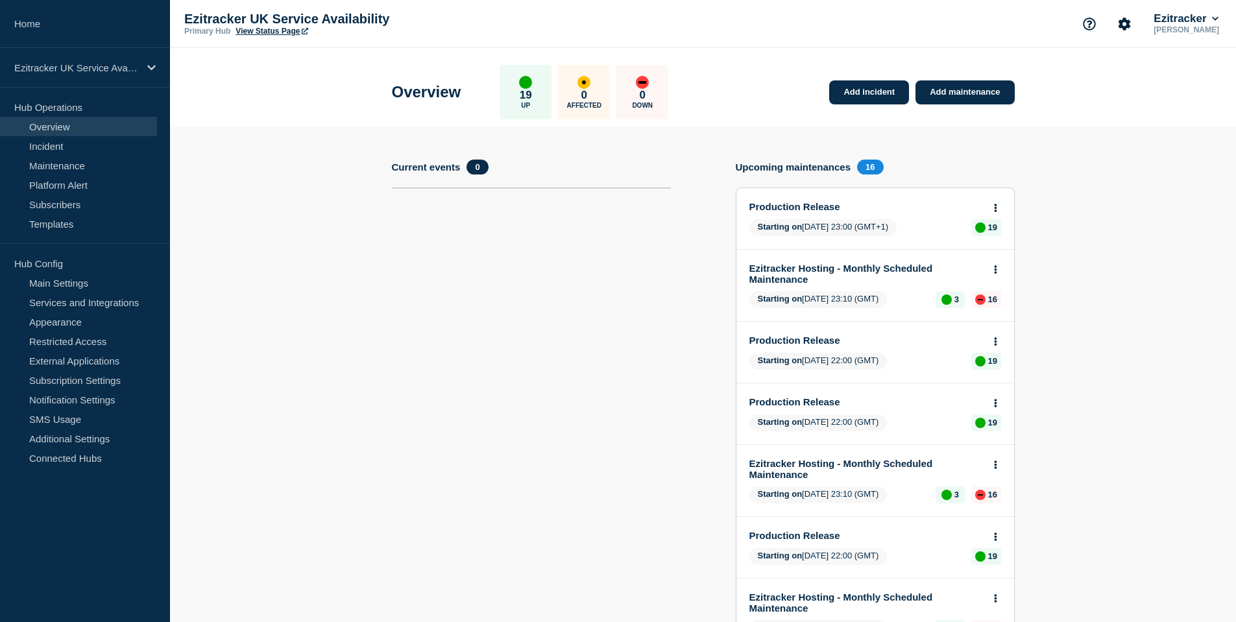
click at [991, 208] on button at bounding box center [995, 208] width 11 height 11
click at [1005, 254] on link "Edit maintenance" at bounding box center [993, 256] width 70 height 10
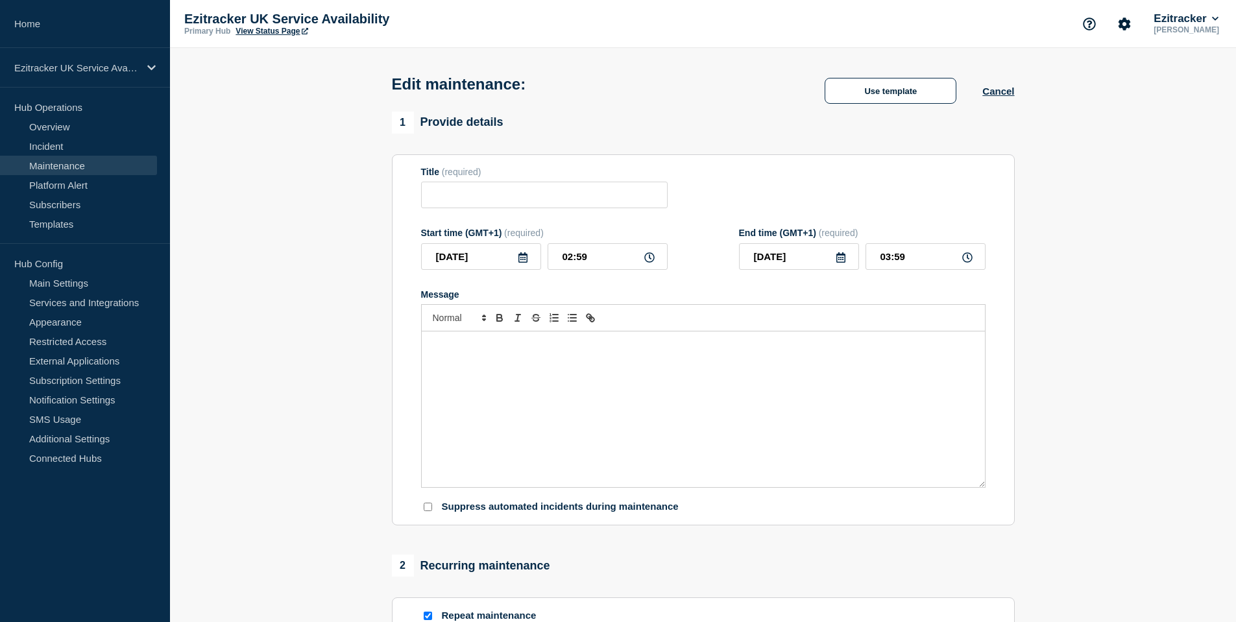
type input "Production Release"
type input "[DATE]"
type input "23:00"
type input "[DATE]"
type input "23:15"
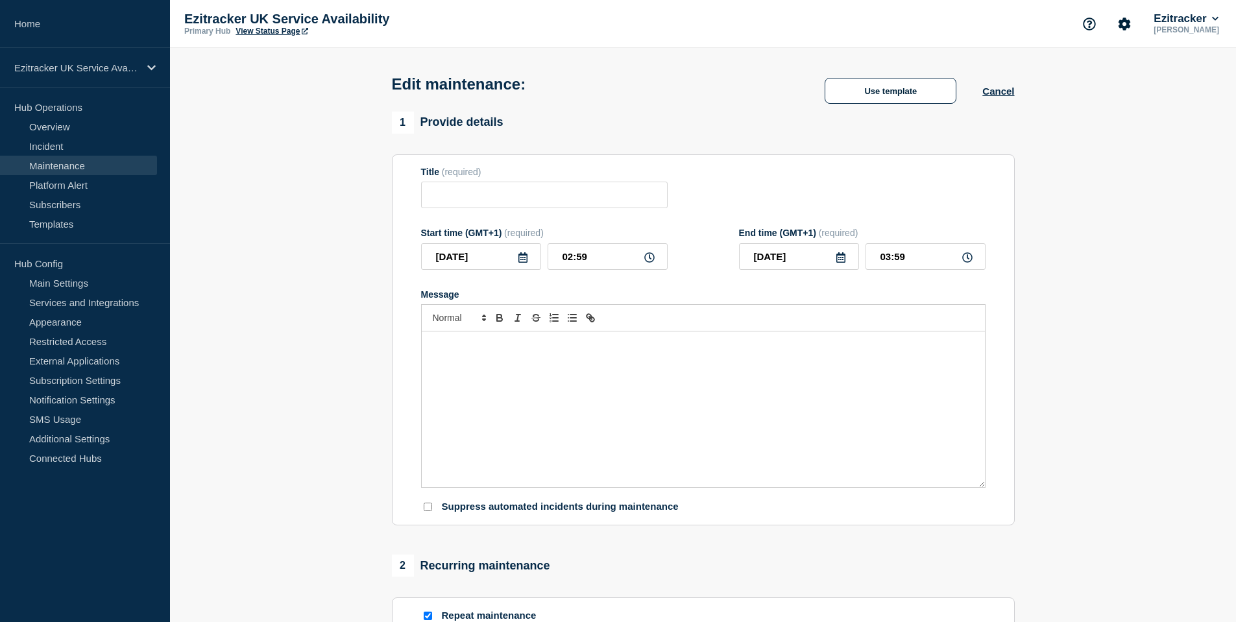
checkbox input "true"
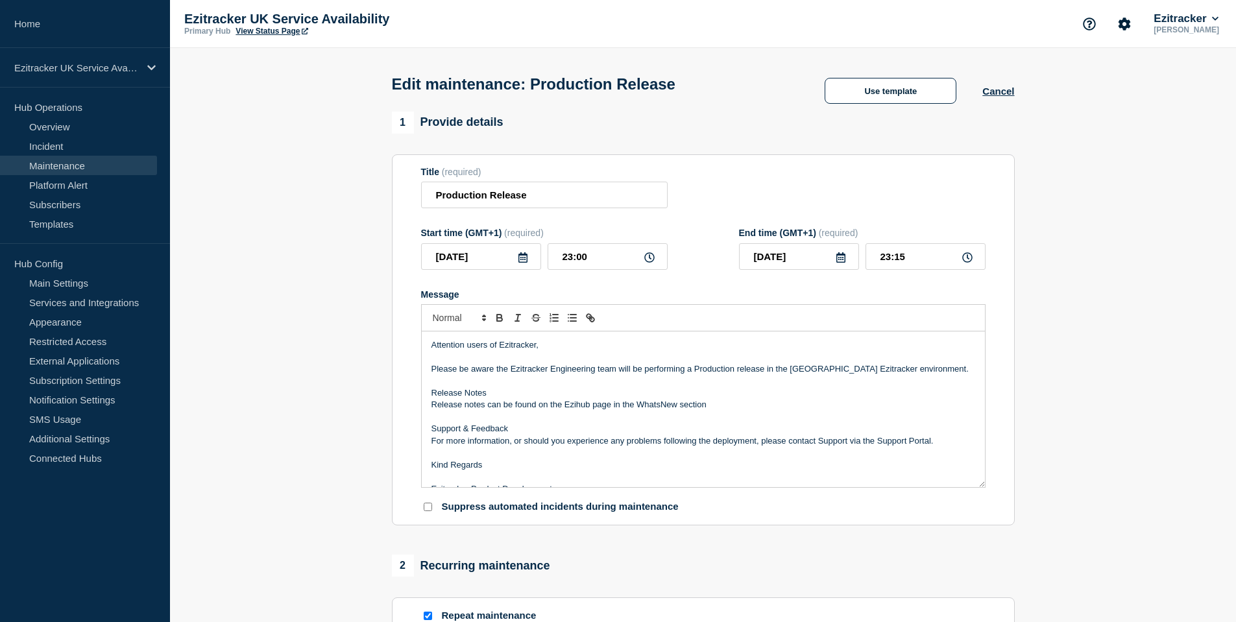
click at [561, 351] on p "Attention users of Ezitracker," at bounding box center [703, 345] width 544 height 12
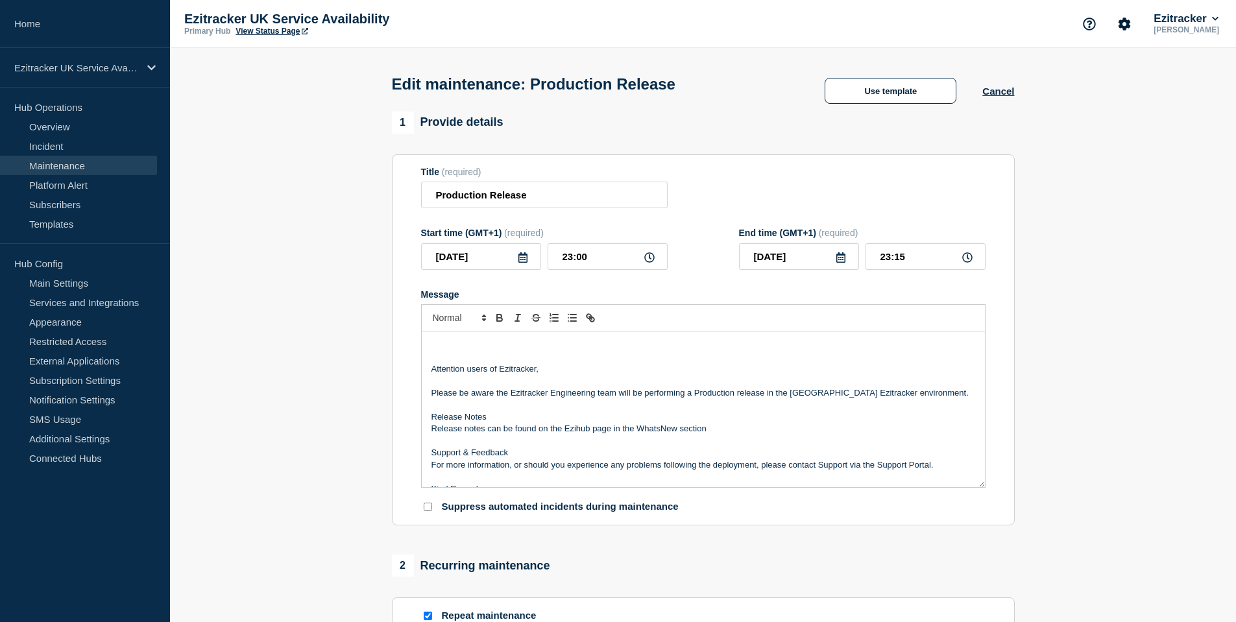
click at [462, 348] on p "Message" at bounding box center [703, 345] width 544 height 12
paste div "Message"
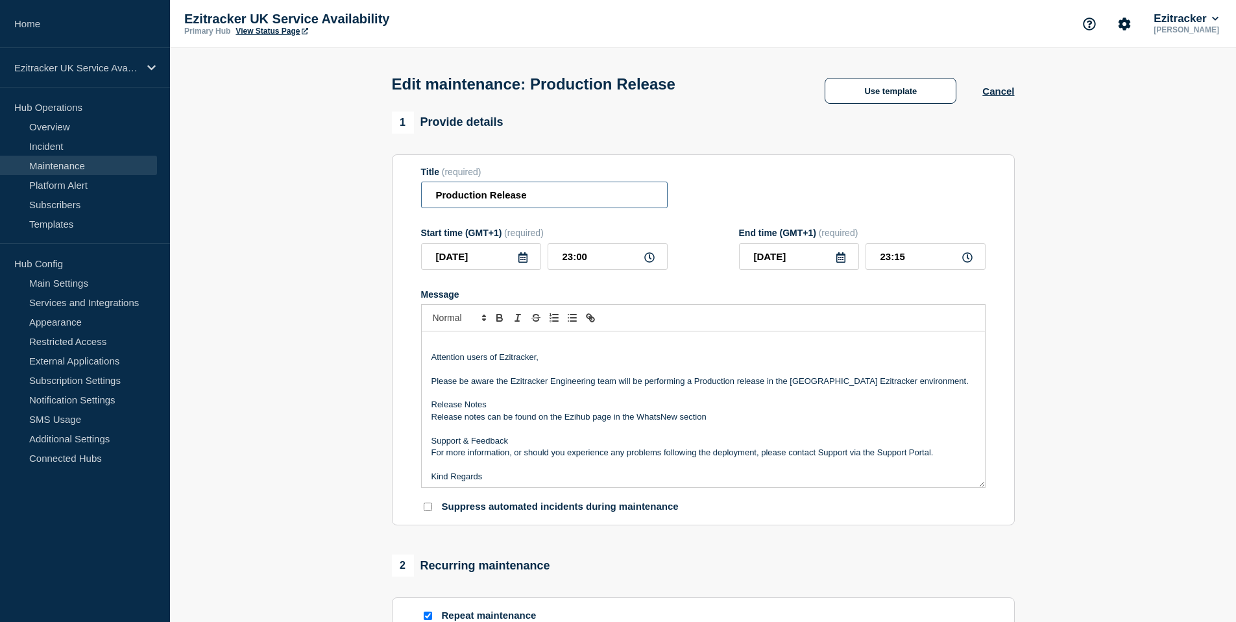
click at [544, 195] on input "Production Release" at bounding box center [544, 195] width 247 height 27
type input "Production Release - Cancelled"
click at [463, 351] on p "Message" at bounding box center [703, 345] width 544 height 12
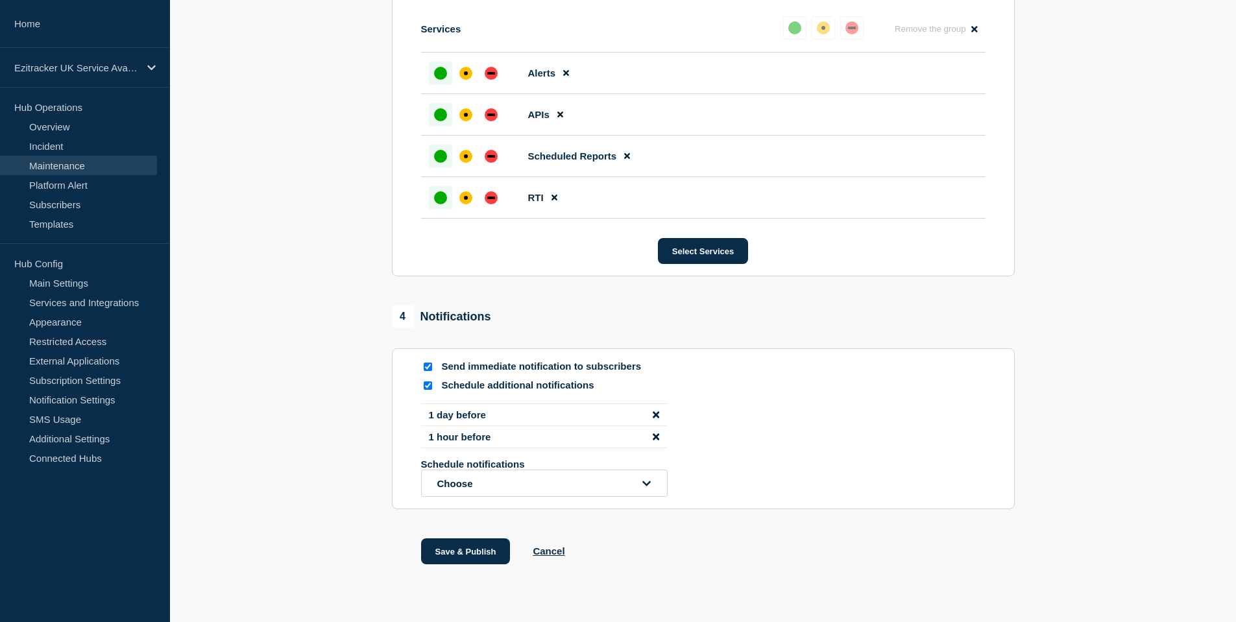
scroll to position [1601, 0]
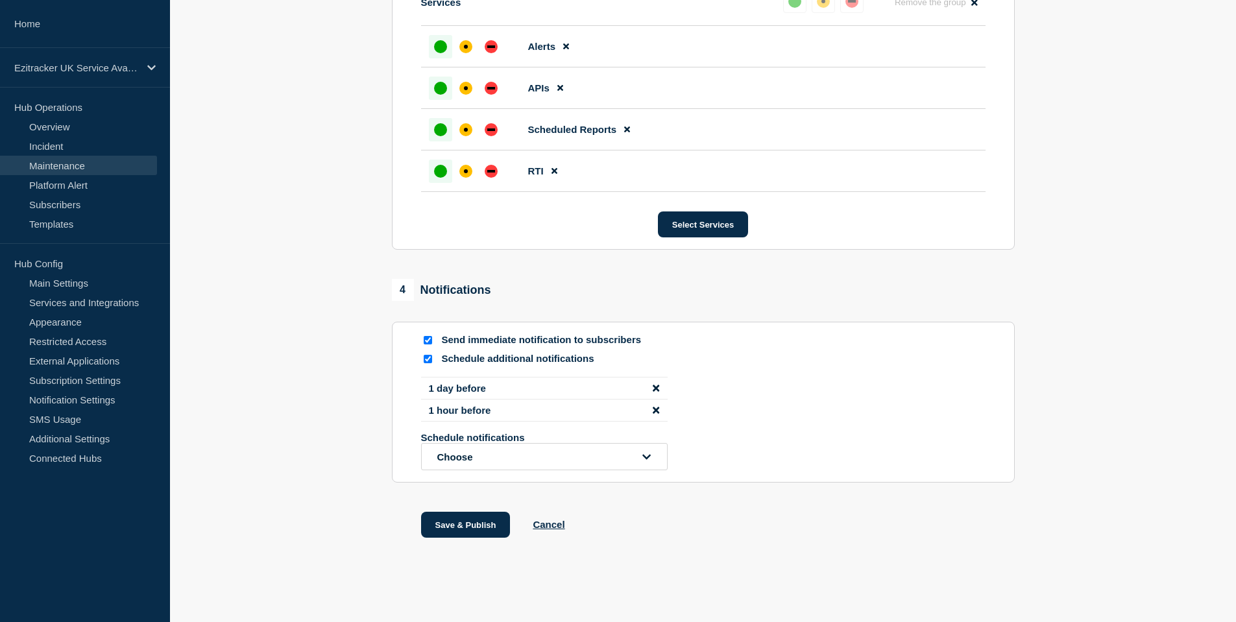
click at [655, 409] on icon "disable notification 1 hour before" at bounding box center [656, 410] width 6 height 6
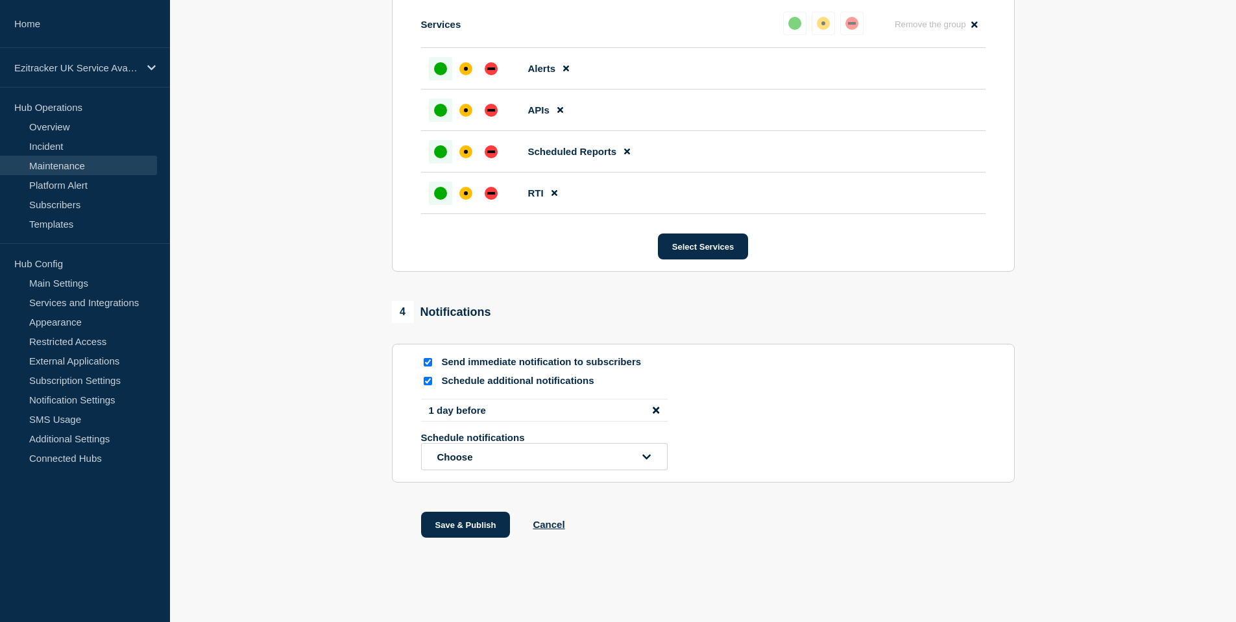
scroll to position [1579, 0]
click at [472, 522] on button "Save & Publish" at bounding box center [466, 525] width 90 height 26
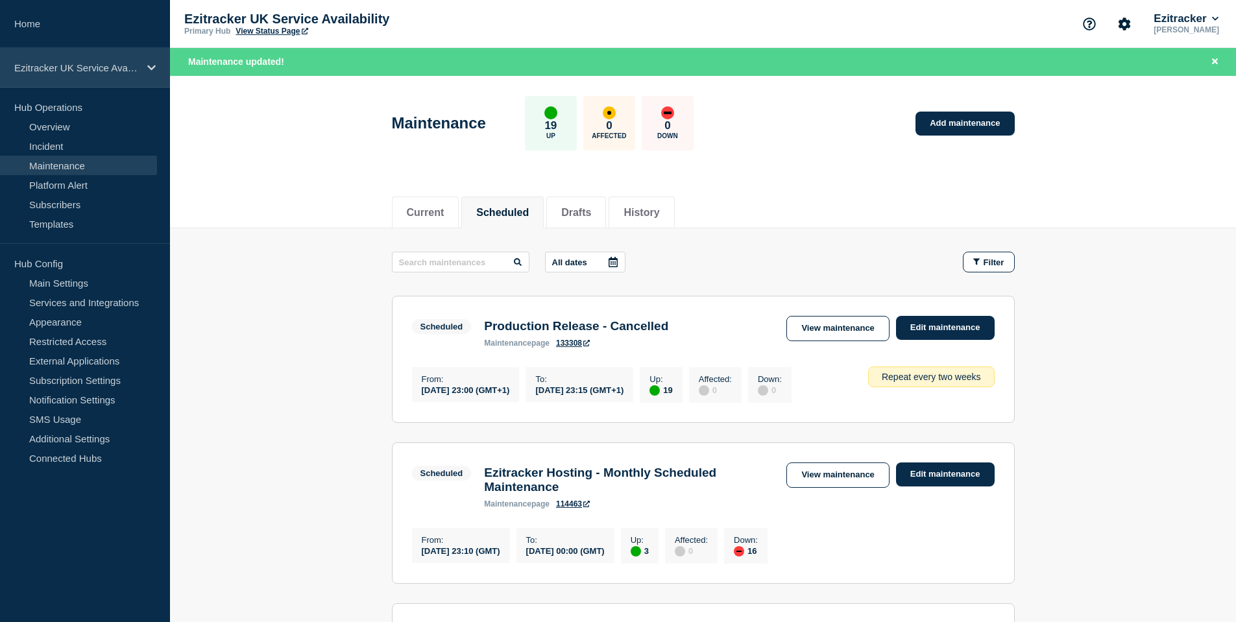
click at [63, 64] on p "Ezitracker UK Service Availability" at bounding box center [76, 67] width 125 height 11
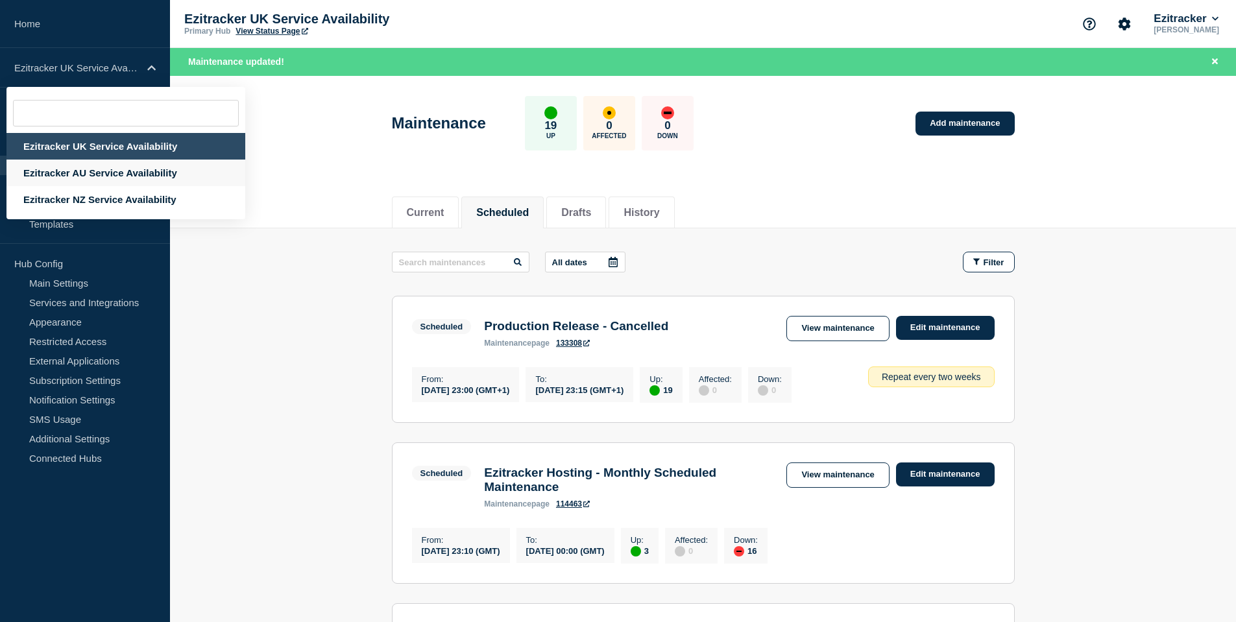
click at [79, 169] on div "Ezitracker AU Service Availability" at bounding box center [125, 173] width 239 height 27
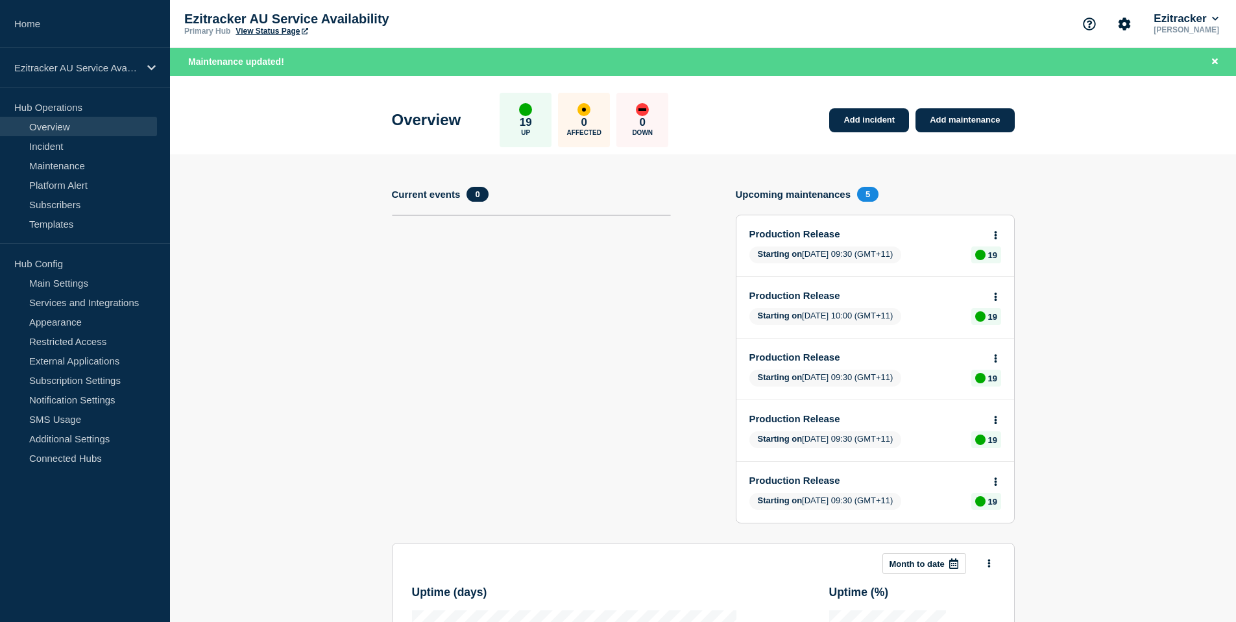
click at [996, 232] on icon at bounding box center [995, 236] width 3 height 8
click at [995, 281] on link "Edit maintenance" at bounding box center [993, 283] width 70 height 10
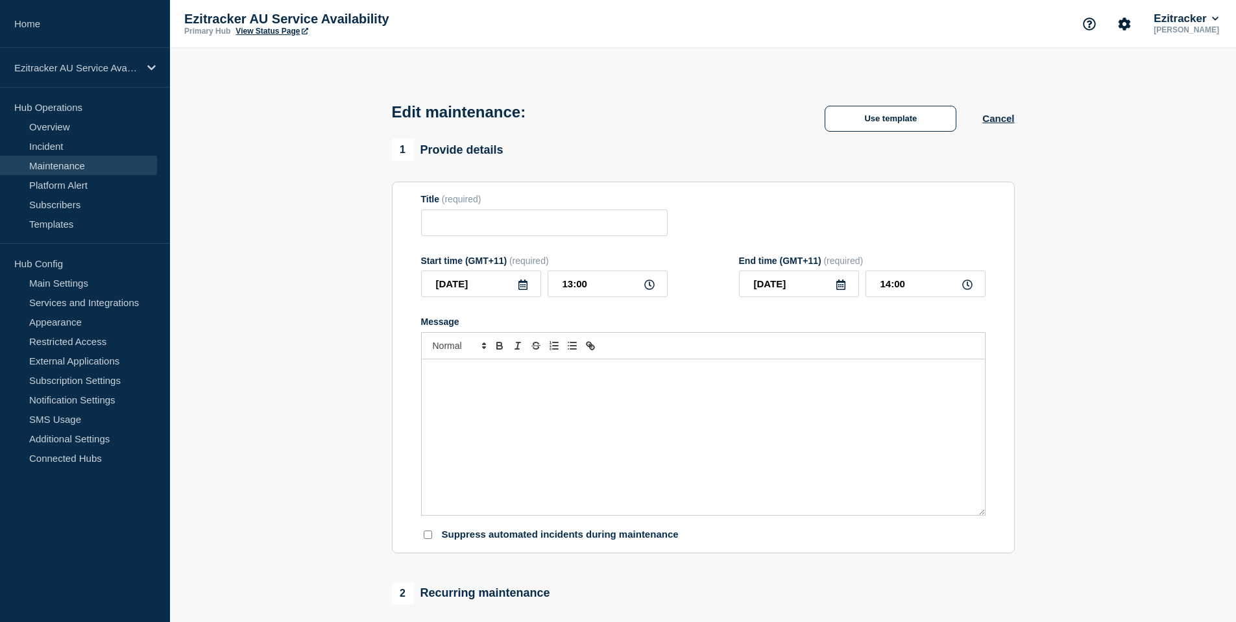
type input "Production Release"
type input "[DATE]"
type input "09:30"
type input "[DATE]"
type input "09:45"
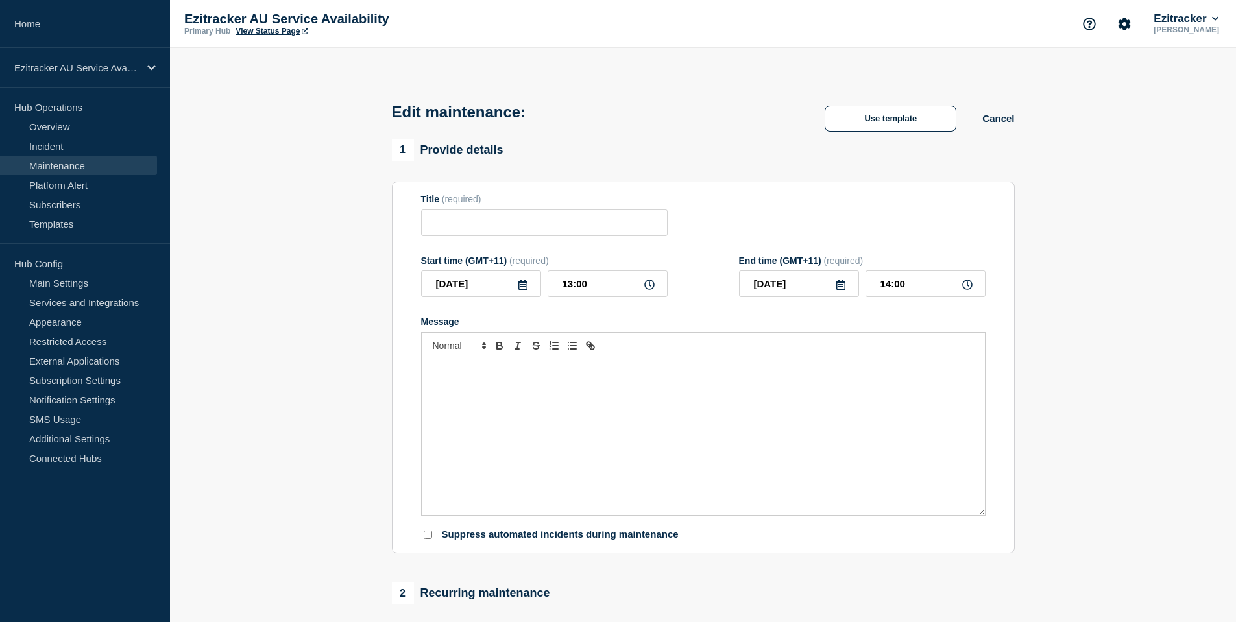
checkbox input "true"
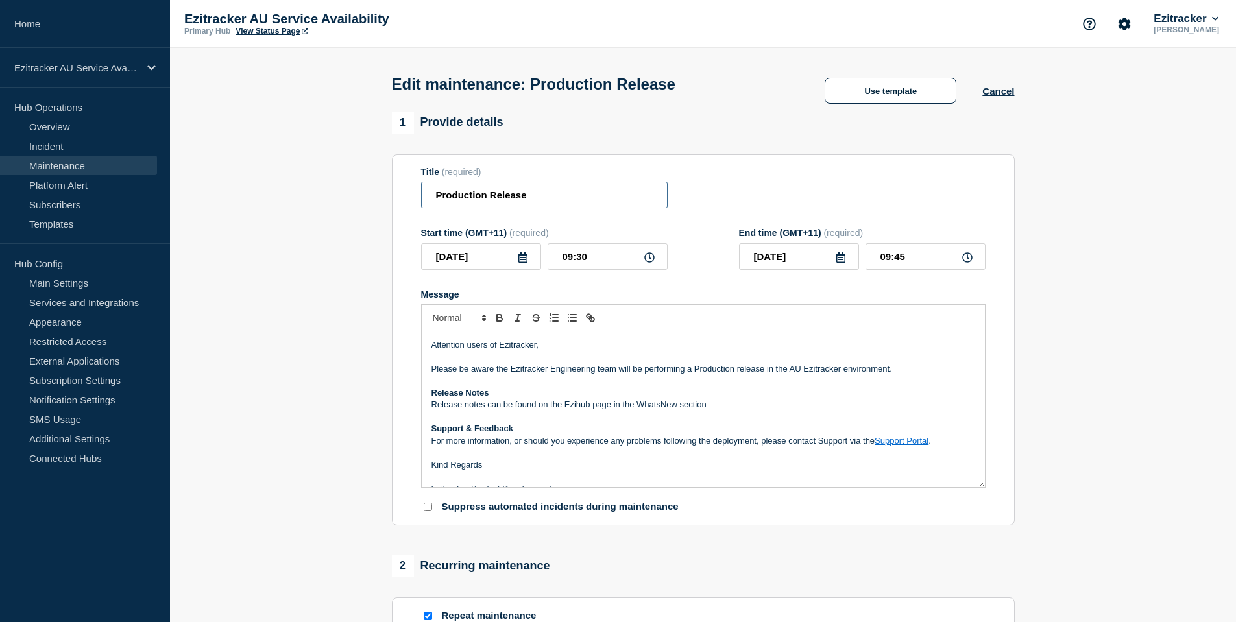
click at [542, 204] on input "Production Release" at bounding box center [544, 195] width 247 height 27
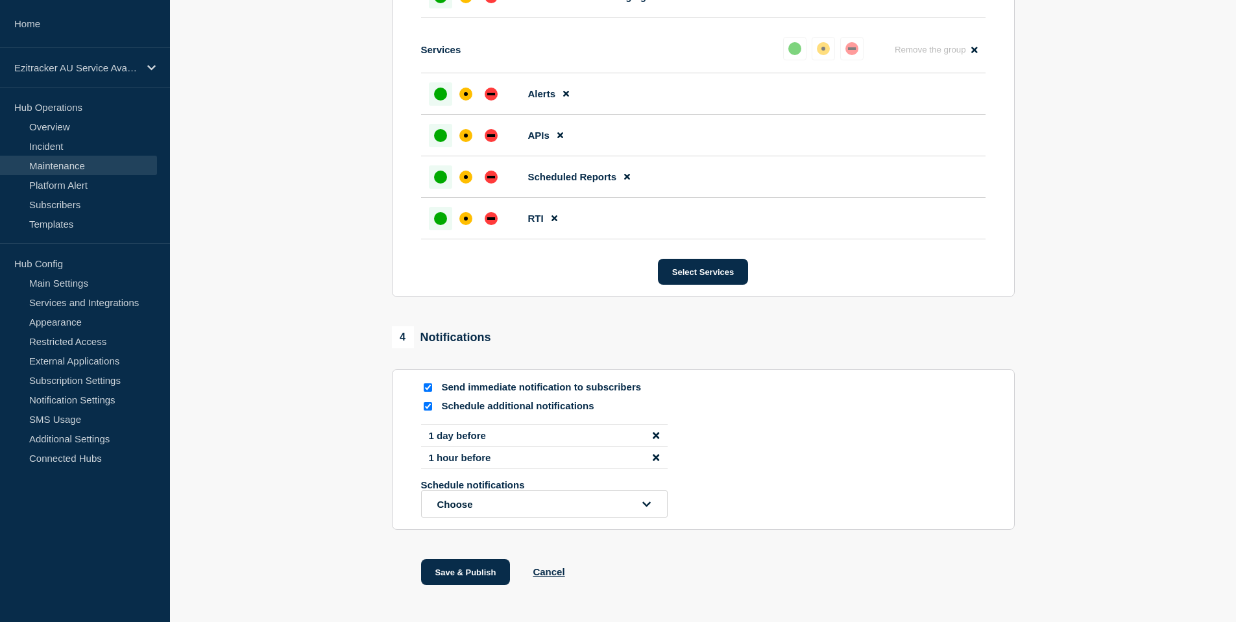
scroll to position [1557, 0]
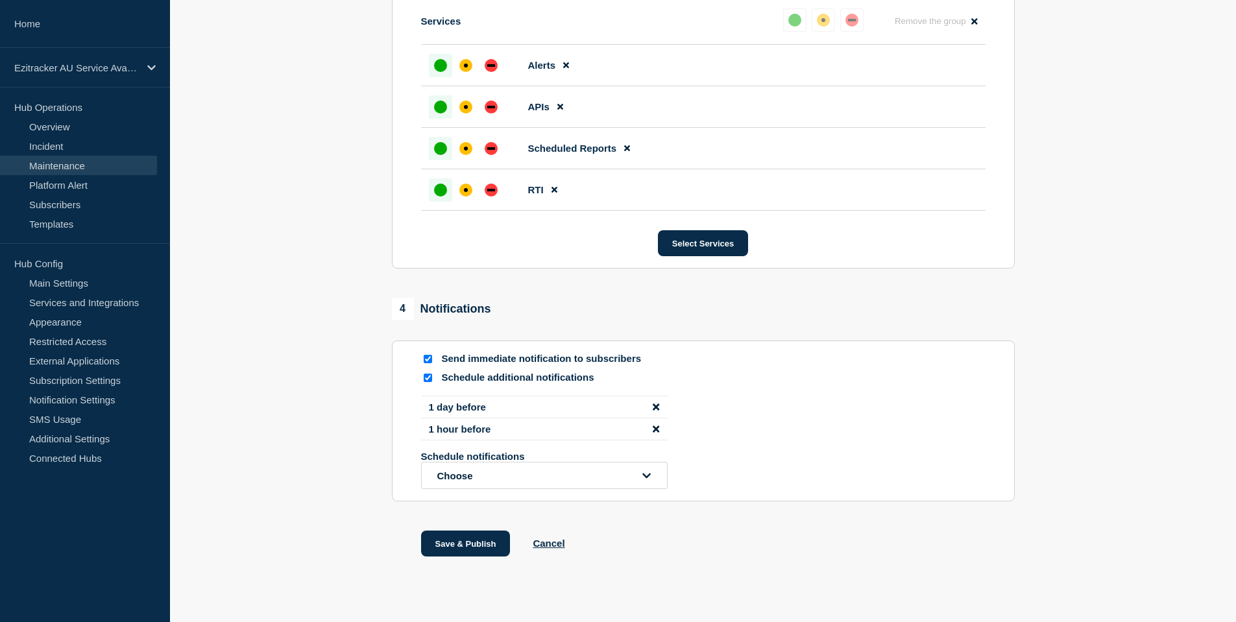
type input "Production Release - Cancelled"
click at [653, 434] on icon "disable notification 1 hour before" at bounding box center [656, 429] width 6 height 10
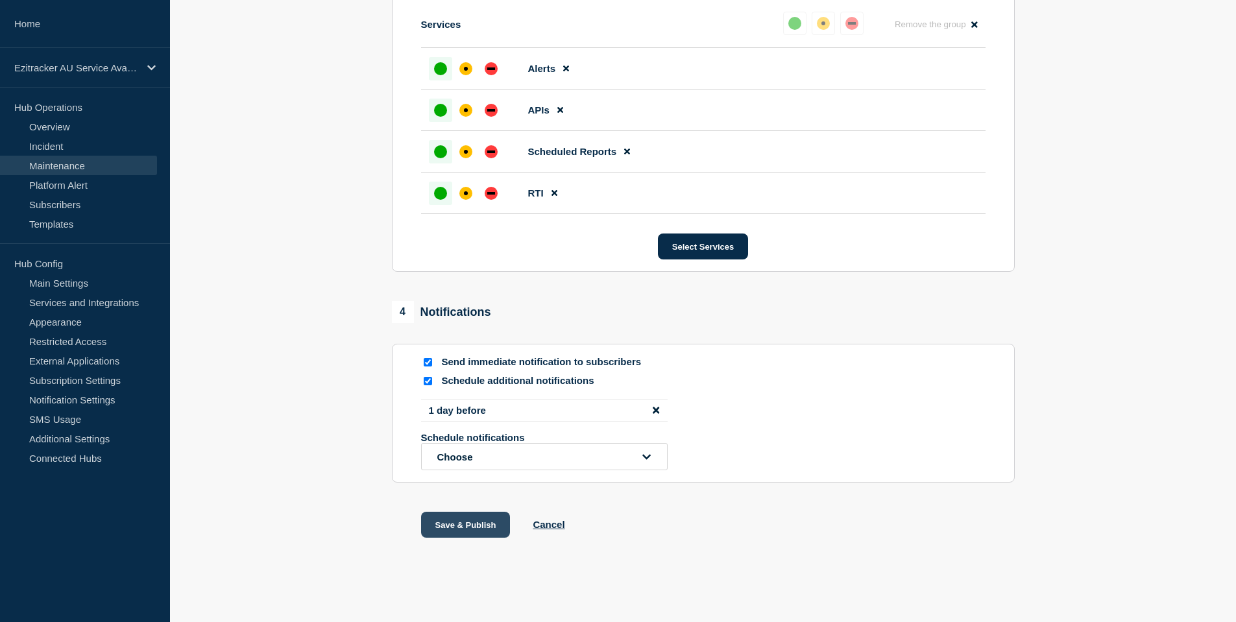
click at [468, 538] on button "Save & Publish" at bounding box center [466, 525] width 90 height 26
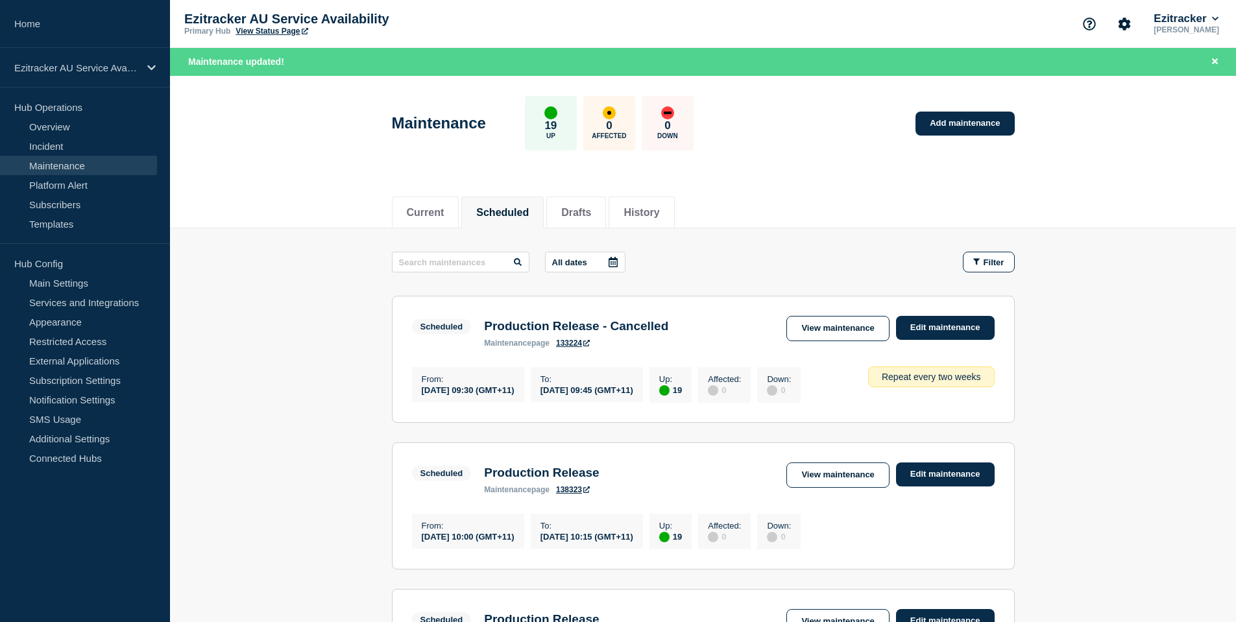
click at [1115, 269] on main "All dates Filter Scheduled 19 Up Production Release - Cancelled From [DATE] 09:…" at bounding box center [703, 628] width 1066 height 801
